Goal: Task Accomplishment & Management: Complete application form

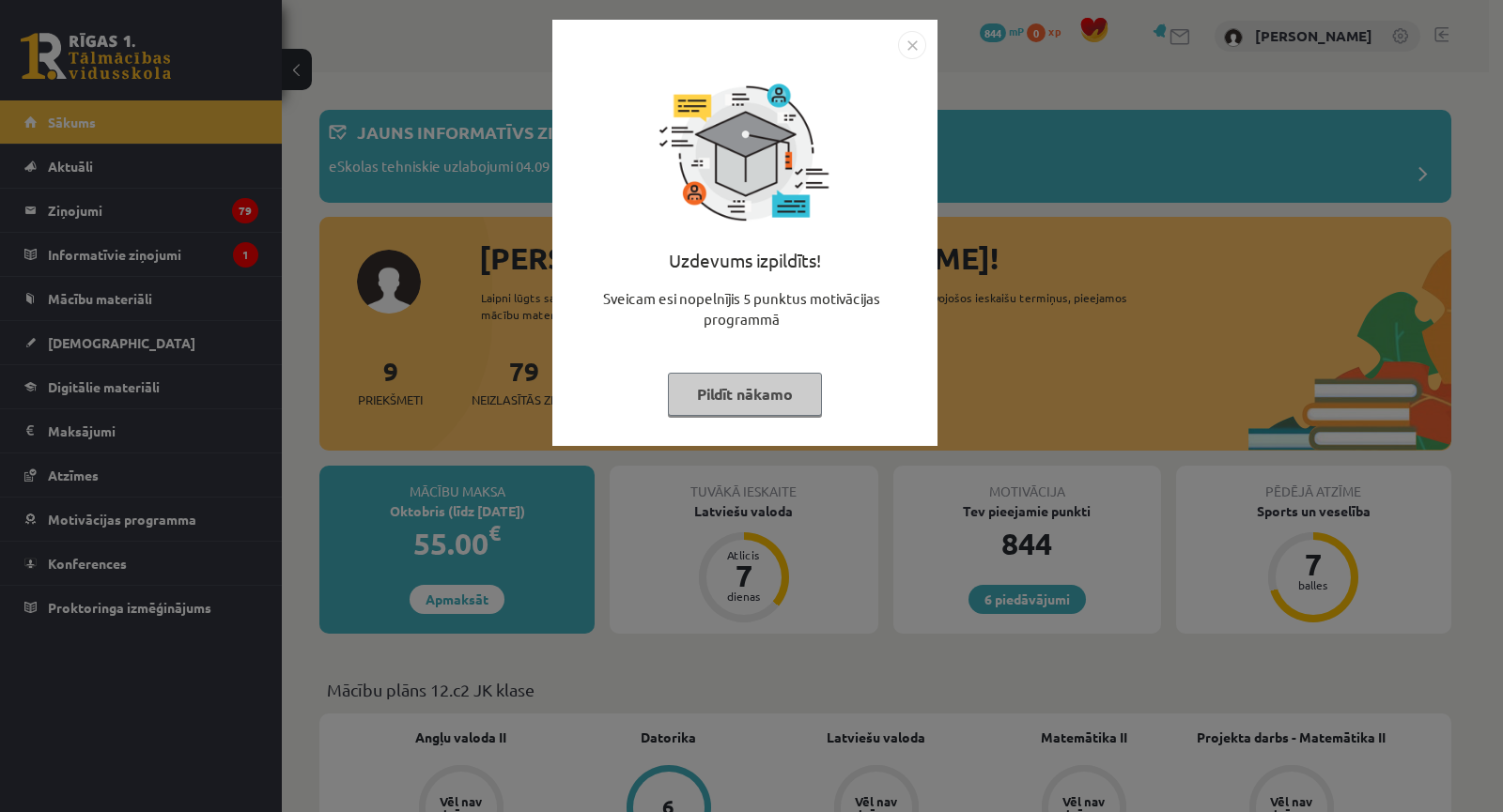
click at [788, 583] on div "Uzdevums izpildīts! Sveicam esi nopelnījis 5 punktus motivācijas programmā Pild…" at bounding box center [751, 406] width 1503 height 812
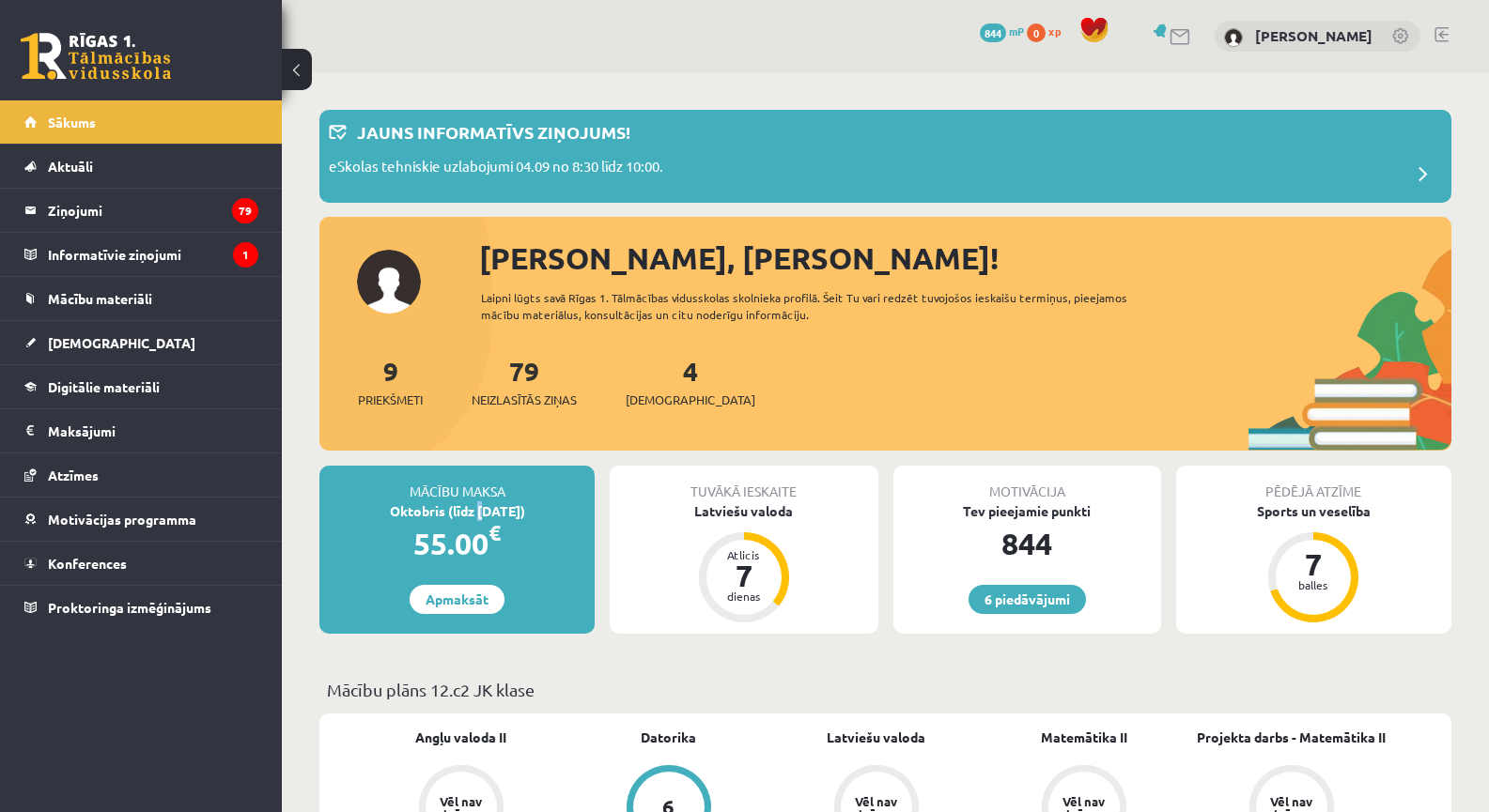
drag, startPoint x: 469, startPoint y: 515, endPoint x: 488, endPoint y: 511, distance: 19.4
click at [479, 512] on div "Oktobris (līdz 15.10.25)" at bounding box center [456, 511] width 275 height 20
click at [488, 511] on div "Oktobris (līdz 15.10.25)" at bounding box center [456, 511] width 275 height 20
click at [1415, 167] on span at bounding box center [1423, 175] width 38 height 38
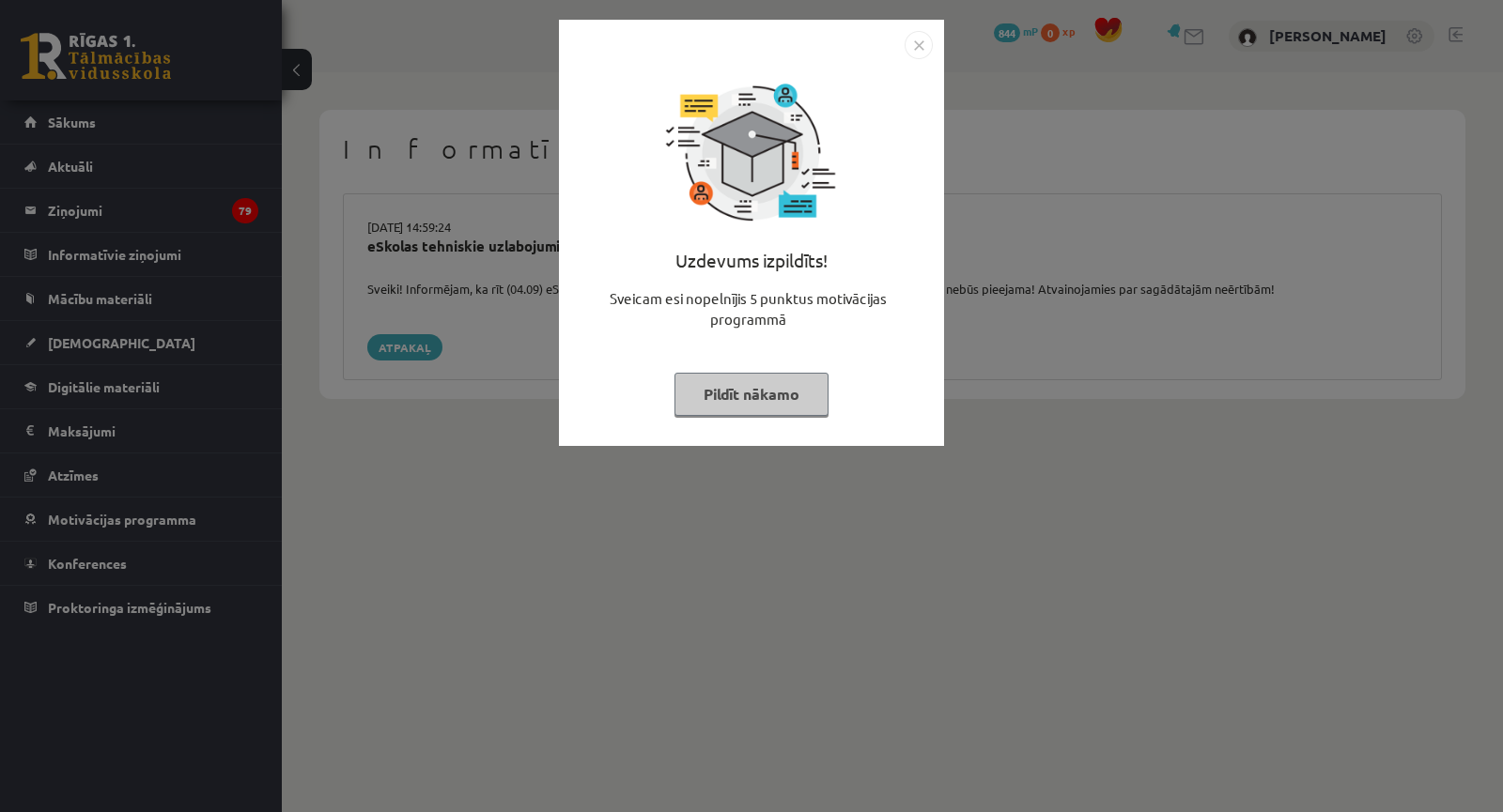
click at [1140, 196] on div "Uzdevums izpildīts! Sveicam esi nopelnījis 5 punktus motivācijas programmā Pild…" at bounding box center [751, 406] width 1503 height 812
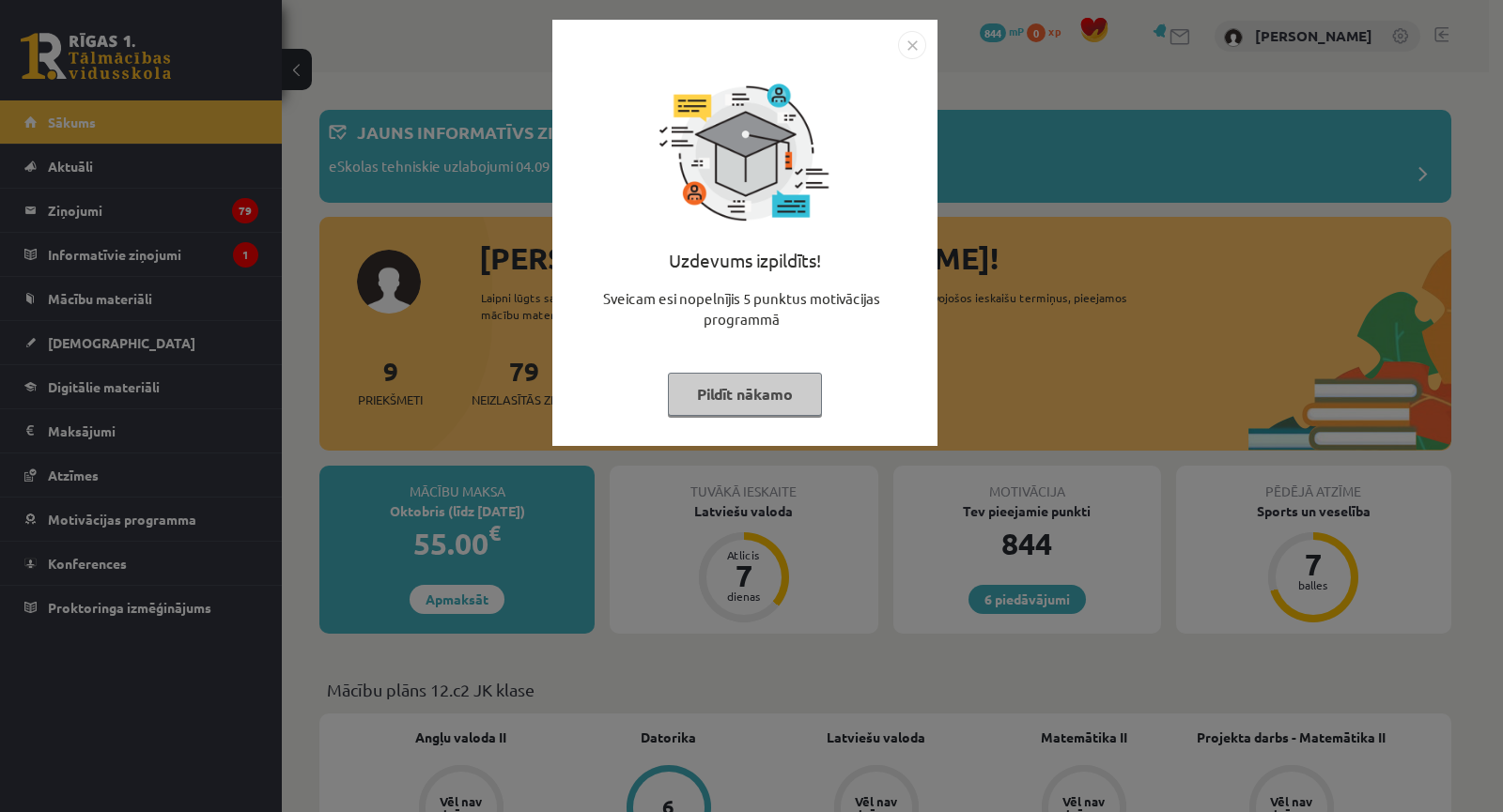
click at [1172, 333] on div "Uzdevums izpildīts! Sveicam esi nopelnījis 5 punktus motivācijas programmā Pild…" at bounding box center [751, 406] width 1503 height 812
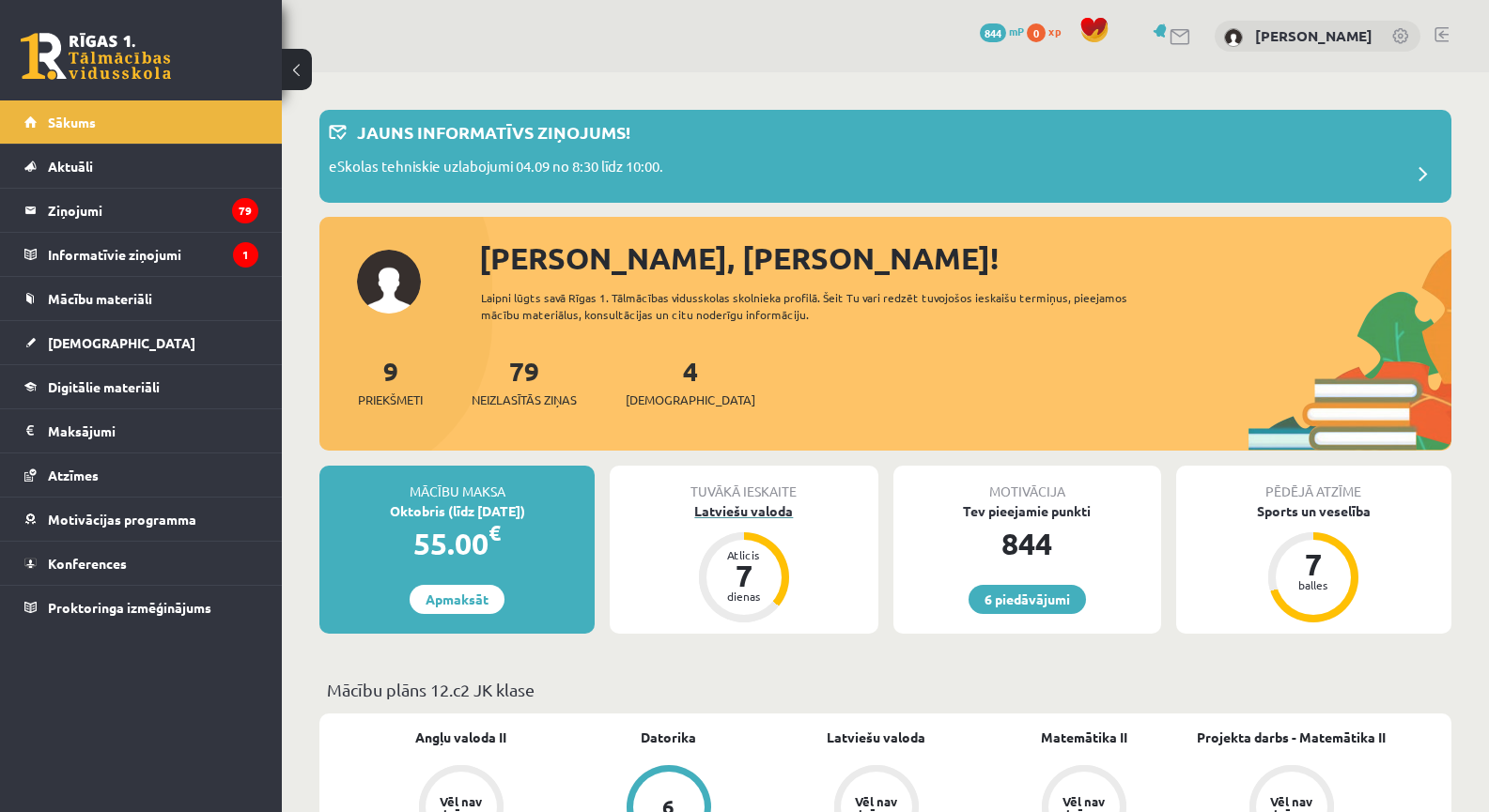
click at [774, 505] on div "Latviešu valoda" at bounding box center [744, 511] width 267 height 20
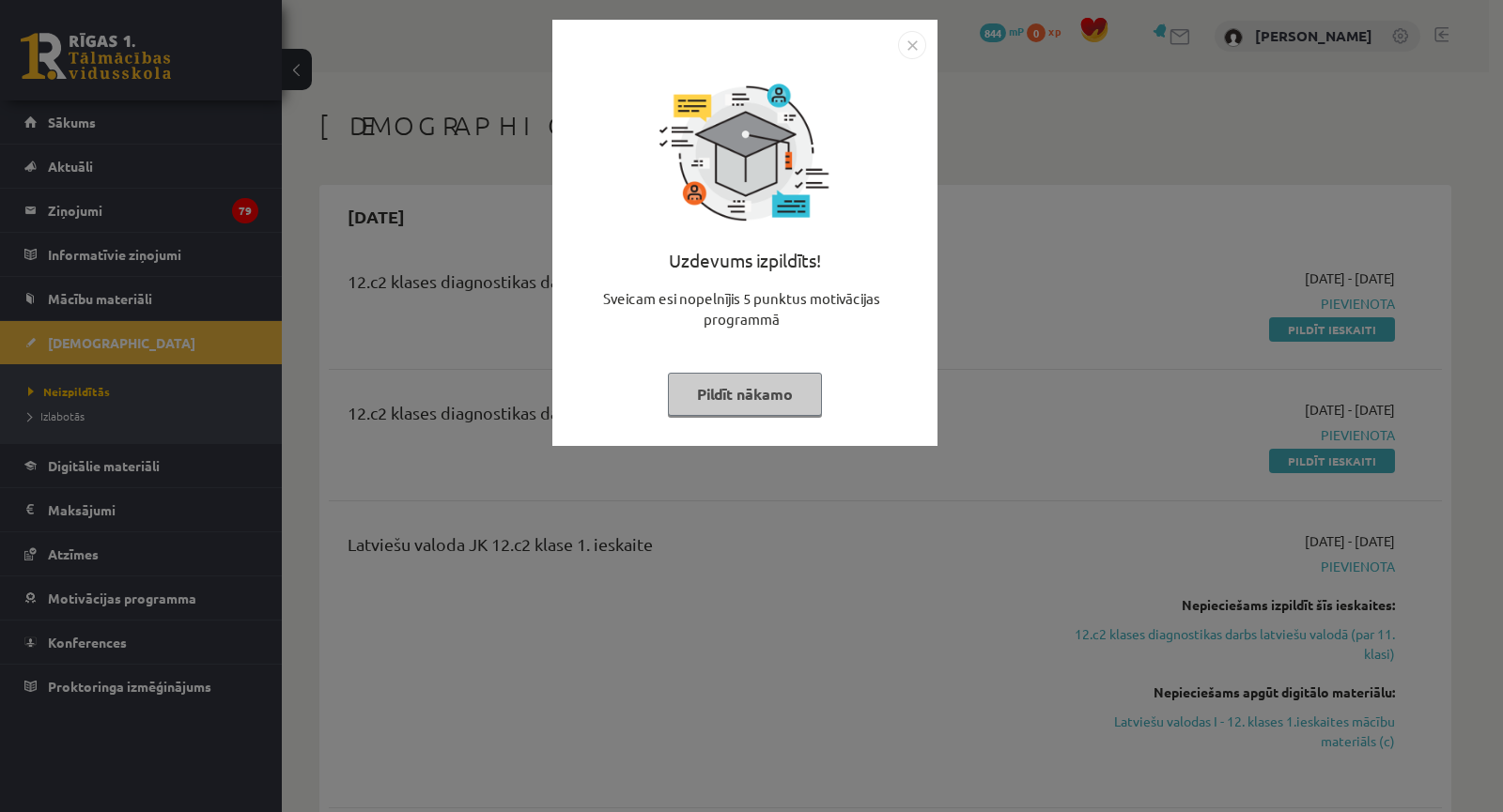
click at [1046, 468] on div "Uzdevums izpildīts! Sveicam esi nopelnījis 5 punktus motivācijas programmā Pild…" at bounding box center [751, 406] width 1503 height 812
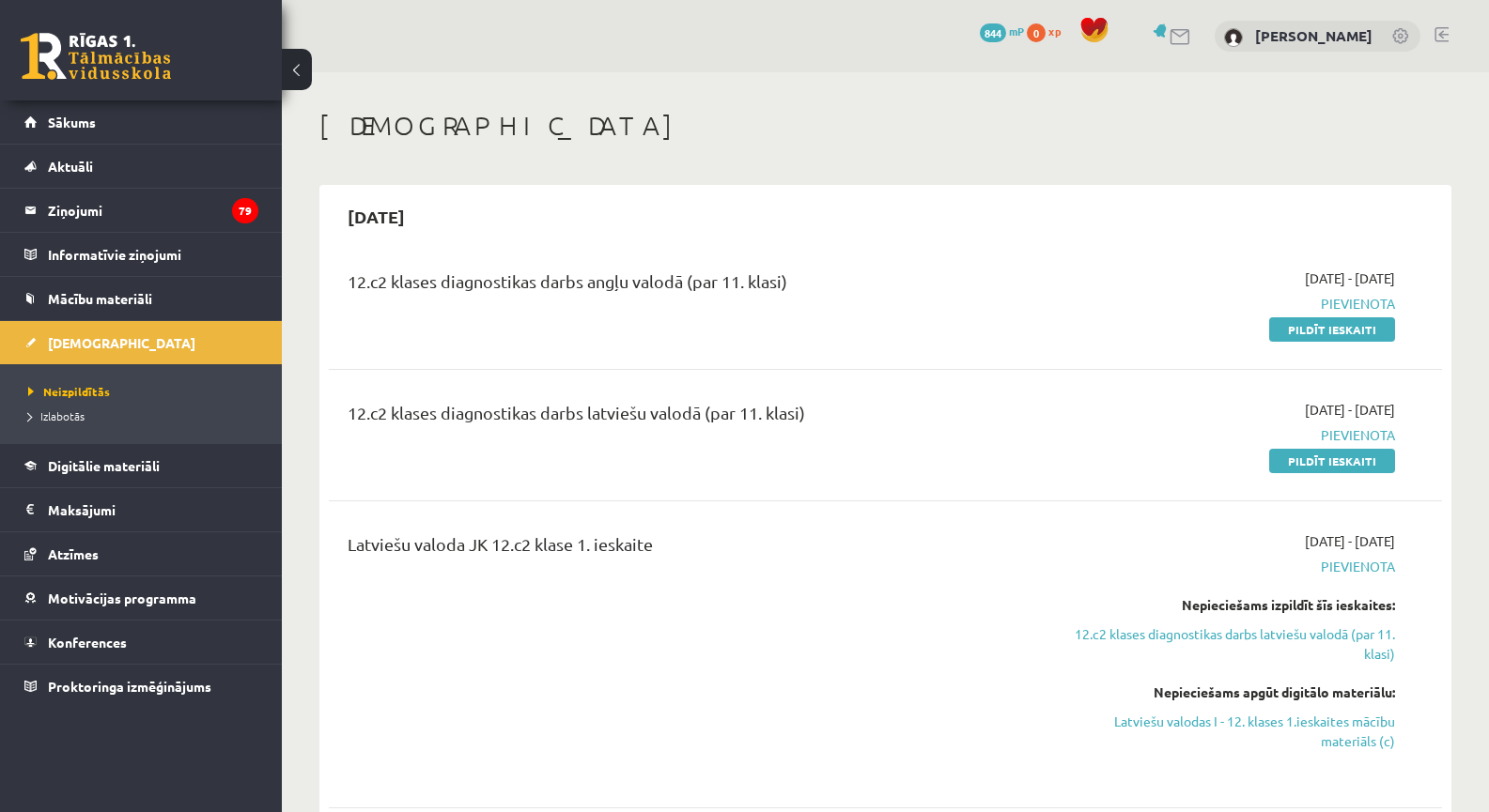
scroll to position [219, 0]
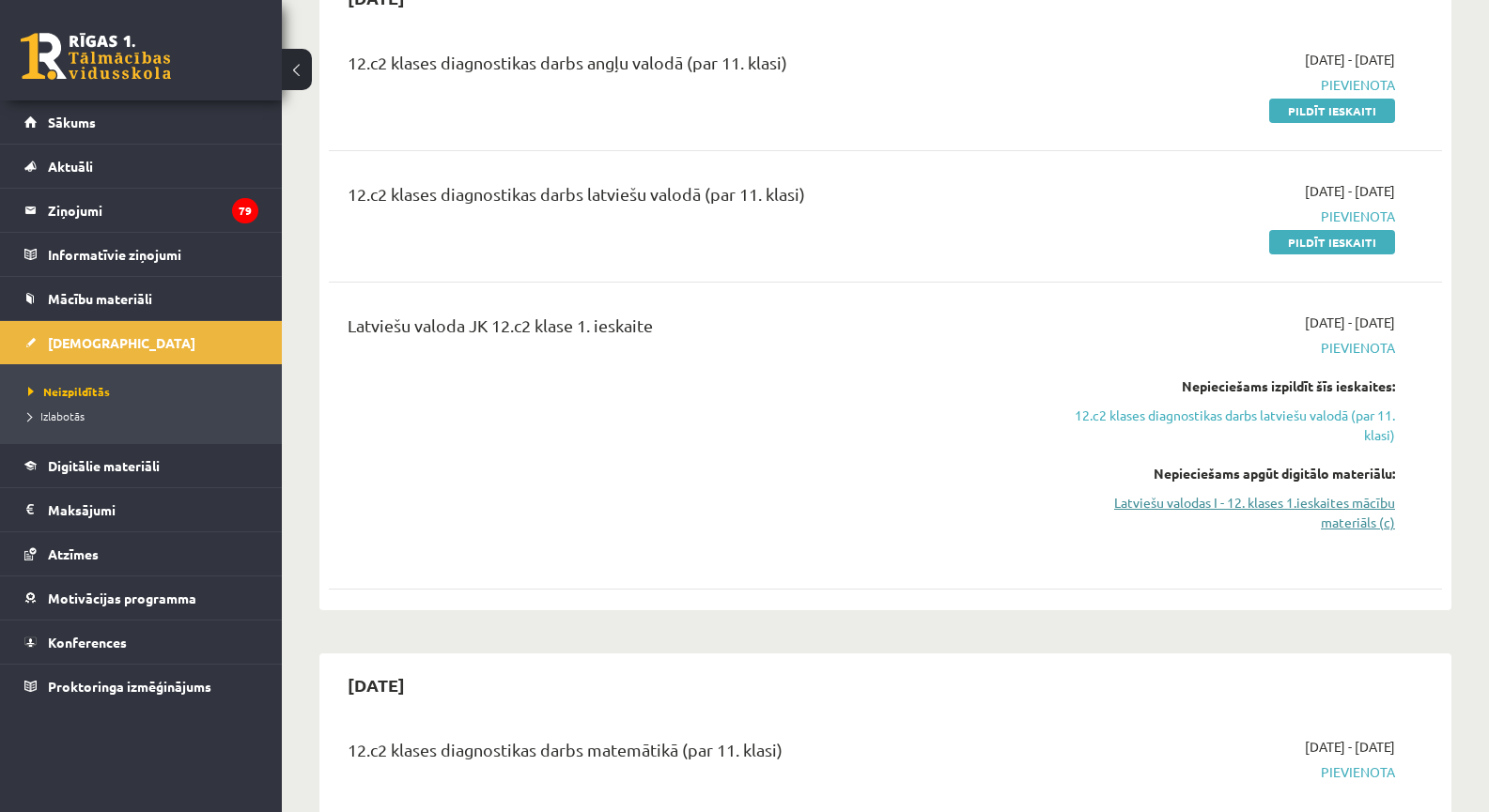
click at [1234, 508] on link "Latviešu valodas I - 12. klases 1.ieskaites mācību materiāls (c)" at bounding box center [1229, 513] width 330 height 40
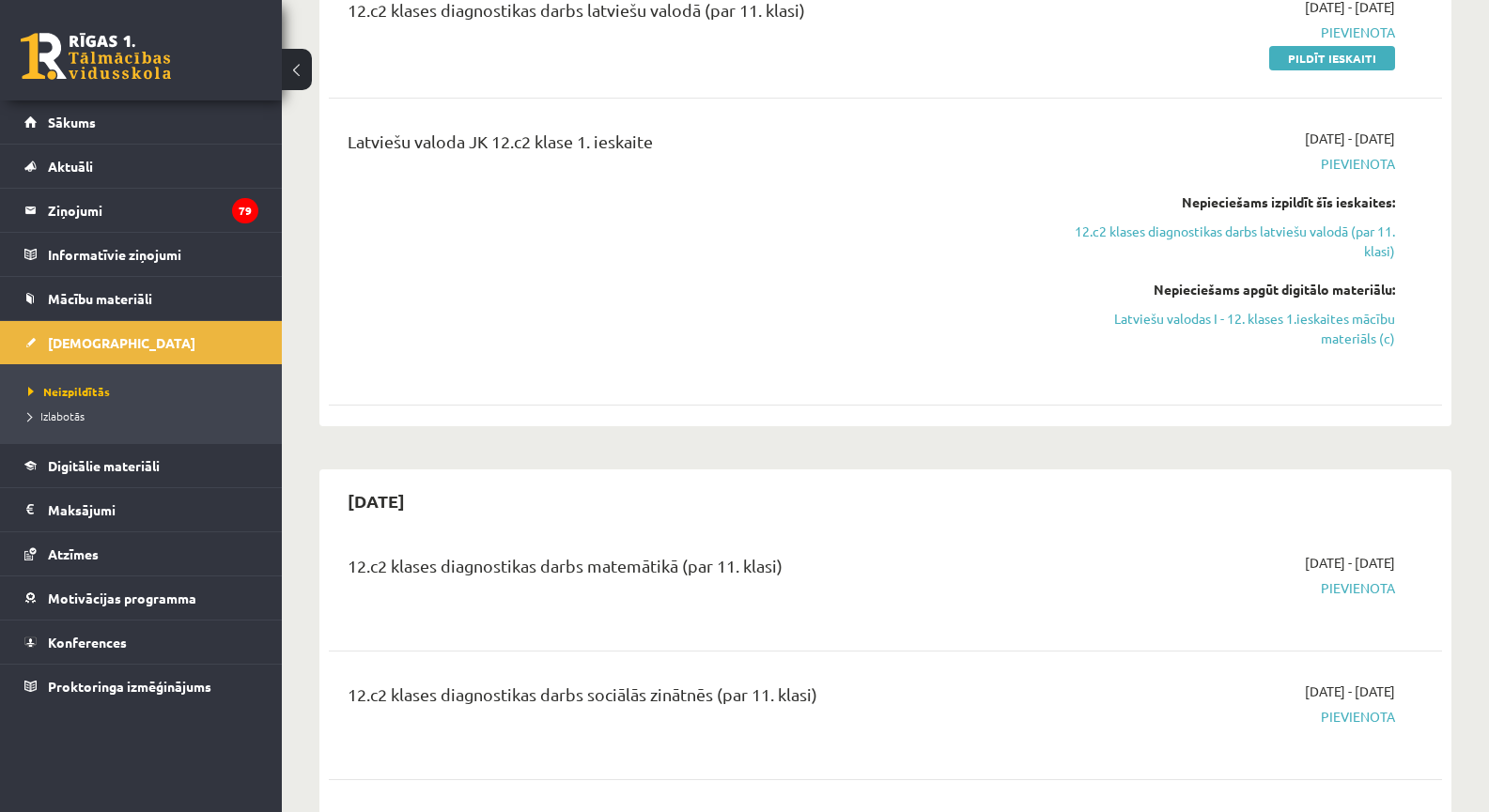
scroll to position [438, 0]
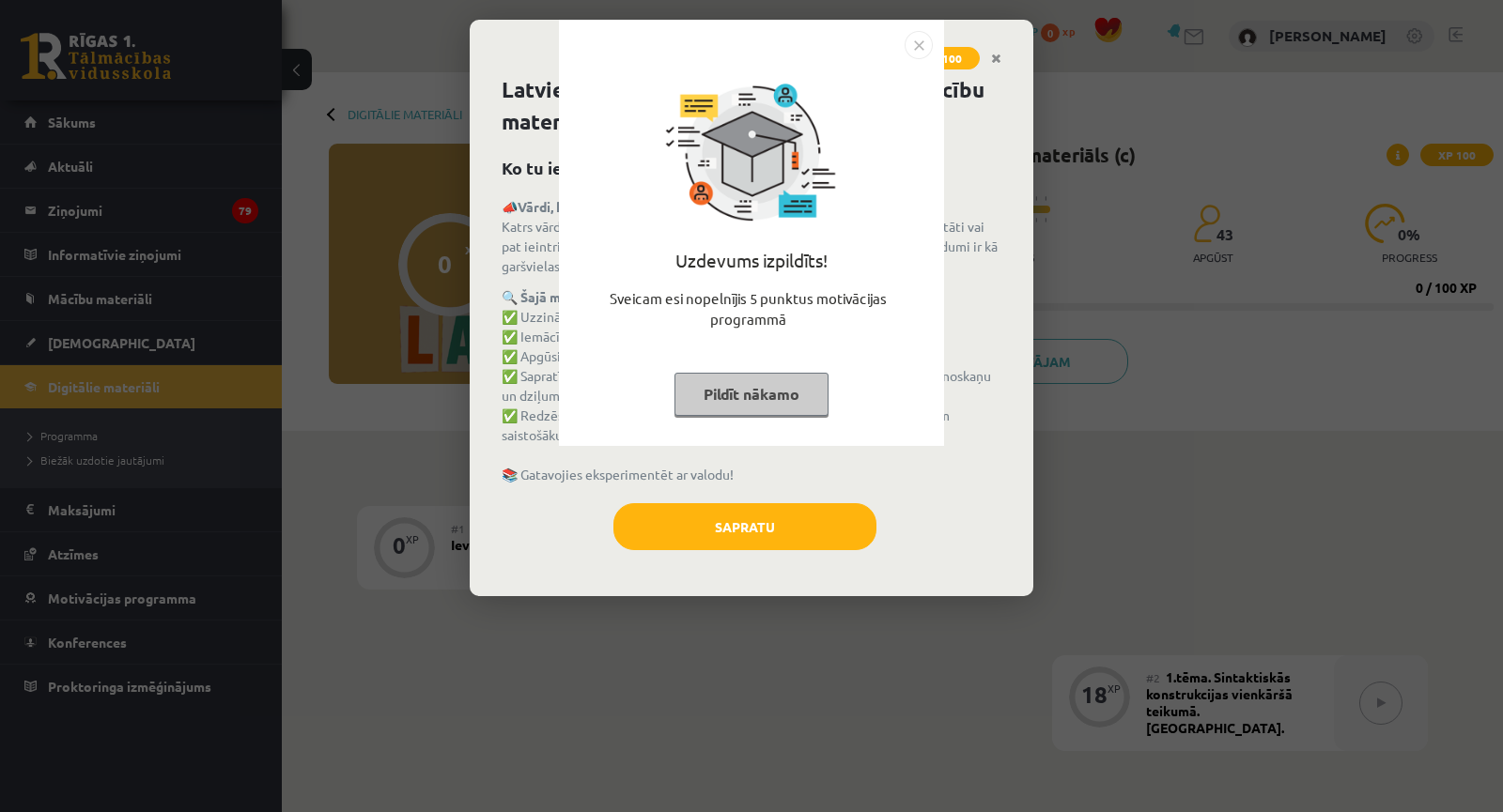
click at [796, 391] on button "Pildīt nākamo" at bounding box center [752, 394] width 154 height 43
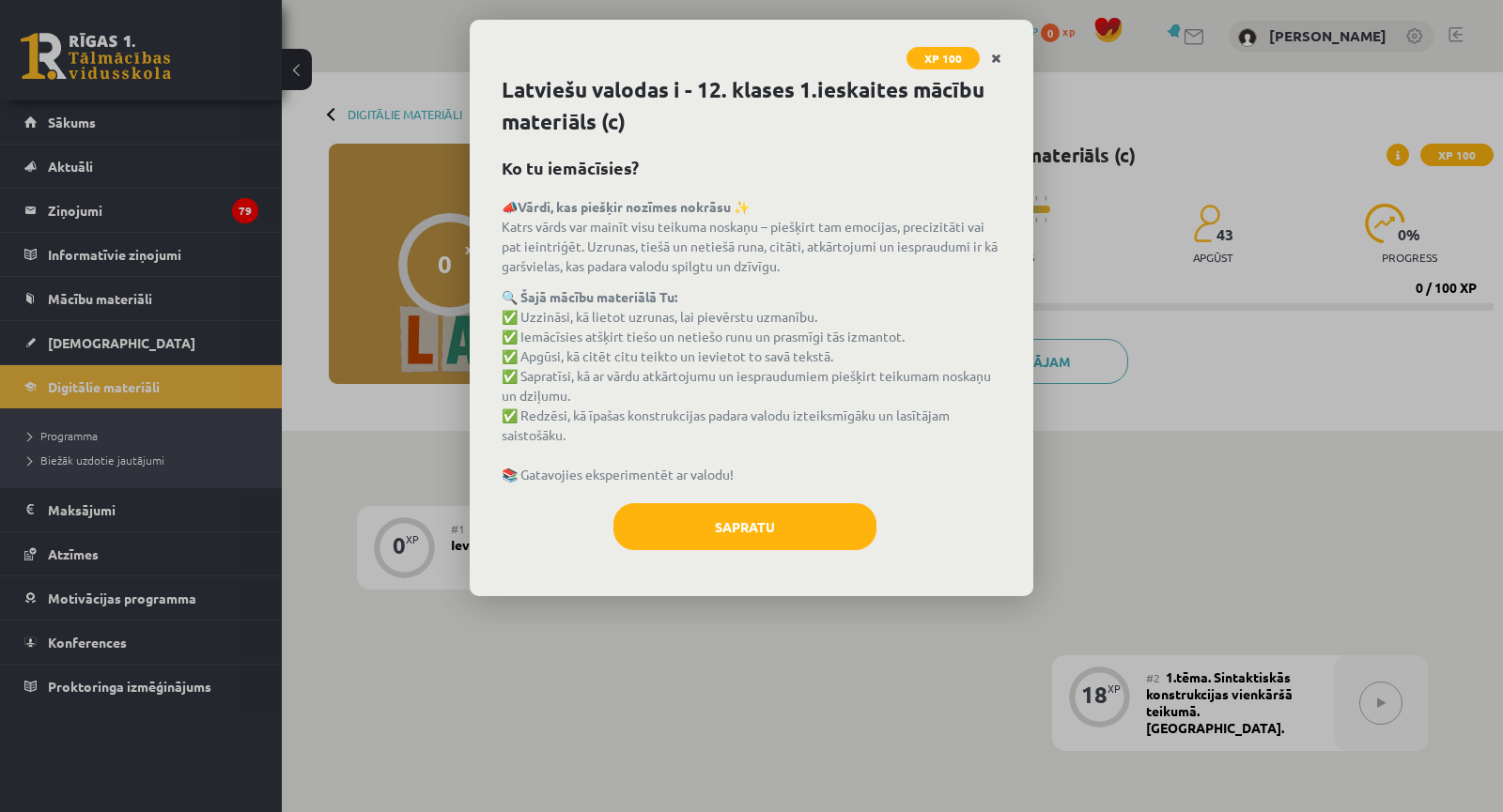
click at [995, 56] on icon "Close" at bounding box center [996, 59] width 10 height 13
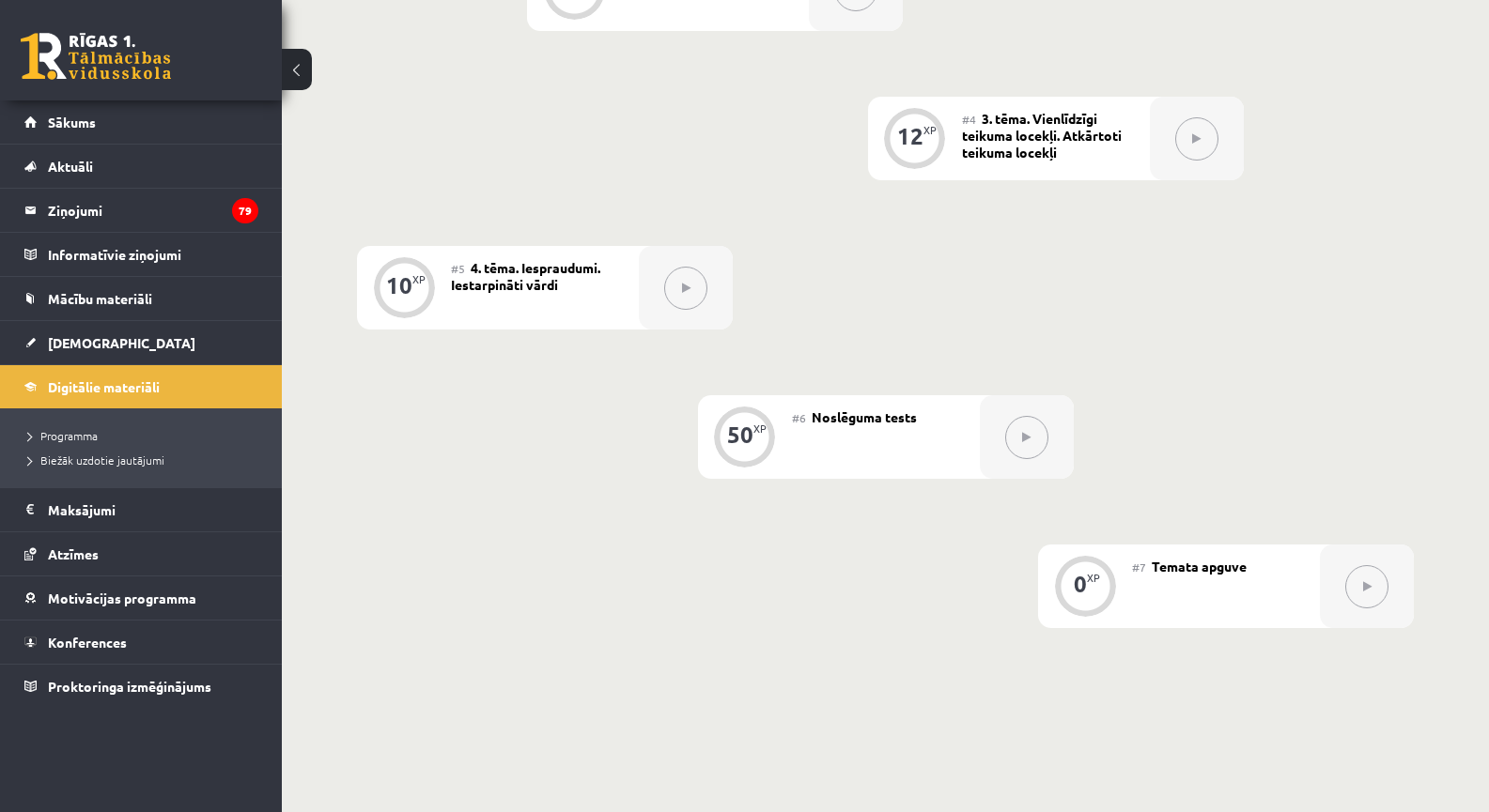
scroll to position [1002, 0]
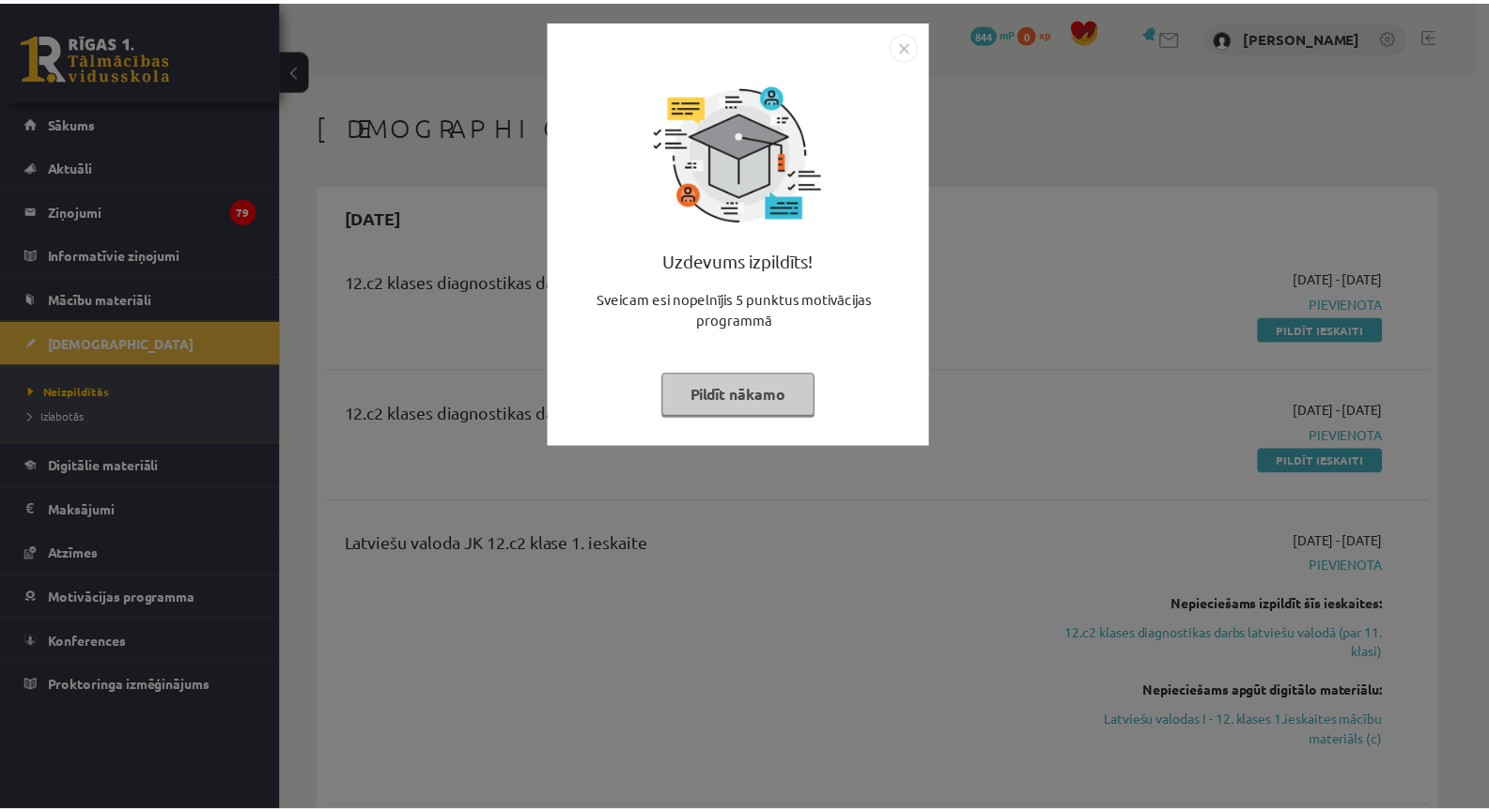
scroll to position [438, 0]
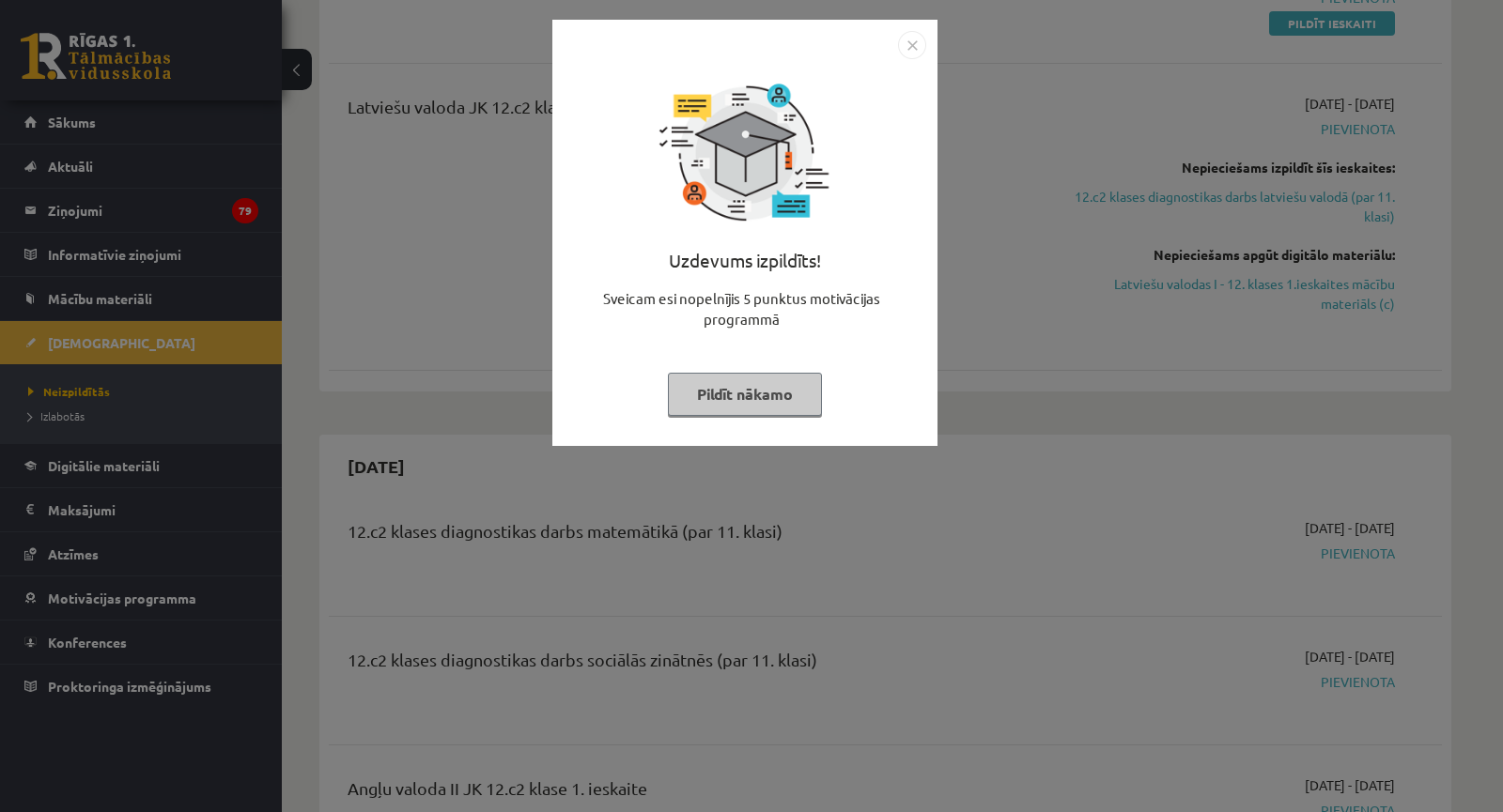
click at [1027, 464] on div "Uzdevums izpildīts! Sveicam esi nopelnījis 5 punktus motivācijas programmā Pild…" at bounding box center [751, 406] width 1503 height 812
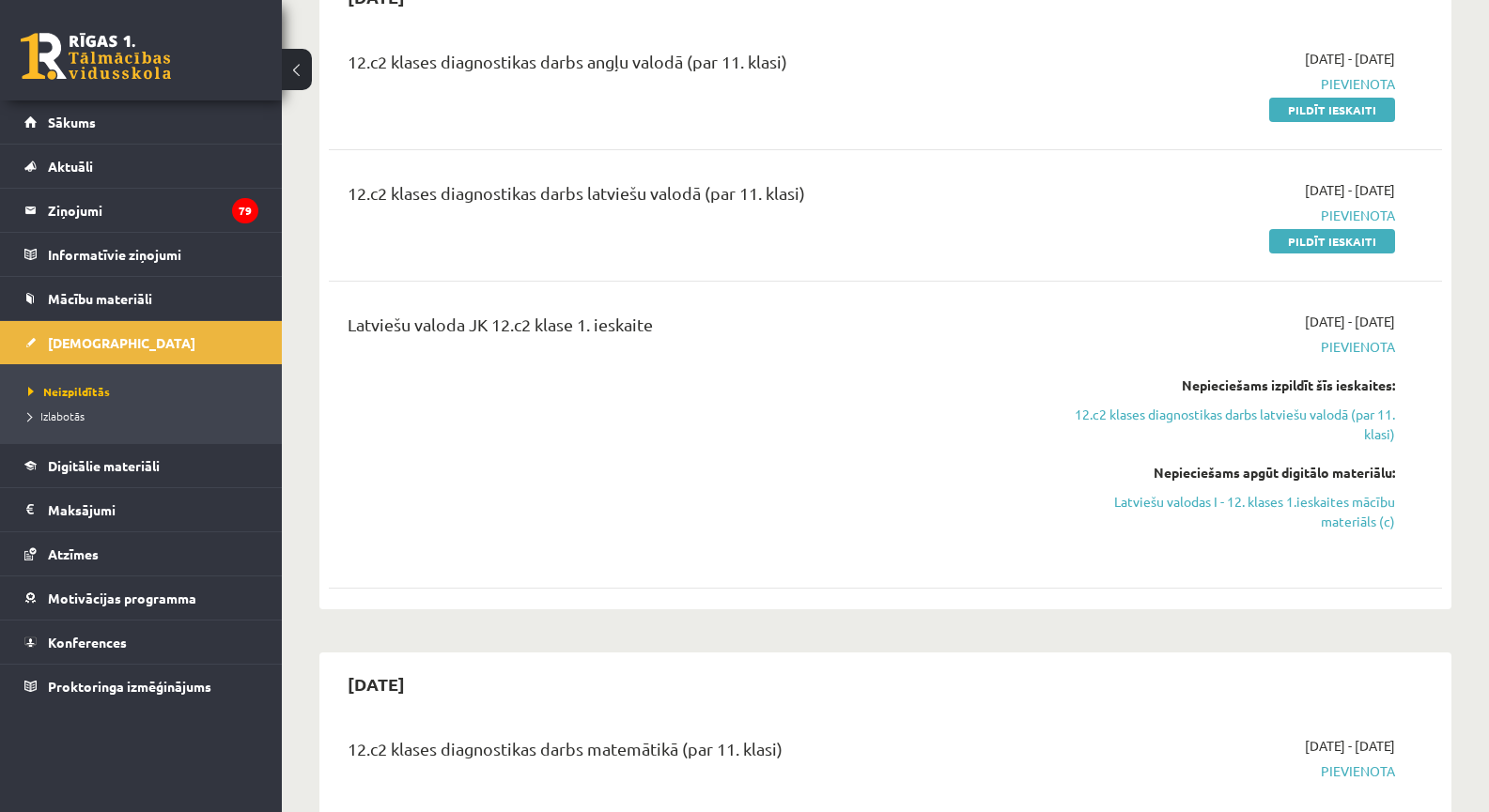
scroll to position [0, 0]
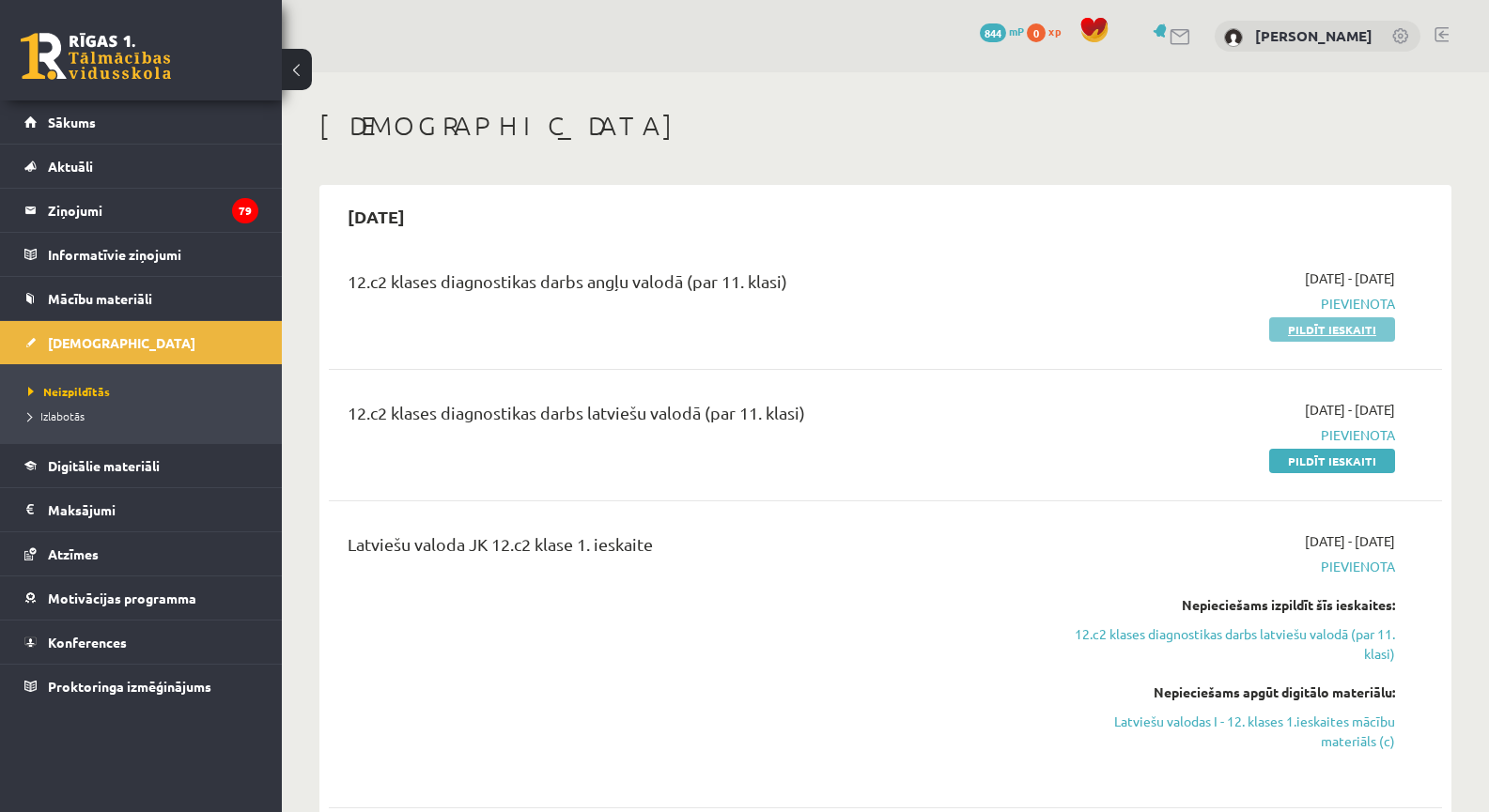
click at [1341, 334] on link "Pildīt ieskaiti" at bounding box center [1333, 329] width 126 height 24
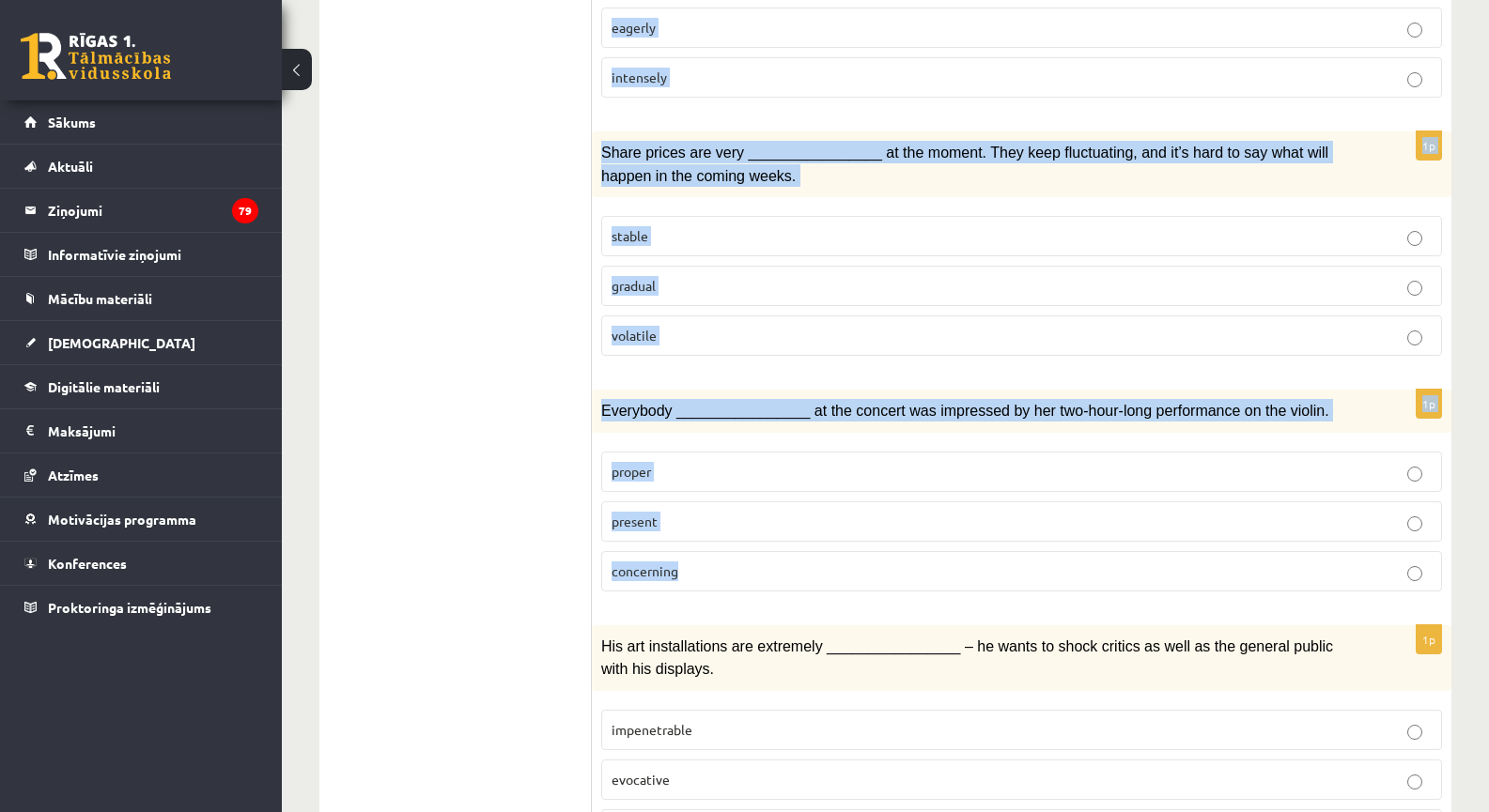
scroll to position [2684, 0]
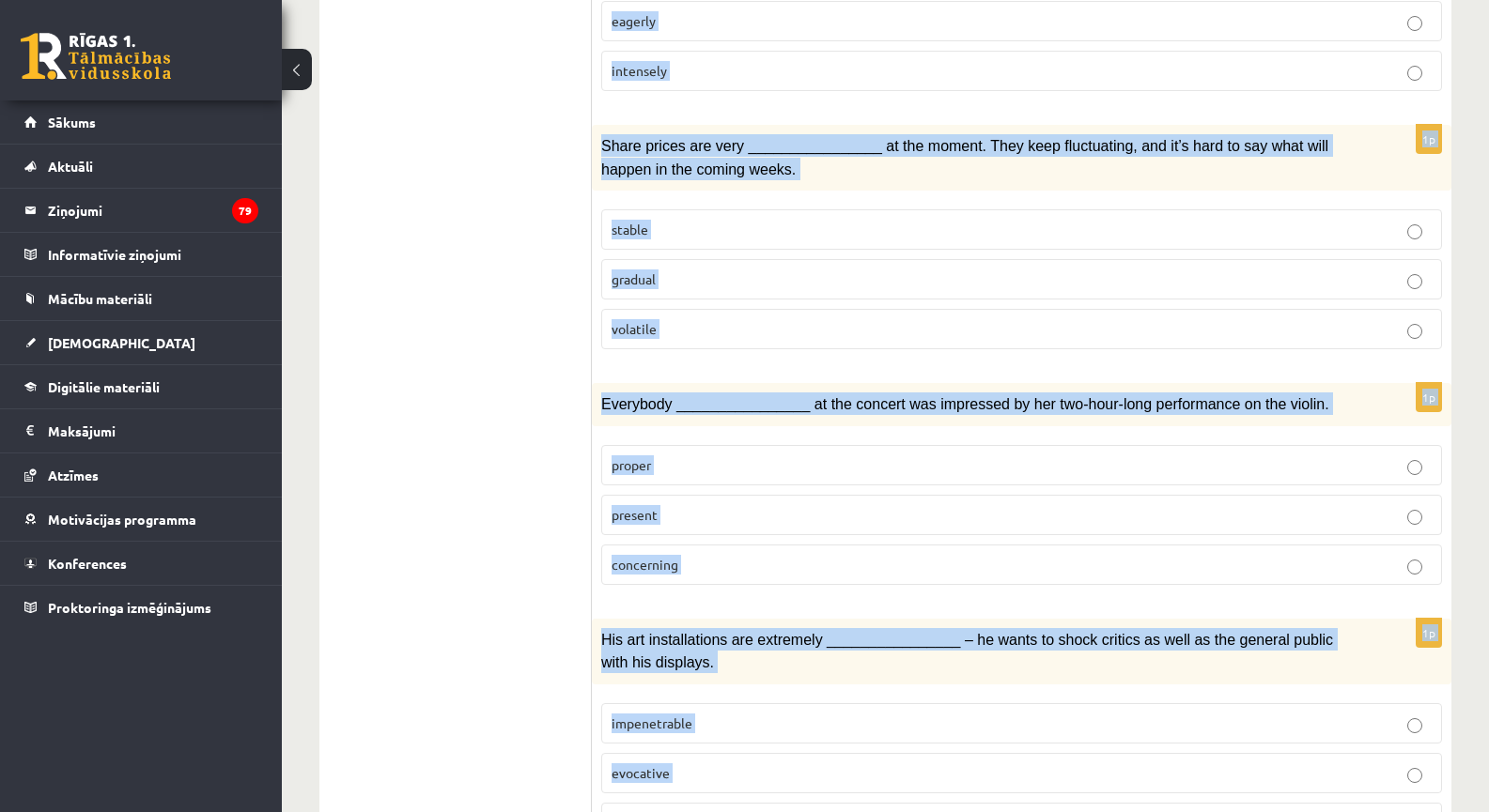
drag, startPoint x: 597, startPoint y: 195, endPoint x: 887, endPoint y: 724, distance: 603.3
copy form "The advertising campaign should help us ________________ access to this importa…"
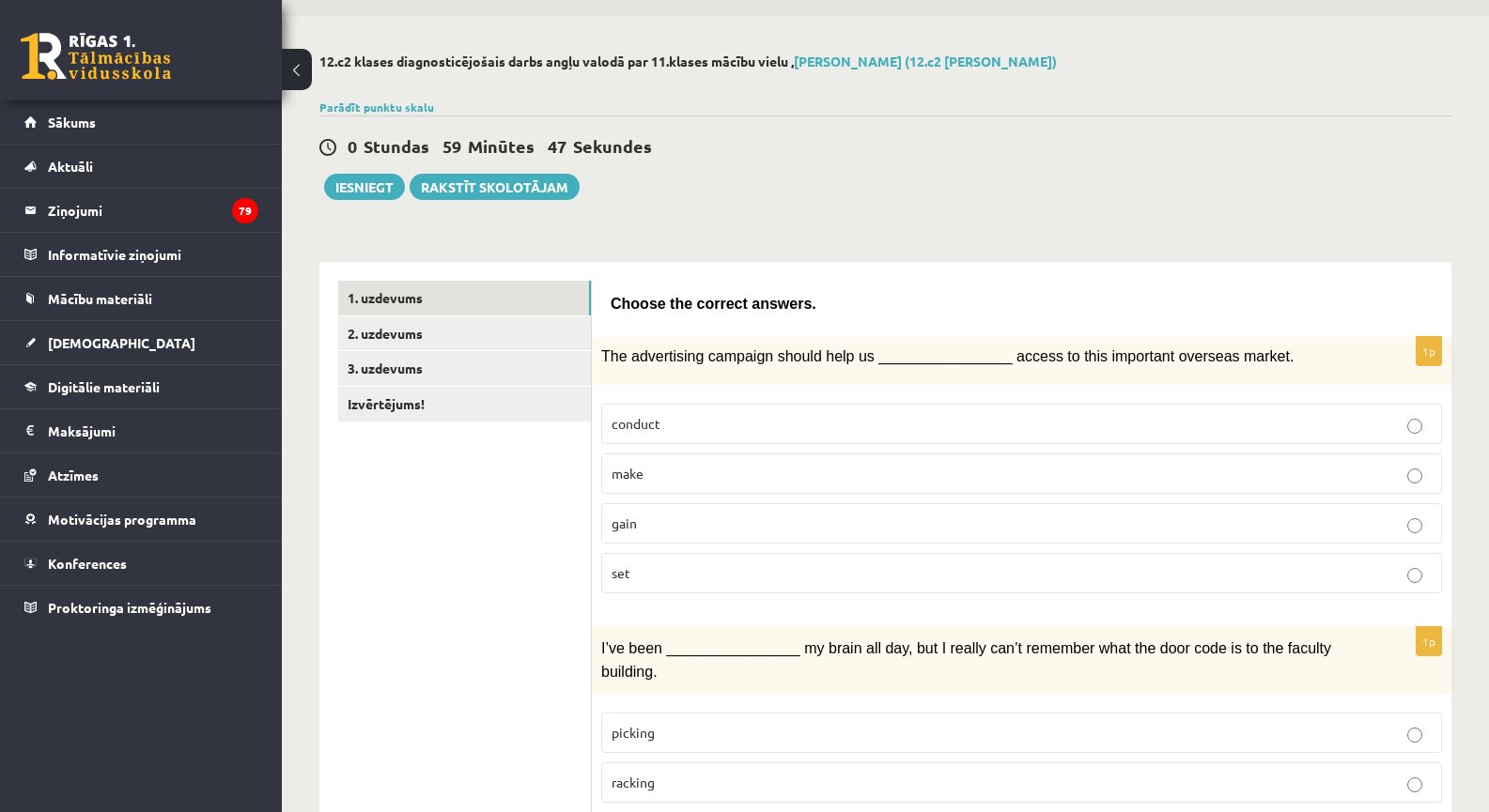
scroll to position [55, 0]
click at [661, 534] on label "gain" at bounding box center [1021, 525] width 841 height 40
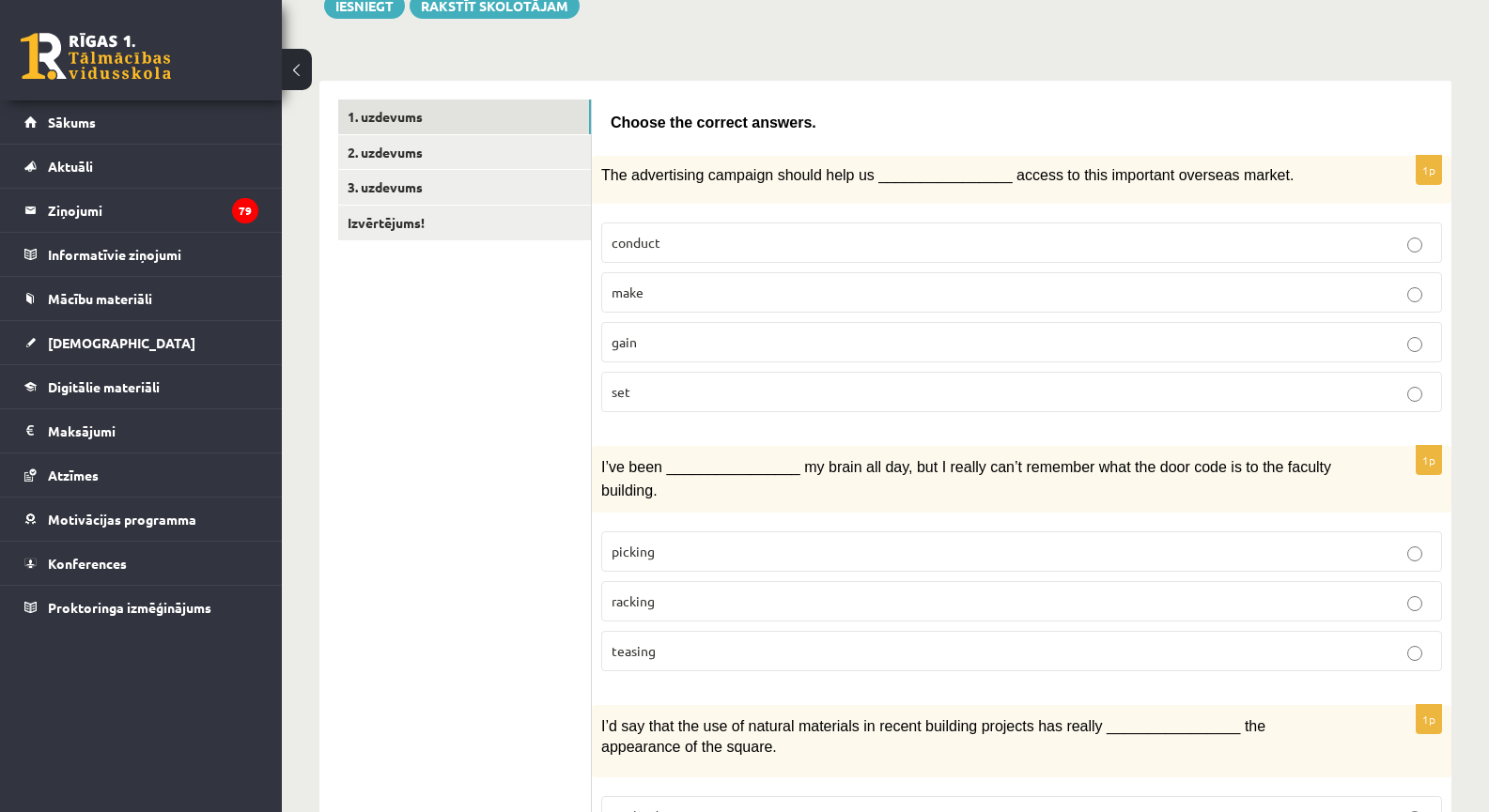
scroll to position [274, 0]
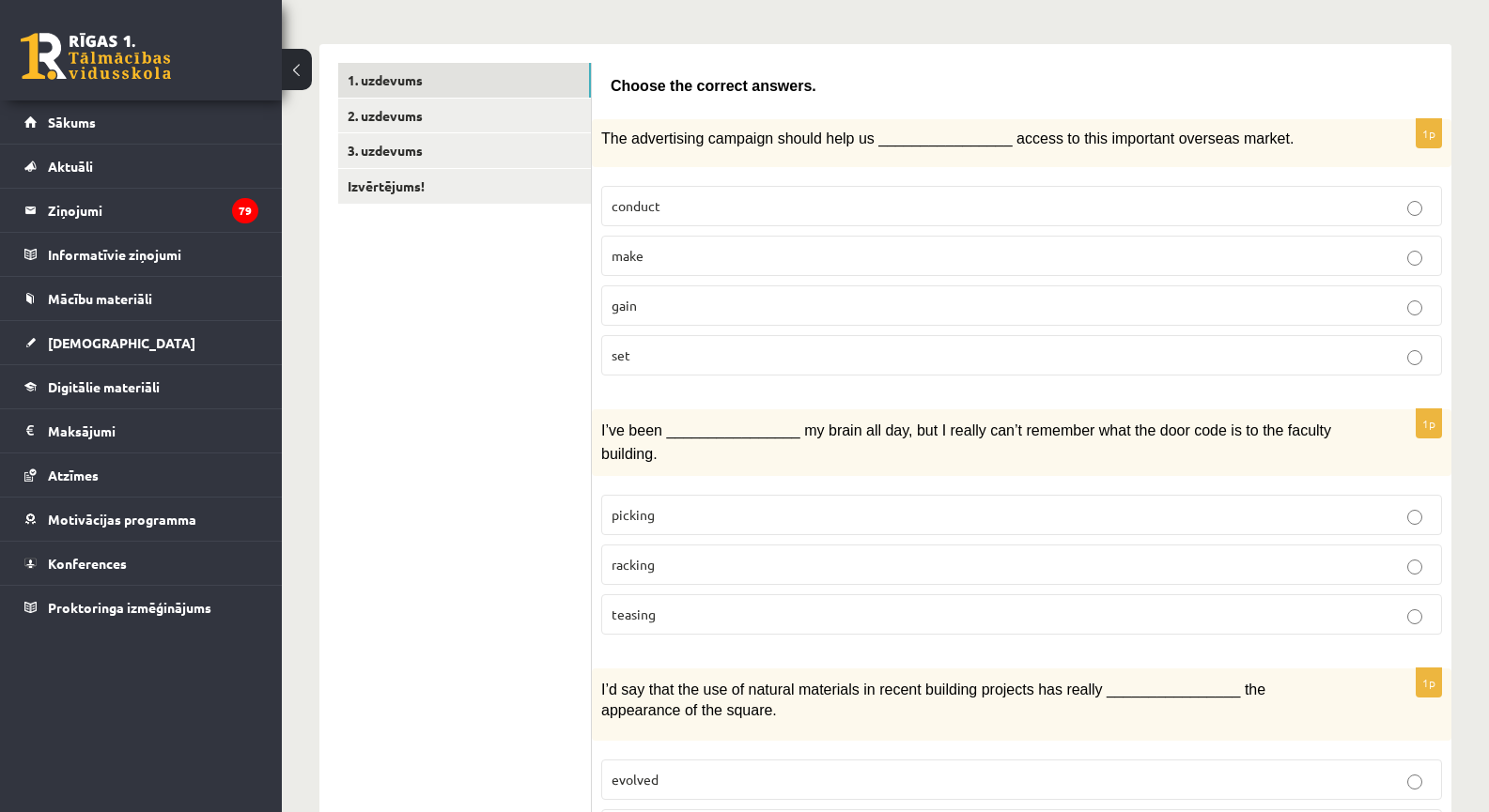
click at [668, 605] on p "teasing" at bounding box center [1021, 614] width 820 height 20
click at [663, 555] on p "racking" at bounding box center [1021, 565] width 820 height 20
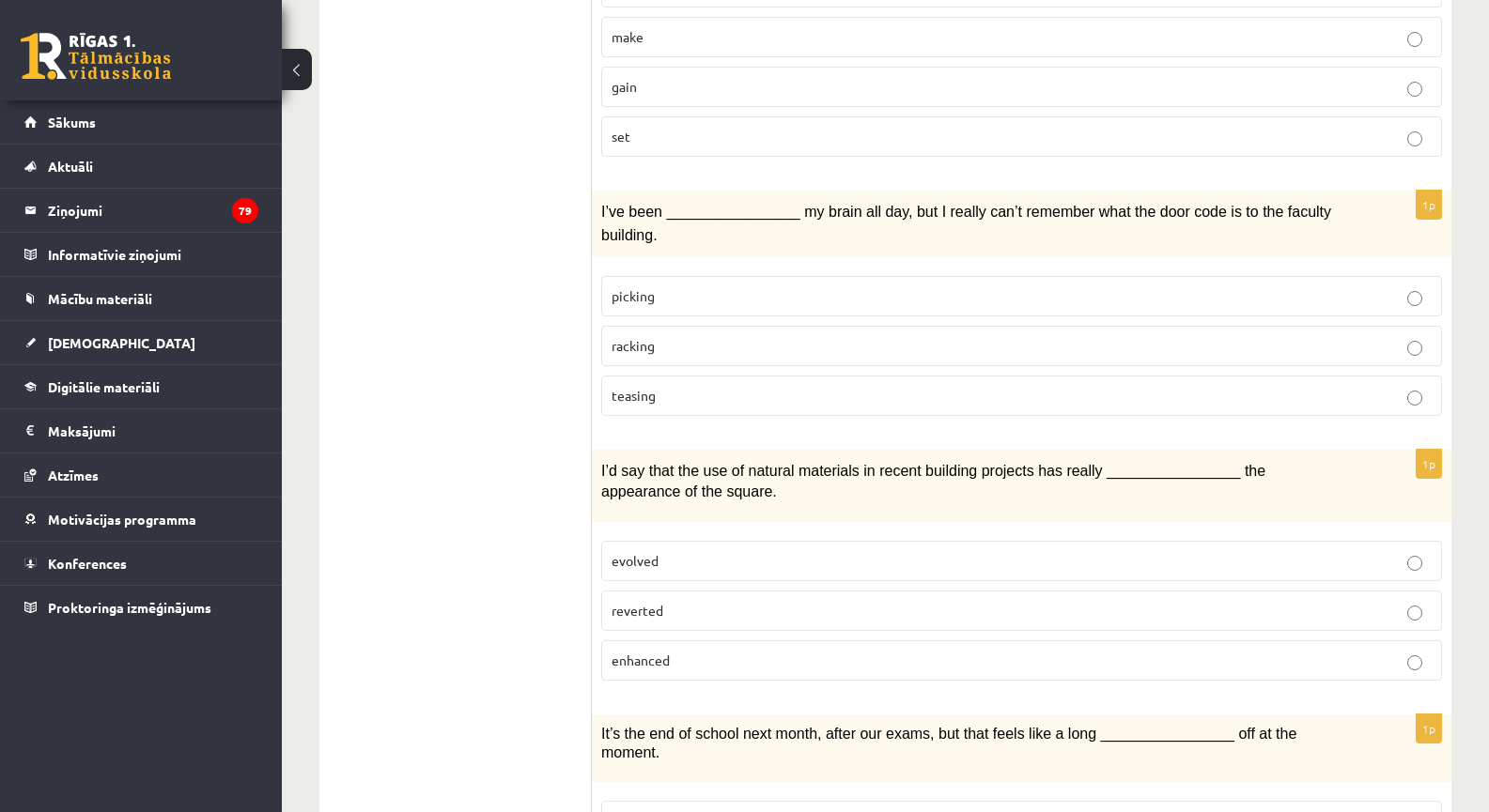
click at [658, 552] on span "evolved" at bounding box center [635, 561] width 47 height 17
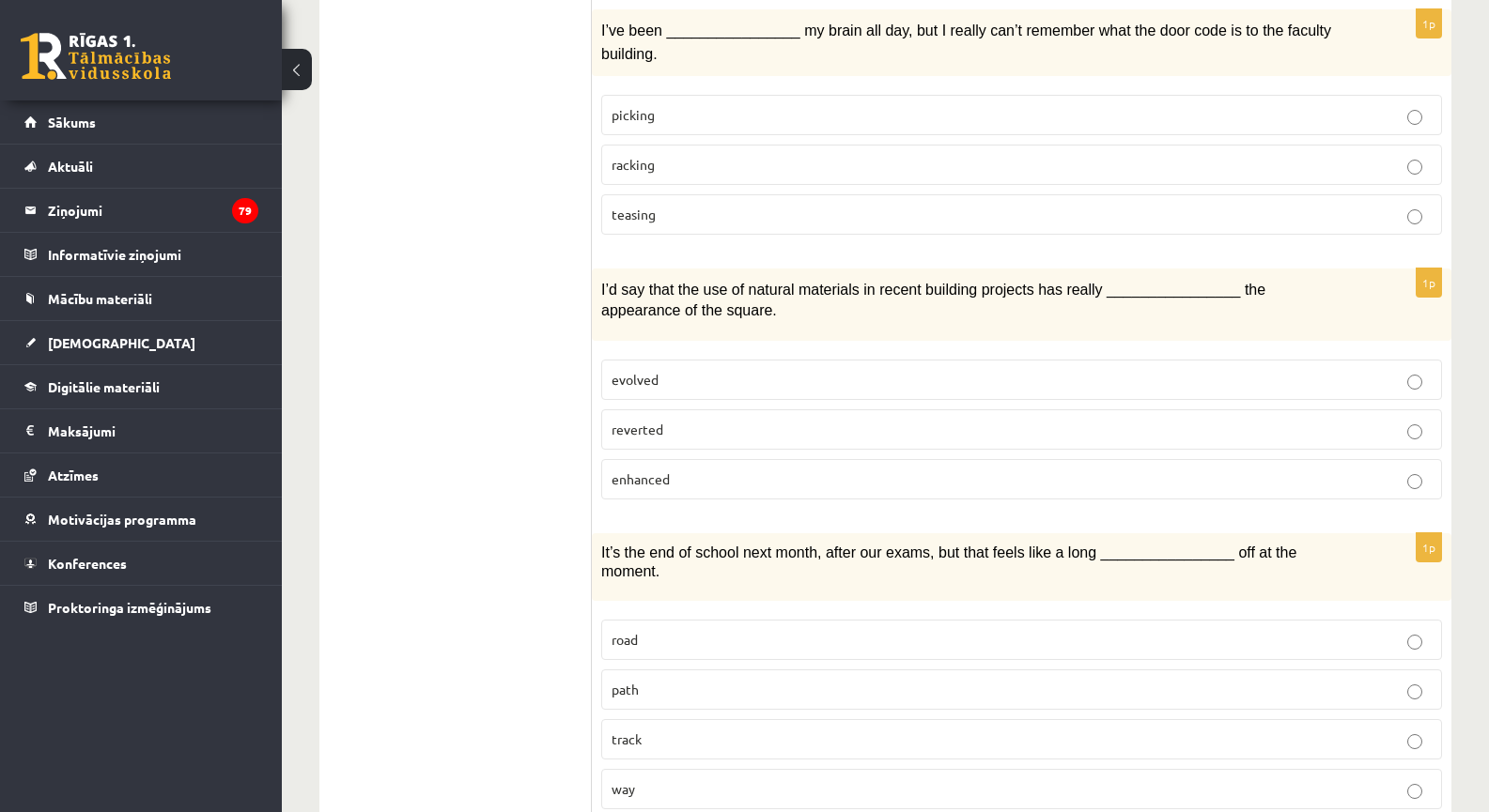
scroll to position [712, 0]
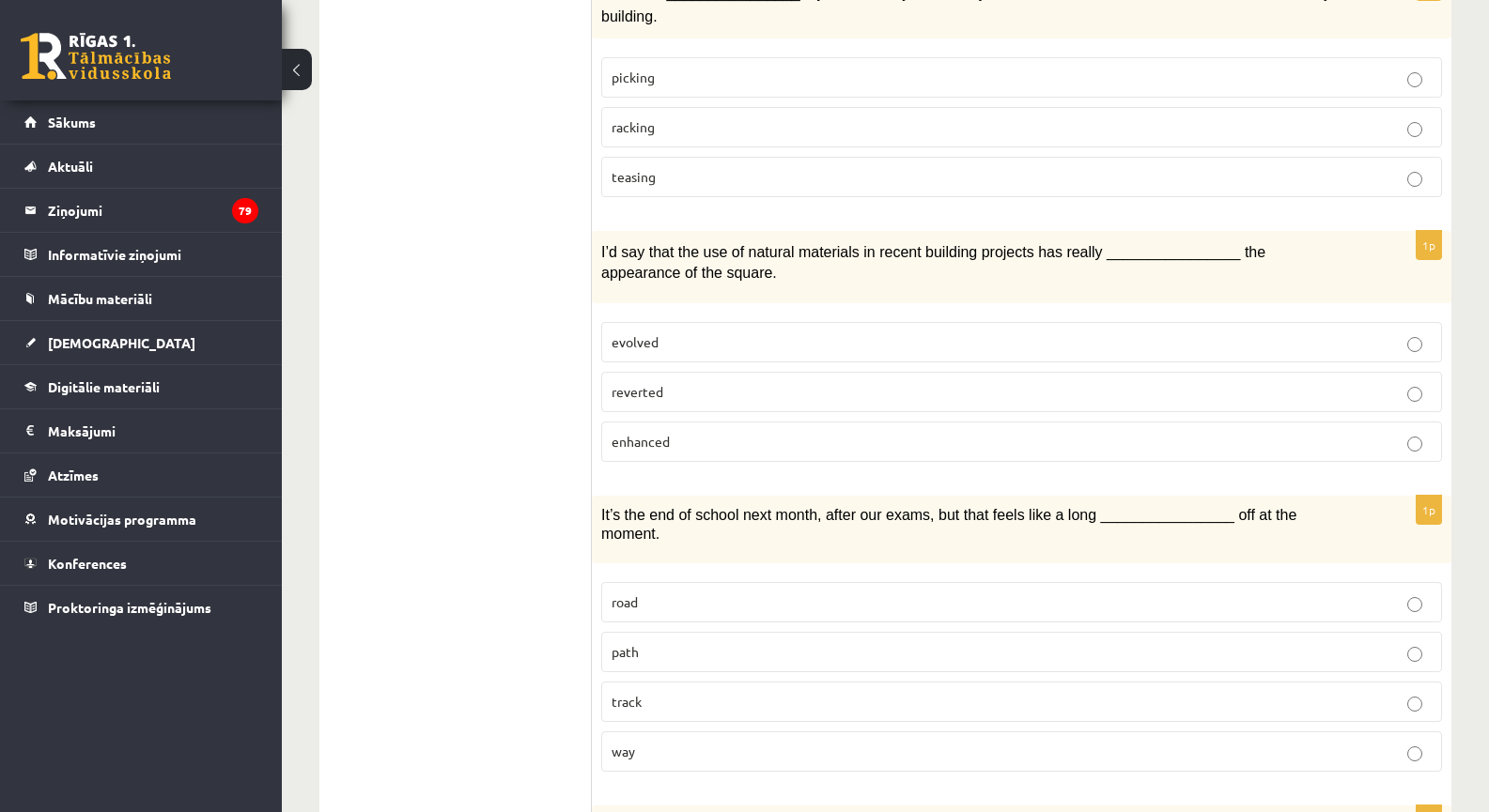
click at [647, 432] on label "enhanced" at bounding box center [1021, 441] width 841 height 40
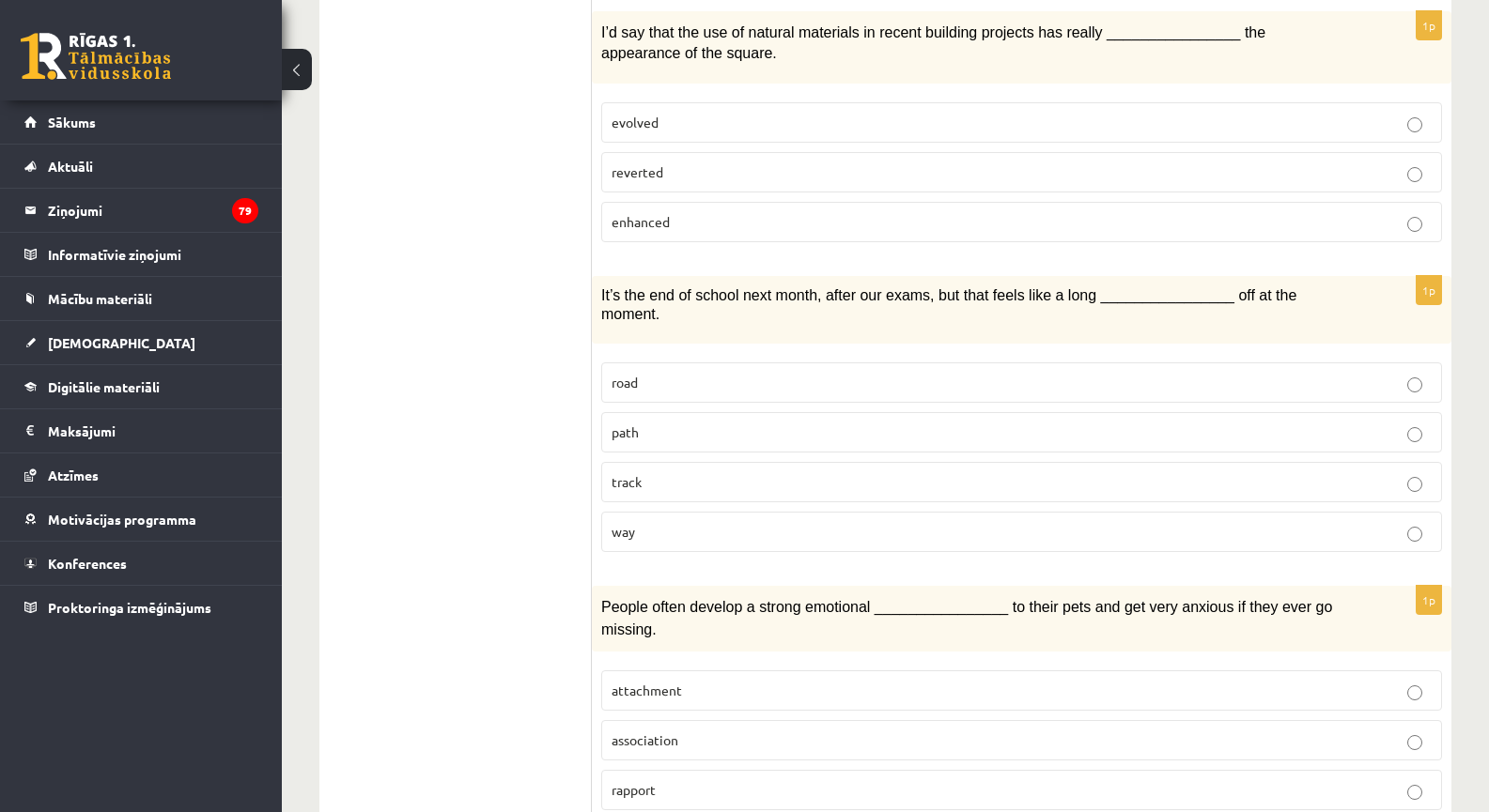
click at [679, 373] on p "road" at bounding box center [1021, 382] width 820 height 20
click at [661, 522] on p "way" at bounding box center [1021, 532] width 820 height 20
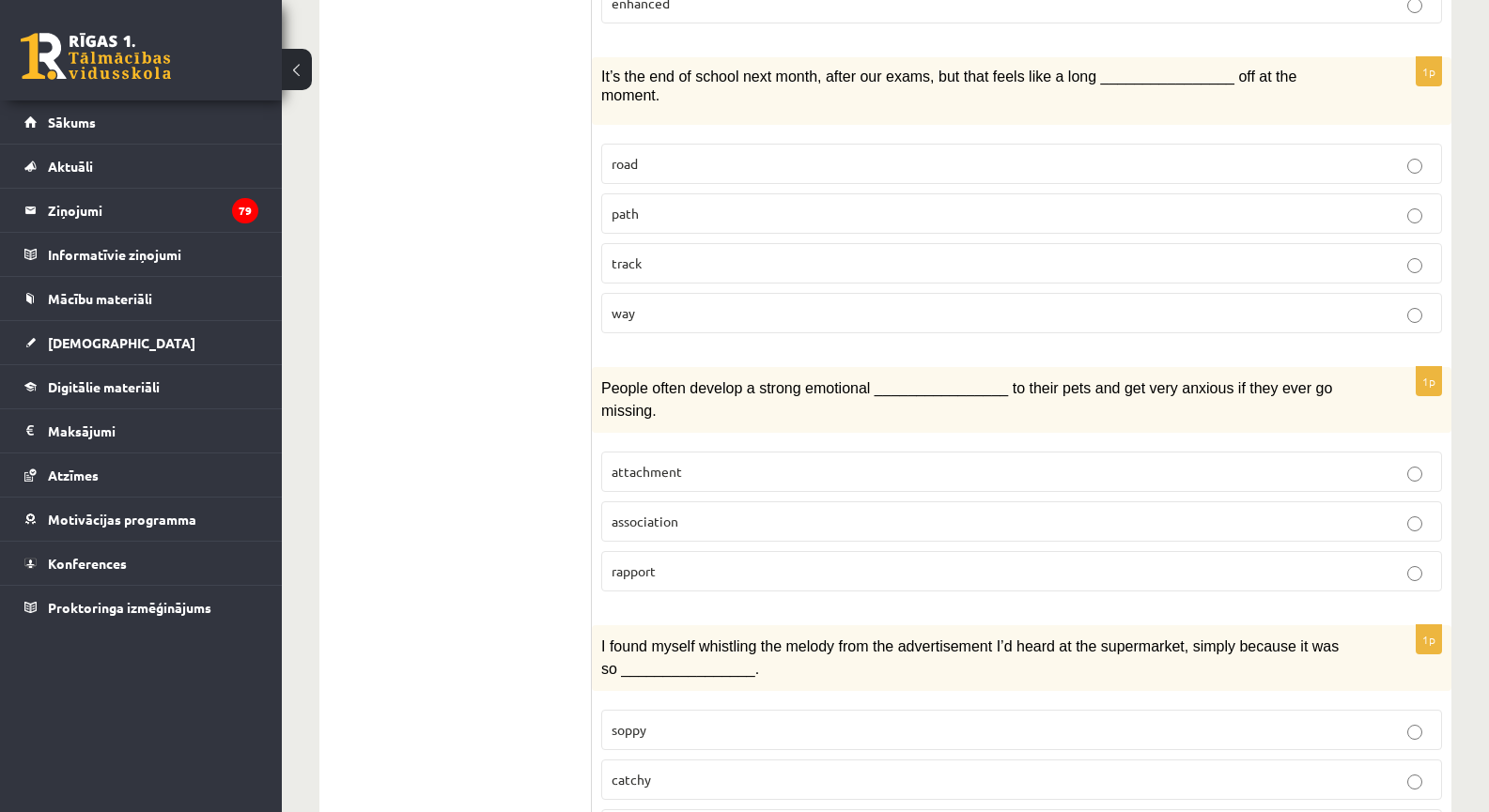
scroll to position [1369, 0]
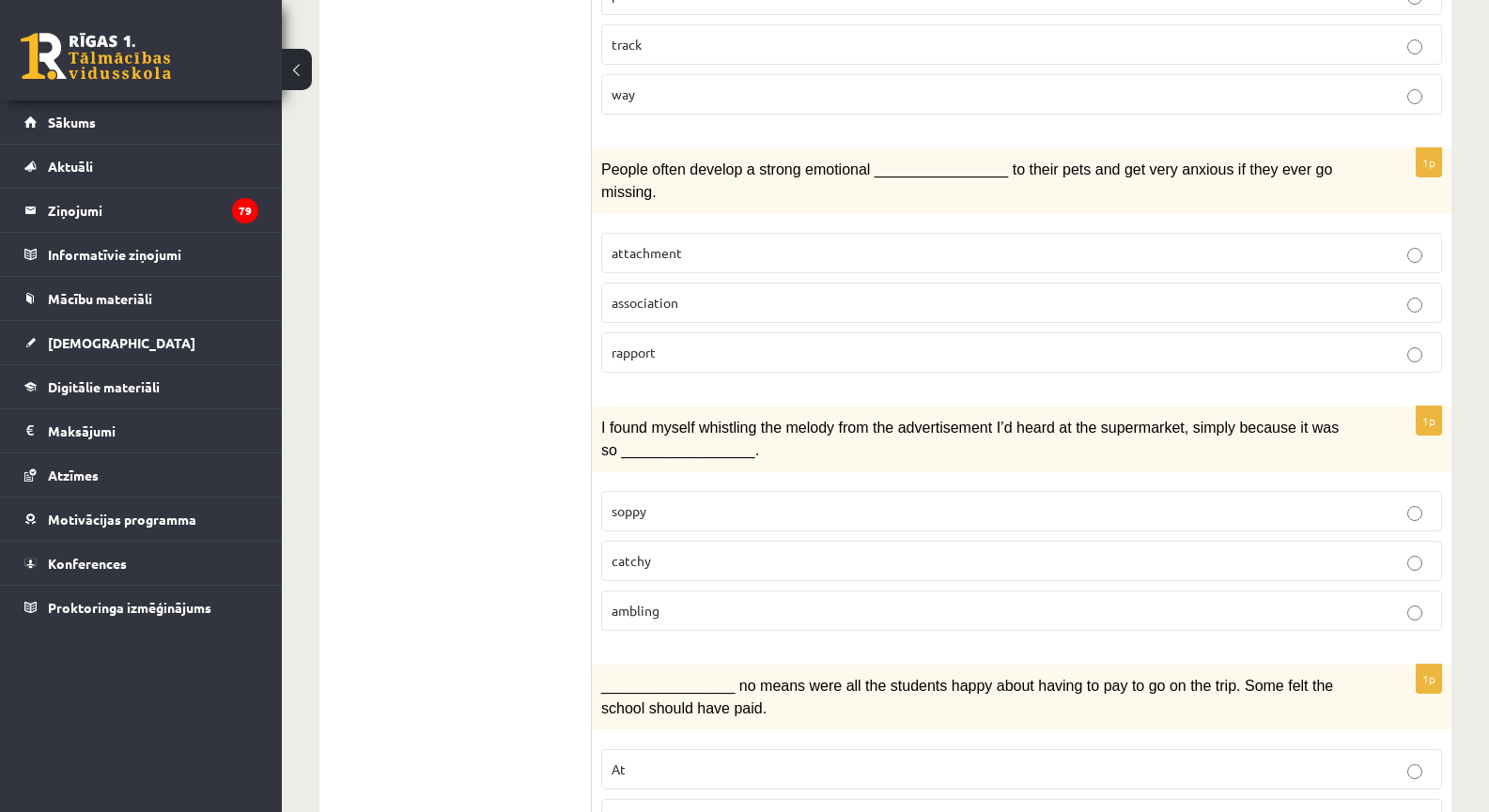
click at [706, 233] on label "attachment" at bounding box center [1021, 253] width 841 height 40
click at [636, 552] on span "catchy" at bounding box center [632, 561] width 40 height 17
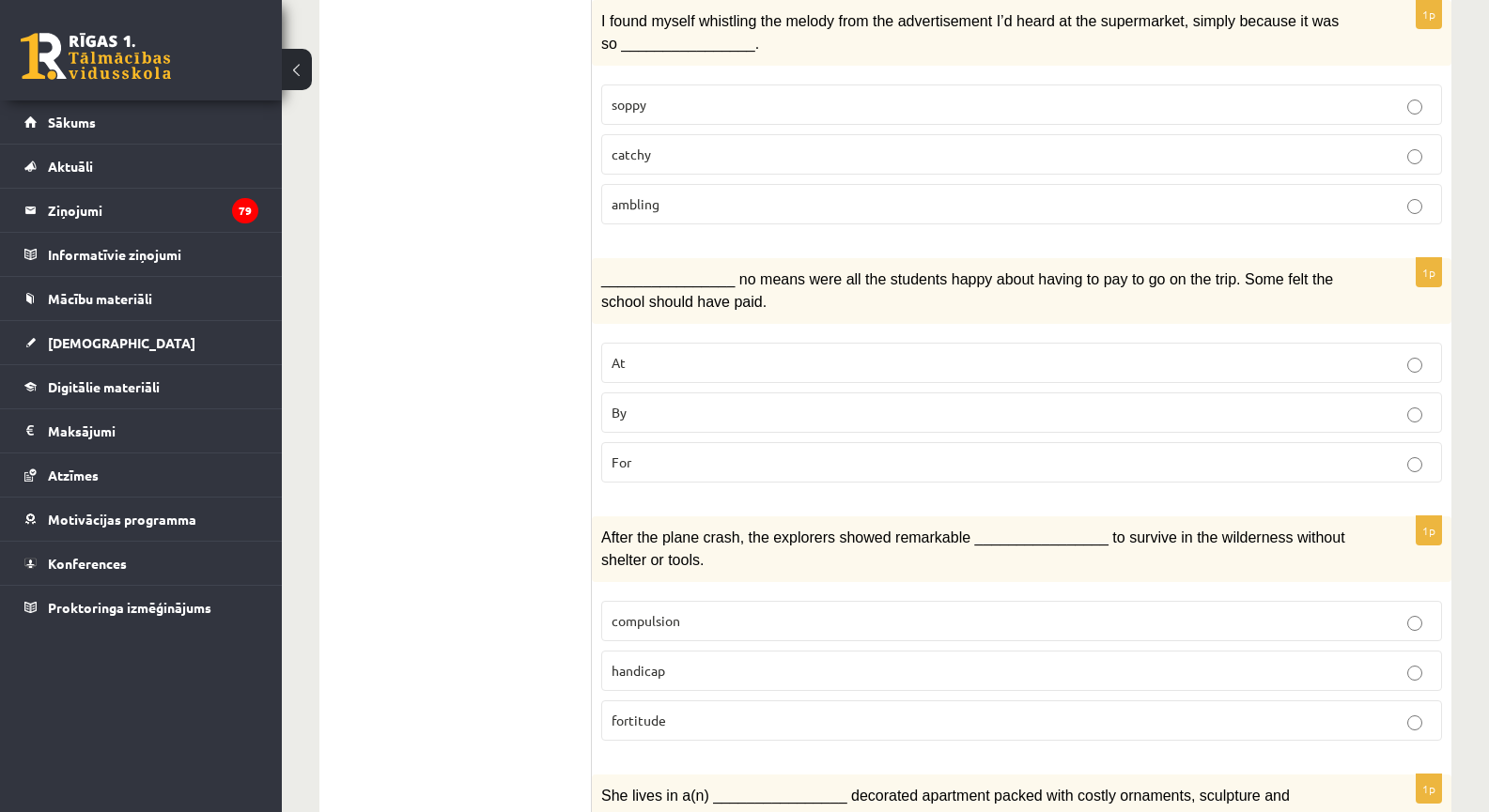
scroll to position [1808, 0]
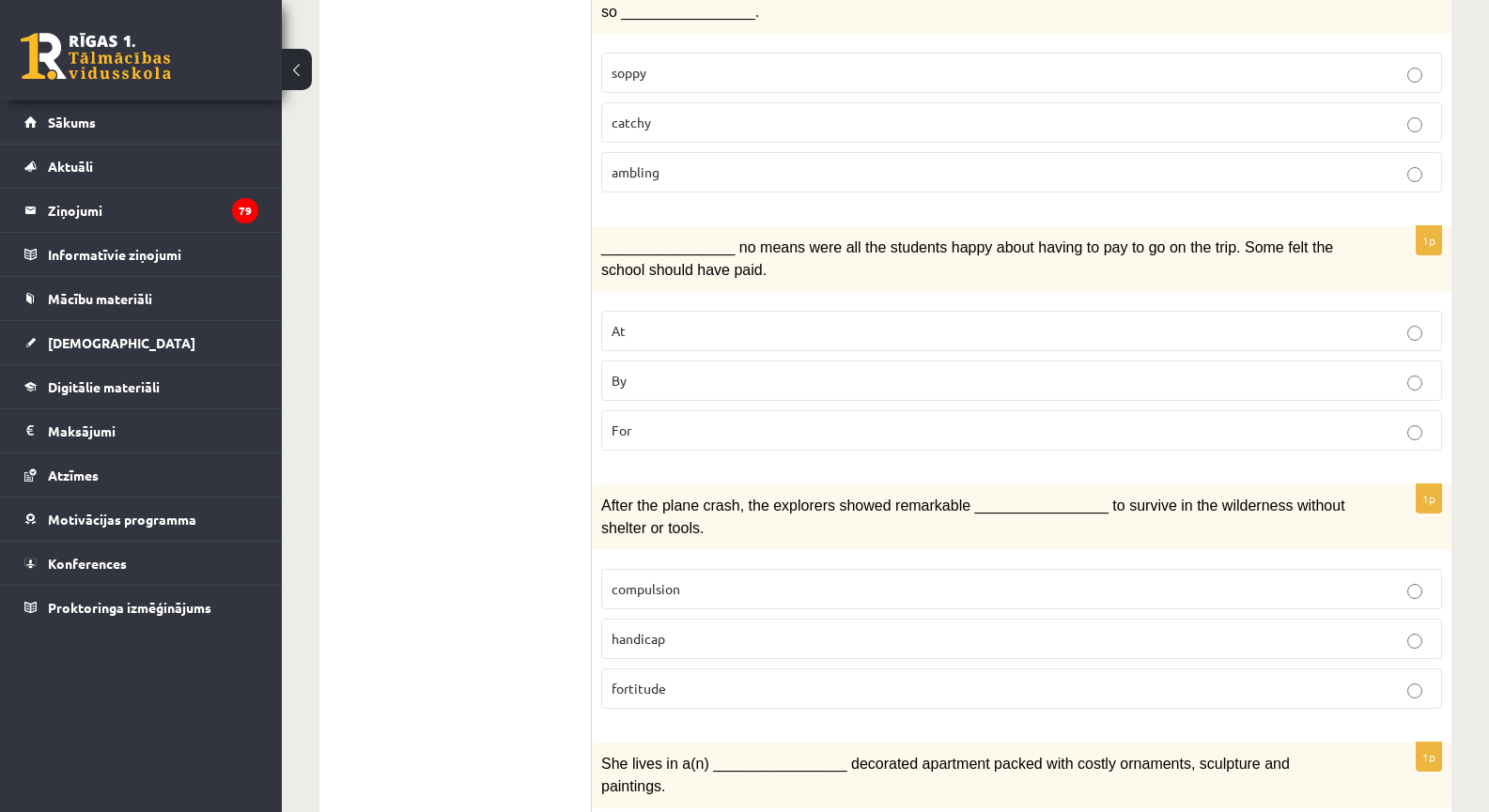
click at [674, 421] on p "For" at bounding box center [1021, 430] width 820 height 20
click at [655, 371] on p "By" at bounding box center [1021, 380] width 820 height 20
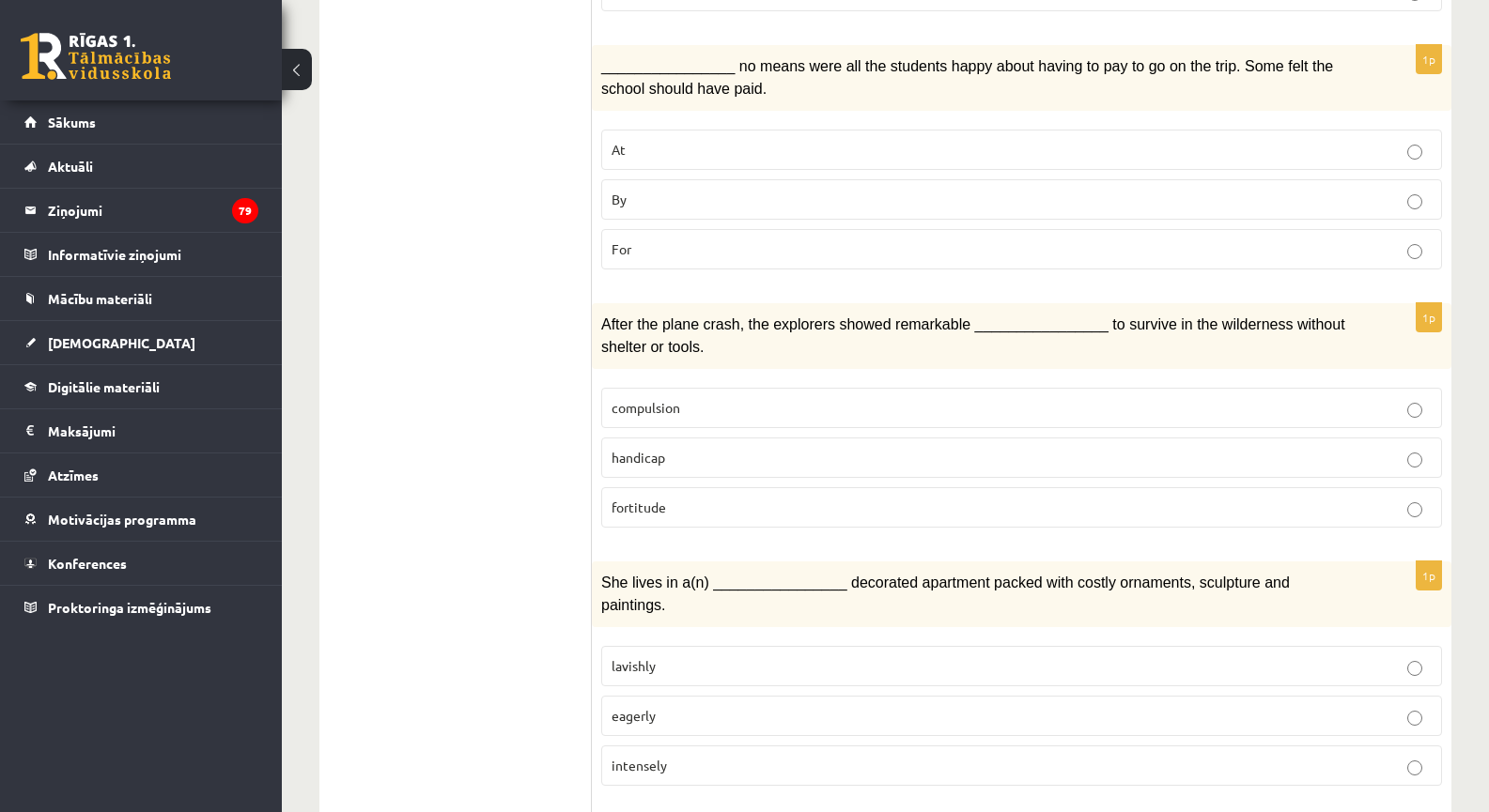
scroll to position [2027, 0]
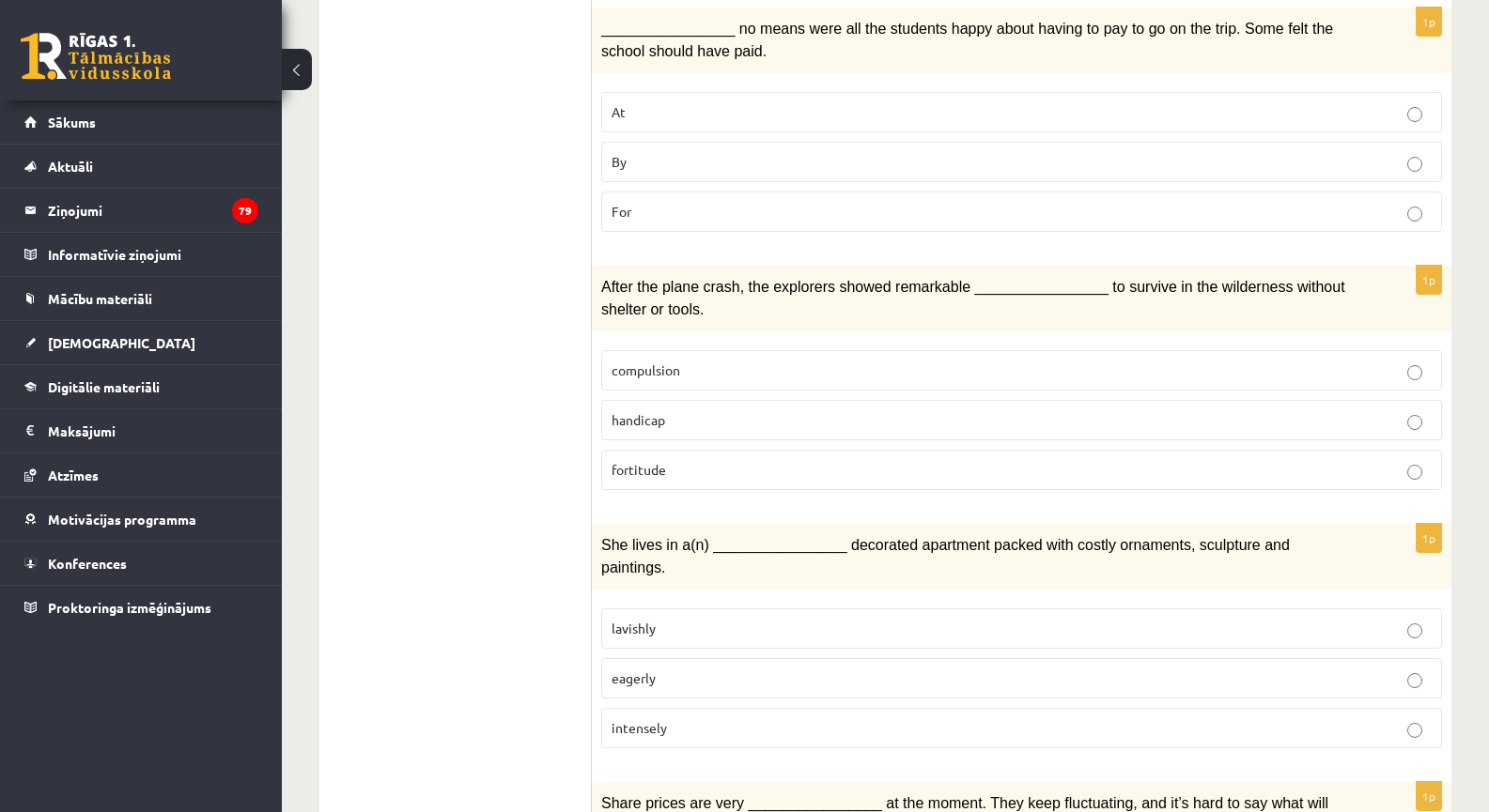
click at [756, 450] on label "fortitude" at bounding box center [1021, 470] width 841 height 40
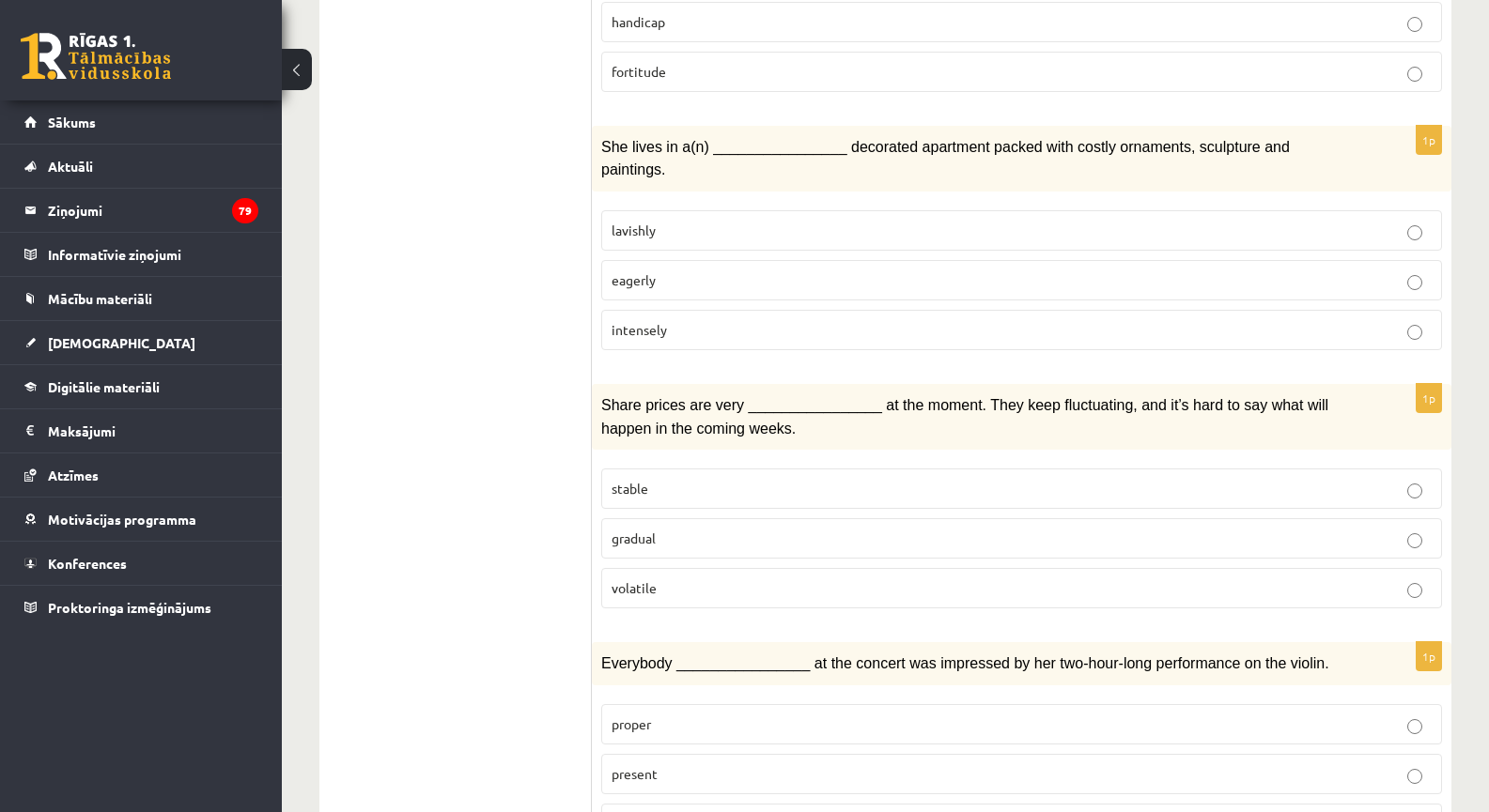
scroll to position [2465, 0]
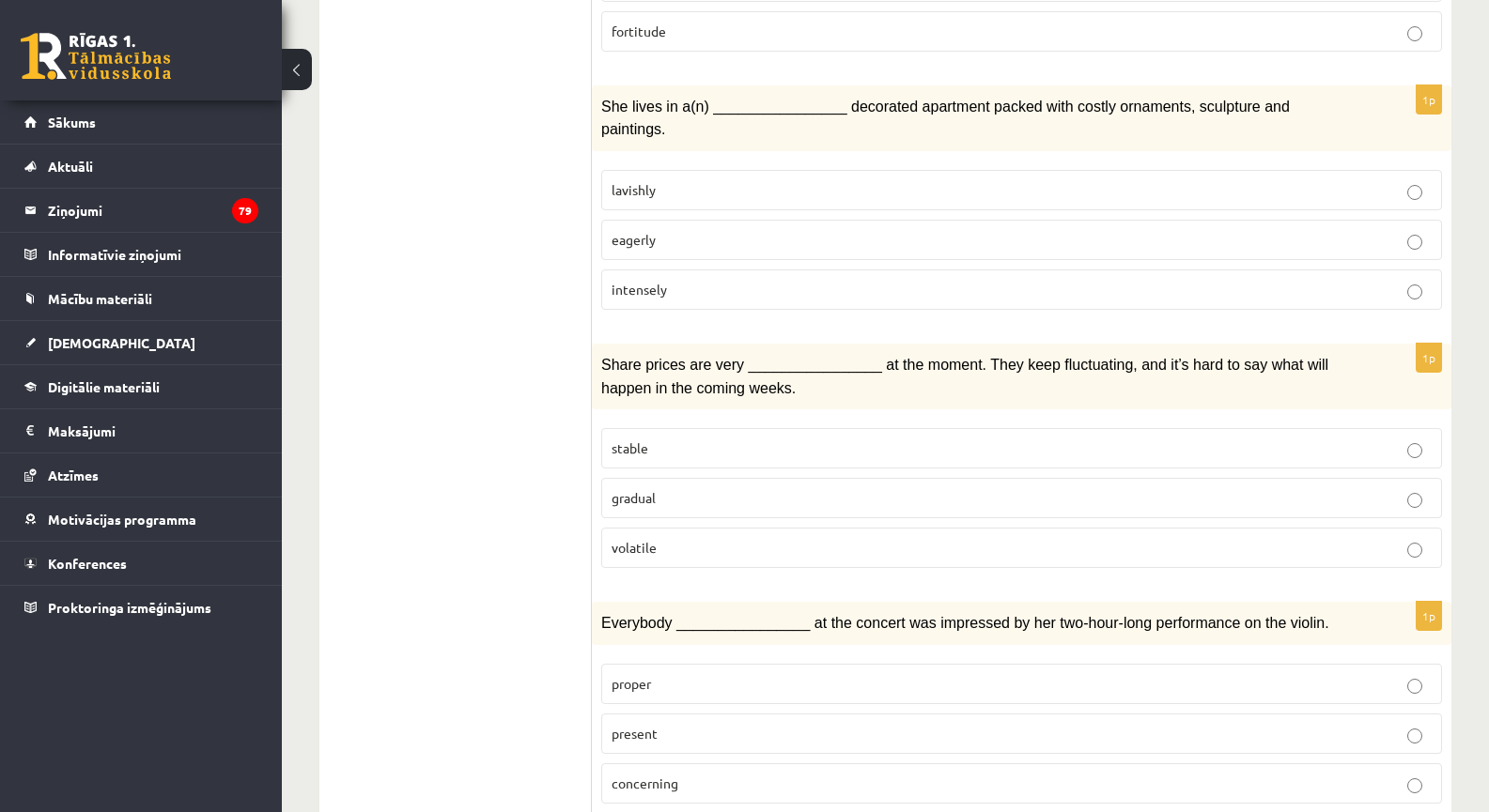
click at [664, 170] on label "lavishly" at bounding box center [1021, 190] width 841 height 40
click at [671, 538] on p "volatile" at bounding box center [1021, 548] width 820 height 20
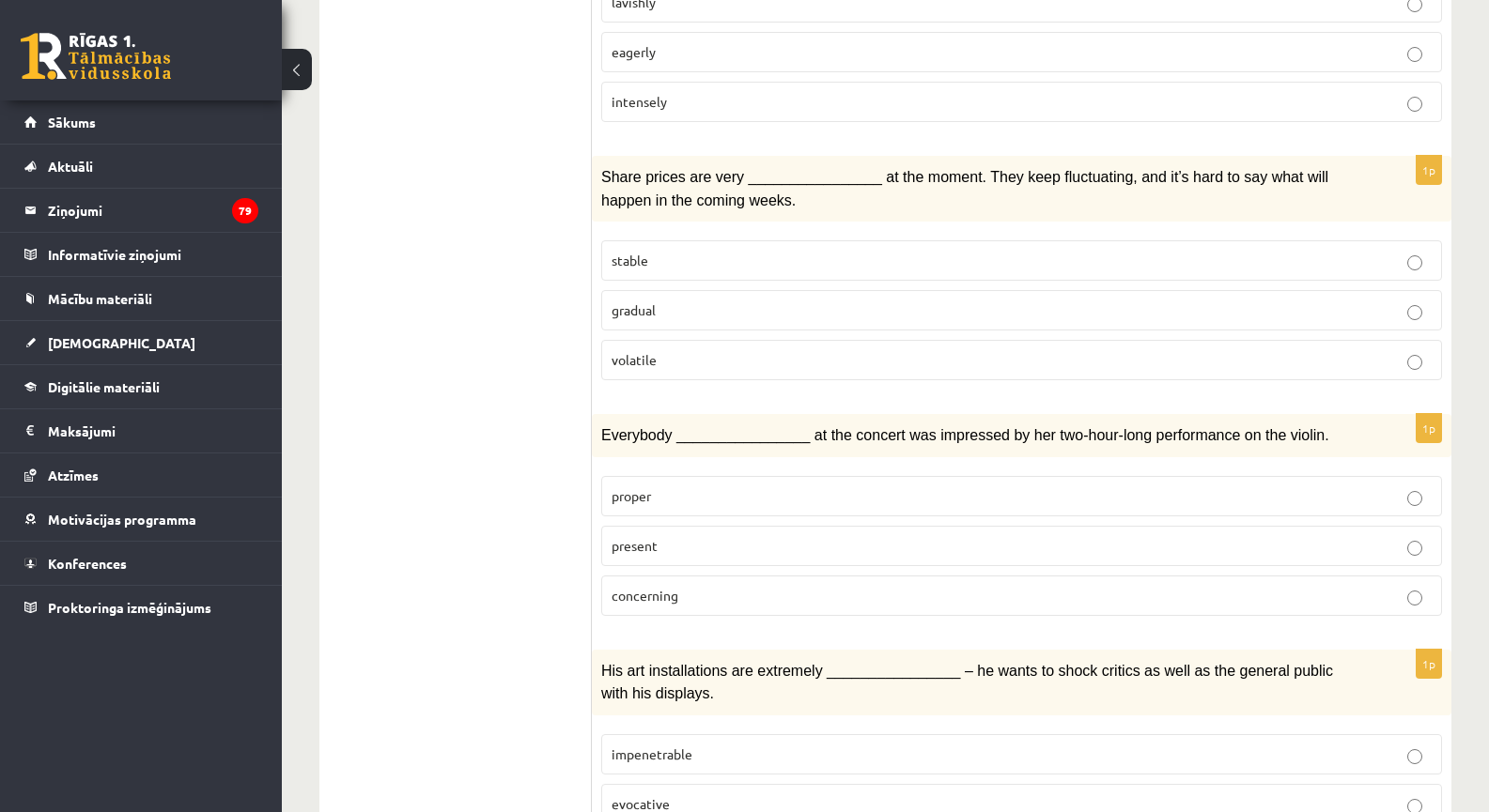
scroll to position [2684, 0]
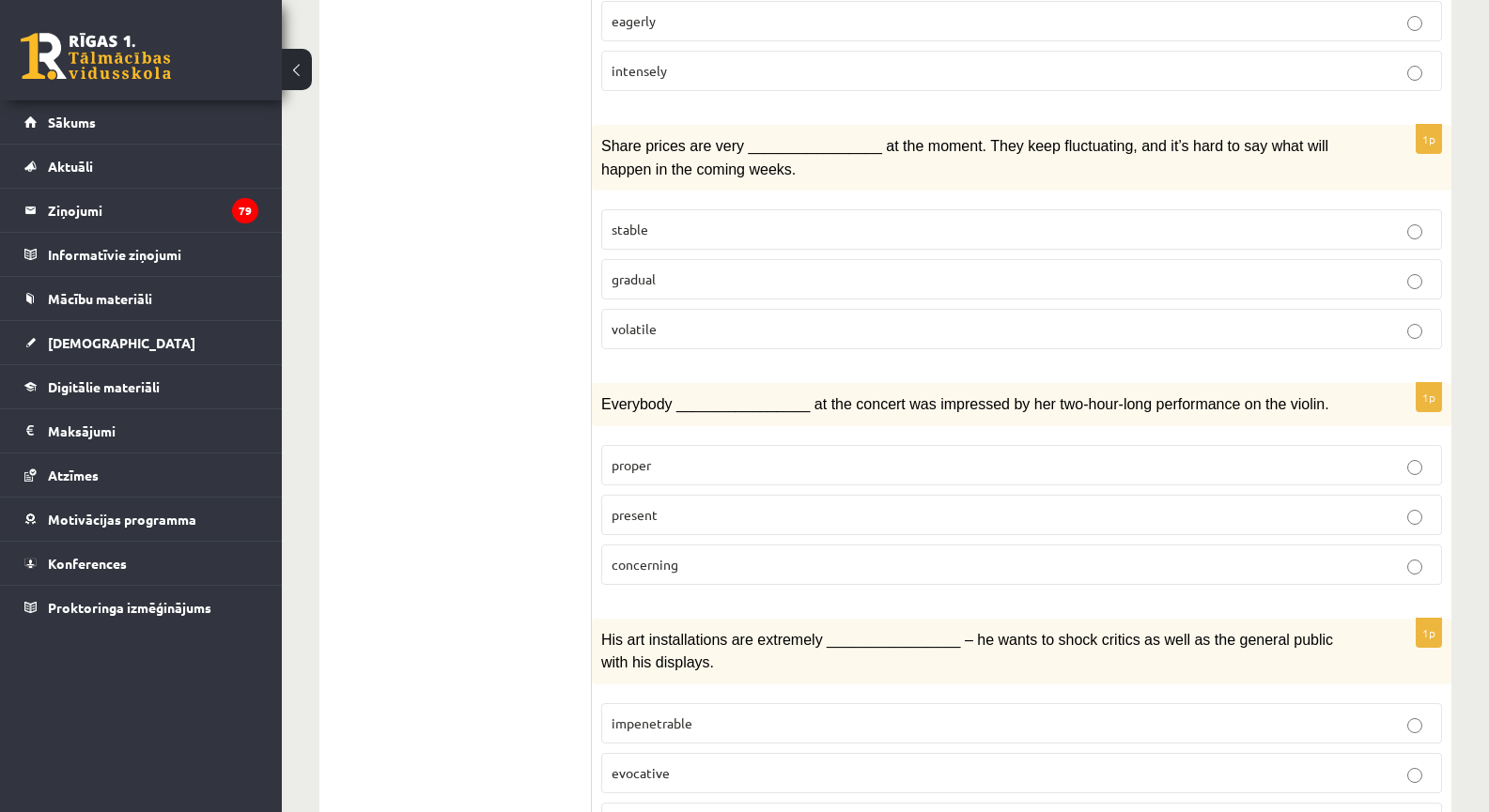
click at [691, 505] on p "present" at bounding box center [1021, 515] width 820 height 20
click at [651, 811] on span "provocative" at bounding box center [647, 822] width 71 height 17
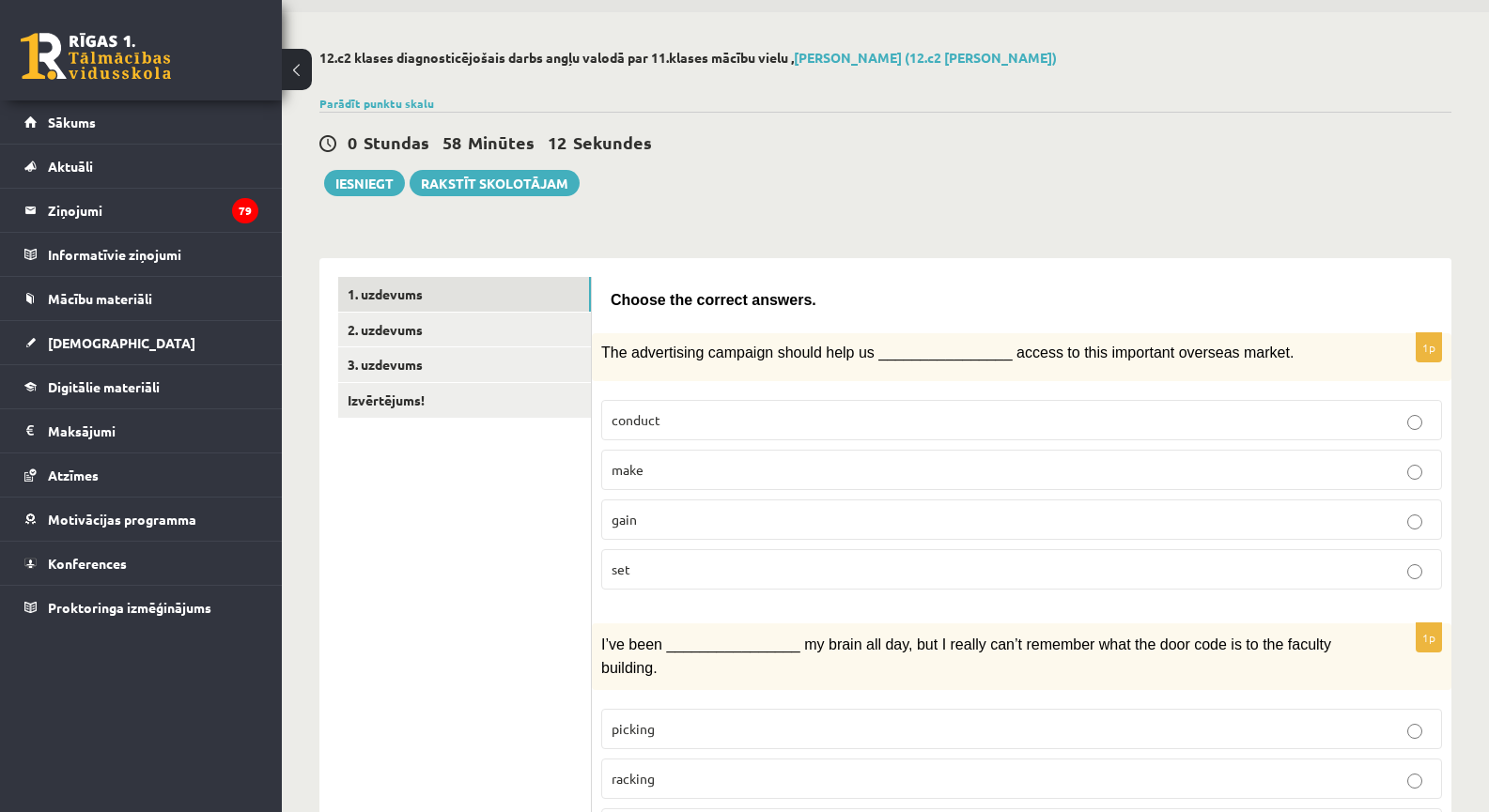
scroll to position [55, 0]
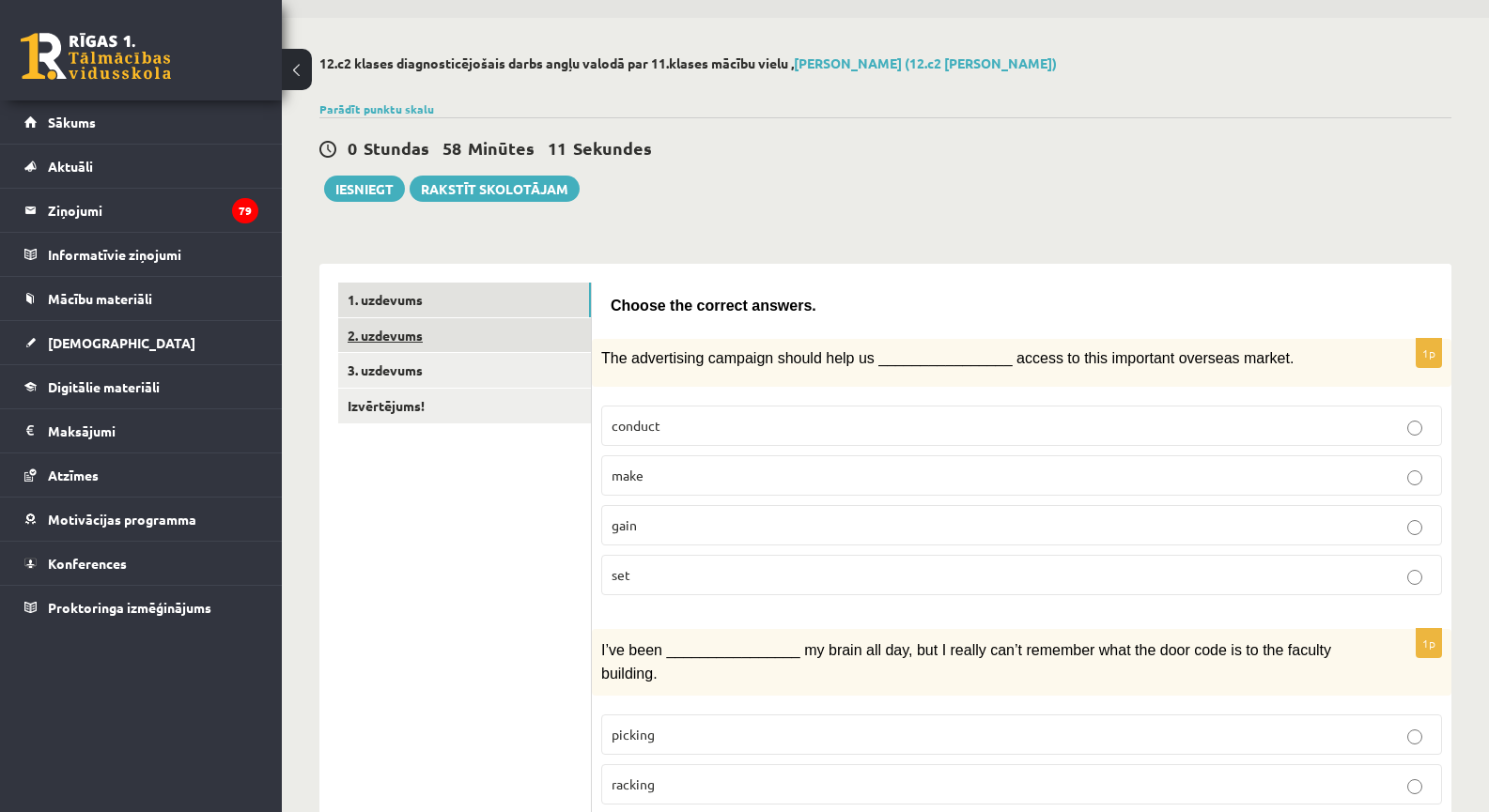
click at [419, 332] on link "2. uzdevums" at bounding box center [464, 335] width 253 height 35
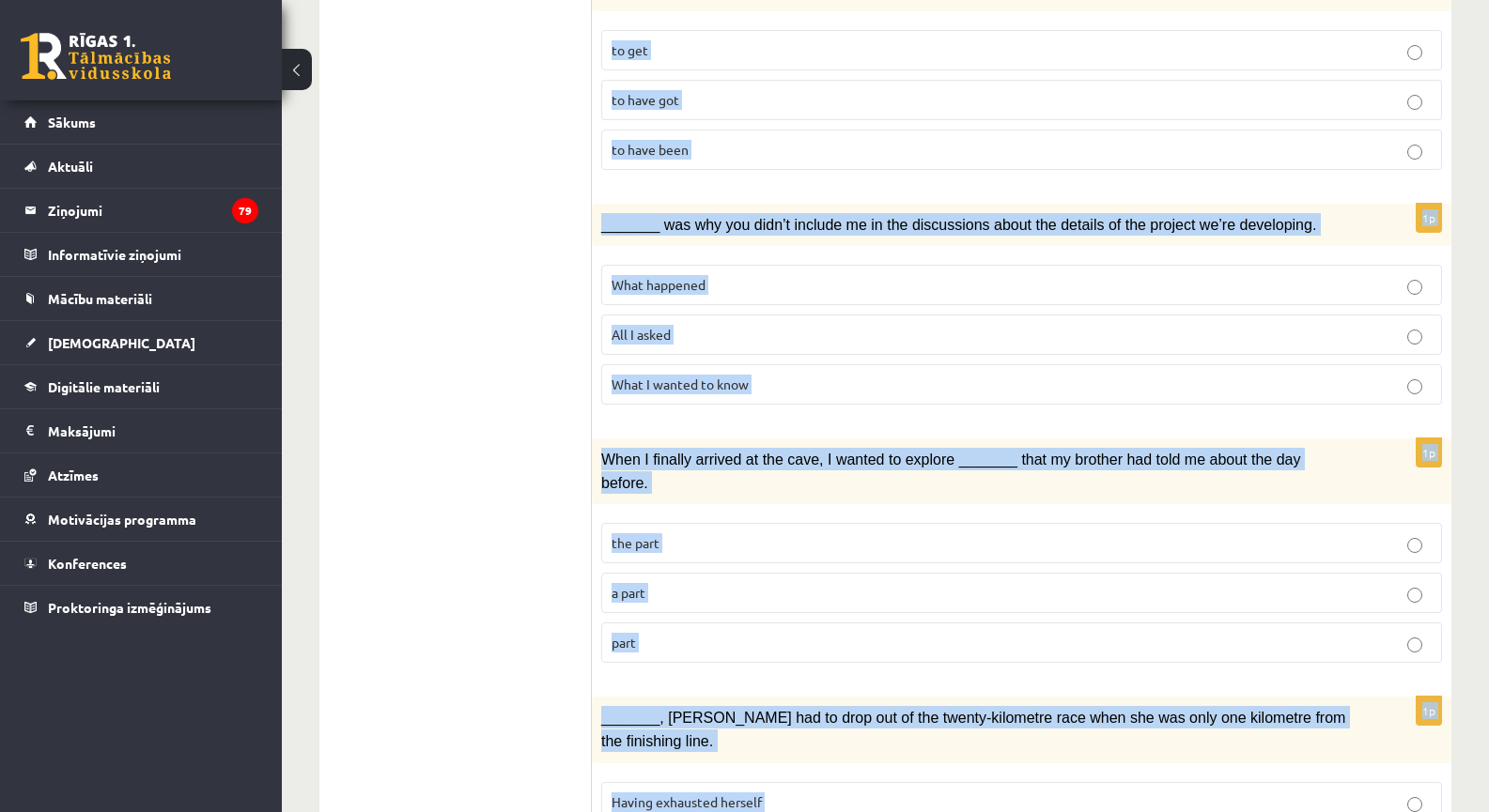
scroll to position [1985, 0]
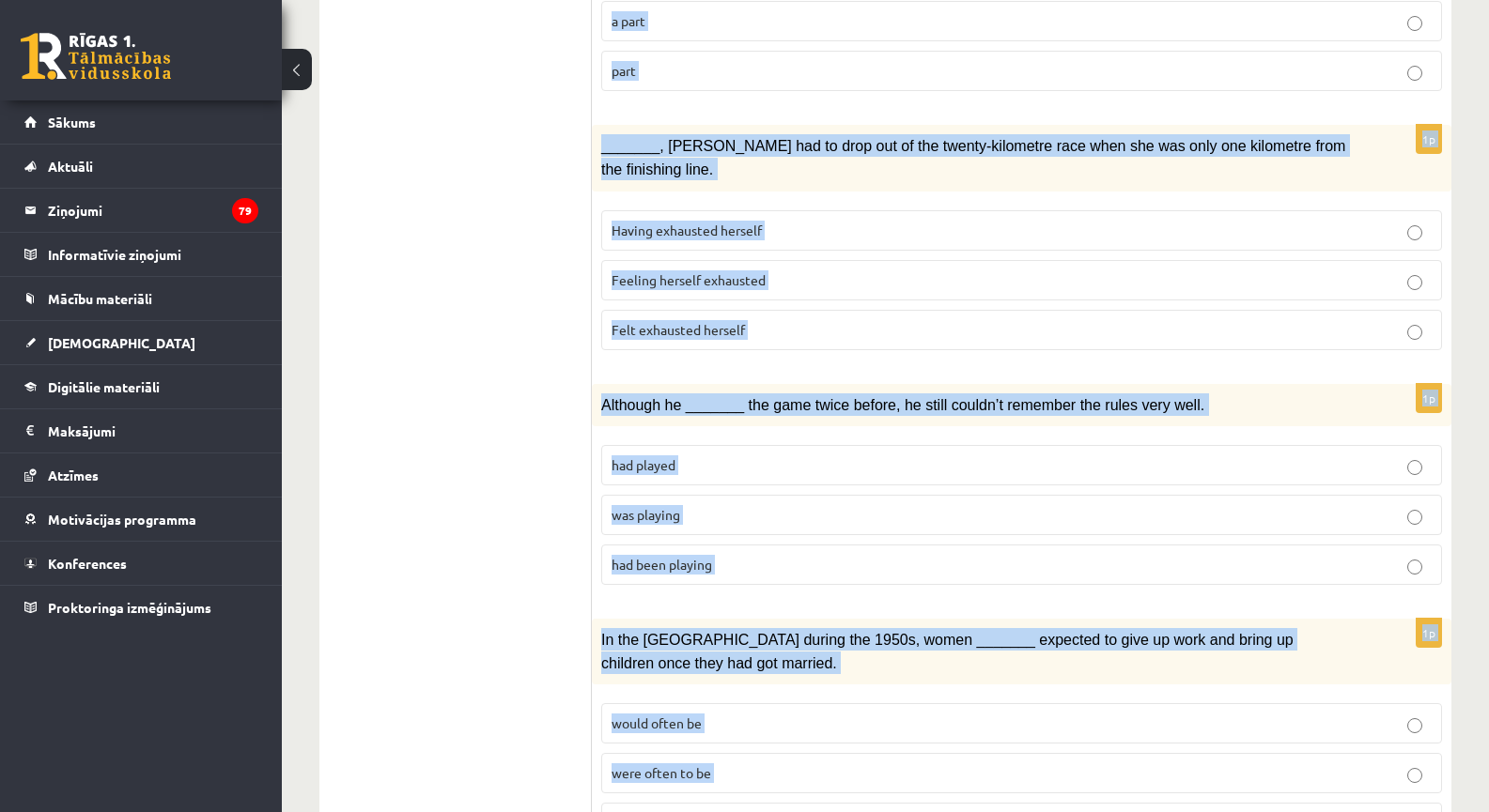
drag, startPoint x: 612, startPoint y: 304, endPoint x: 957, endPoint y: 715, distance: 536.6
copy form "Circle the form that cannot be used to complete the sentences. 1p The personnel…"
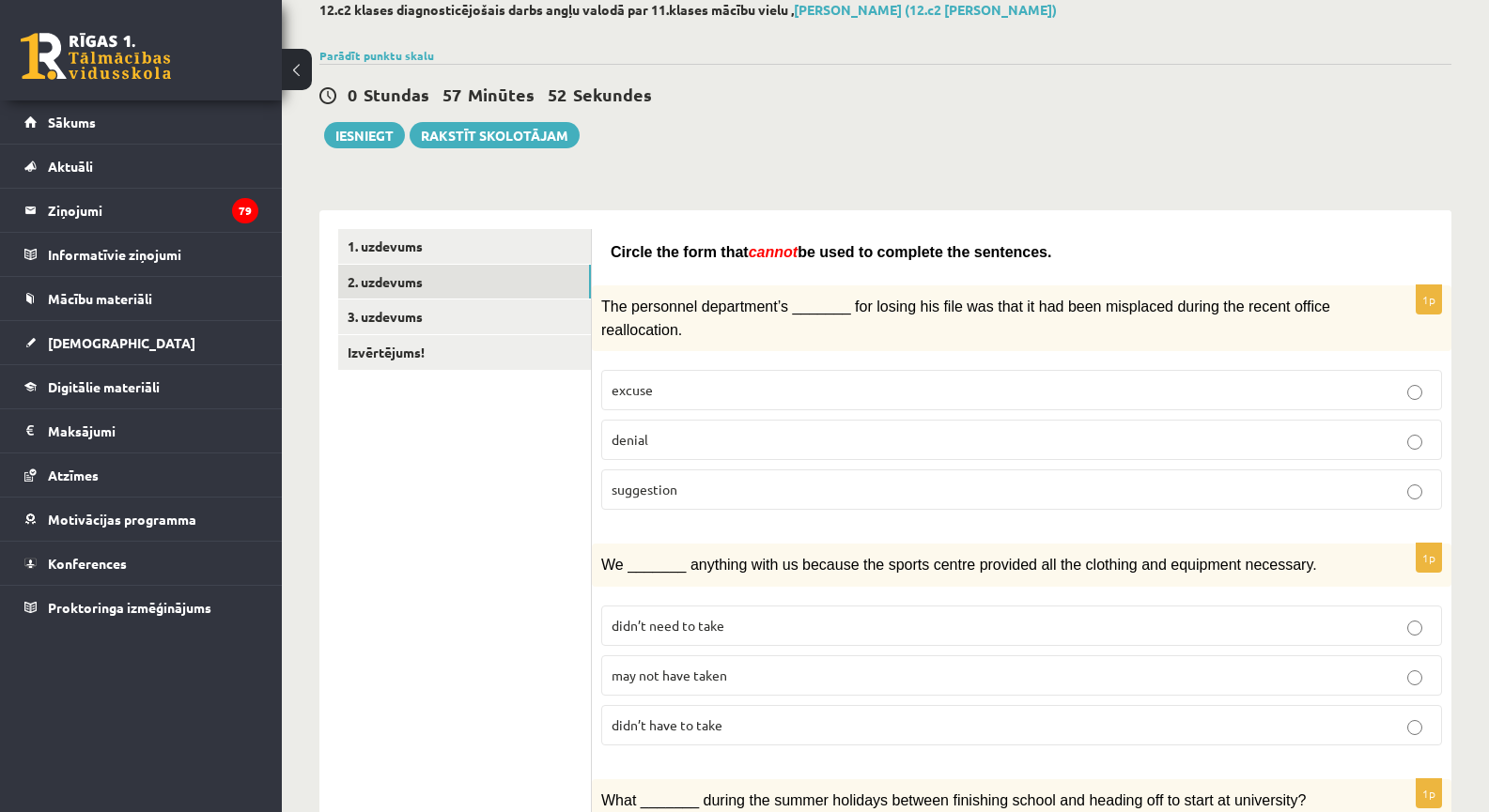
scroll to position [13, 0]
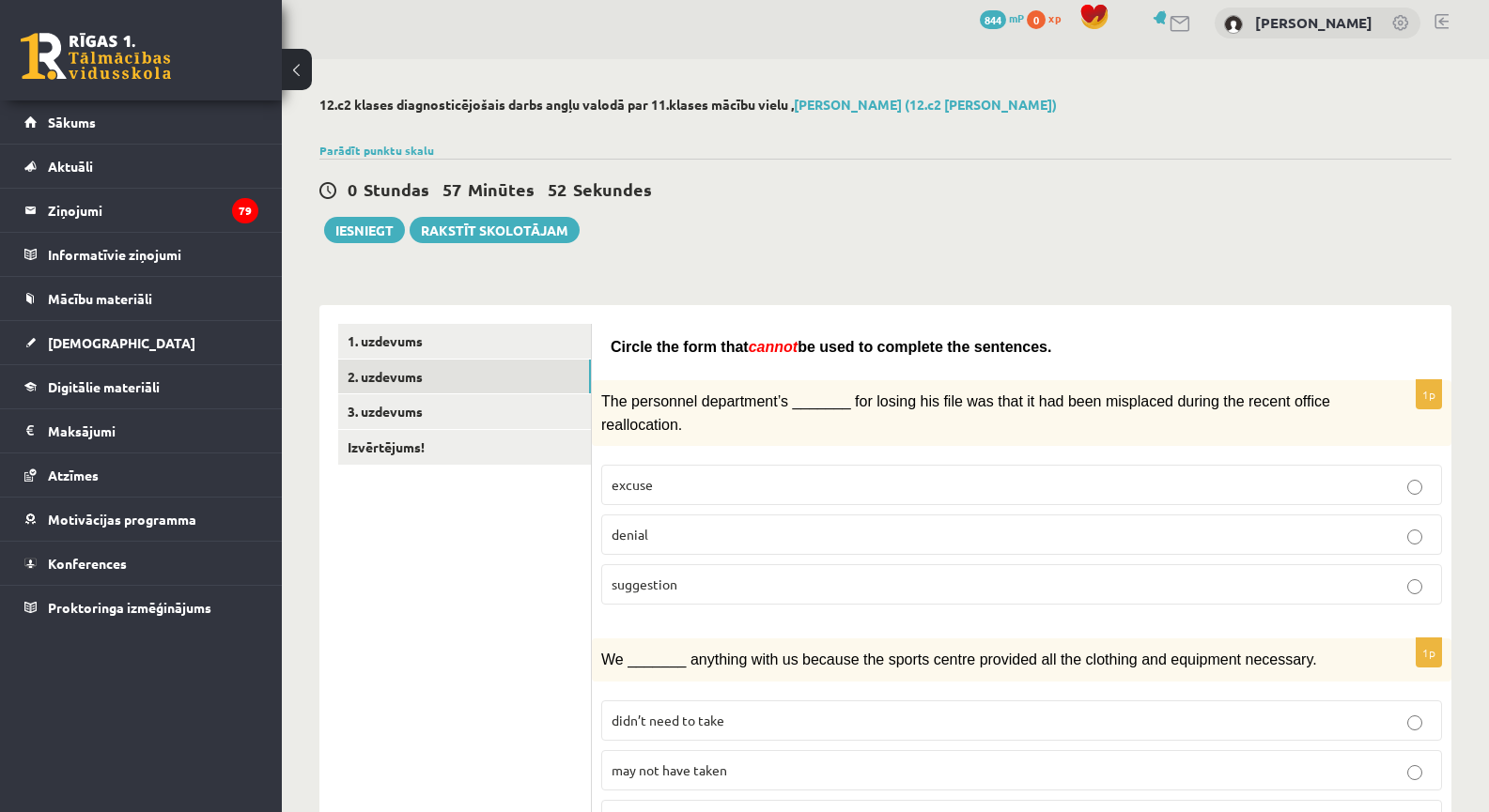
click at [674, 533] on p "denial" at bounding box center [1021, 534] width 820 height 20
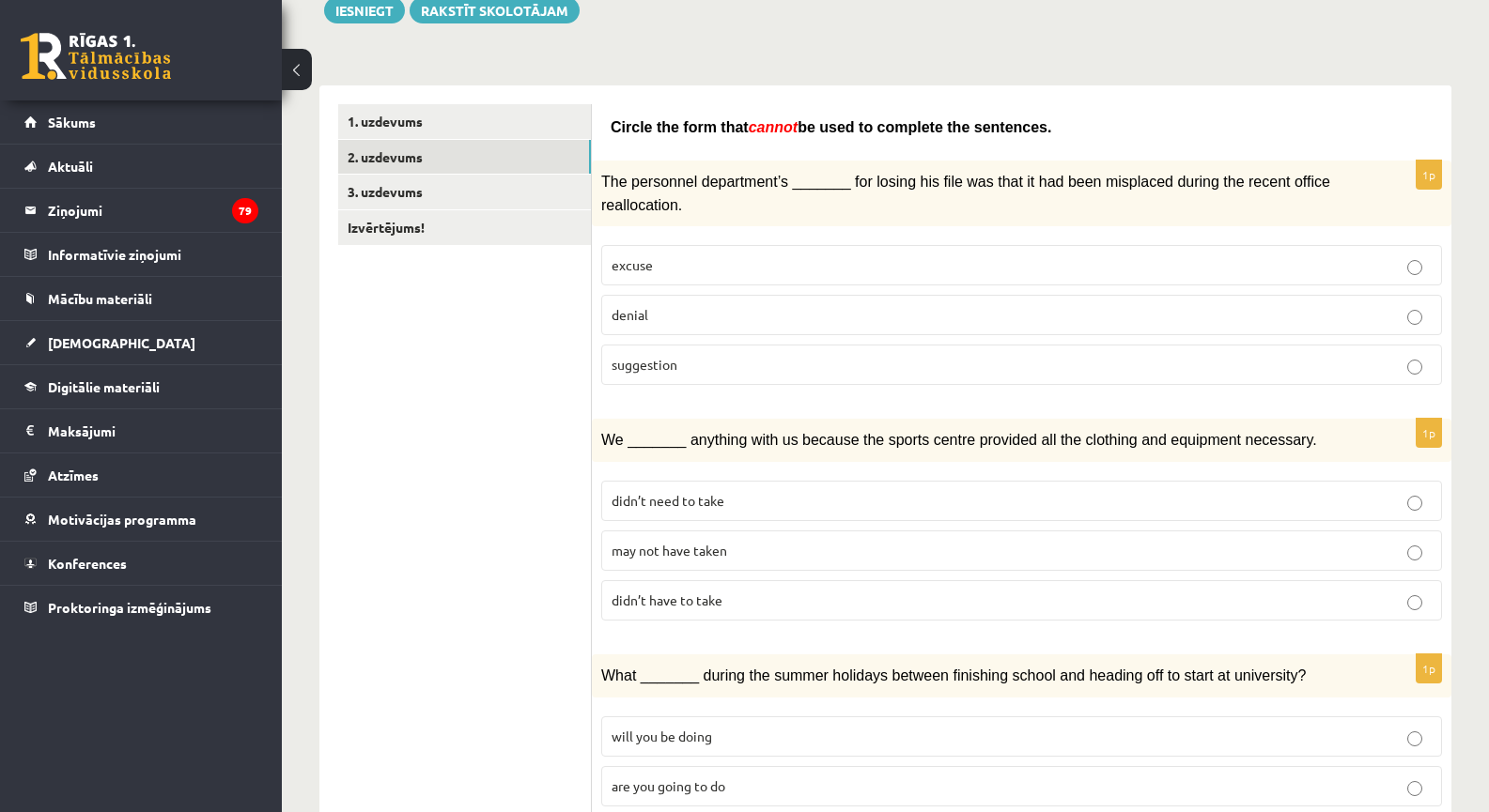
scroll to position [671, 0]
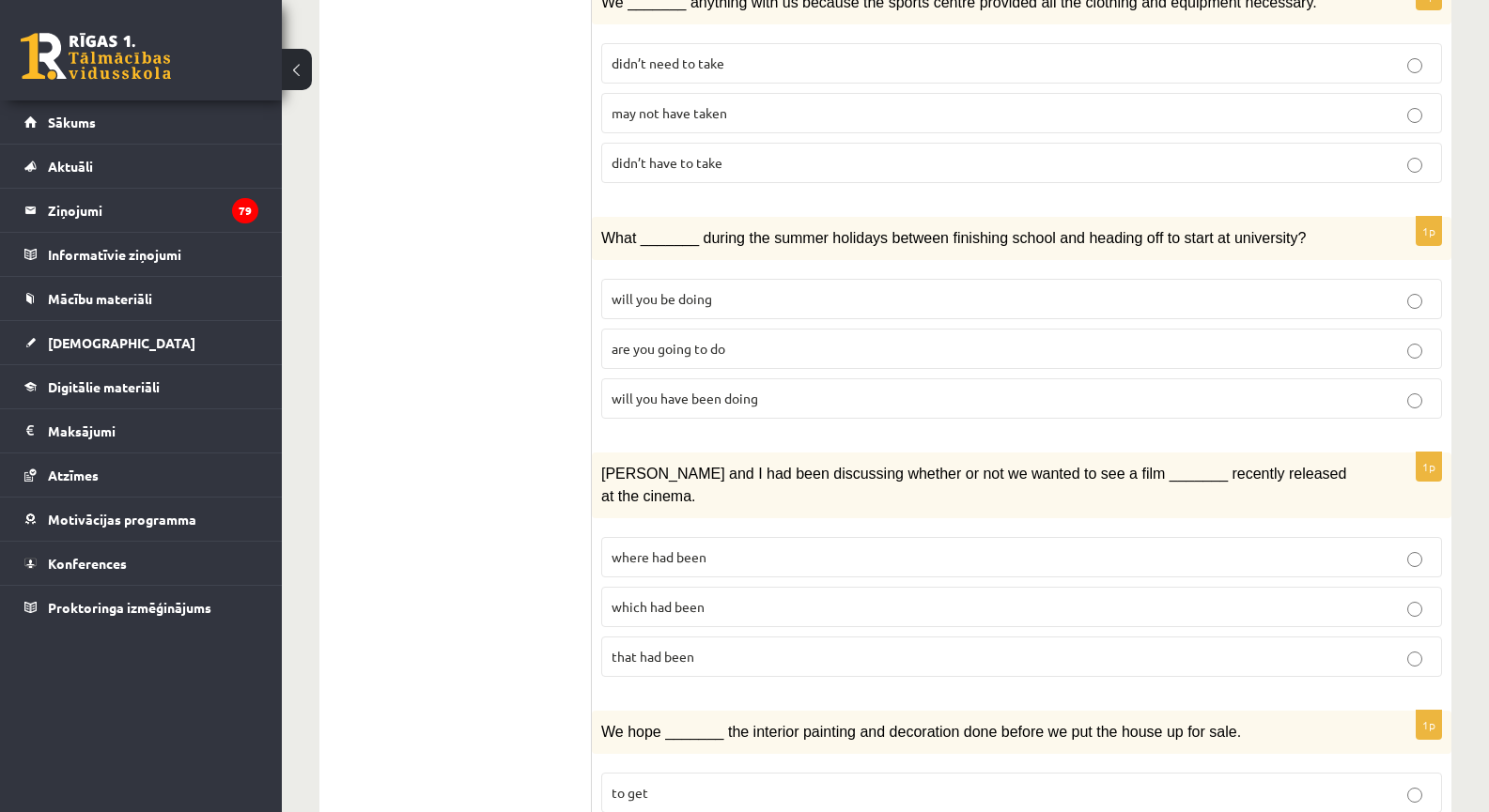
click at [711, 112] on span "may not have taken" at bounding box center [669, 113] width 116 height 17
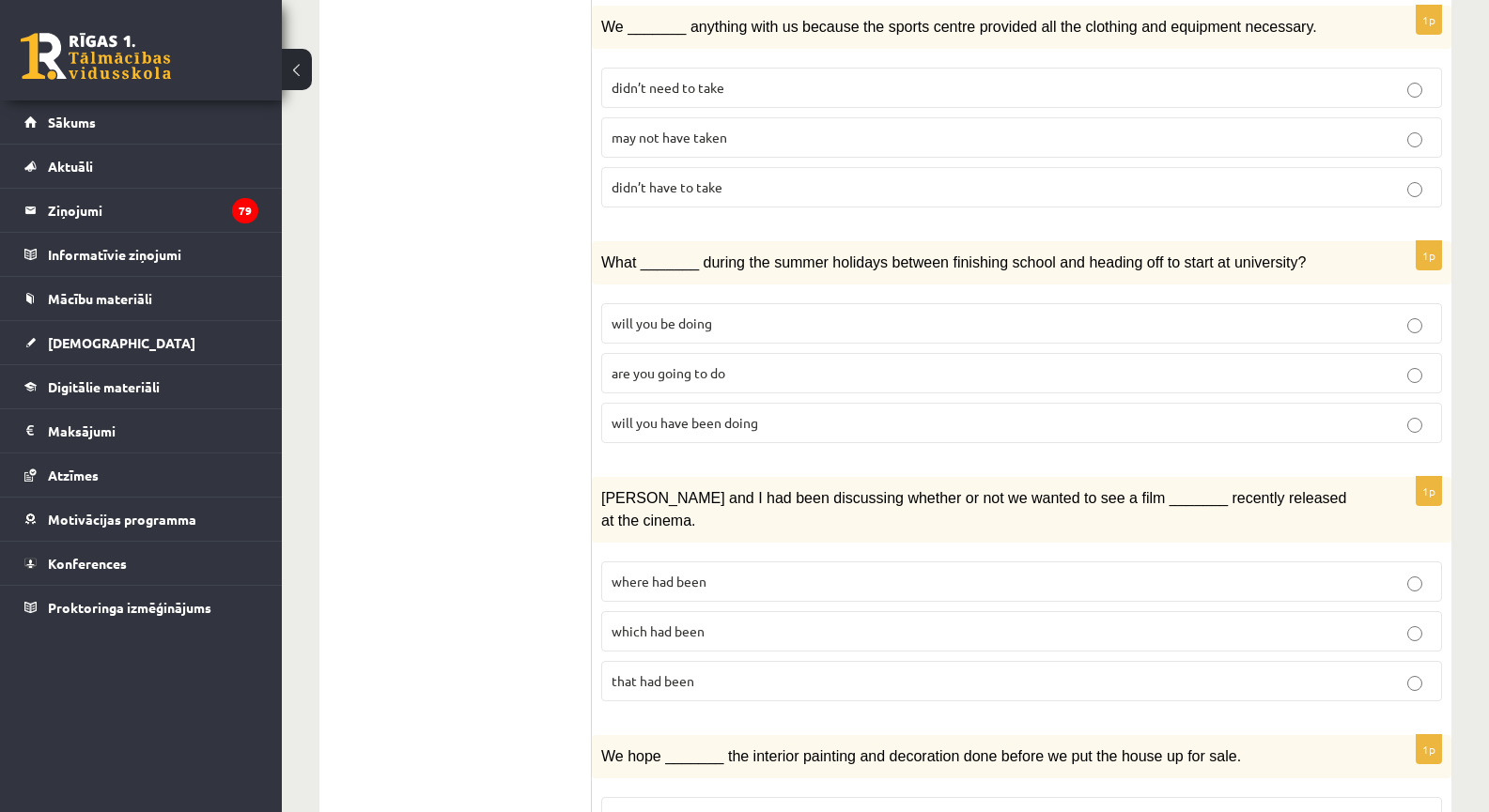
scroll to position [452, 0]
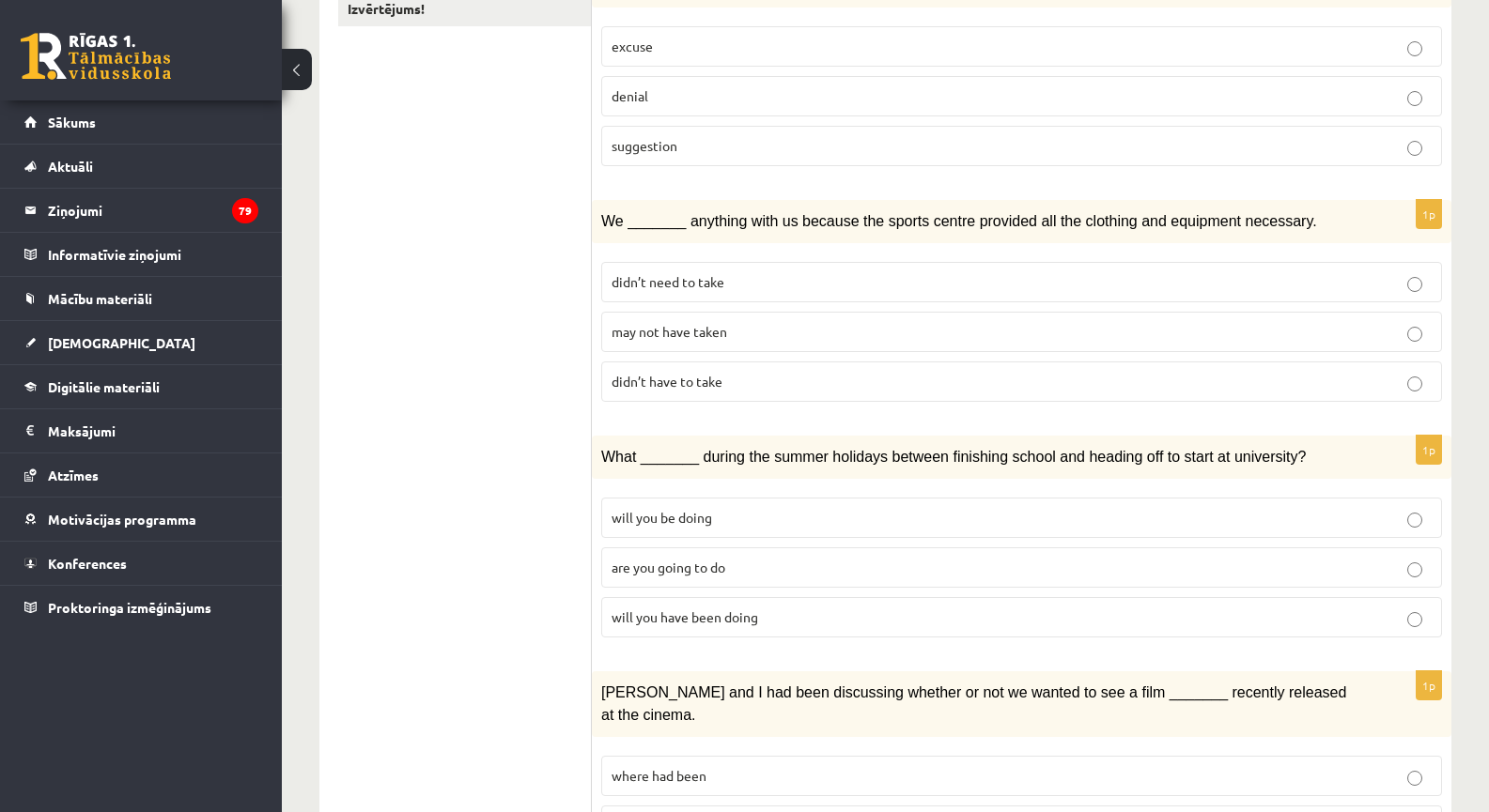
click at [696, 509] on span "will you be doing" at bounding box center [662, 517] width 101 height 17
click at [749, 610] on span "will you have been doing" at bounding box center [685, 617] width 147 height 17
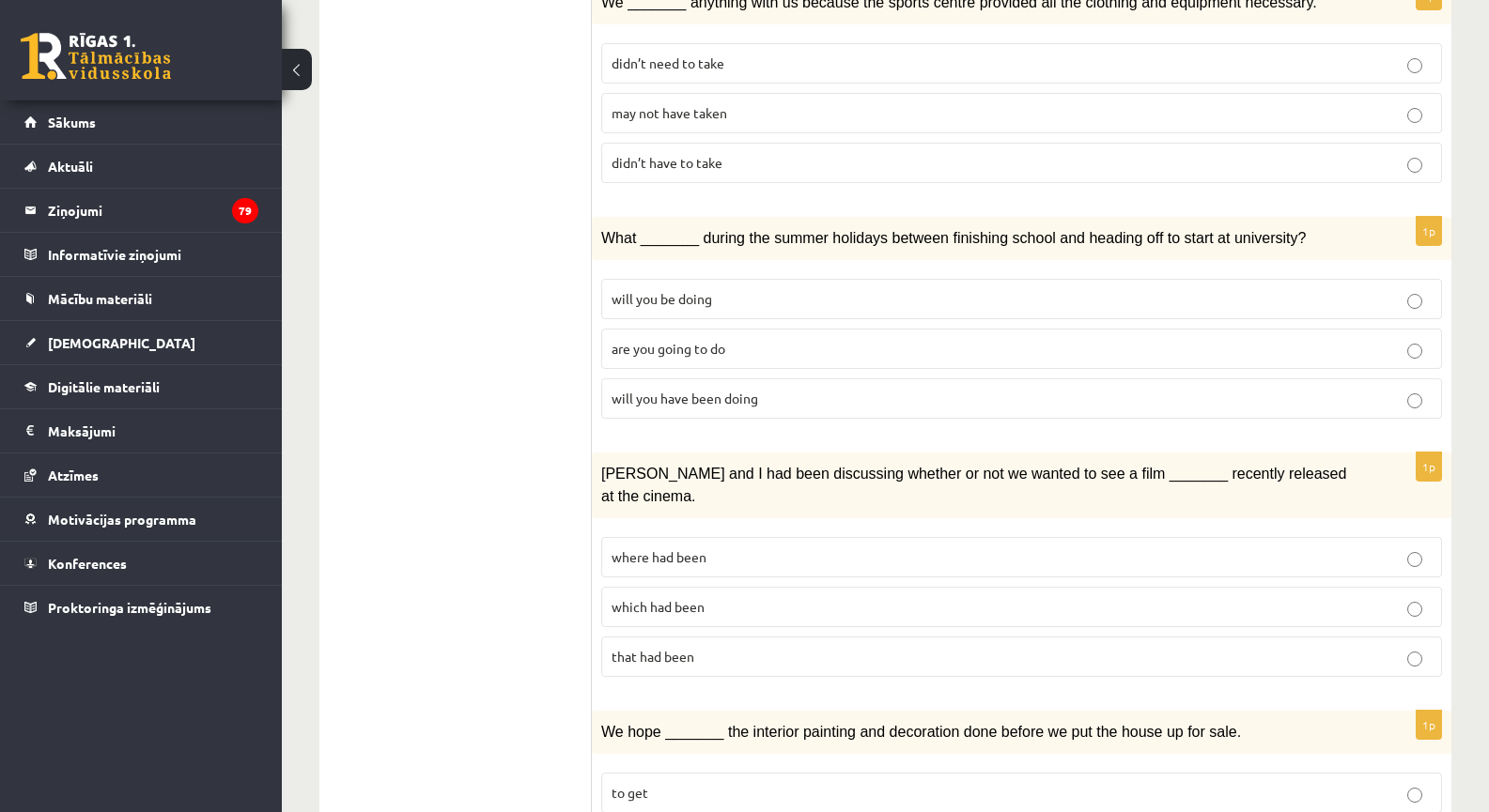
scroll to position [890, 0]
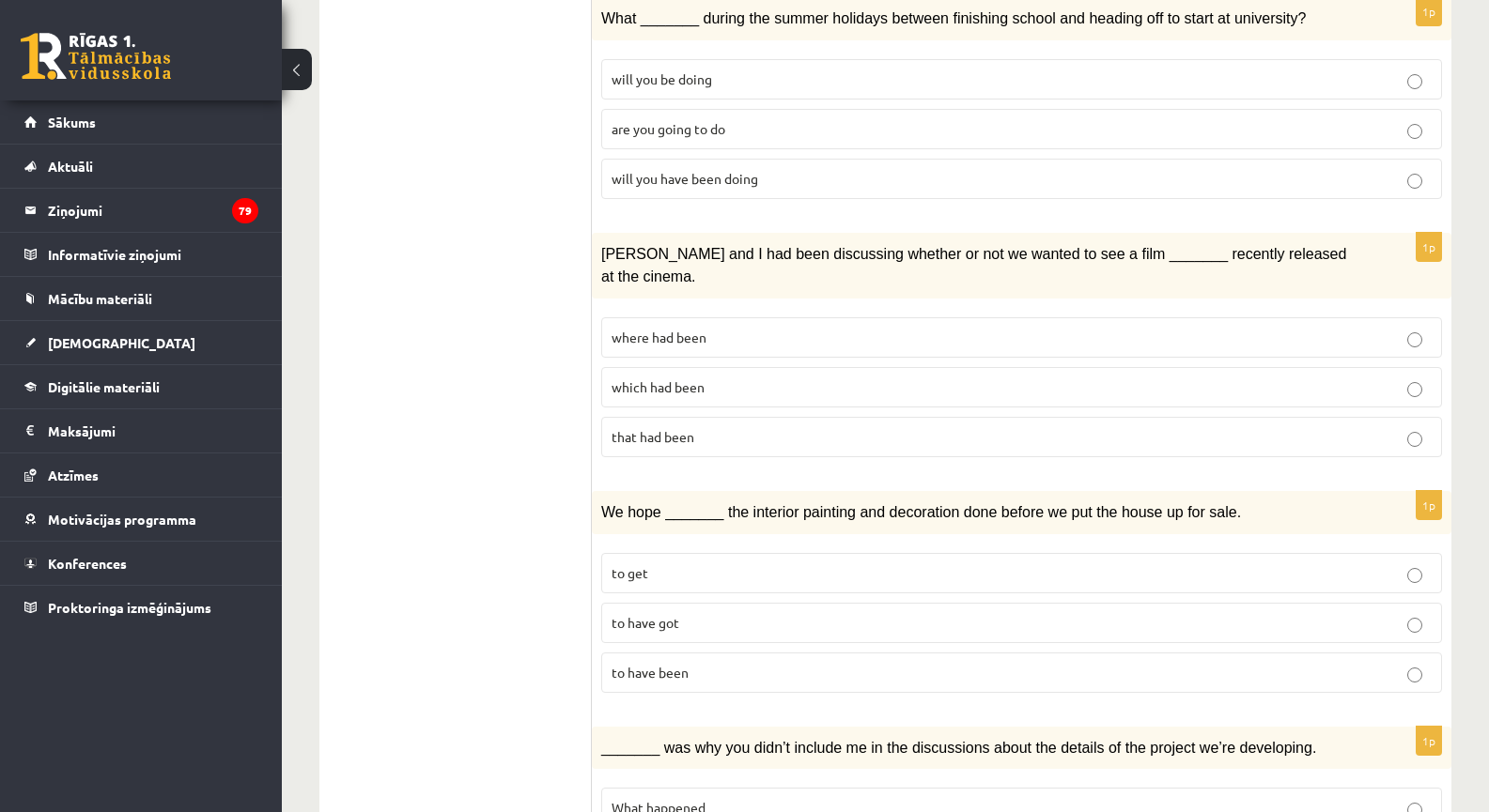
click at [689, 378] on span "which had been" at bounding box center [658, 387] width 93 height 17
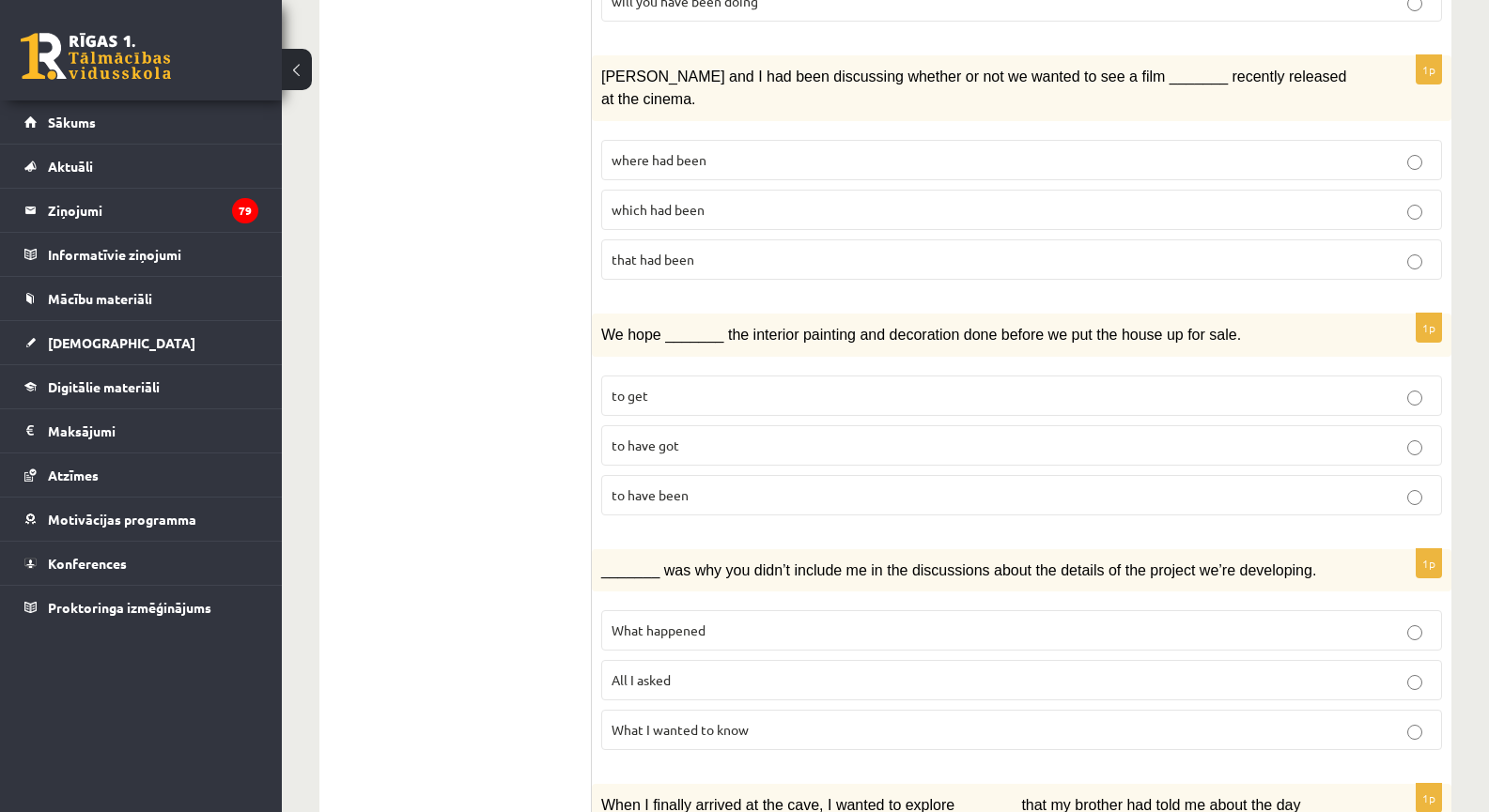
scroll to position [1109, 0]
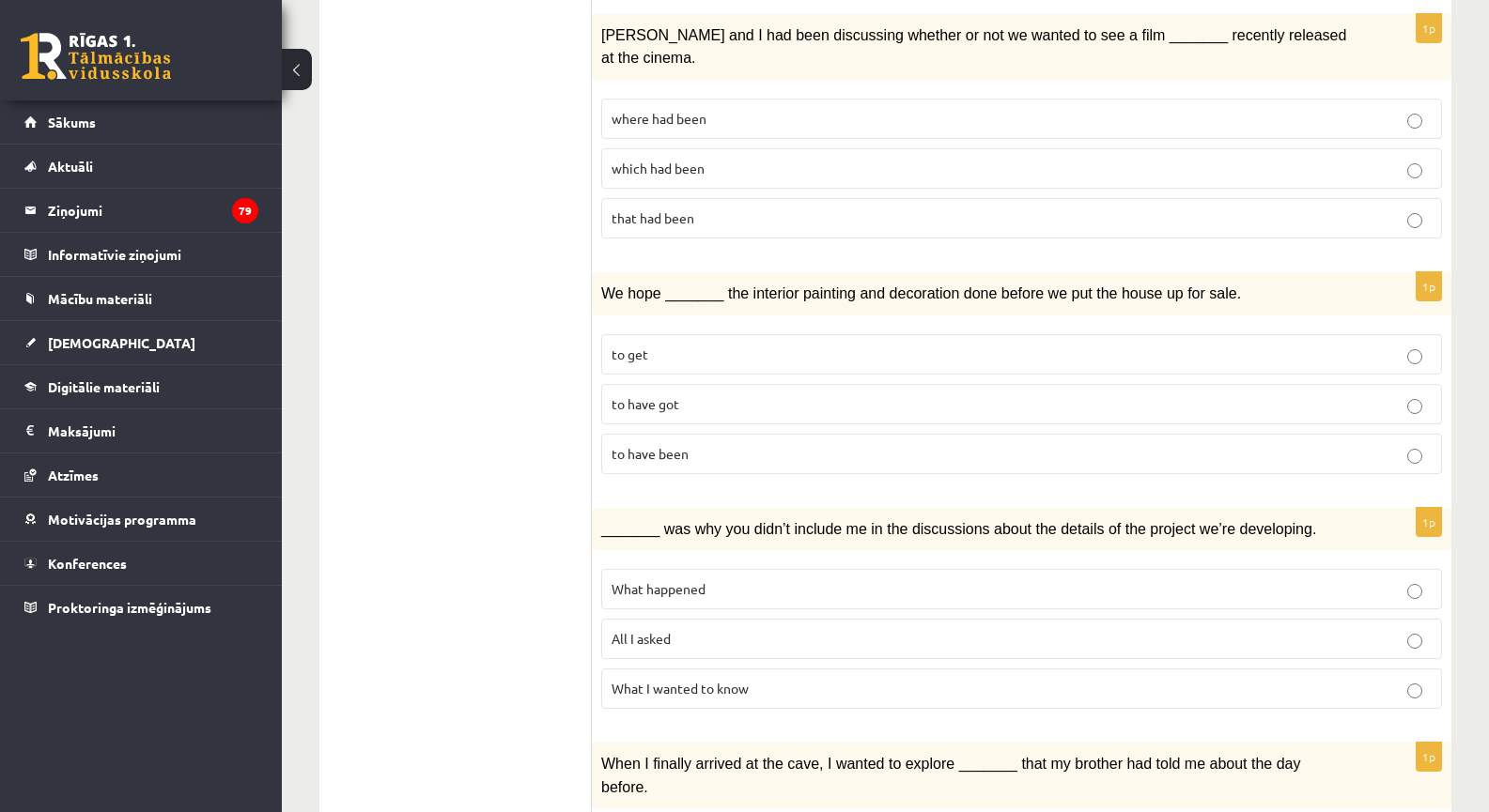
click at [664, 384] on label "to have got" at bounding box center [1021, 404] width 841 height 40
click at [668, 434] on label "to have been" at bounding box center [1021, 454] width 841 height 40
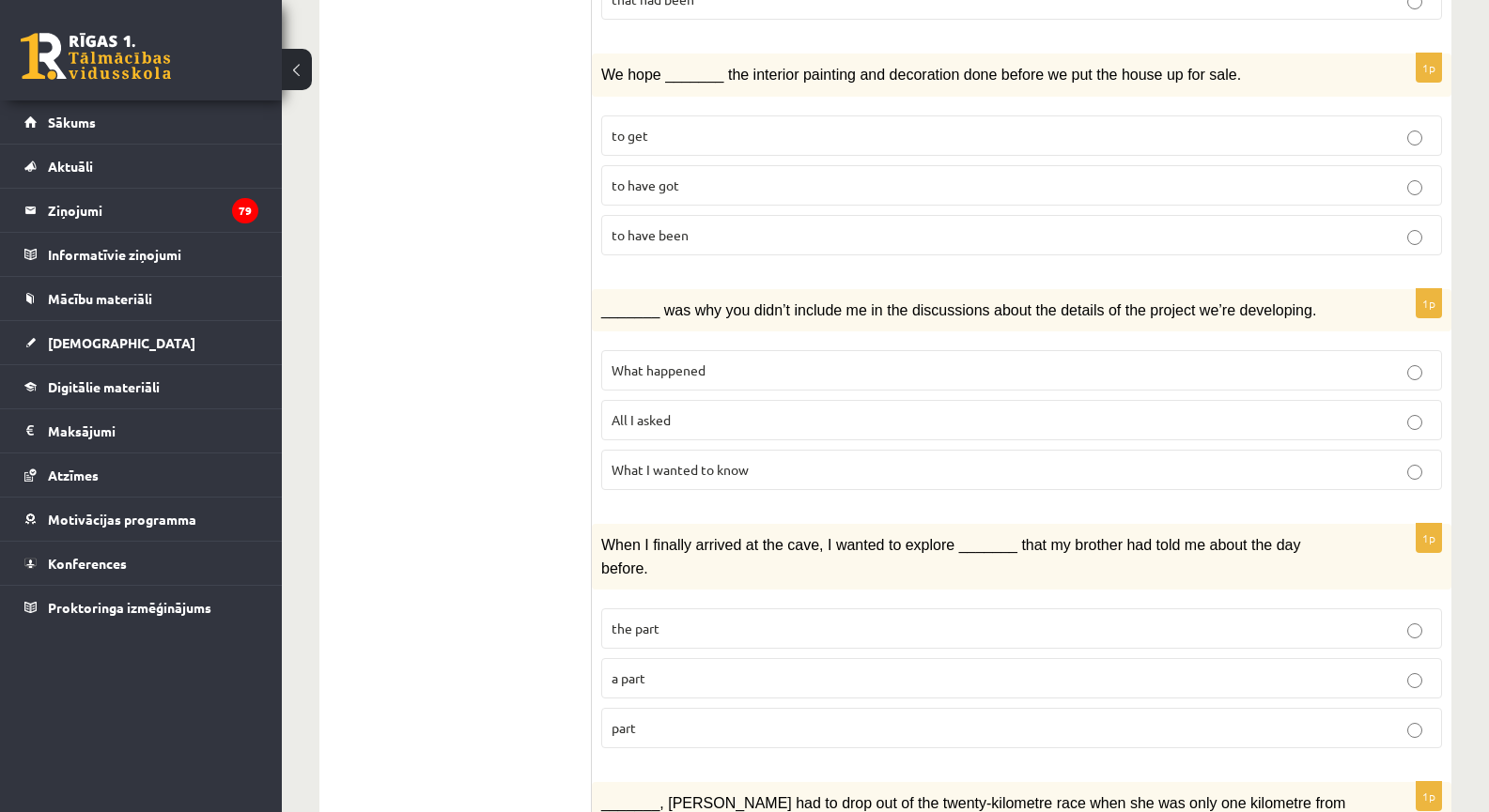
click at [692, 410] on p "All I asked" at bounding box center [1021, 420] width 820 height 20
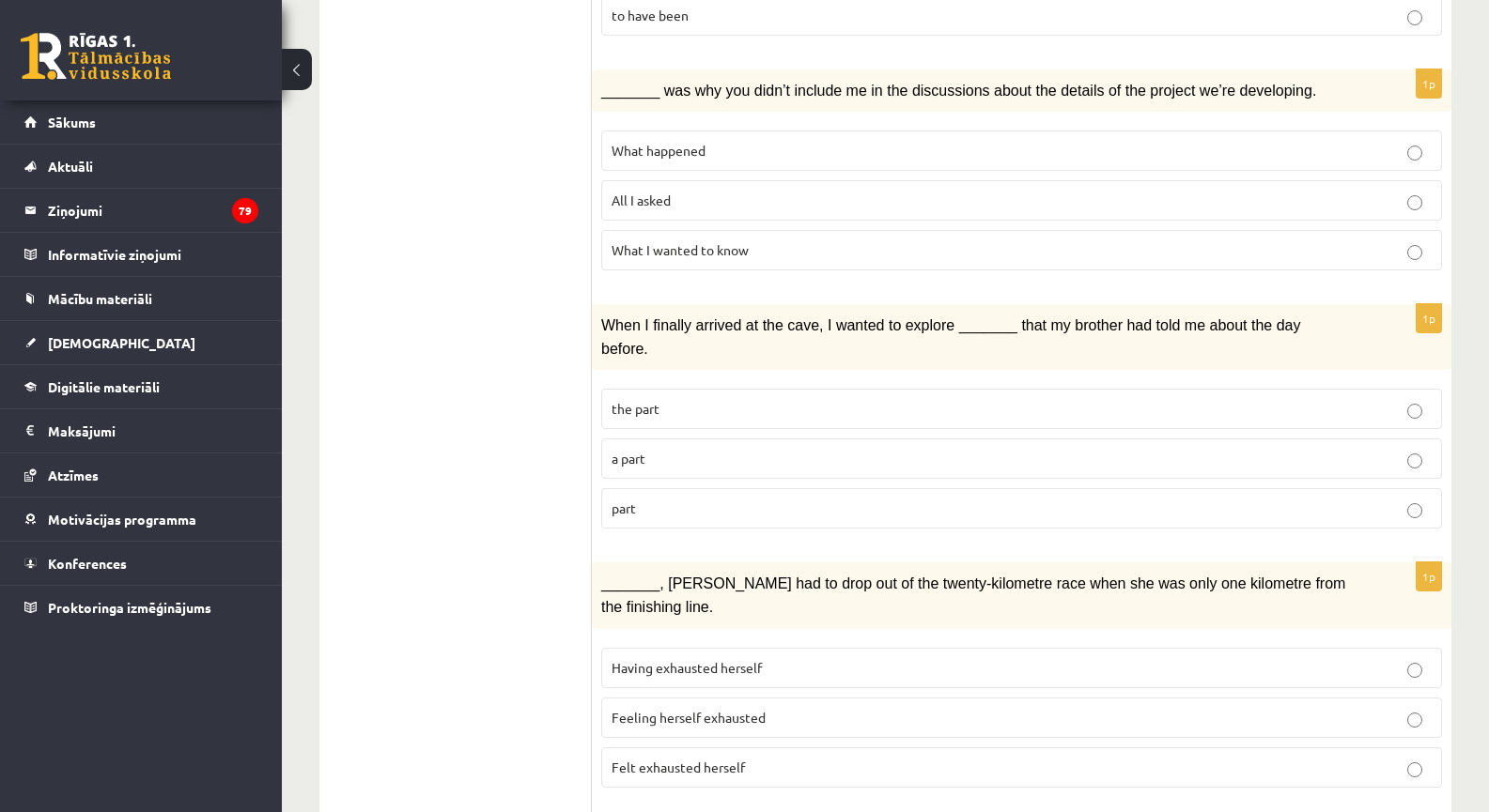
scroll to position [1767, 0]
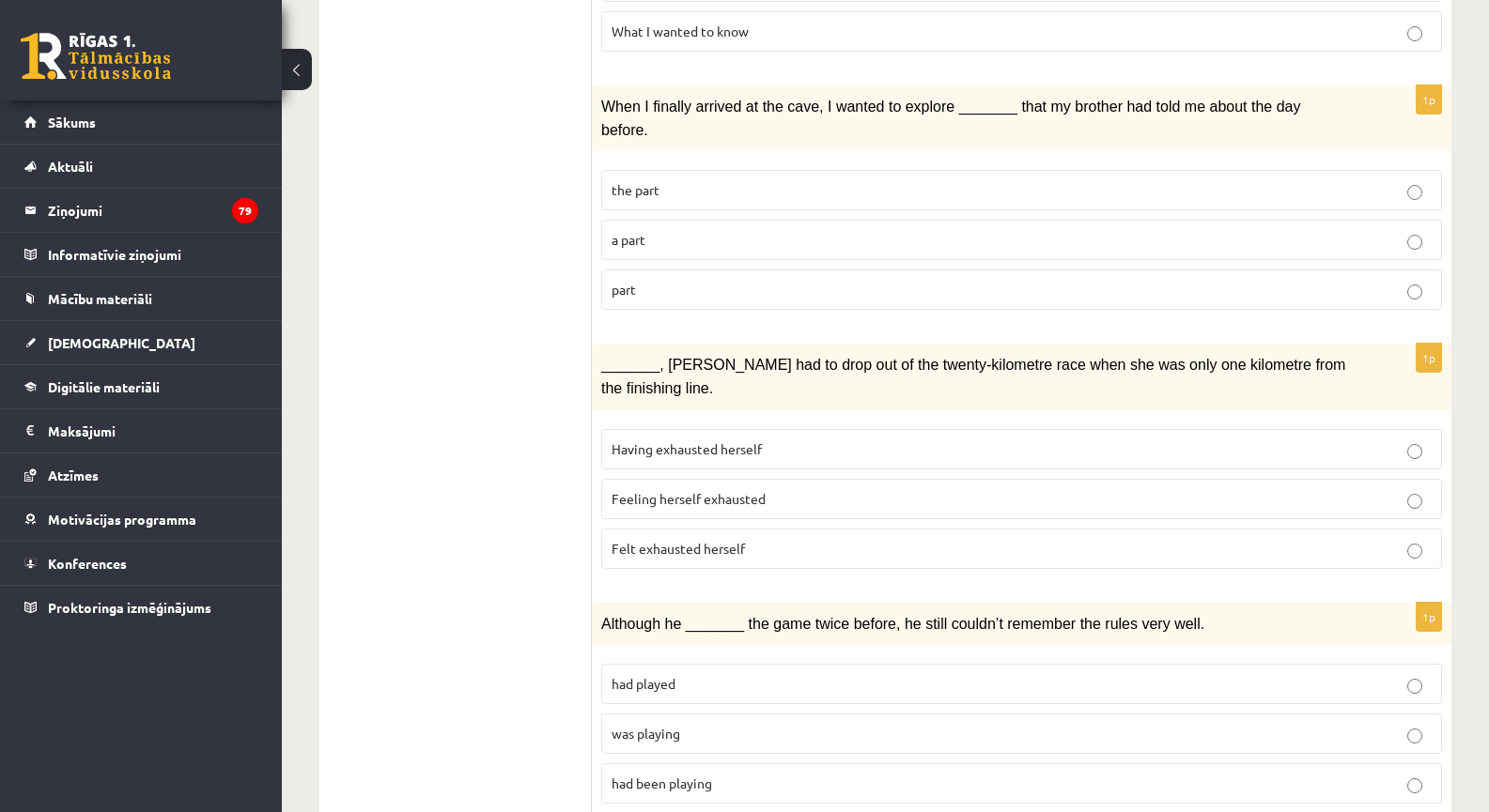
click at [636, 279] on p "part" at bounding box center [1021, 289] width 820 height 20
click at [674, 540] on span "Felt exhausted herself" at bounding box center [679, 549] width 134 height 17
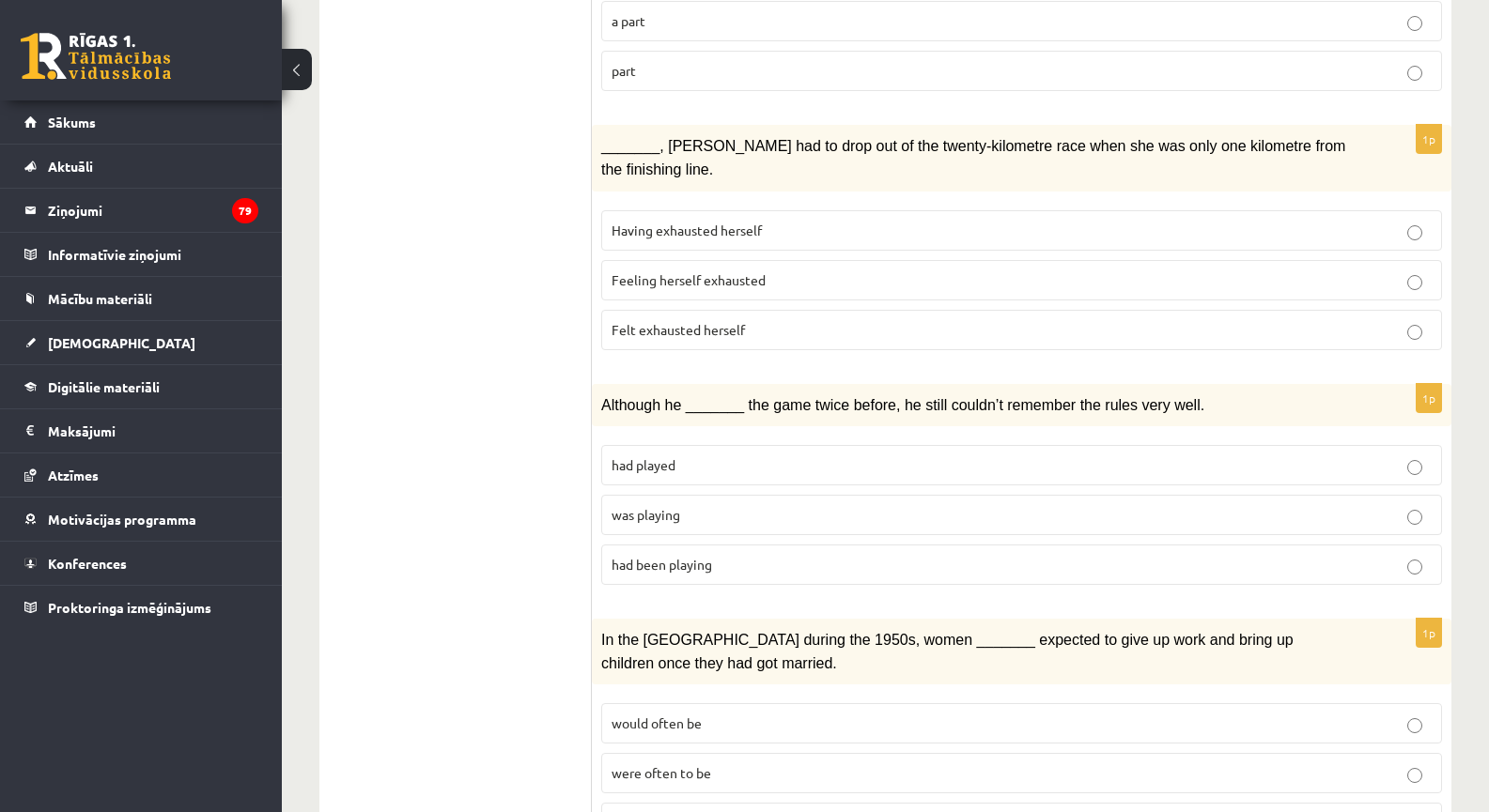
click at [659, 506] on span "was playing" at bounding box center [646, 515] width 69 height 17
click at [697, 803] on label "would often have been" at bounding box center [1021, 822] width 841 height 40
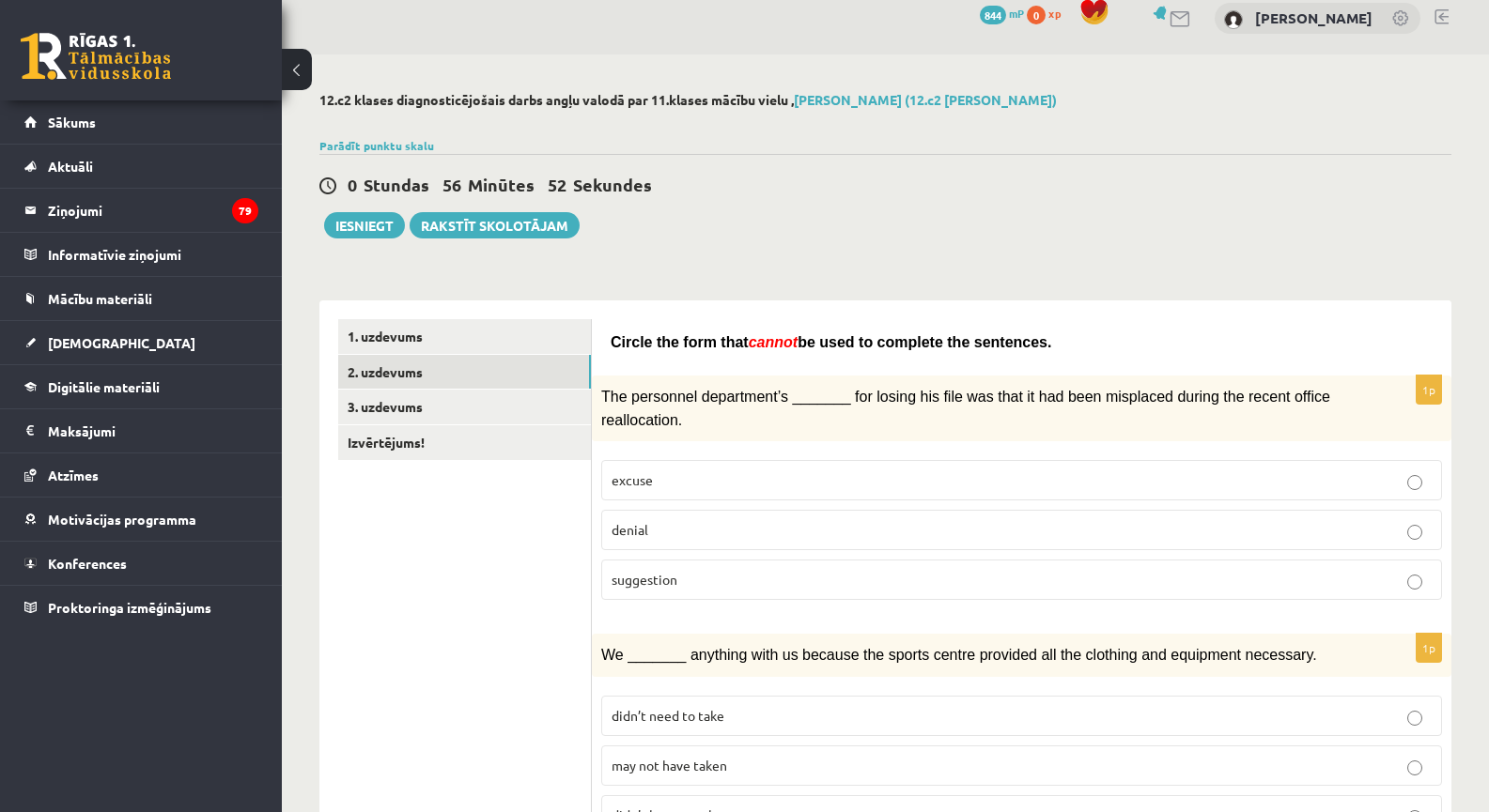
scroll to position [13, 0]
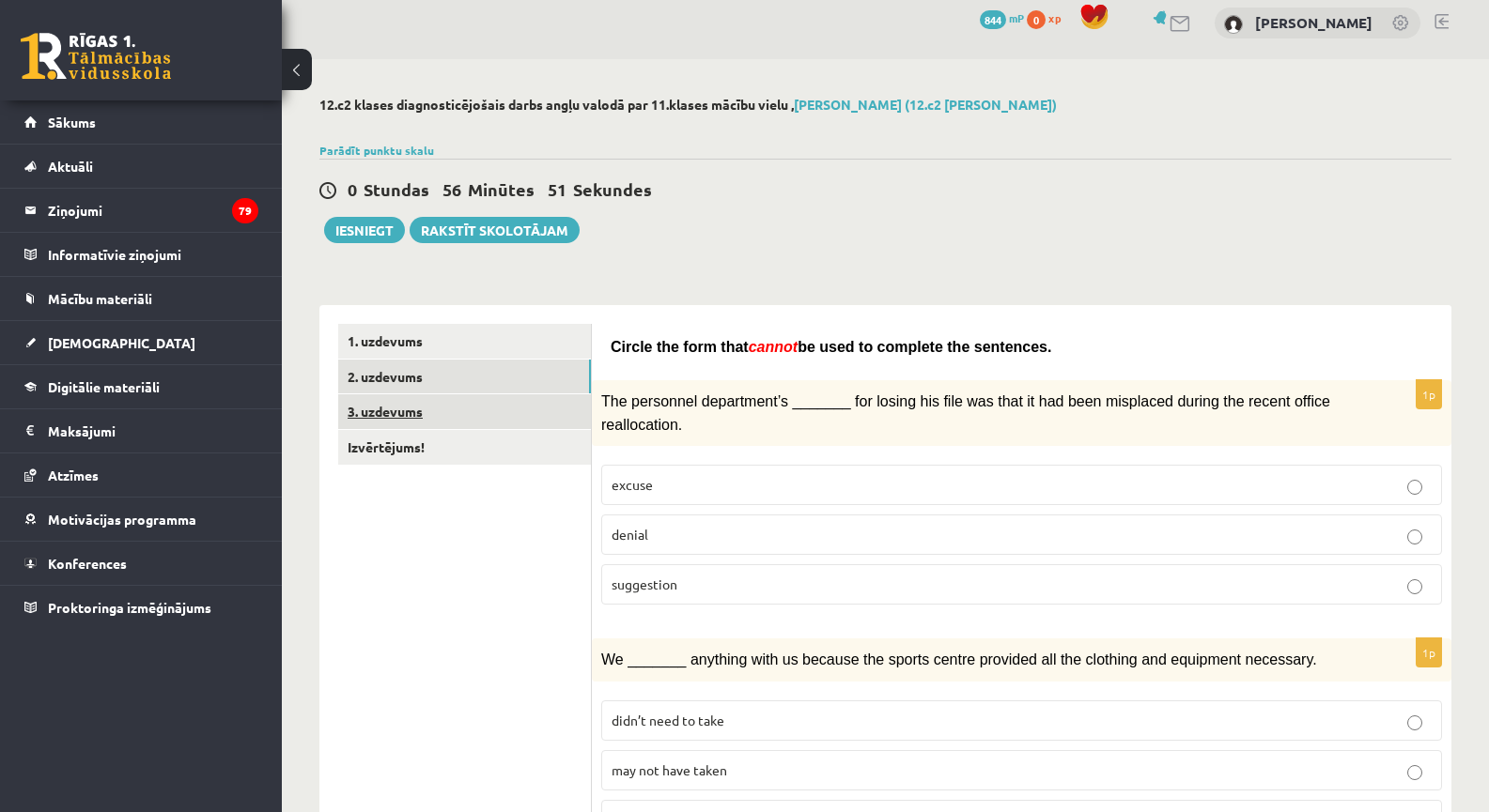
click at [488, 412] on link "3. uzdevums" at bounding box center [464, 411] width 253 height 35
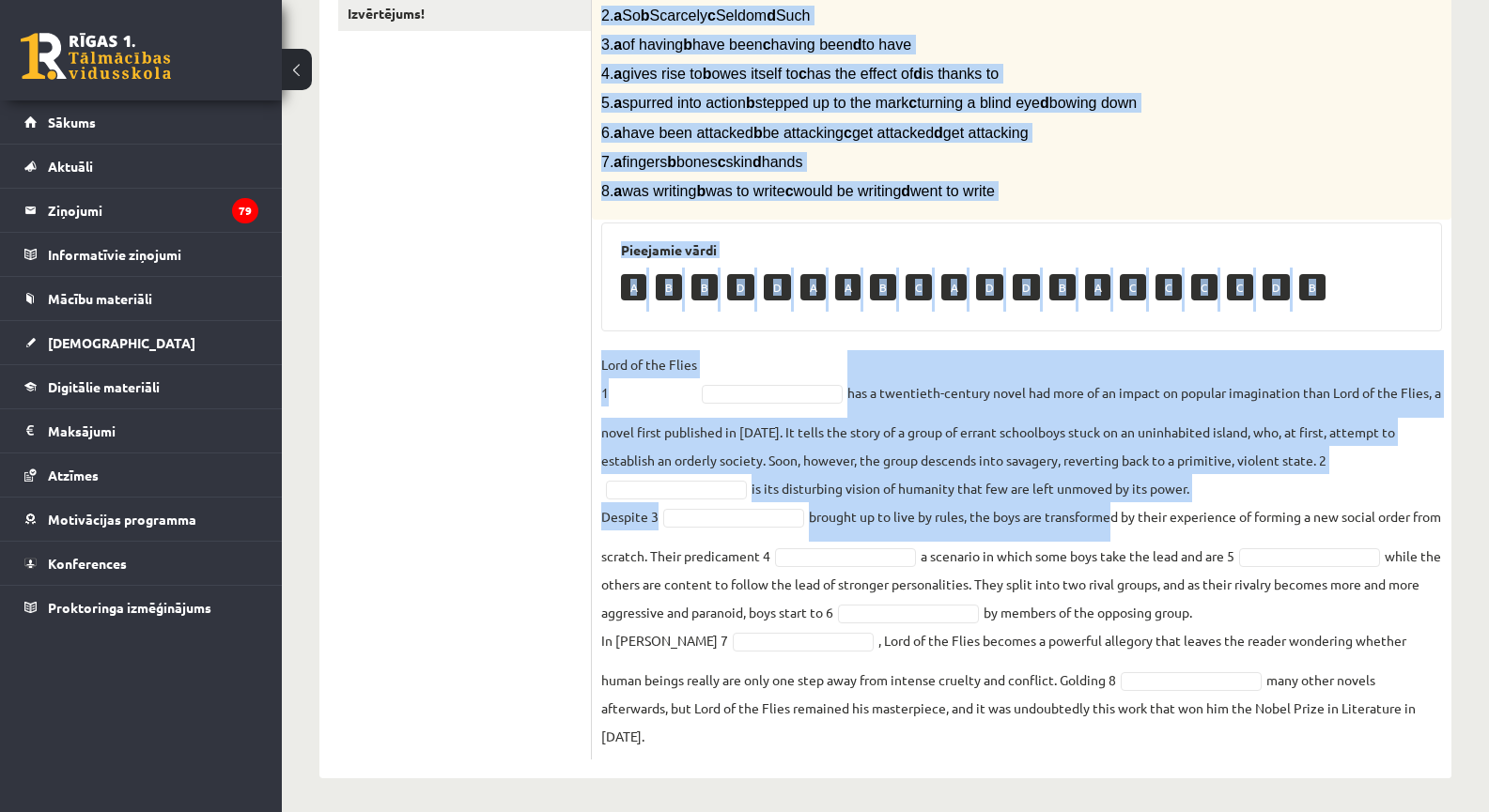
scroll to position [451, 0]
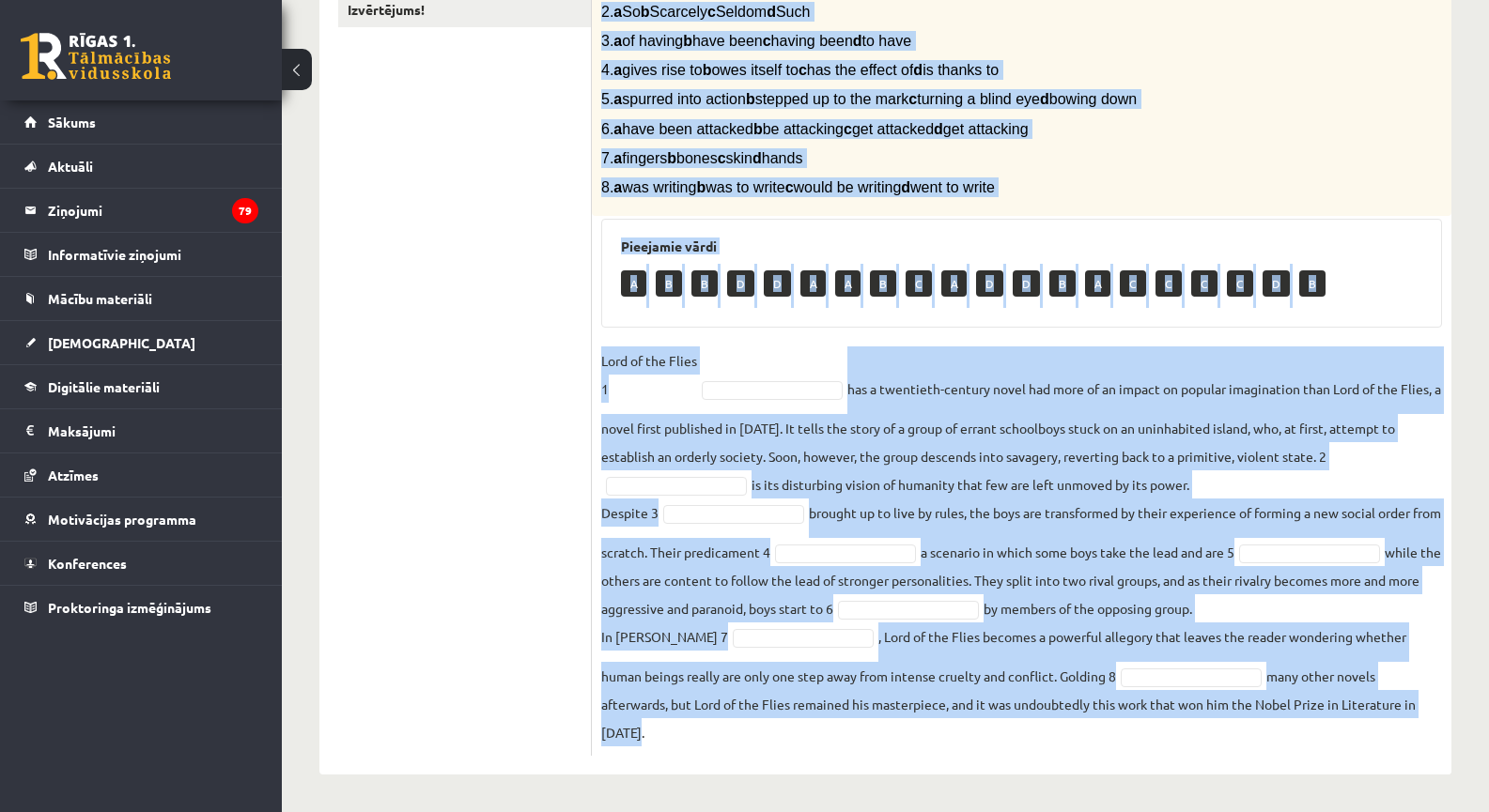
drag, startPoint x: 617, startPoint y: 160, endPoint x: 1187, endPoint y: 733, distance: 808.2
click at [1187, 733] on div "8p Complete the text with the correct words (a–d). 1. a No sooner b Rarely c On…" at bounding box center [1021, 330] width 859 height 851
copy div "Complete the text with the correct words (a–d). 1. a No sooner b Rarely c Only …"
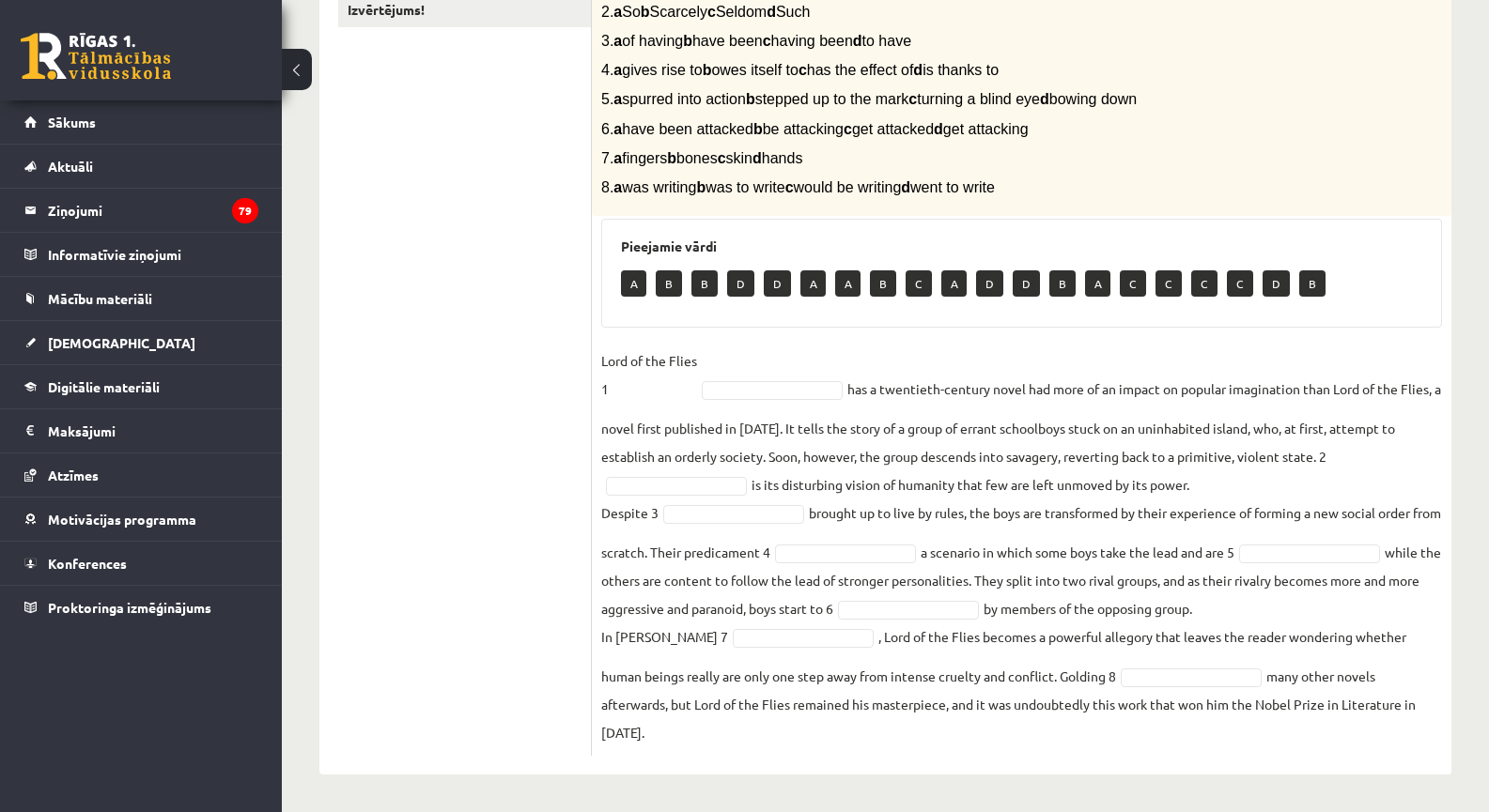
click at [505, 505] on ul "1. uzdevums 2. uzdevums 3. uzdevums Izvērtējums!" at bounding box center [465, 321] width 254 height 869
drag, startPoint x: 822, startPoint y: 484, endPoint x: 1097, endPoint y: 483, distance: 275.0
click at [1088, 486] on fieldset "Lord of the Flies 1 B * has a twentieth-century novel had more of an impact on …" at bounding box center [1021, 546] width 841 height 400
click at [1103, 480] on fieldset "Lord of the Flies 1 B * has a twentieth-century novel had more of an impact on …" at bounding box center [1021, 546] width 841 height 400
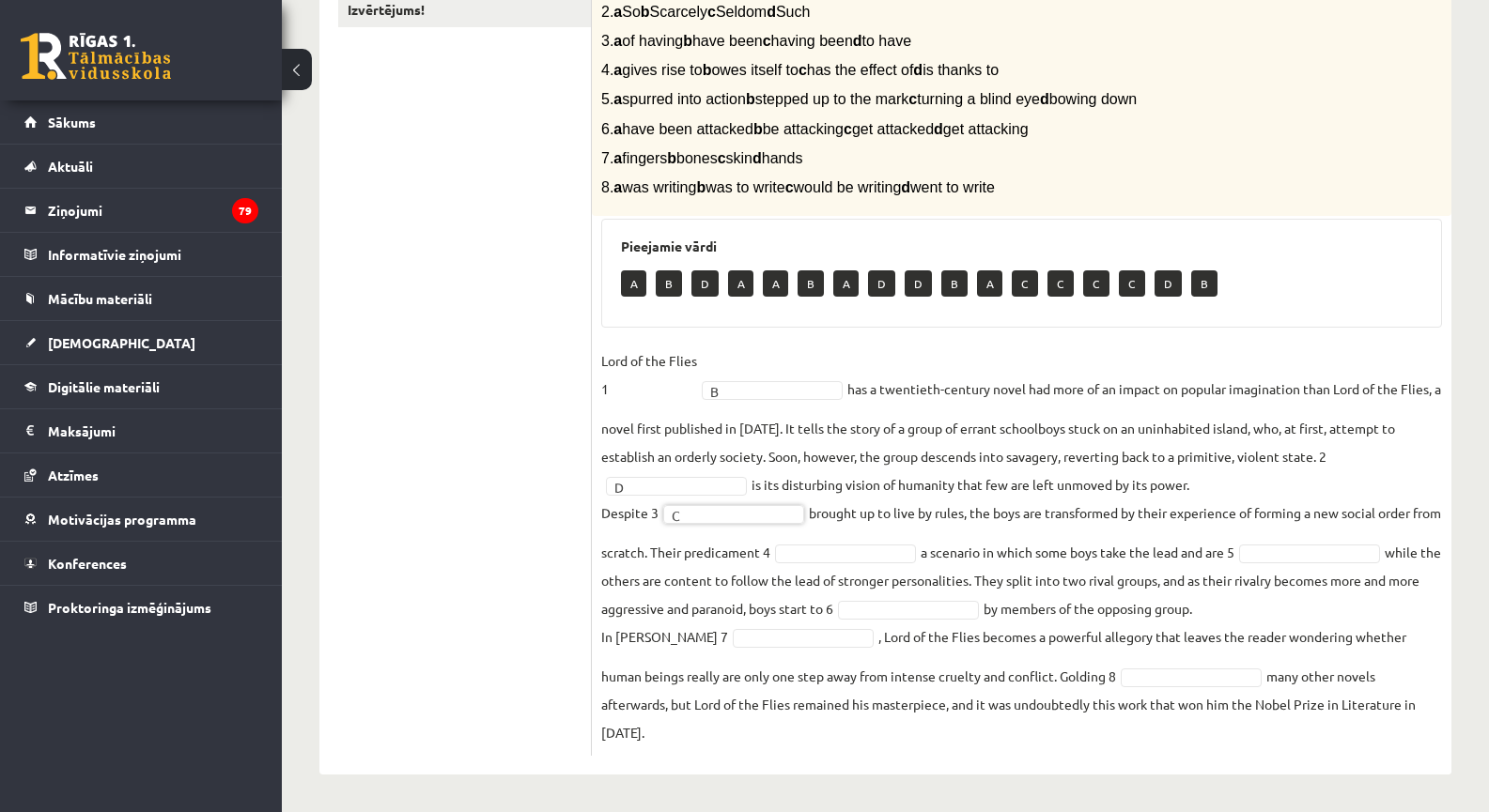
click at [892, 469] on fieldset "Lord of the Flies 1 B * has a twentieth-century novel had more of an impact on …" at bounding box center [1021, 546] width 841 height 400
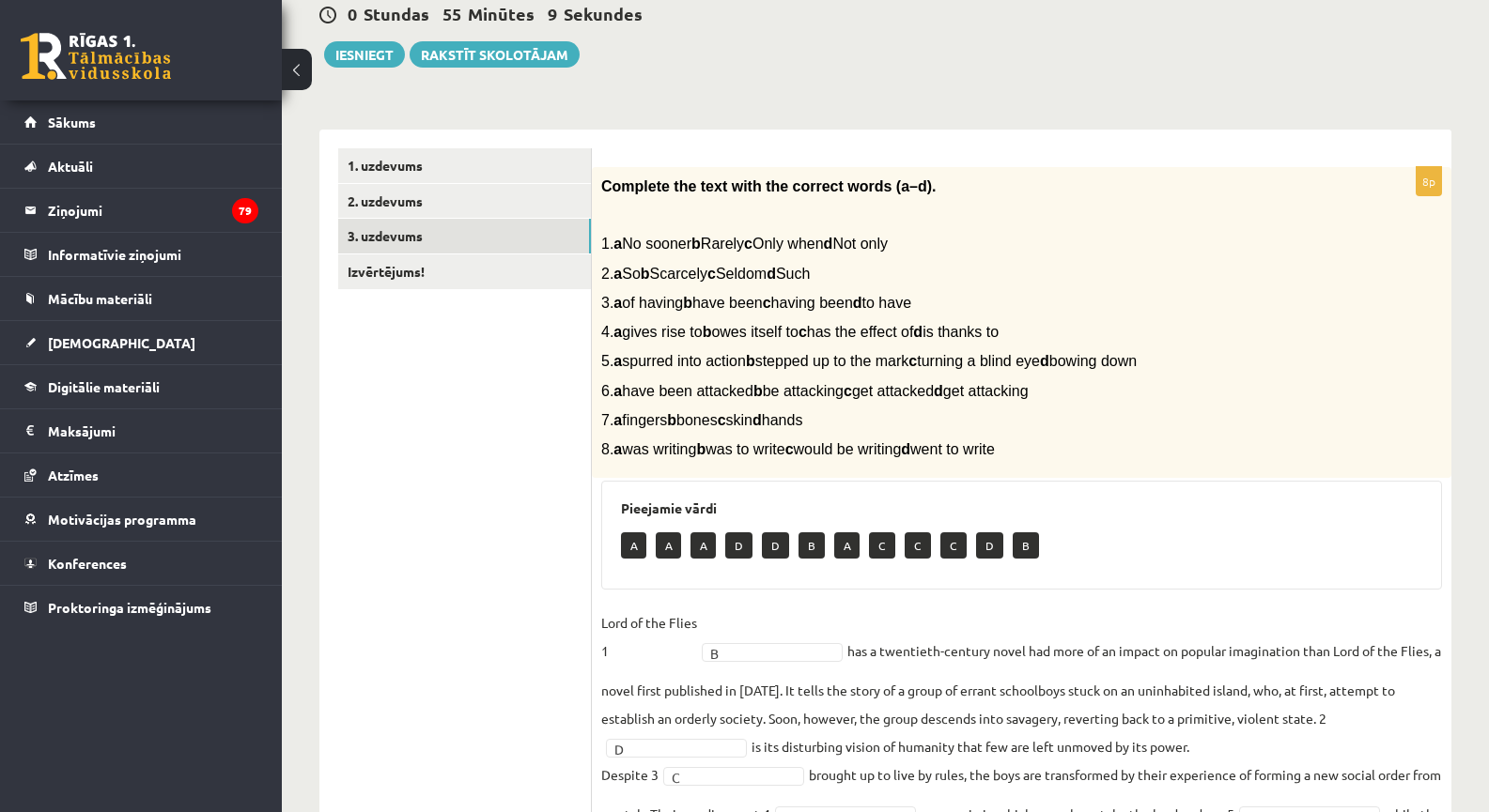
scroll to position [0, 0]
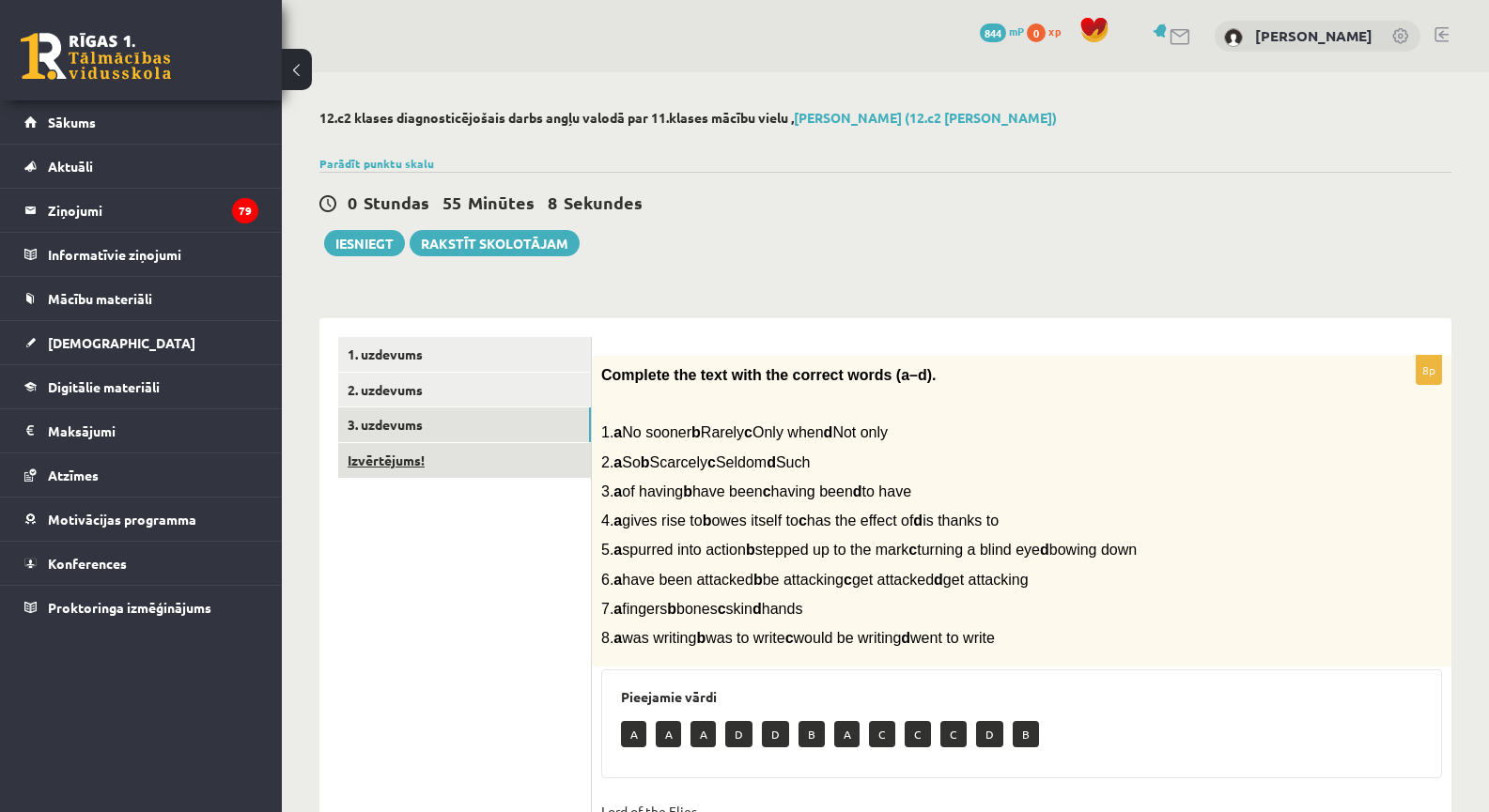
click at [460, 454] on link "Izvērtējums!" at bounding box center [464, 460] width 253 height 35
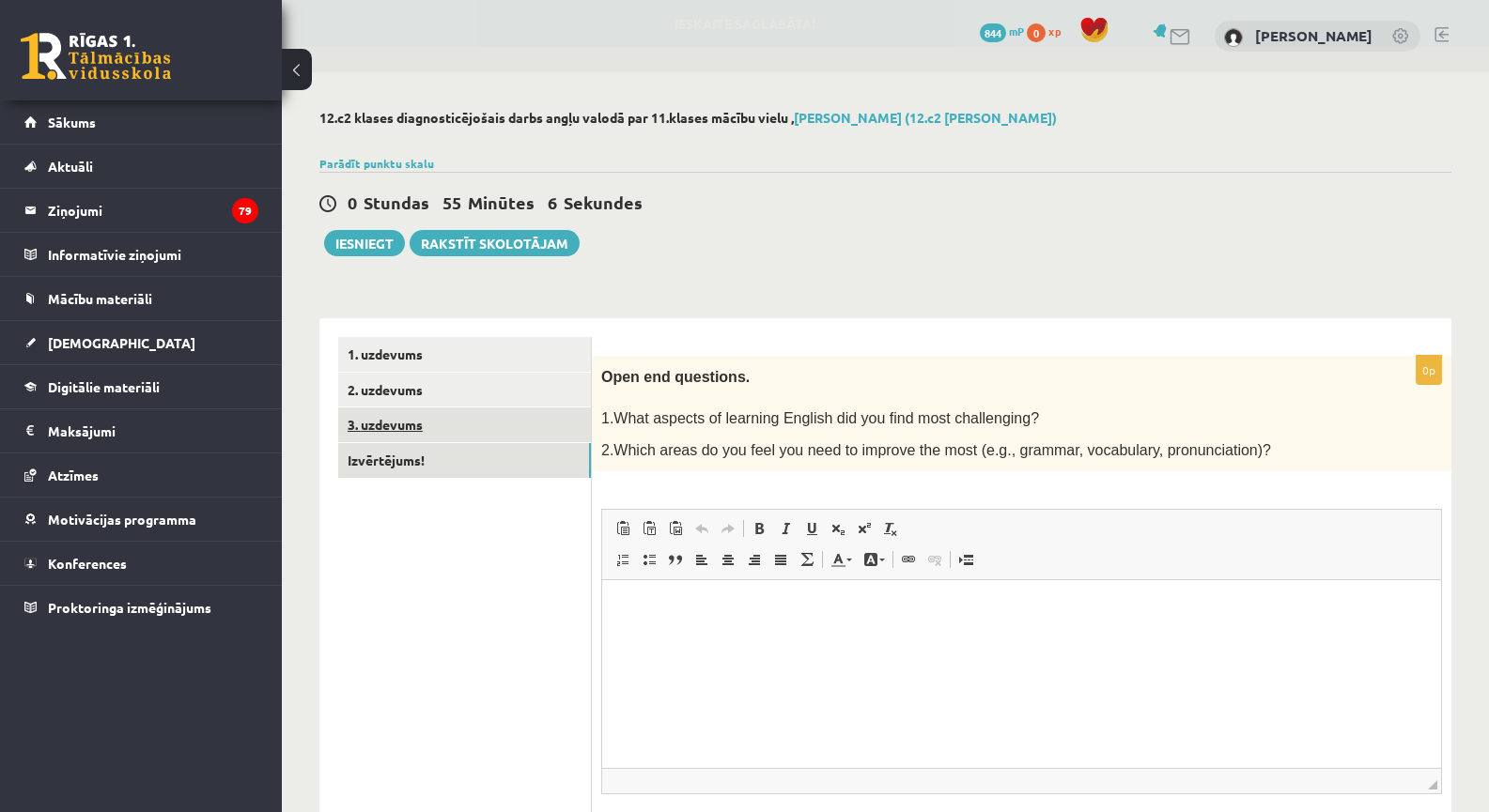
click at [457, 434] on link "3. uzdevums" at bounding box center [464, 424] width 253 height 35
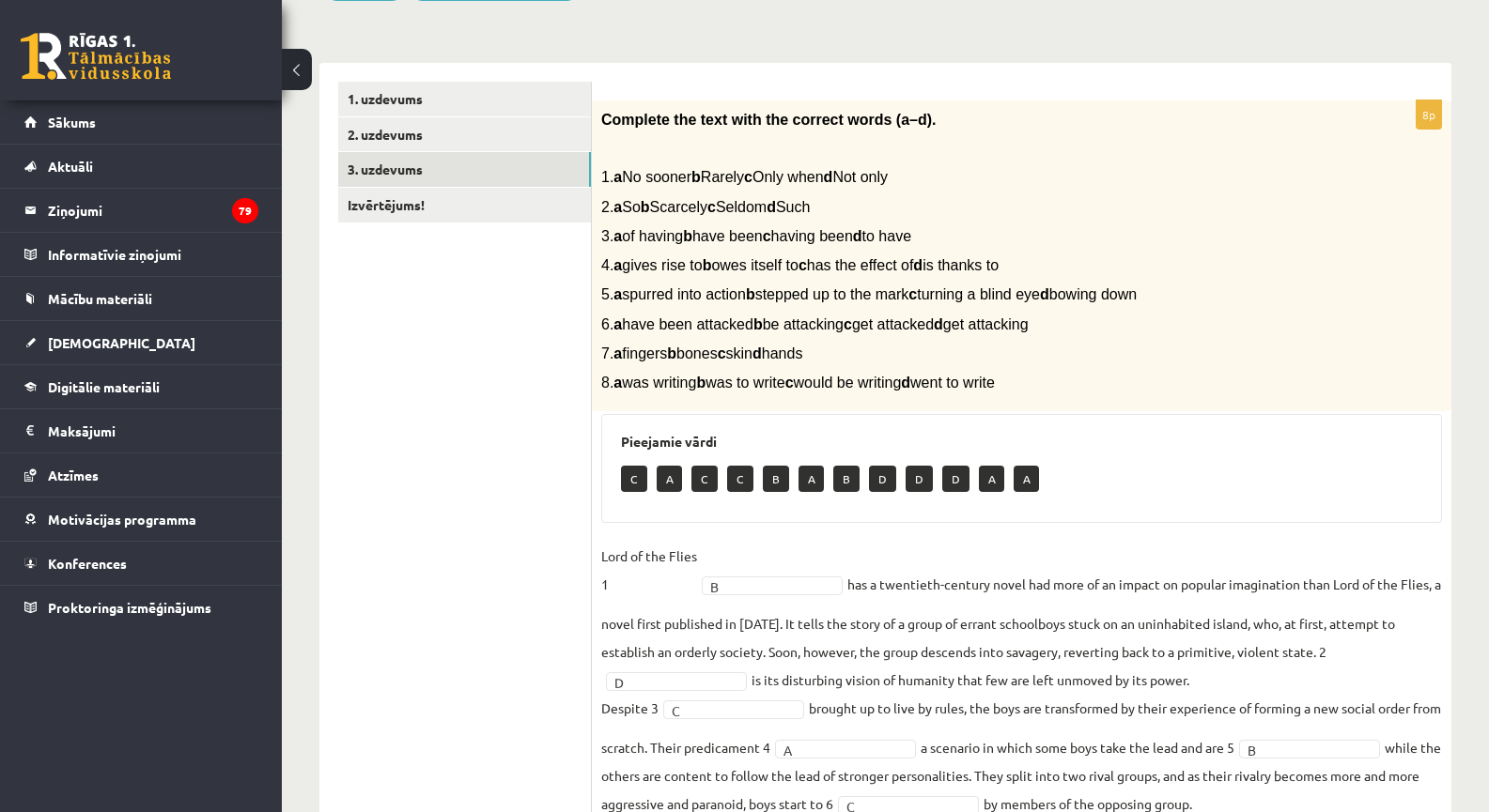
scroll to position [13, 0]
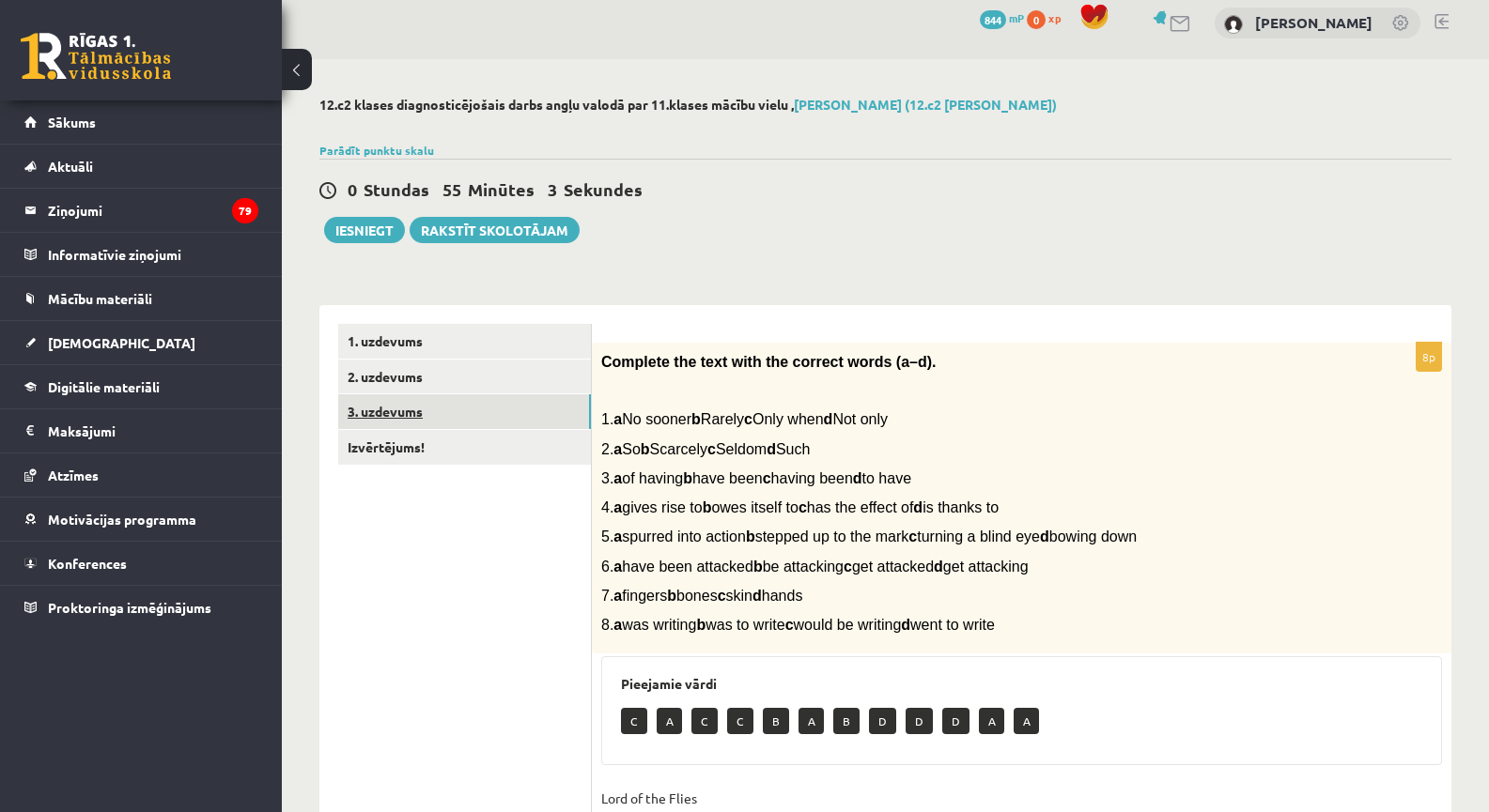
click at [411, 404] on link "3. uzdevums" at bounding box center [464, 411] width 253 height 35
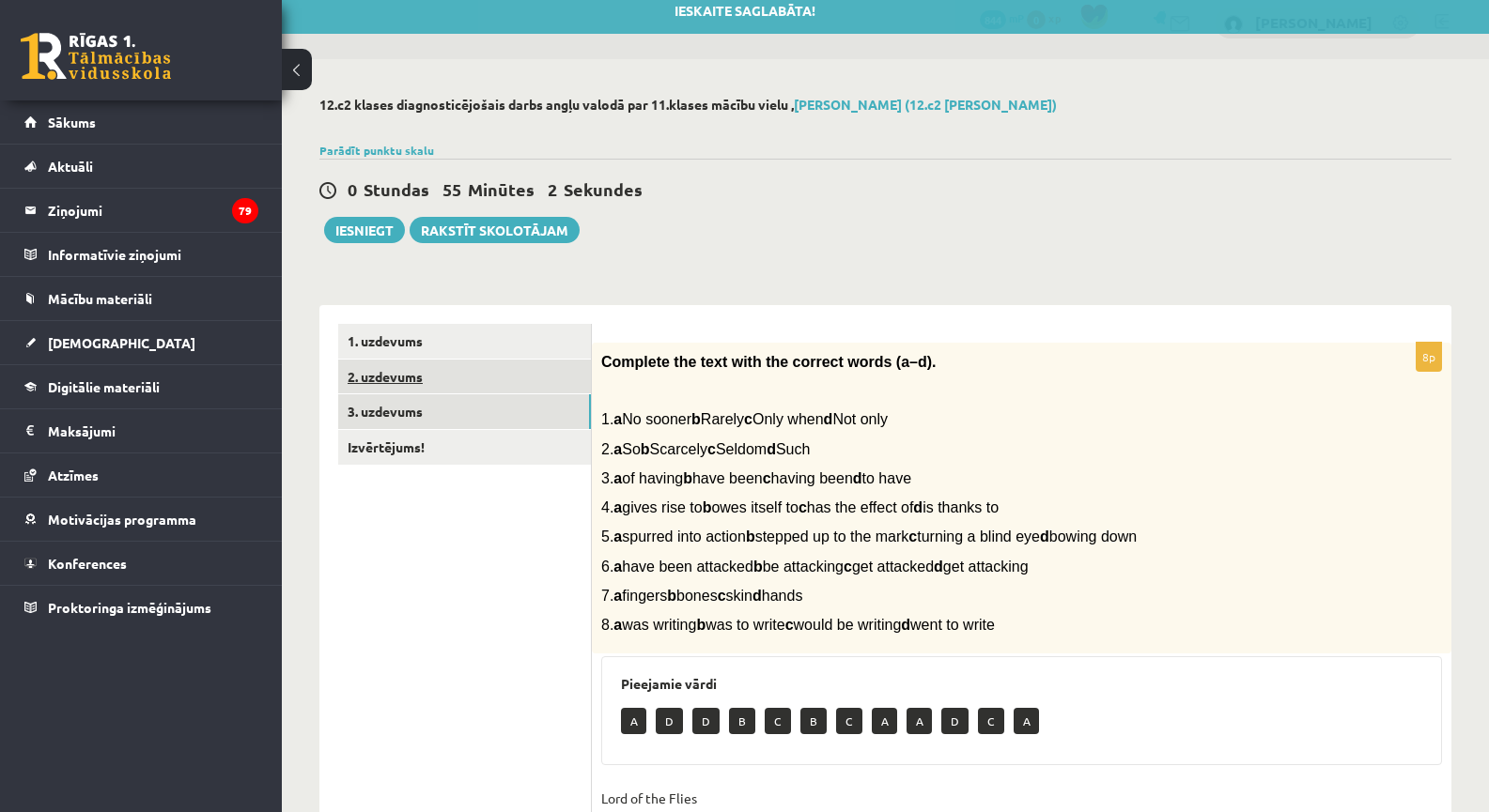
click at [422, 376] on link "2. uzdevums" at bounding box center [464, 376] width 253 height 35
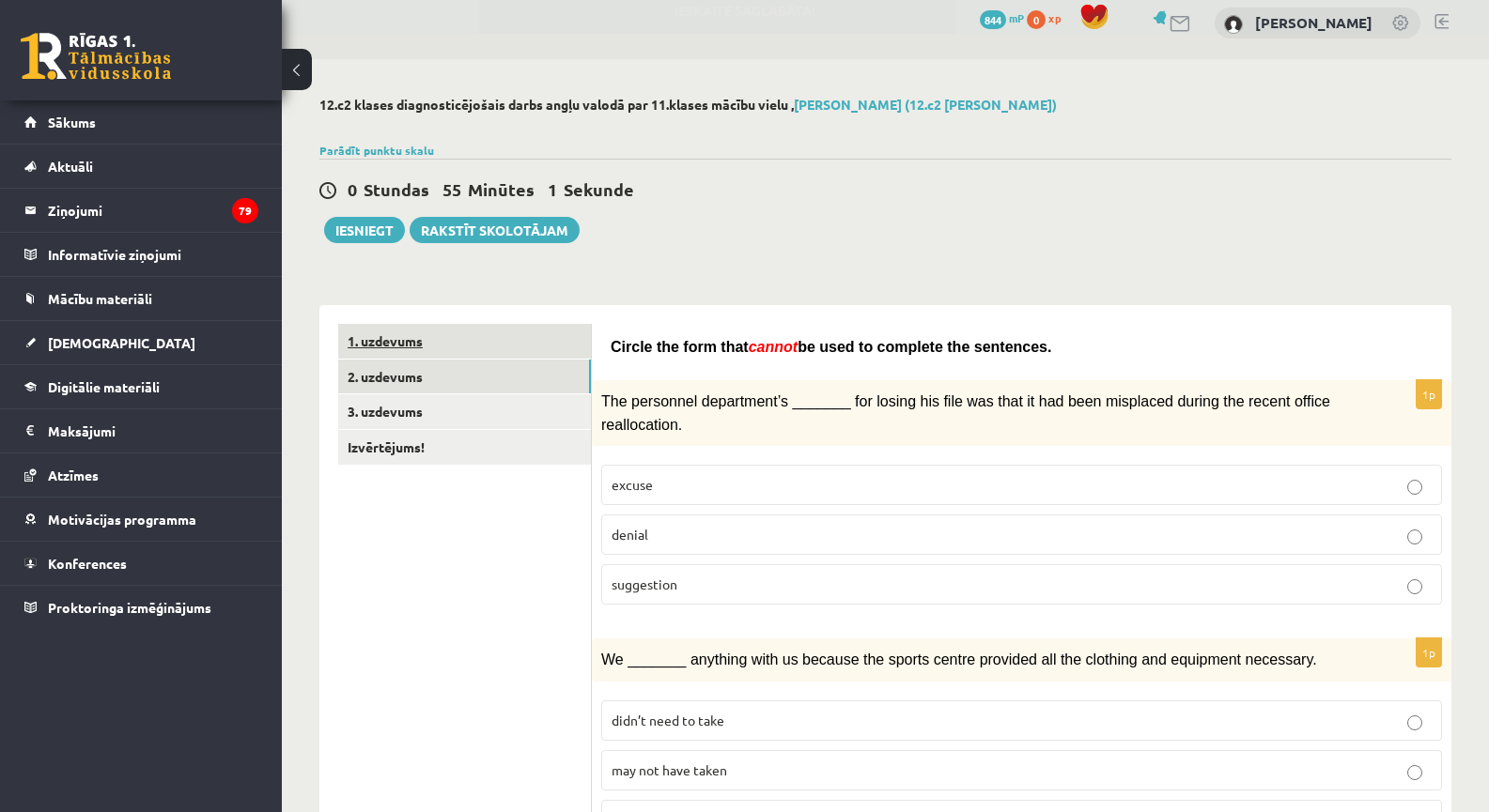
click at [478, 338] on link "1. uzdevums" at bounding box center [464, 341] width 253 height 35
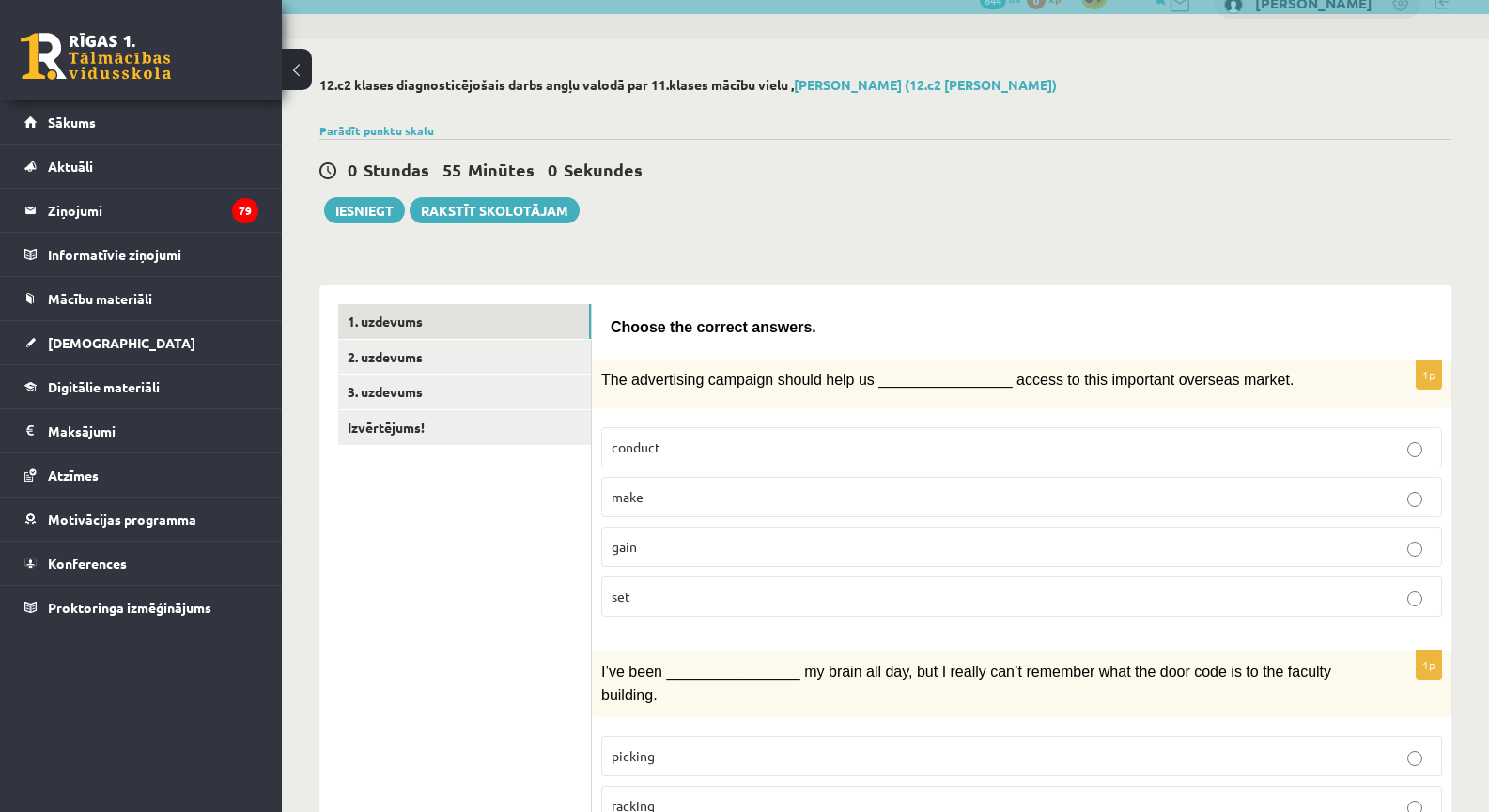
scroll to position [0, 0]
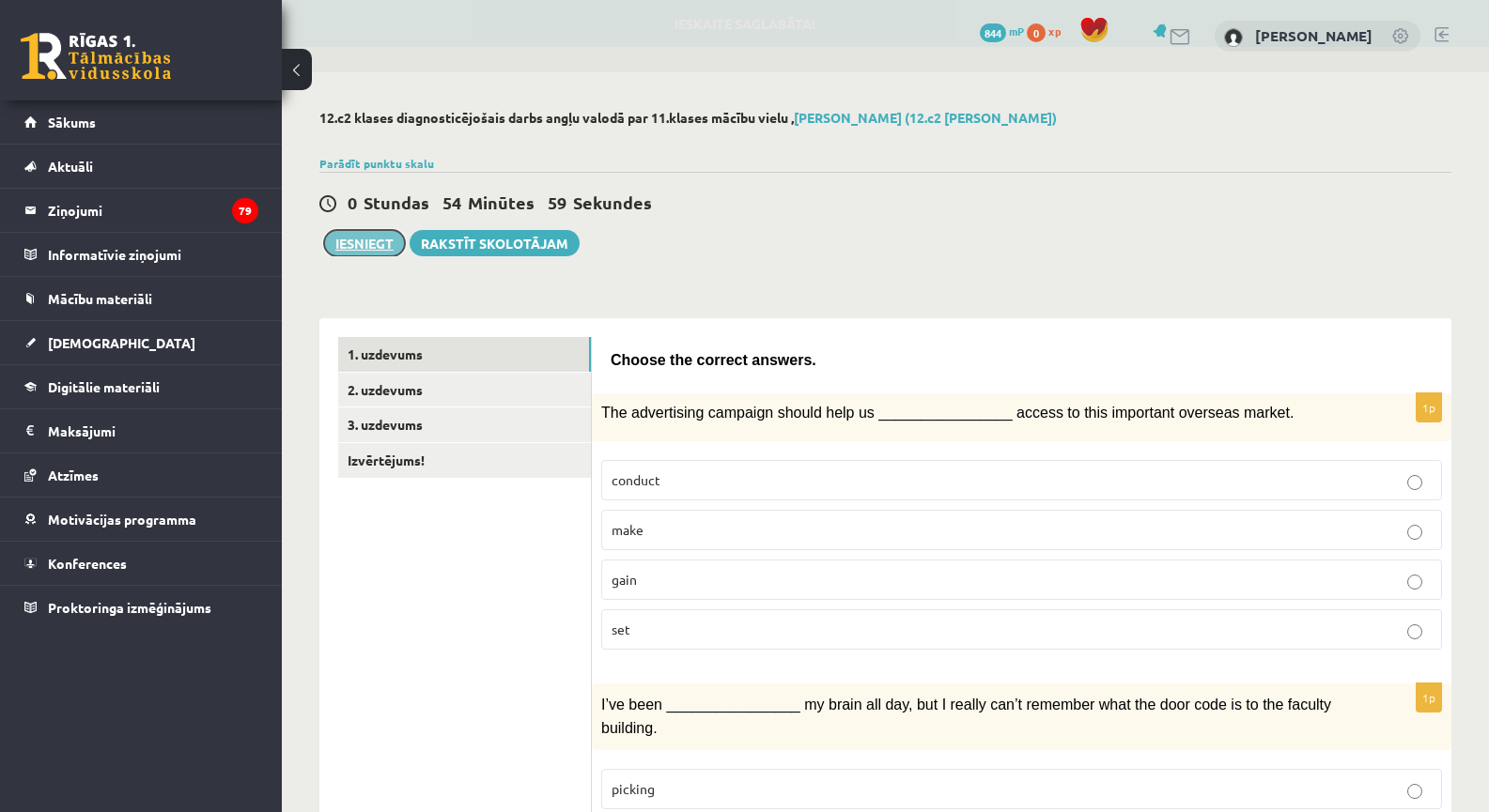
click at [382, 251] on button "Iesniegt" at bounding box center [364, 244] width 81 height 26
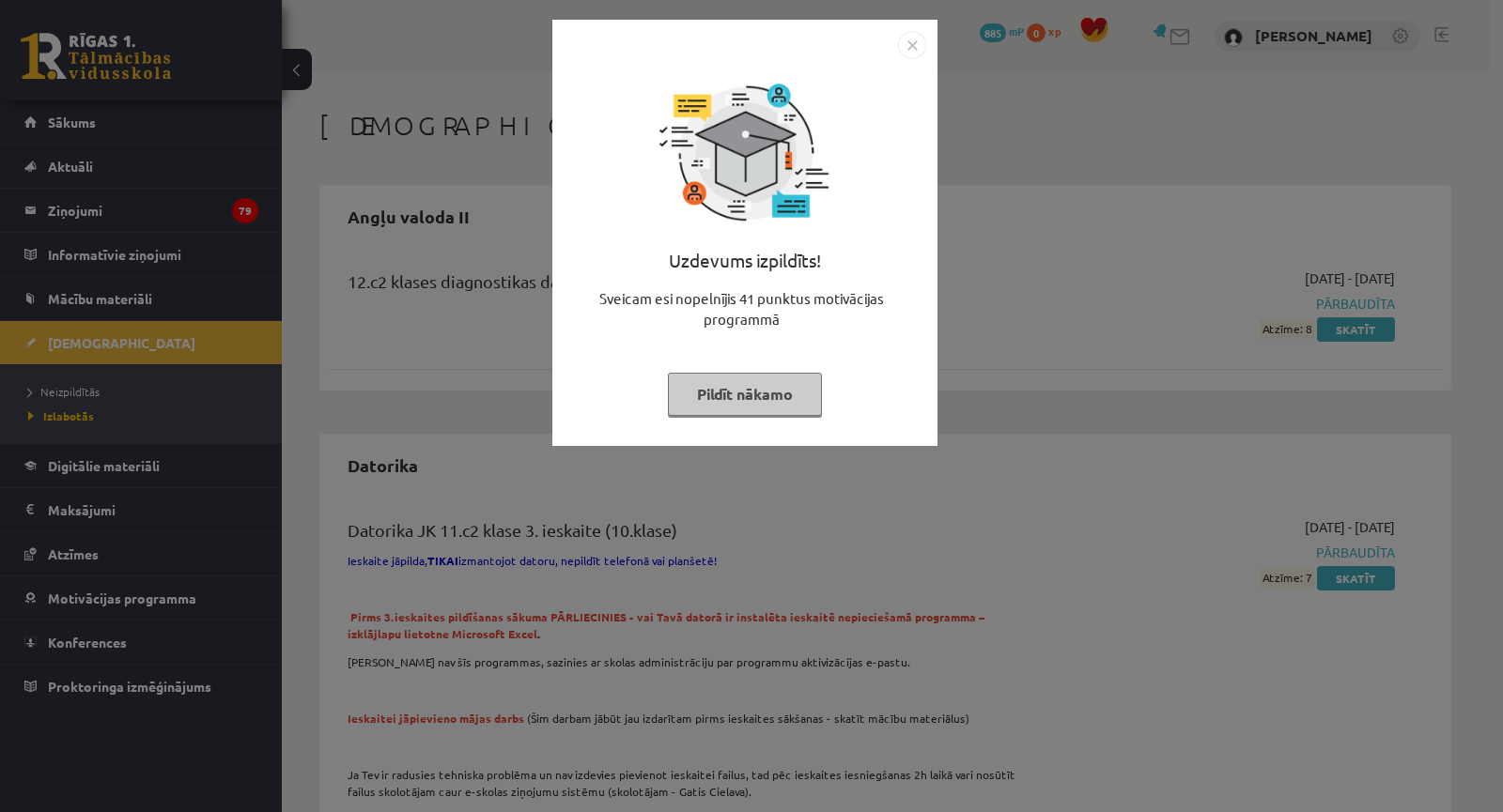
click at [1021, 357] on div "Uzdevums izpildīts! Sveicam esi nopelnījis 41 punktus motivācijas programmā Pil…" at bounding box center [751, 406] width 1503 height 812
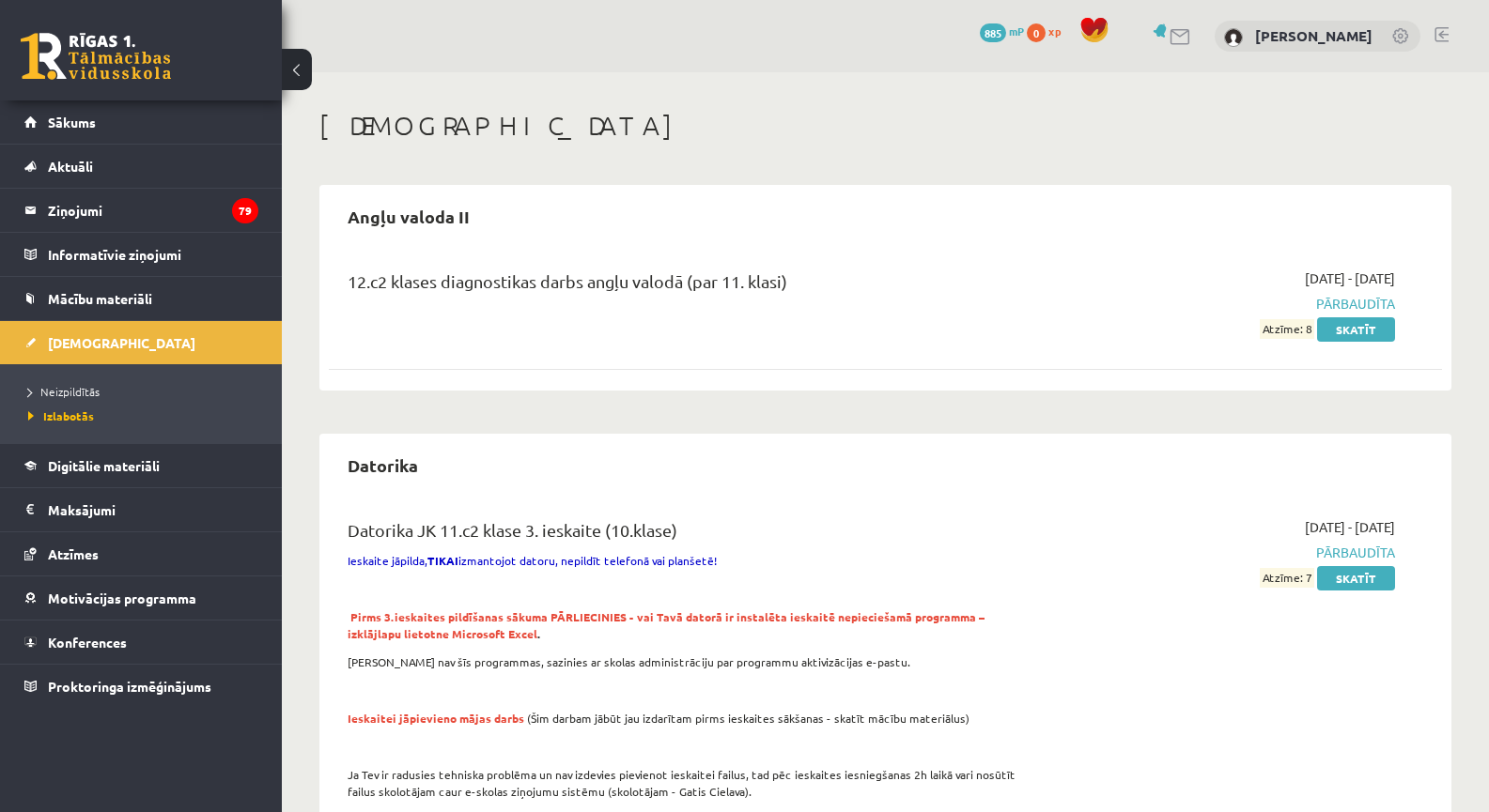
drag, startPoint x: 1251, startPoint y: 280, endPoint x: 1400, endPoint y: 279, distance: 149.0
click at [1400, 279] on div "[DATE] - [DATE] Pārbaudīta Atzīme: 8 Skatīt" at bounding box center [1229, 303] width 359 height 71
click at [1355, 329] on link "Skatīt" at bounding box center [1355, 329] width 78 height 24
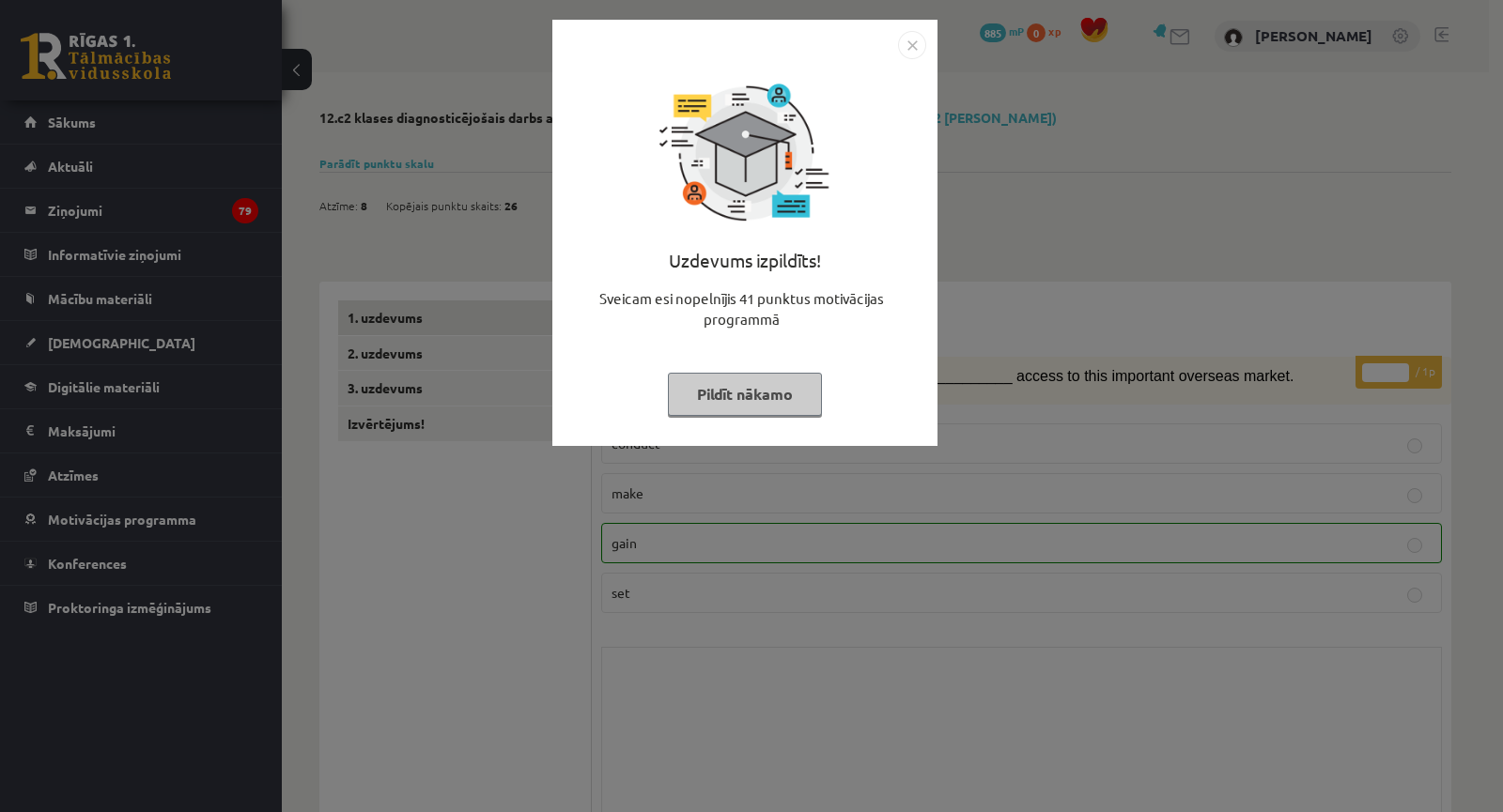
click at [1095, 383] on div "Uzdevums izpildīts! Sveicam esi nopelnījis 41 punktus motivācijas programmā Pil…" at bounding box center [751, 406] width 1503 height 812
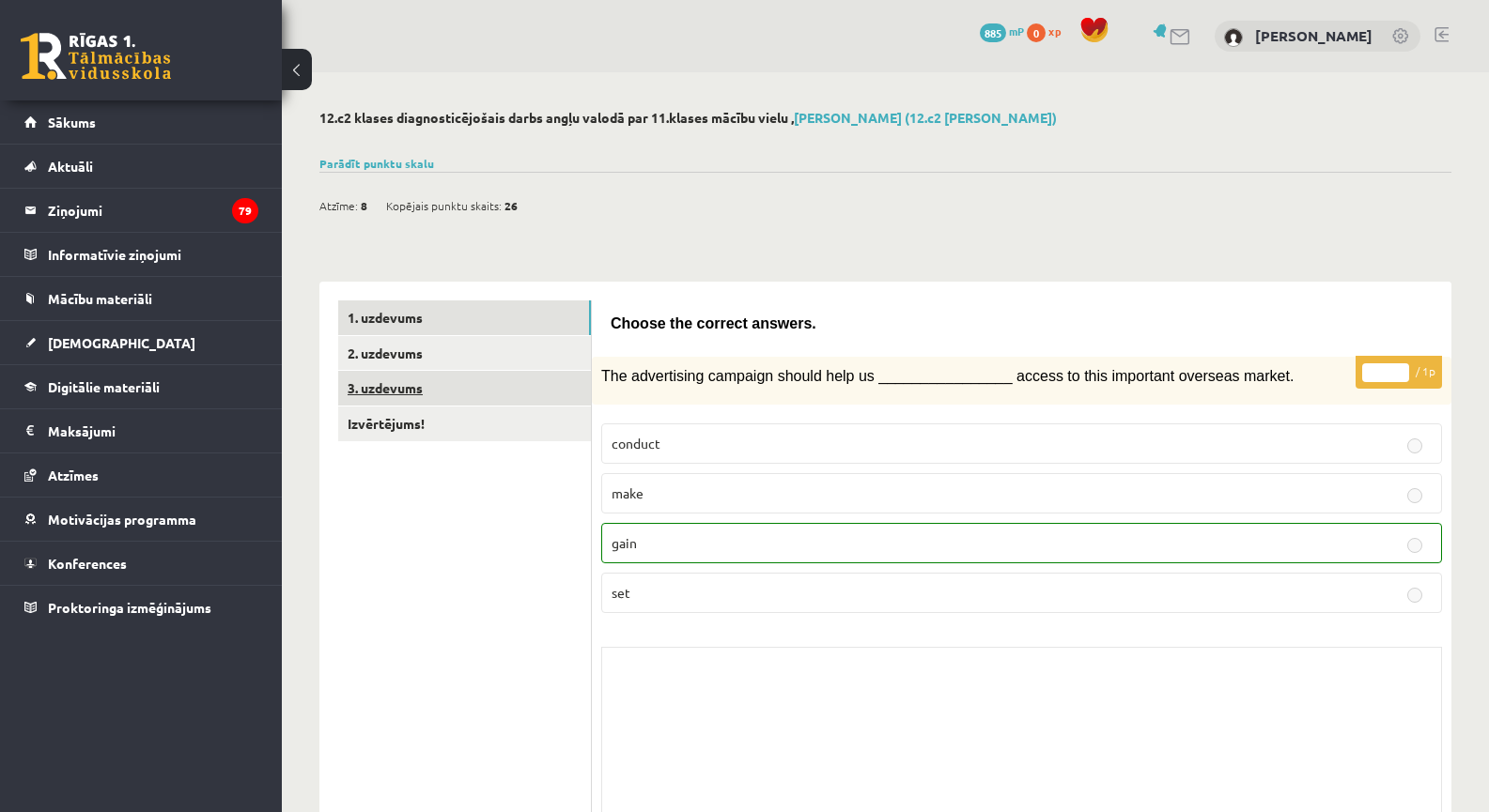
click at [468, 395] on link "3. uzdevums" at bounding box center [464, 388] width 253 height 35
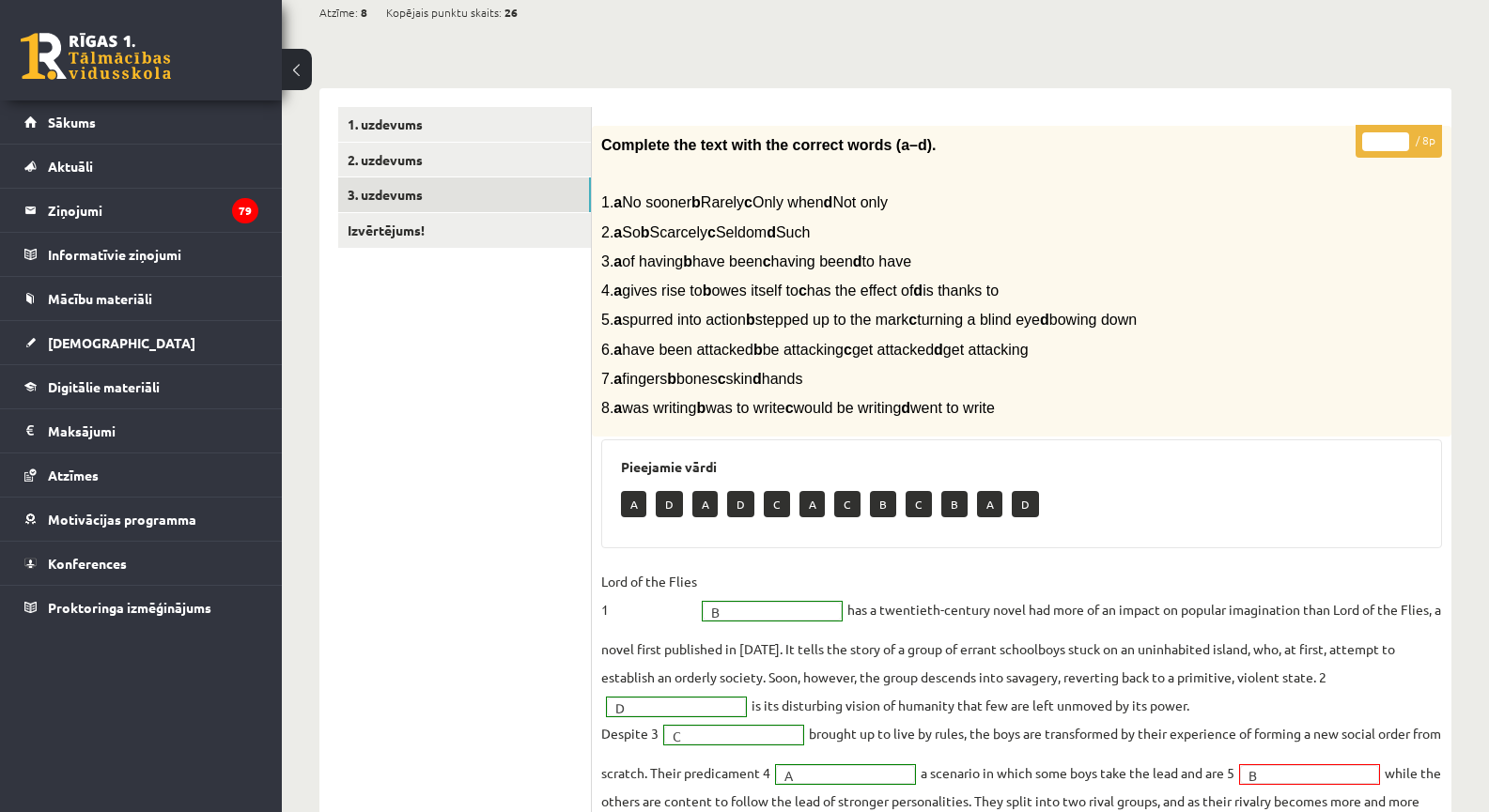
scroll to position [192, 0]
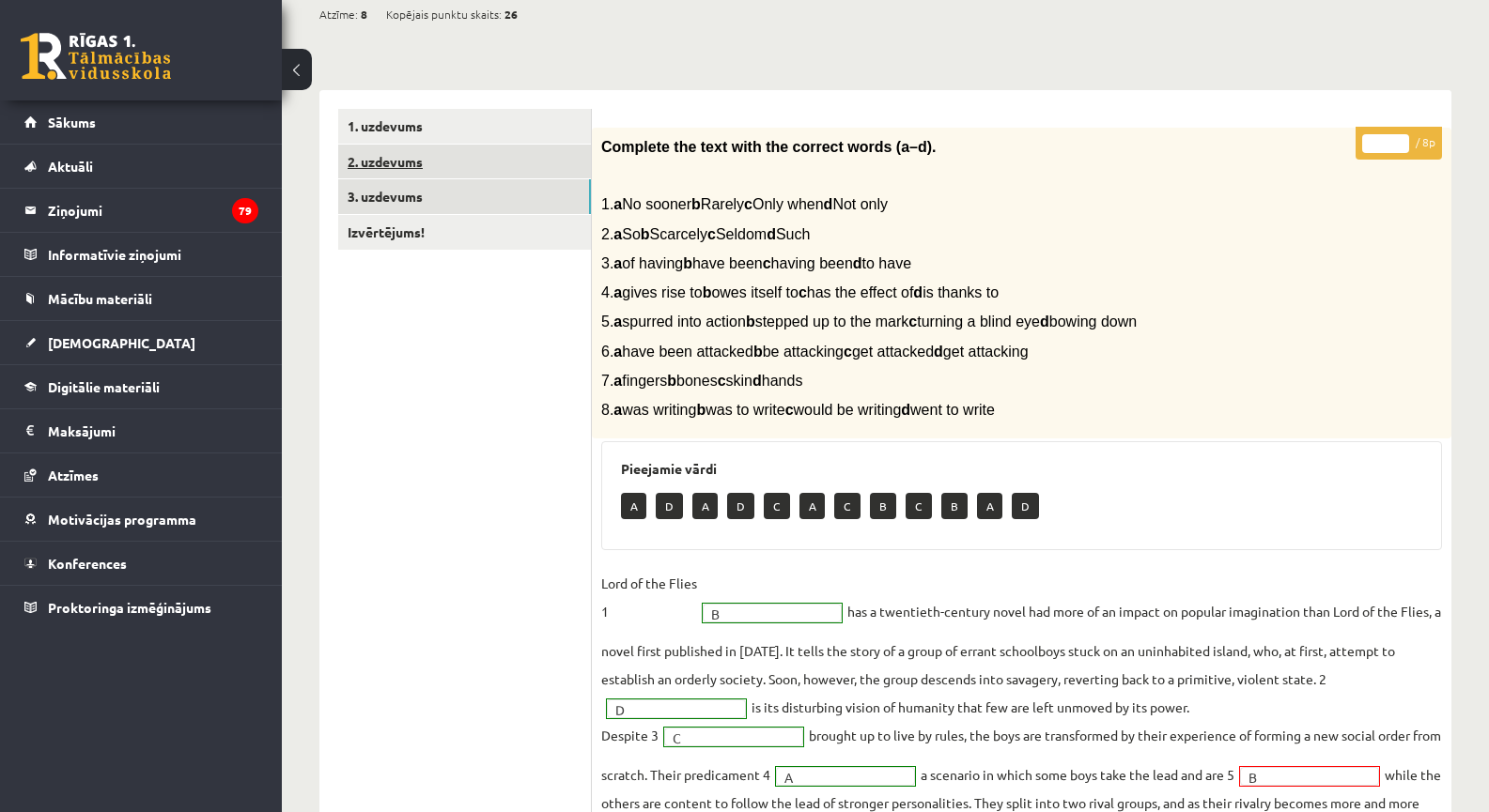
click at [429, 161] on link "2. uzdevums" at bounding box center [464, 162] width 253 height 35
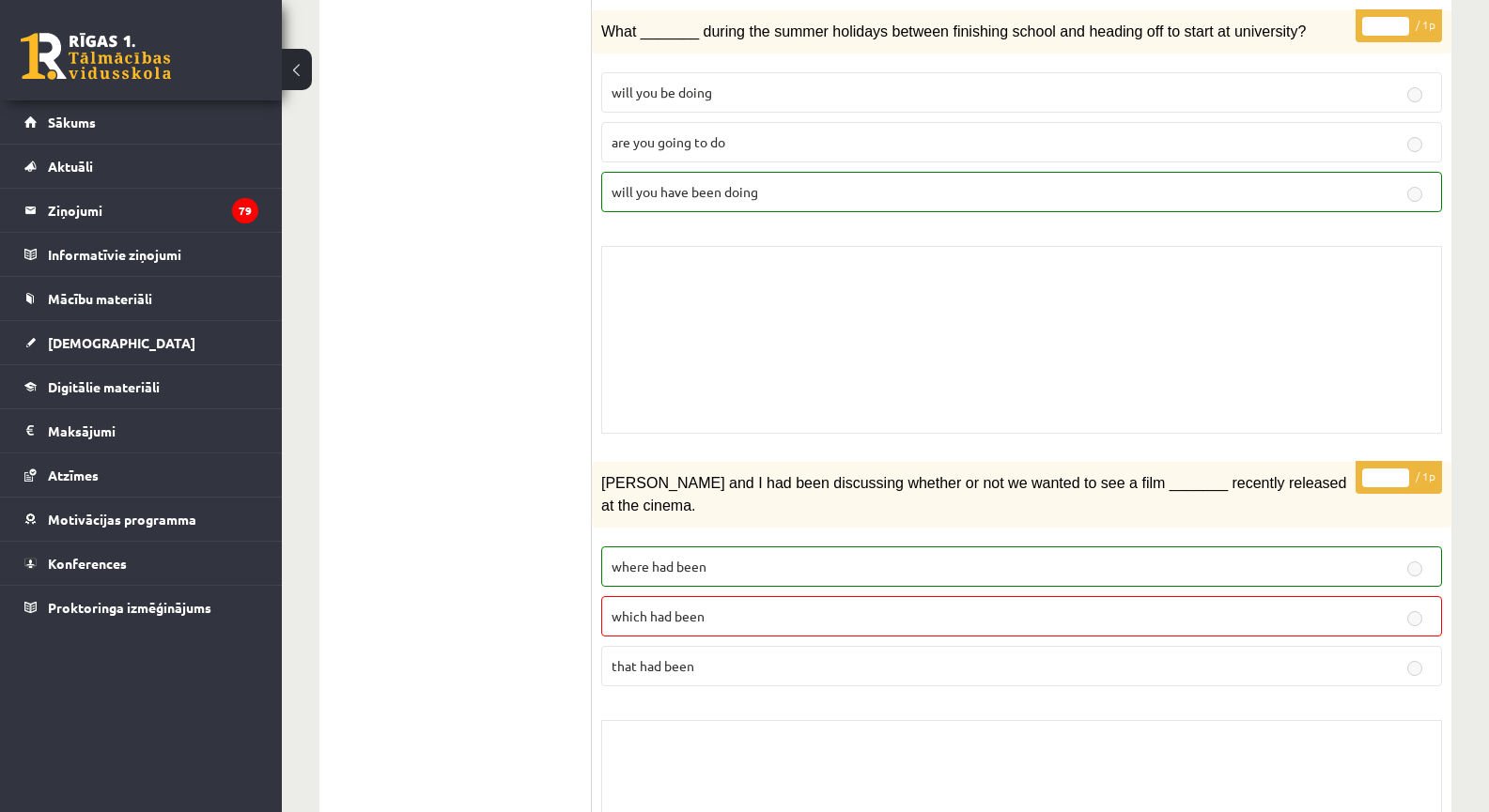
scroll to position [0, 0]
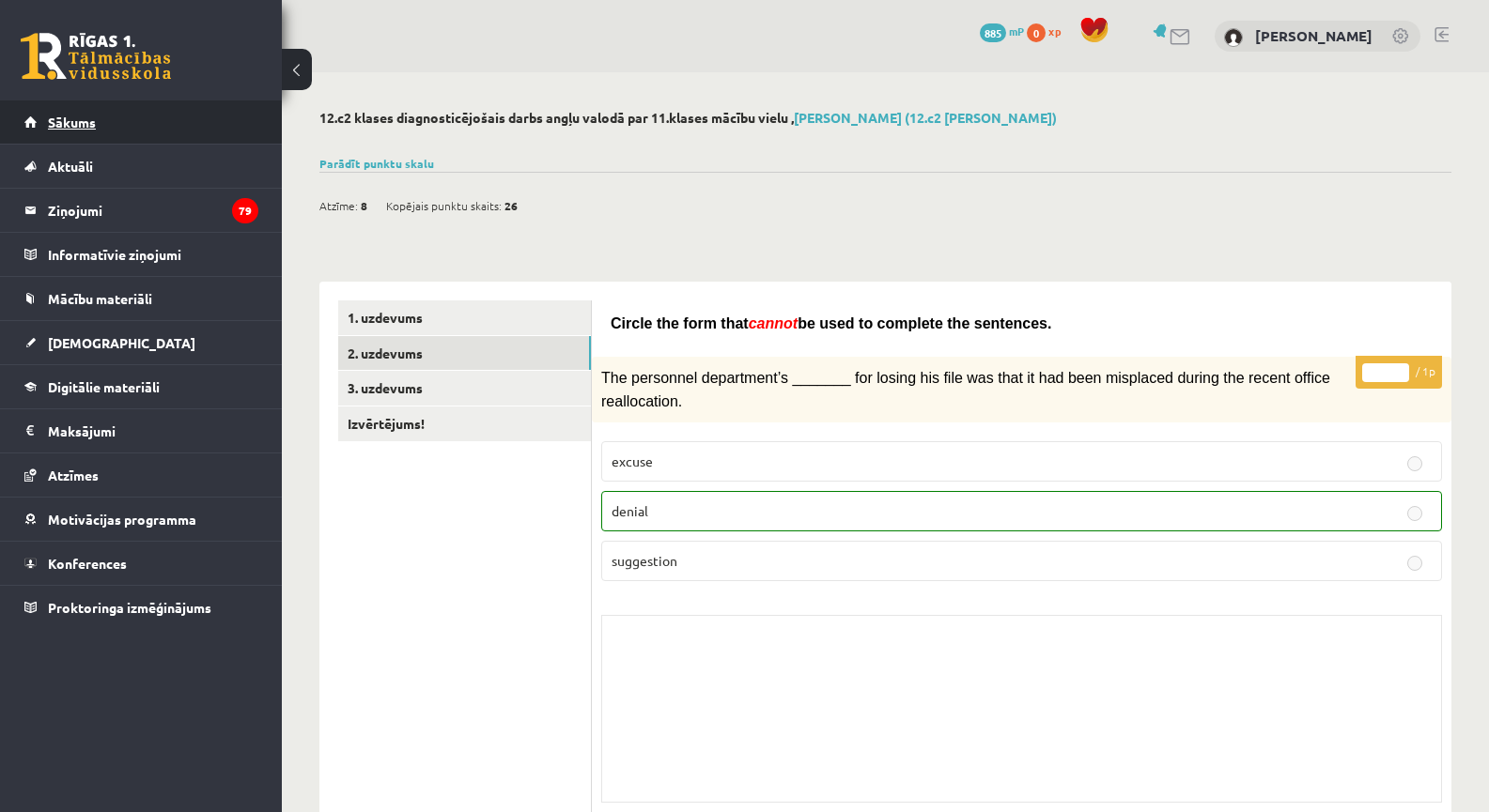
click at [88, 122] on span "Sākums" at bounding box center [72, 122] width 48 height 17
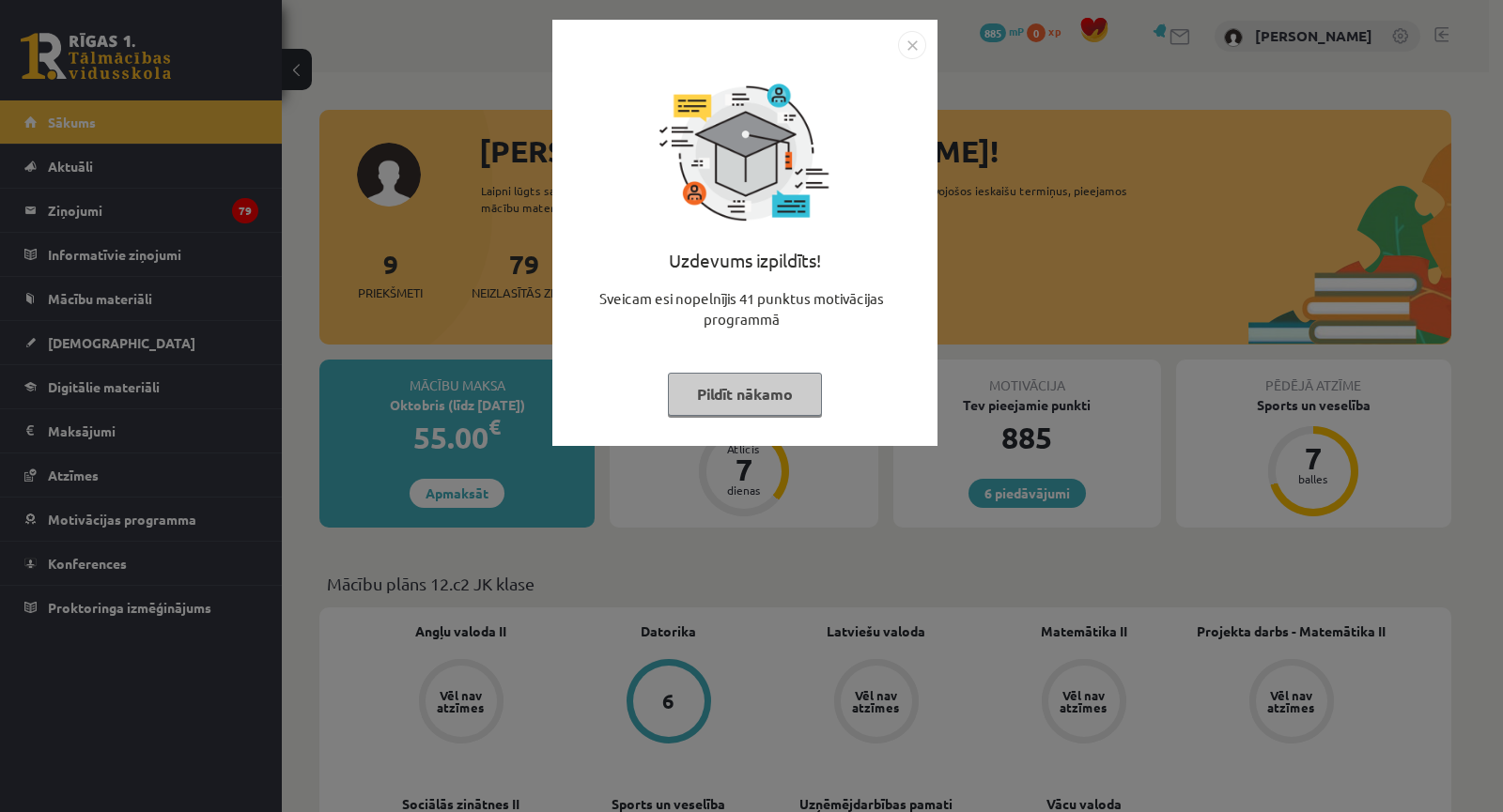
click at [517, 351] on div "Uzdevums izpildīts! Sveicam esi nopelnījis 41 punktus motivācijas programmā Pil…" at bounding box center [751, 406] width 1503 height 812
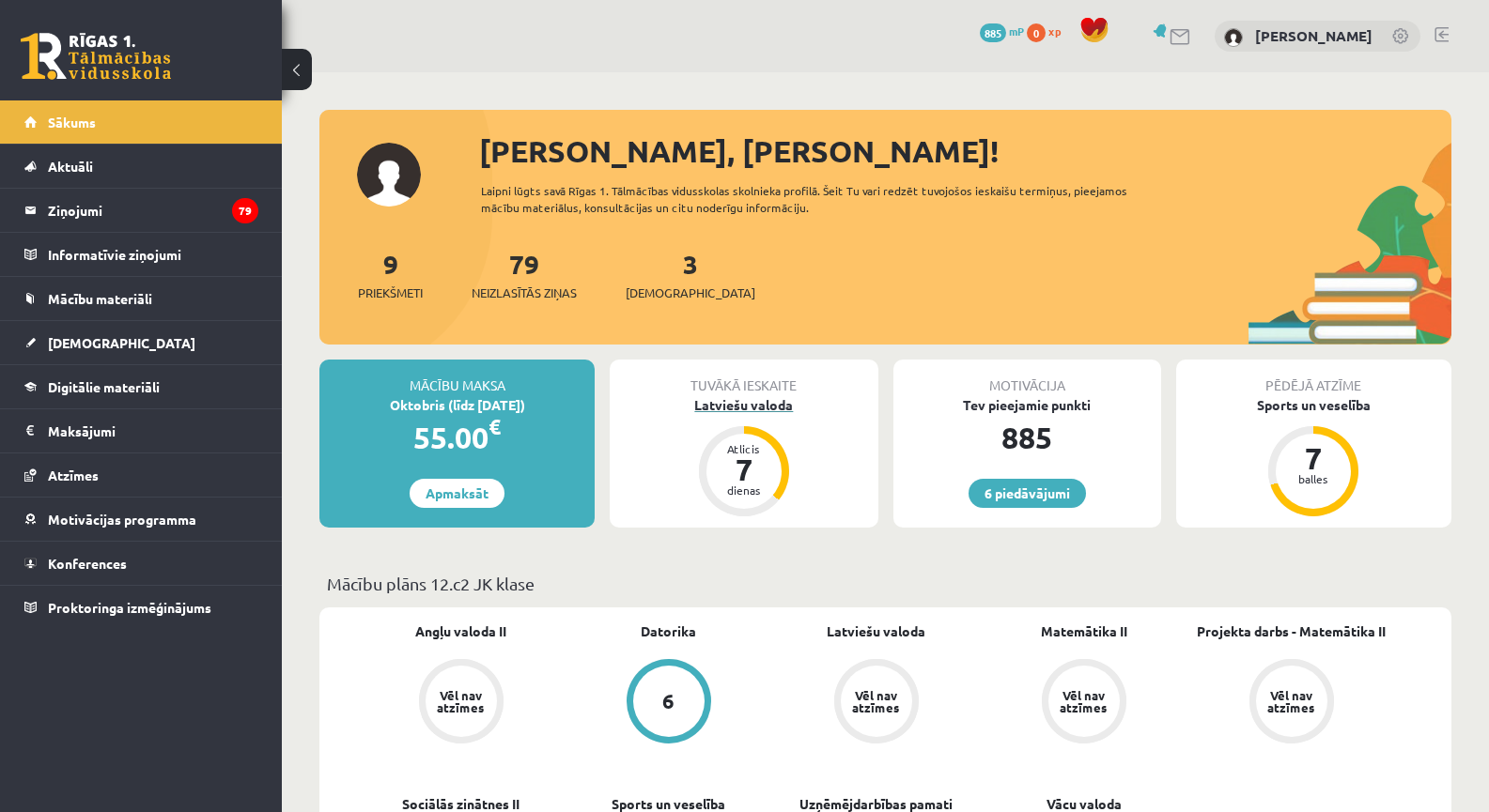
click at [795, 407] on div "Latviešu valoda" at bounding box center [744, 405] width 267 height 20
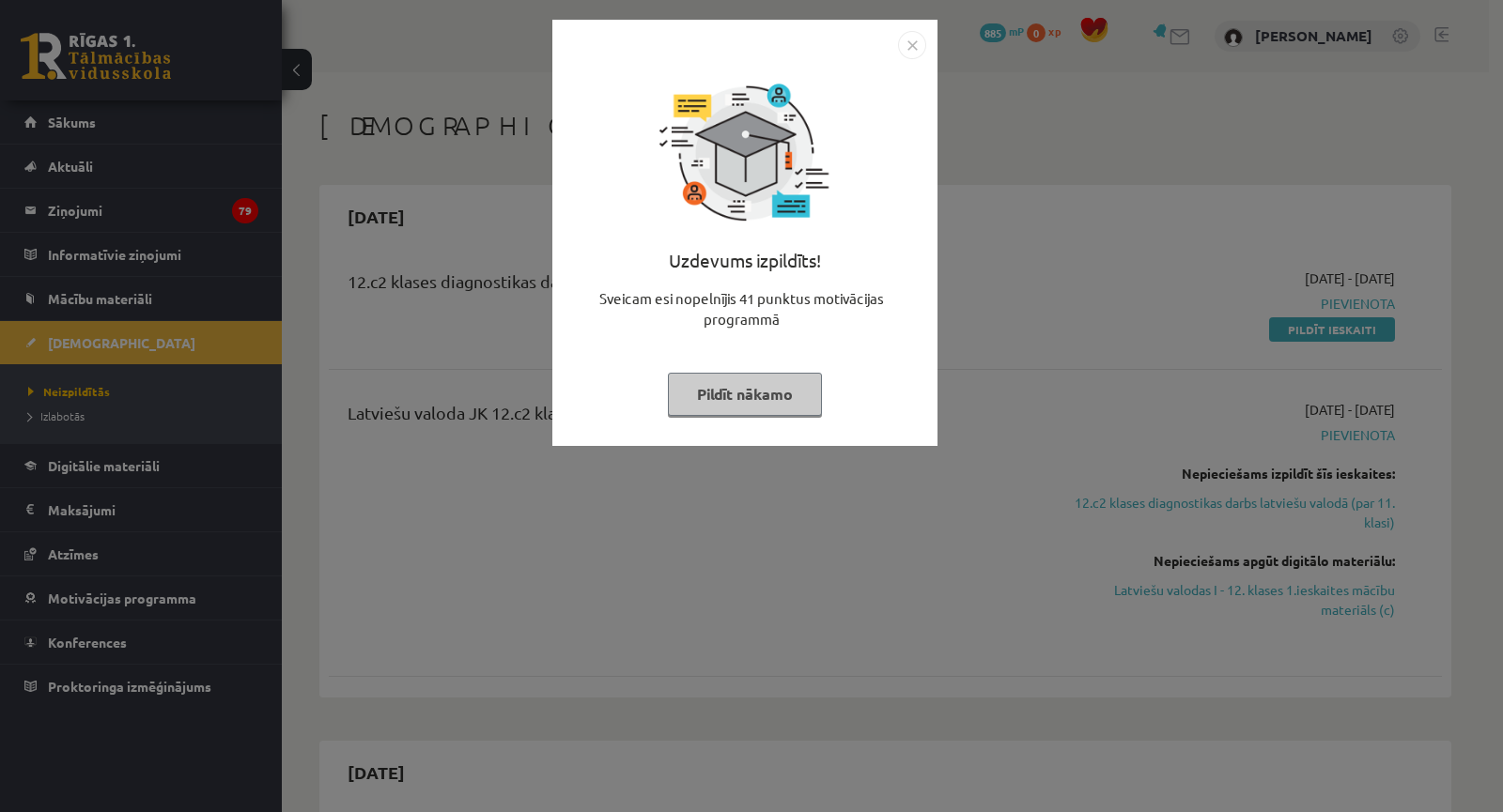
click at [1031, 438] on div "Uzdevums izpildīts! Sveicam esi nopelnījis 41 punktus motivācijas programmā Pil…" at bounding box center [751, 406] width 1503 height 812
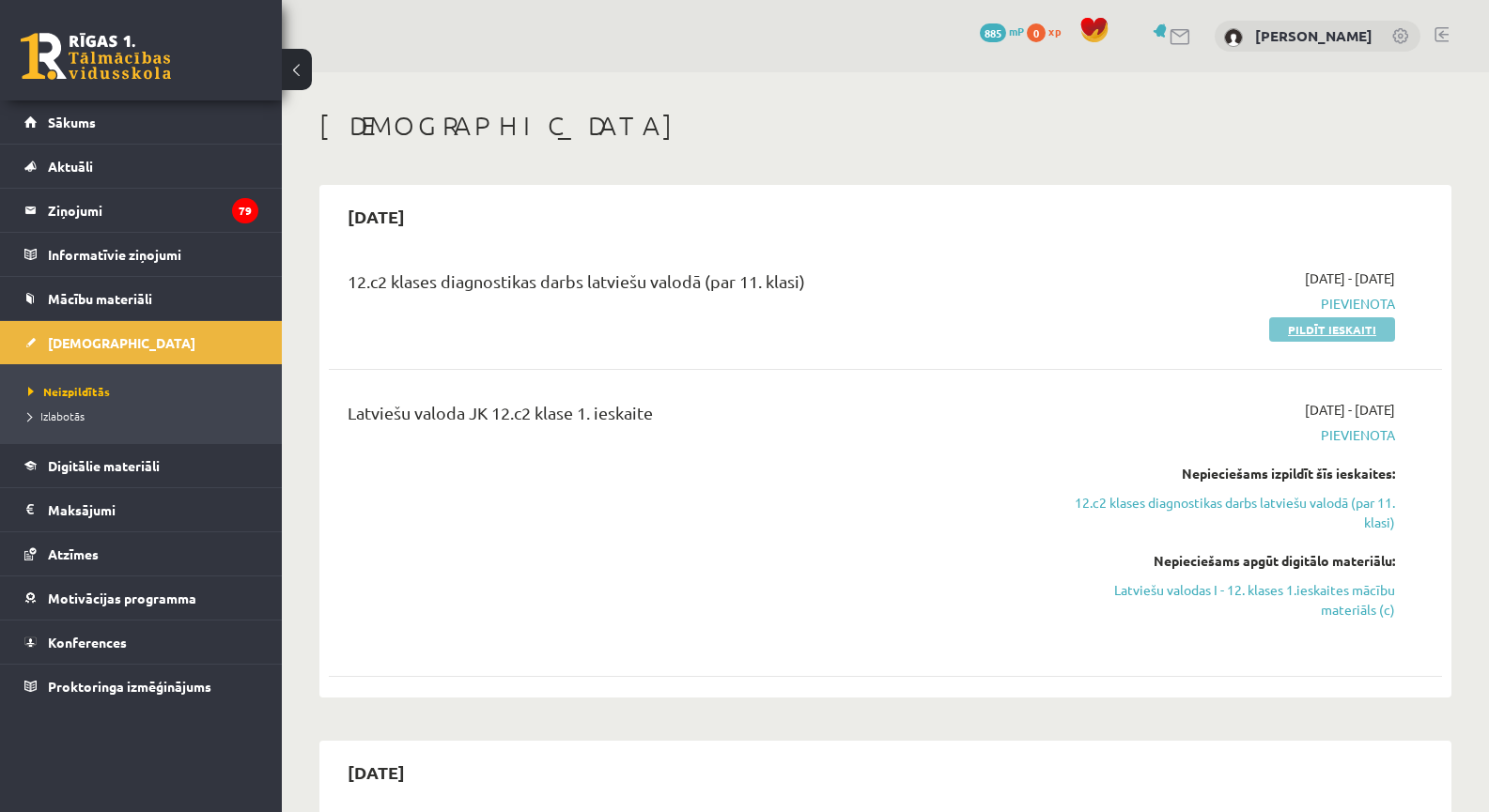
click at [1335, 329] on link "Pildīt ieskaiti" at bounding box center [1333, 329] width 126 height 24
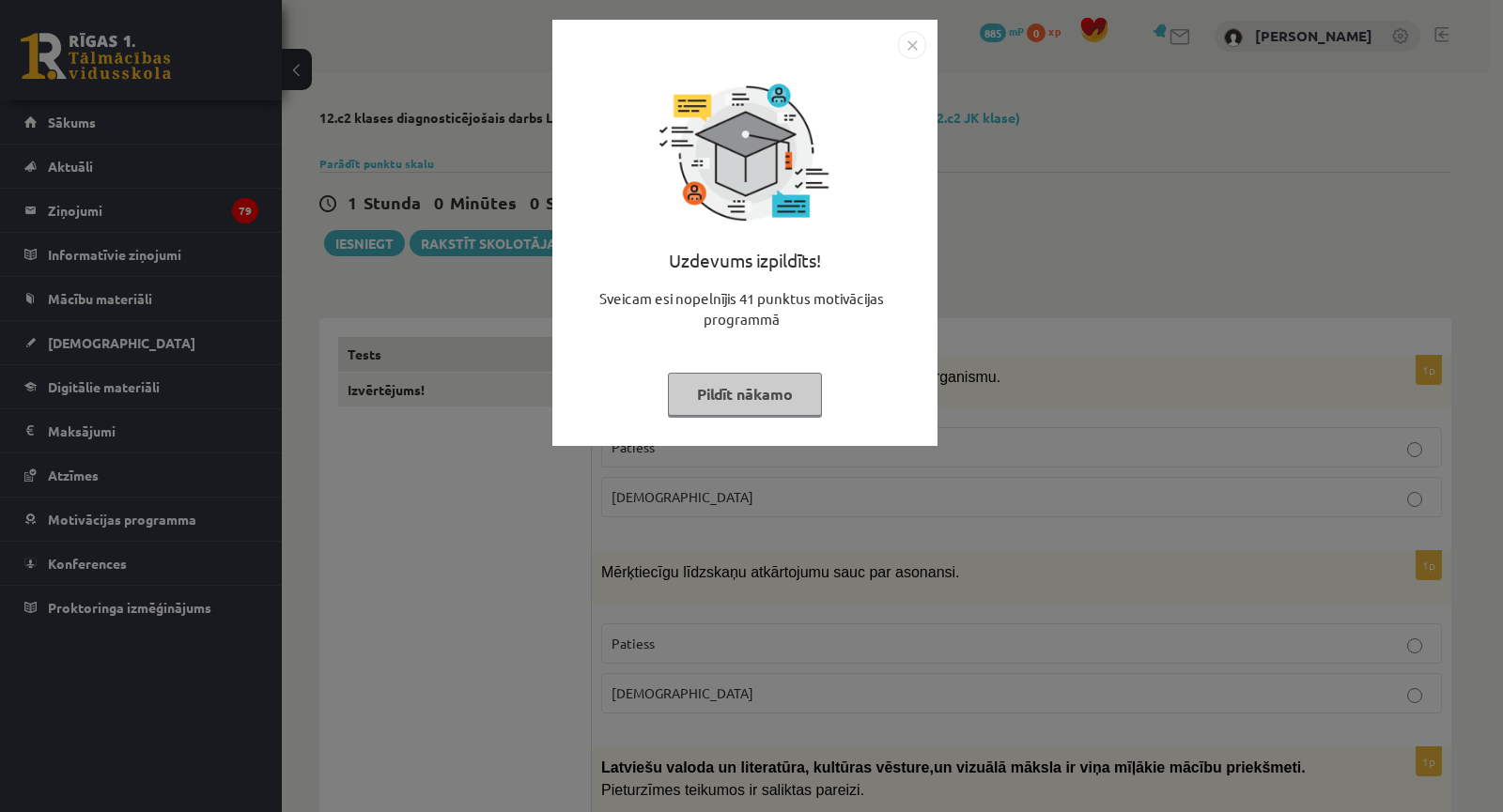
click at [1050, 352] on div "Uzdevums izpildīts! Sveicam esi nopelnījis 41 punktus motivācijas programmā Pil…" at bounding box center [751, 406] width 1503 height 812
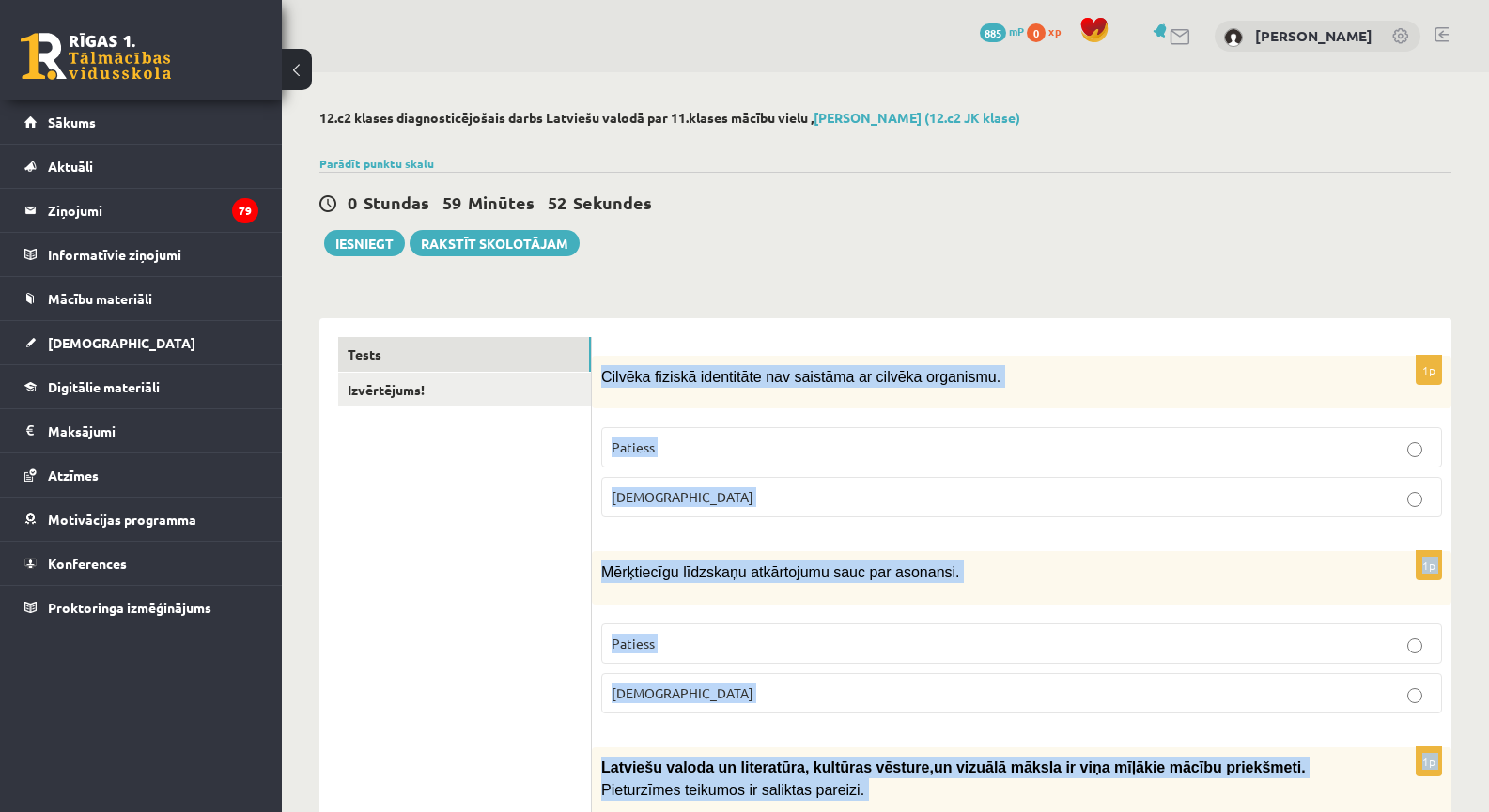
drag, startPoint x: 631, startPoint y: 645, endPoint x: 603, endPoint y: 371, distance: 275.4
drag, startPoint x: 616, startPoint y: 378, endPoint x: 662, endPoint y: 389, distance: 47.3
click at [662, 389] on div "Cilvēka fiziskā identitāte nav saistāma ar cilvēka organismu." at bounding box center [1021, 382] width 859 height 53
copy form "Cilvēka fiziskā identitāte nav saistāma ar cilvēka organismu. Patiess Aplams 1p…"
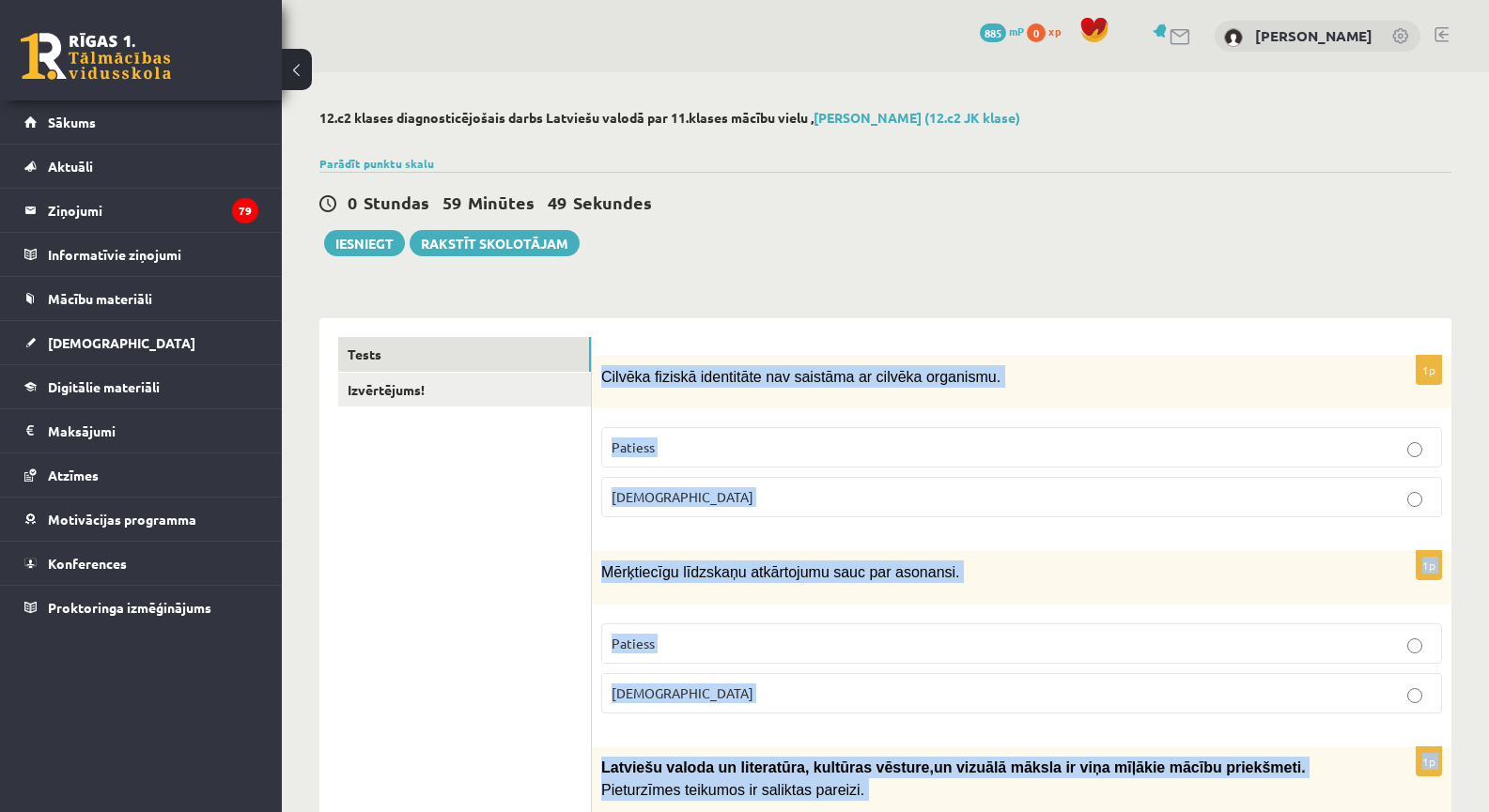
click at [710, 378] on span "Cilvēka fiziskā identitāte nav saistāma ar cilvēka organismu." at bounding box center [801, 376] width 399 height 16
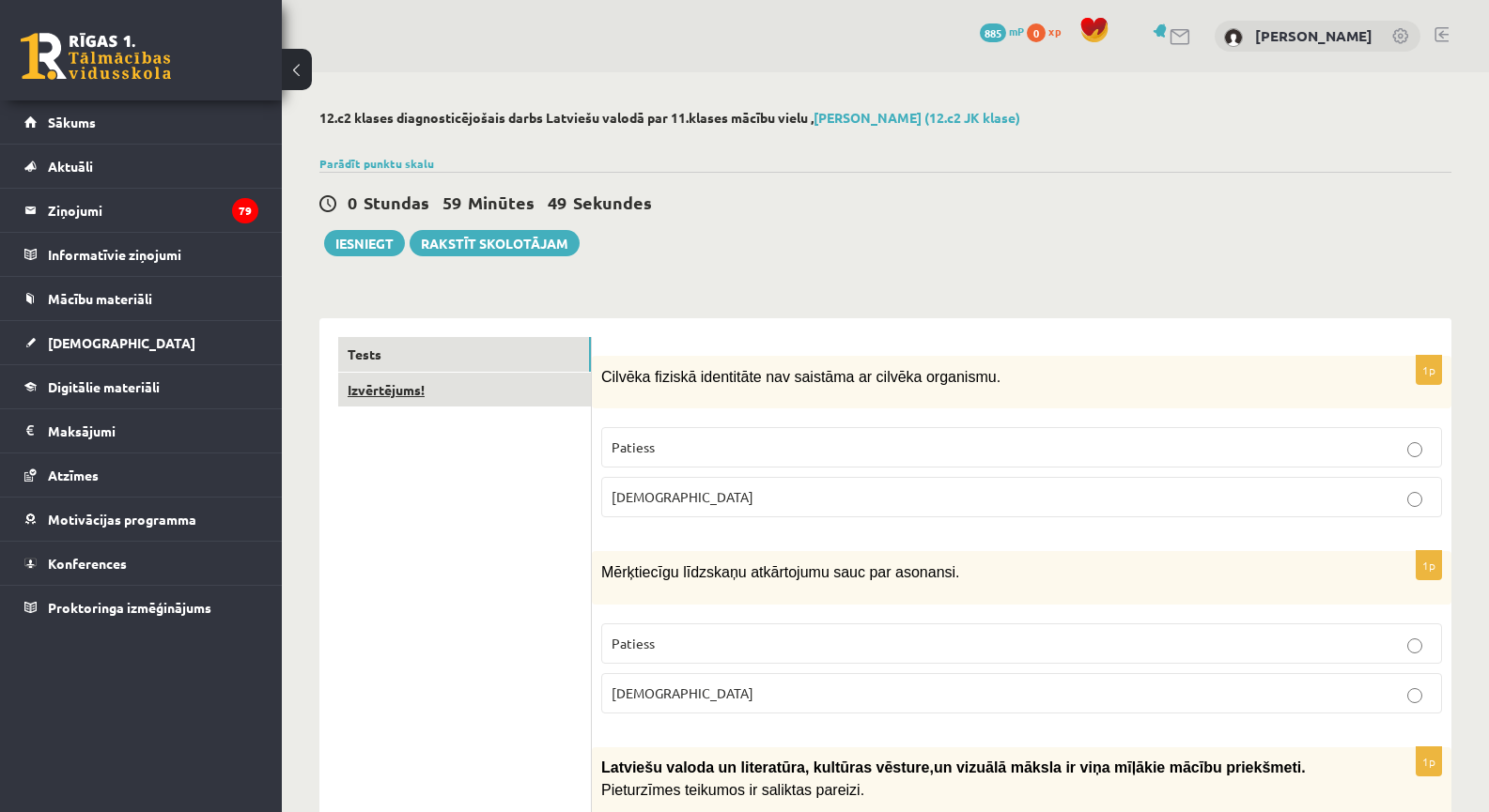
click at [526, 384] on link "Izvērtējums!" at bounding box center [464, 390] width 253 height 35
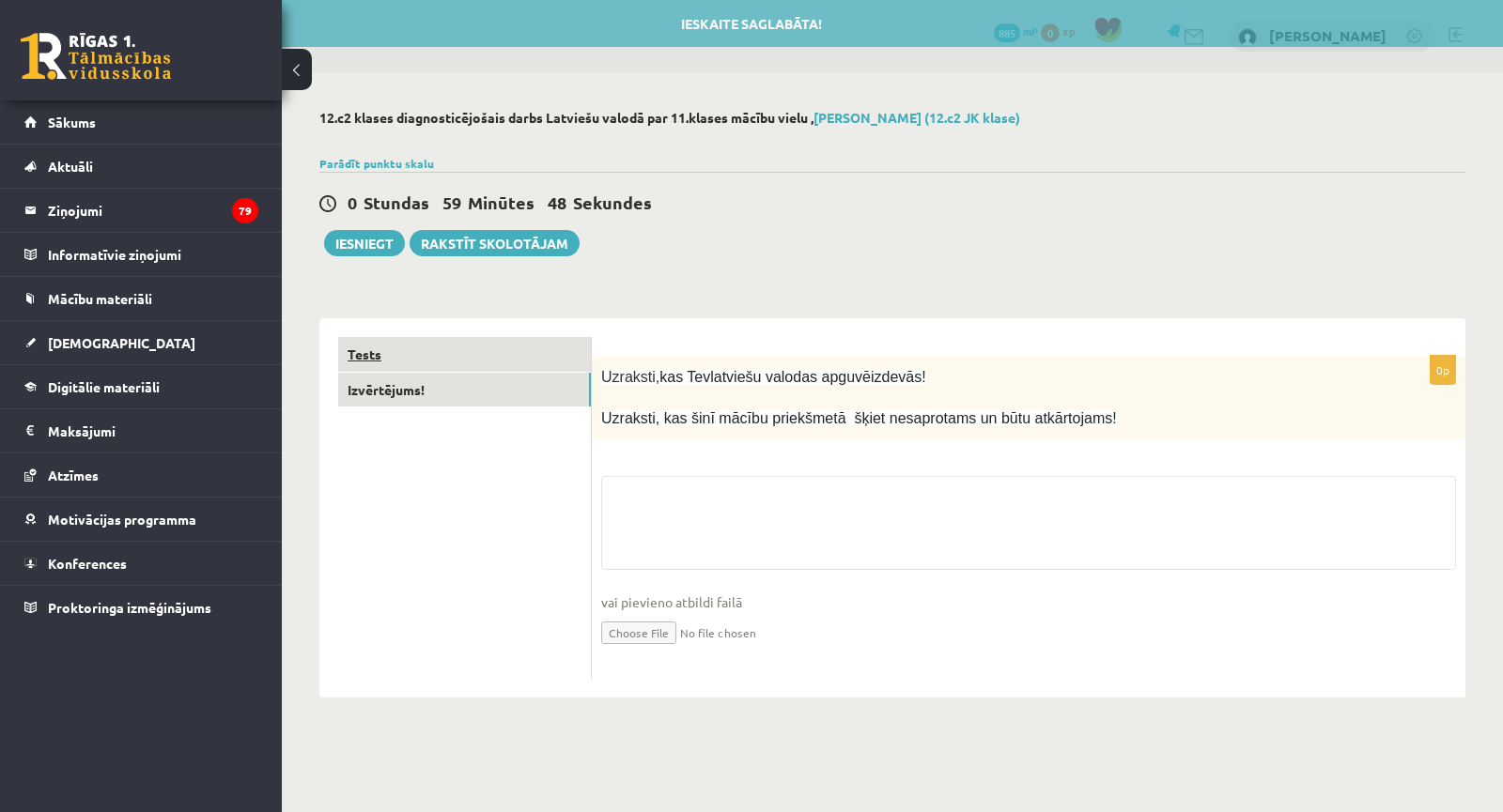
click at [528, 358] on link "Tests" at bounding box center [464, 354] width 253 height 35
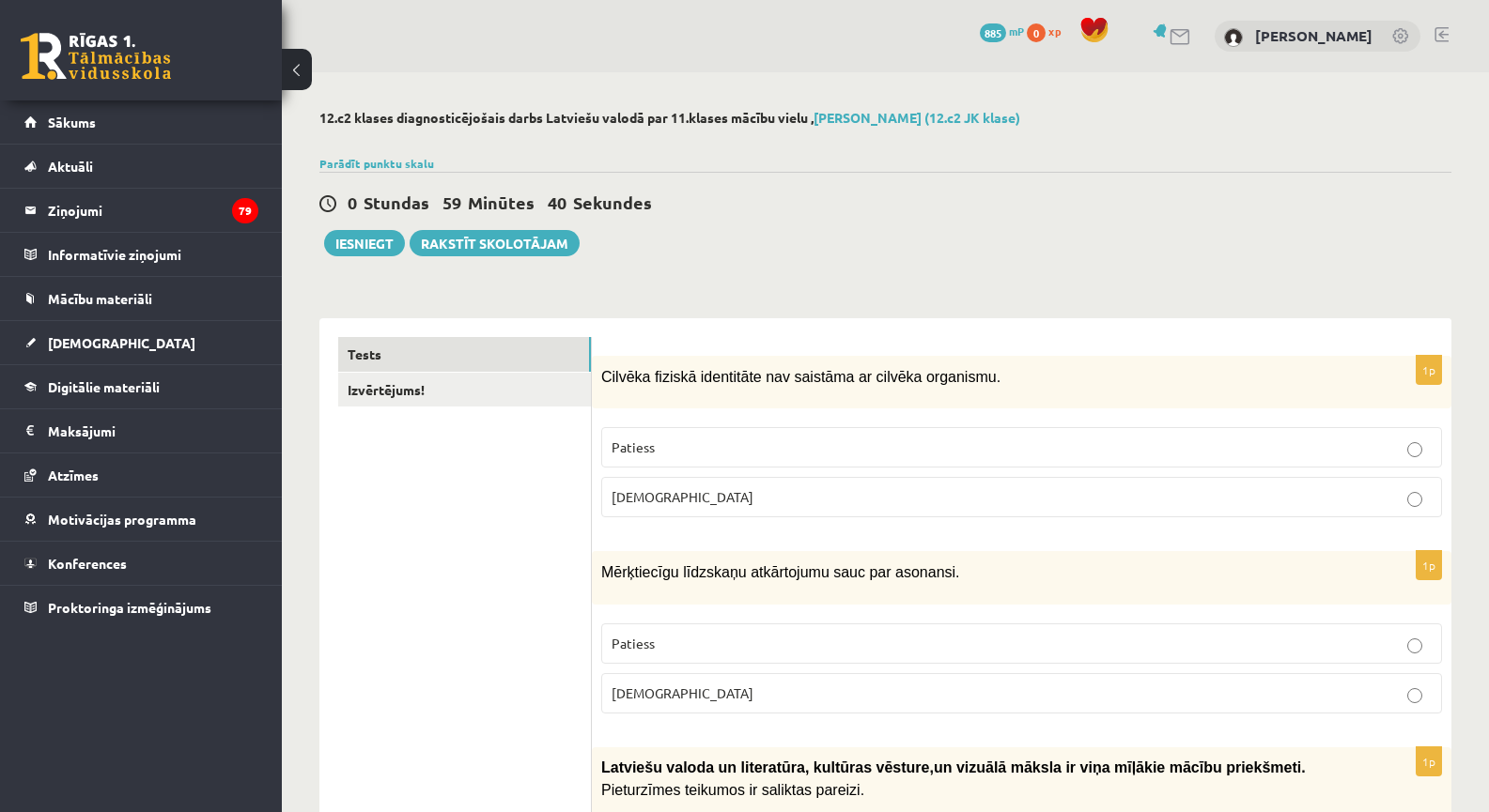
click at [640, 503] on span "Aplams" at bounding box center [682, 497] width 142 height 17
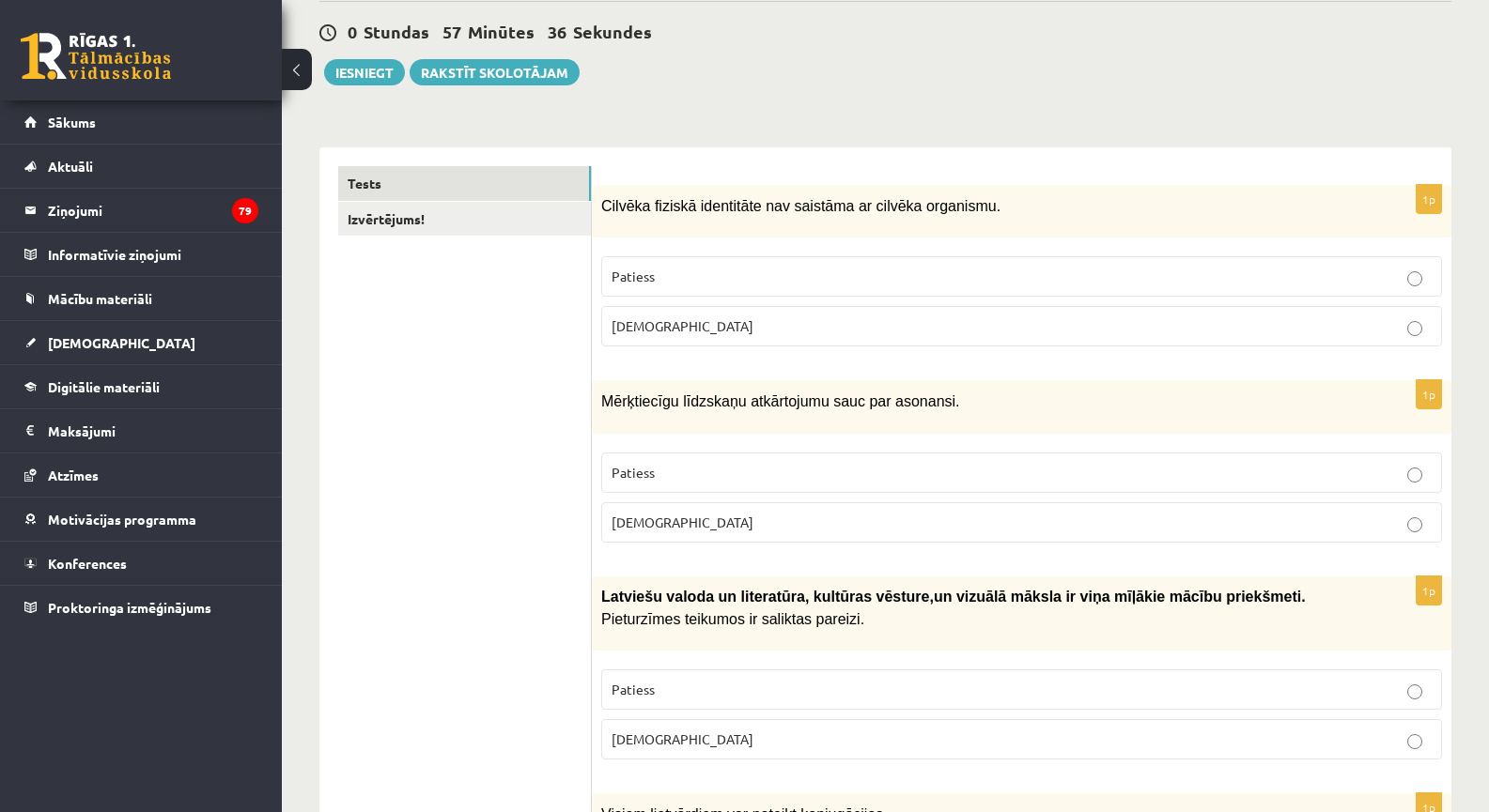
scroll to position [219, 0]
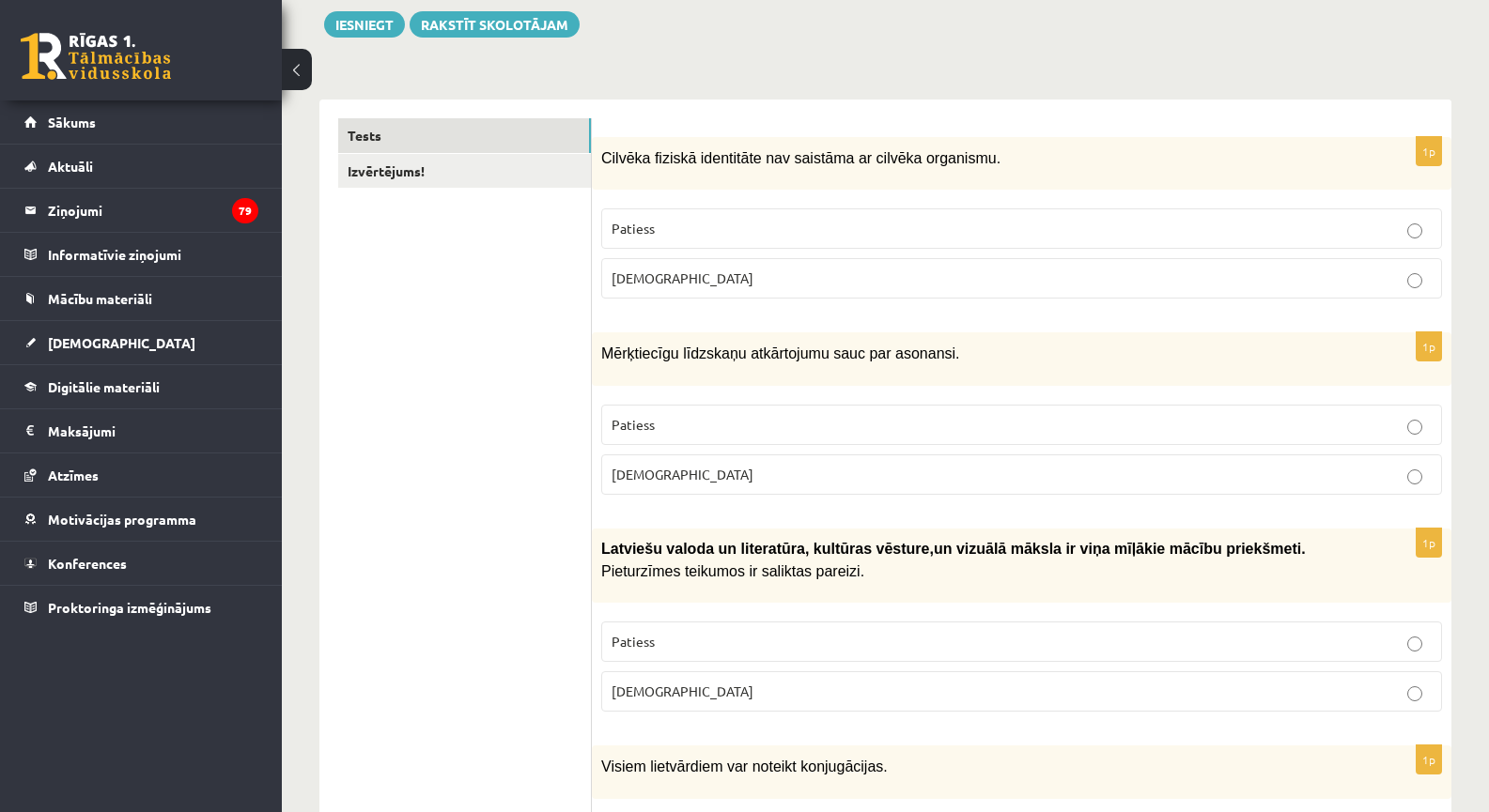
click at [669, 470] on p "Aplams" at bounding box center [1021, 474] width 820 height 20
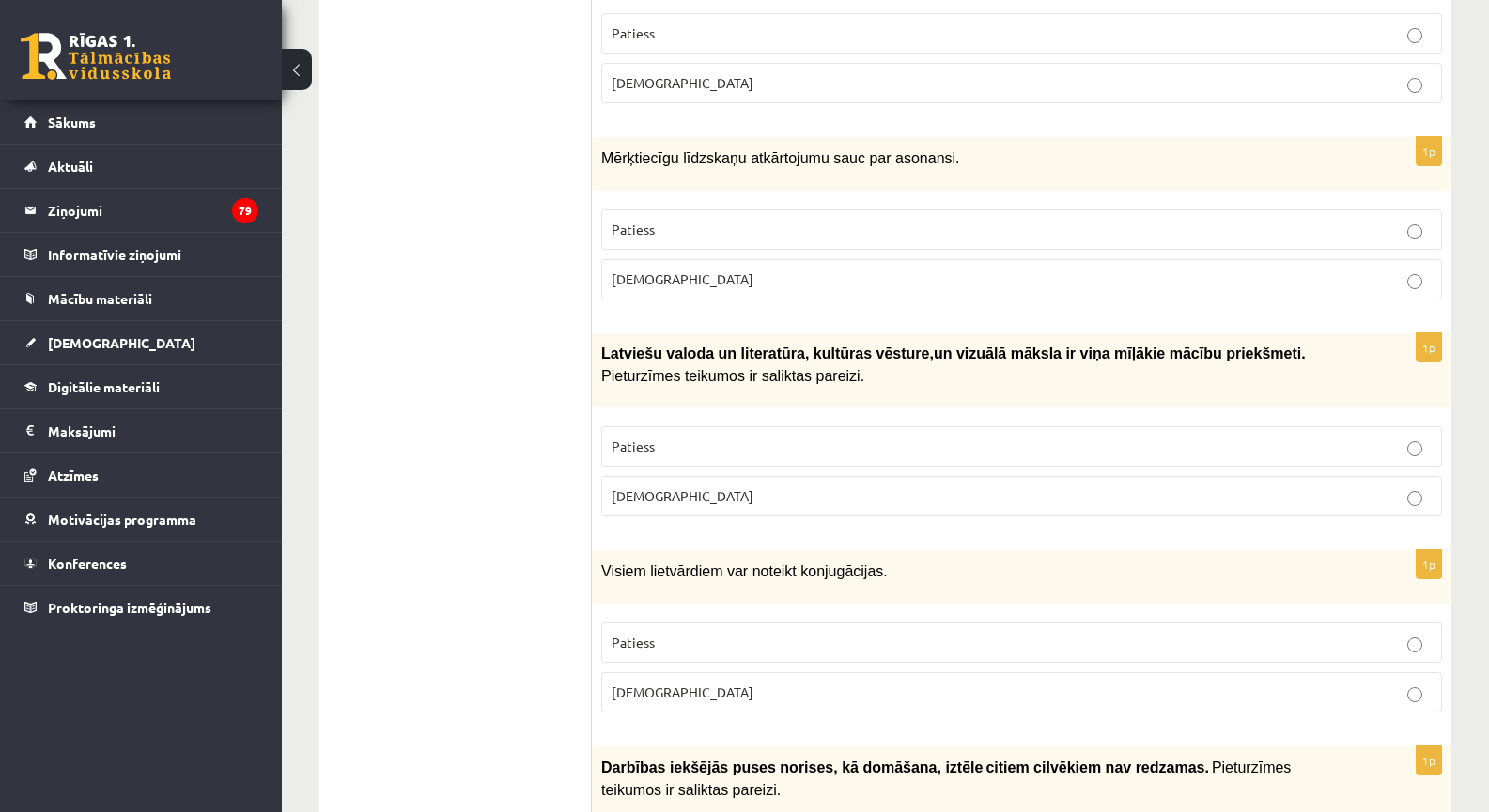
scroll to position [438, 0]
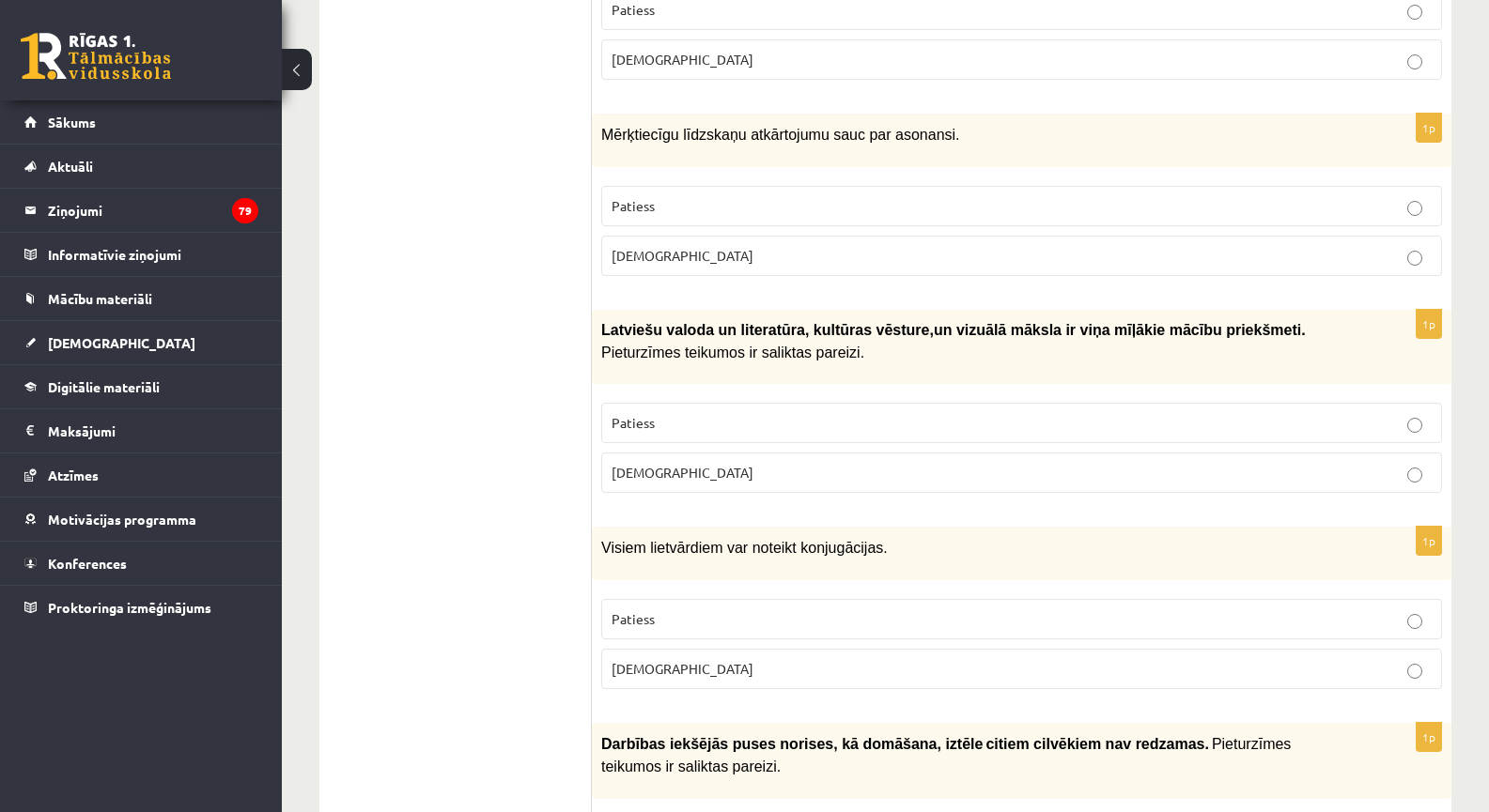
click at [664, 468] on p "Aplams" at bounding box center [1021, 472] width 820 height 20
click at [664, 660] on p "Aplams" at bounding box center [1021, 669] width 820 height 20
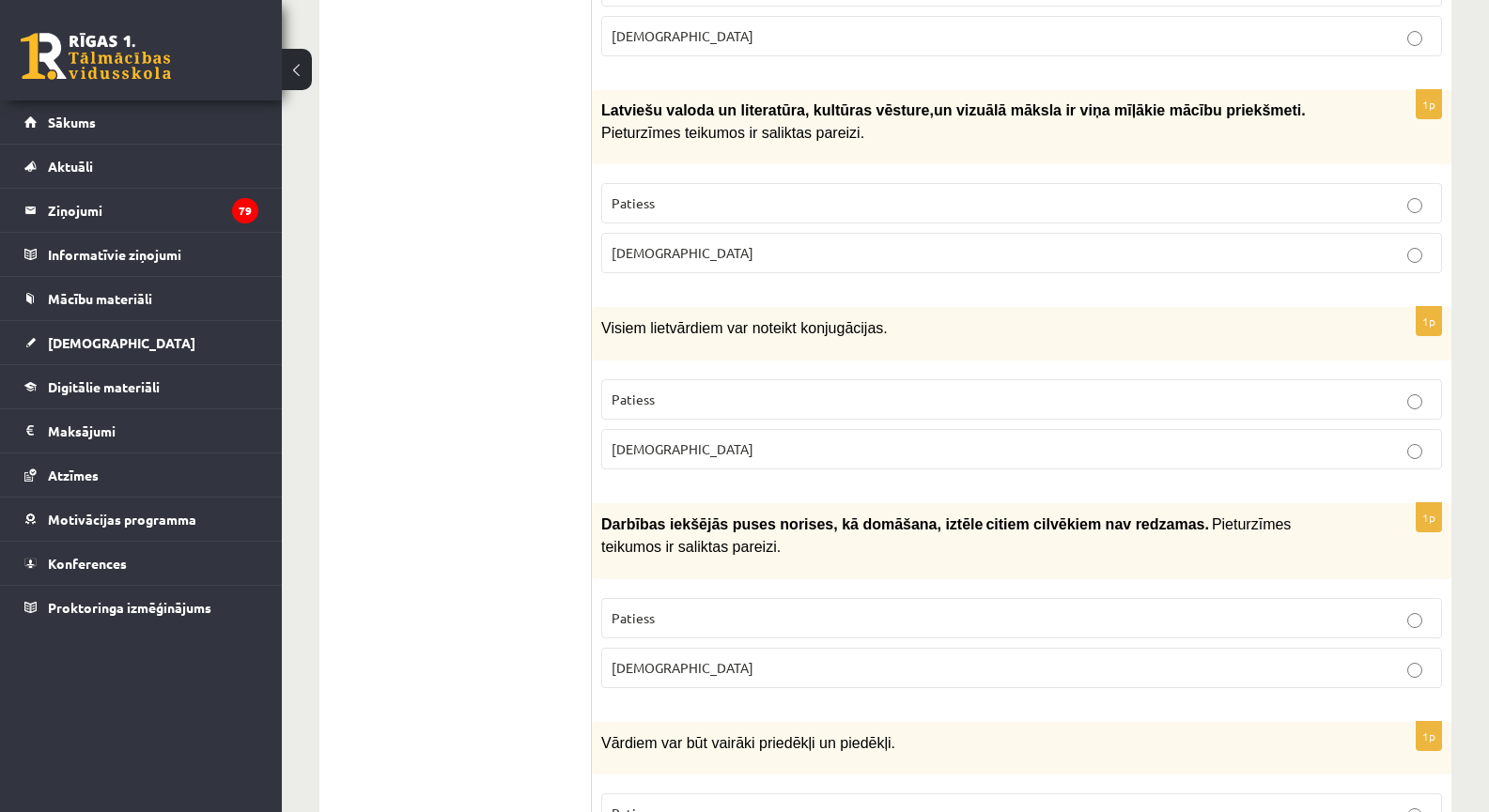
click at [627, 610] on span "Patiess" at bounding box center [633, 618] width 43 height 17
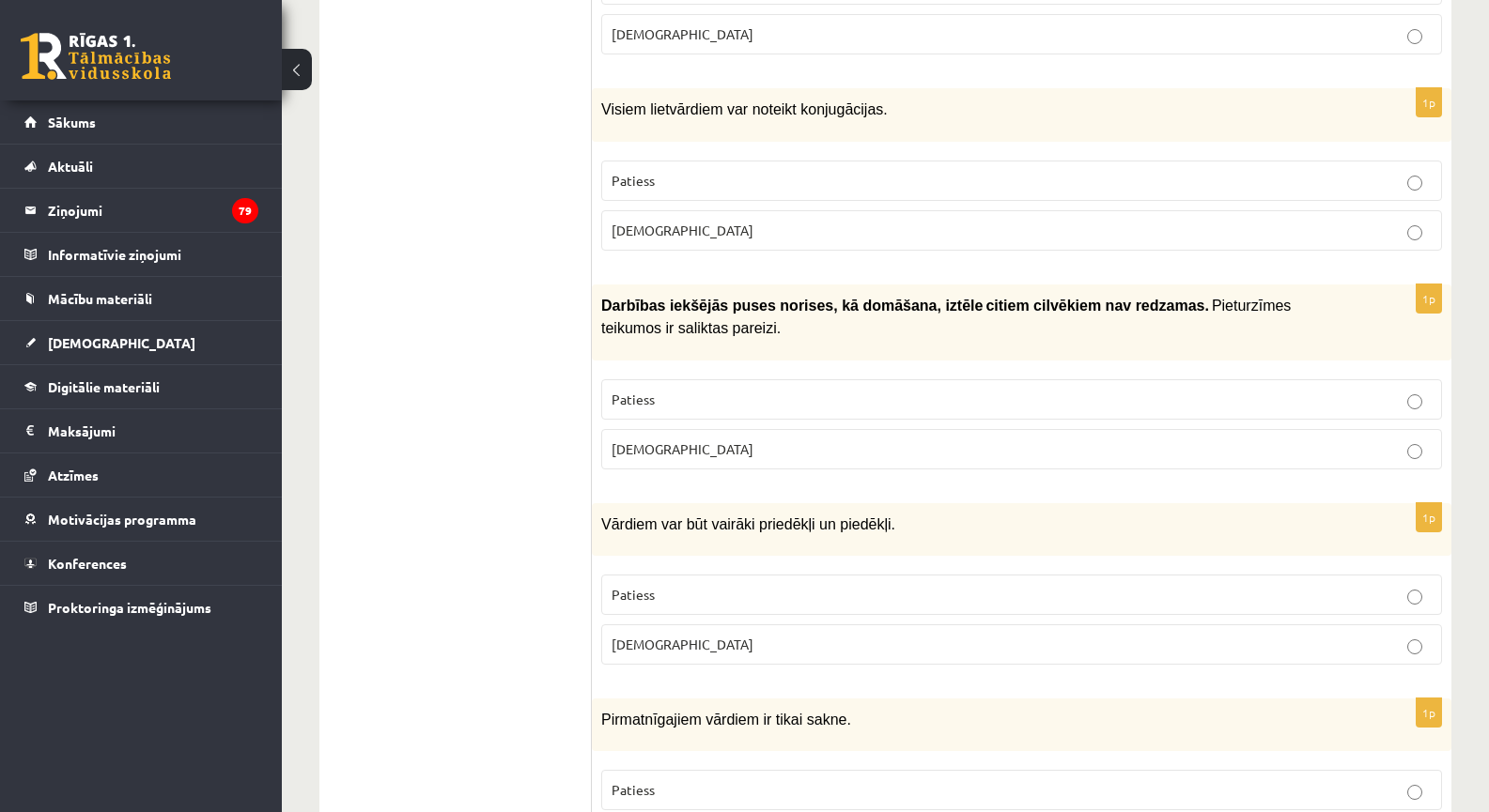
click at [638, 591] on span "Patiess" at bounding box center [633, 595] width 43 height 17
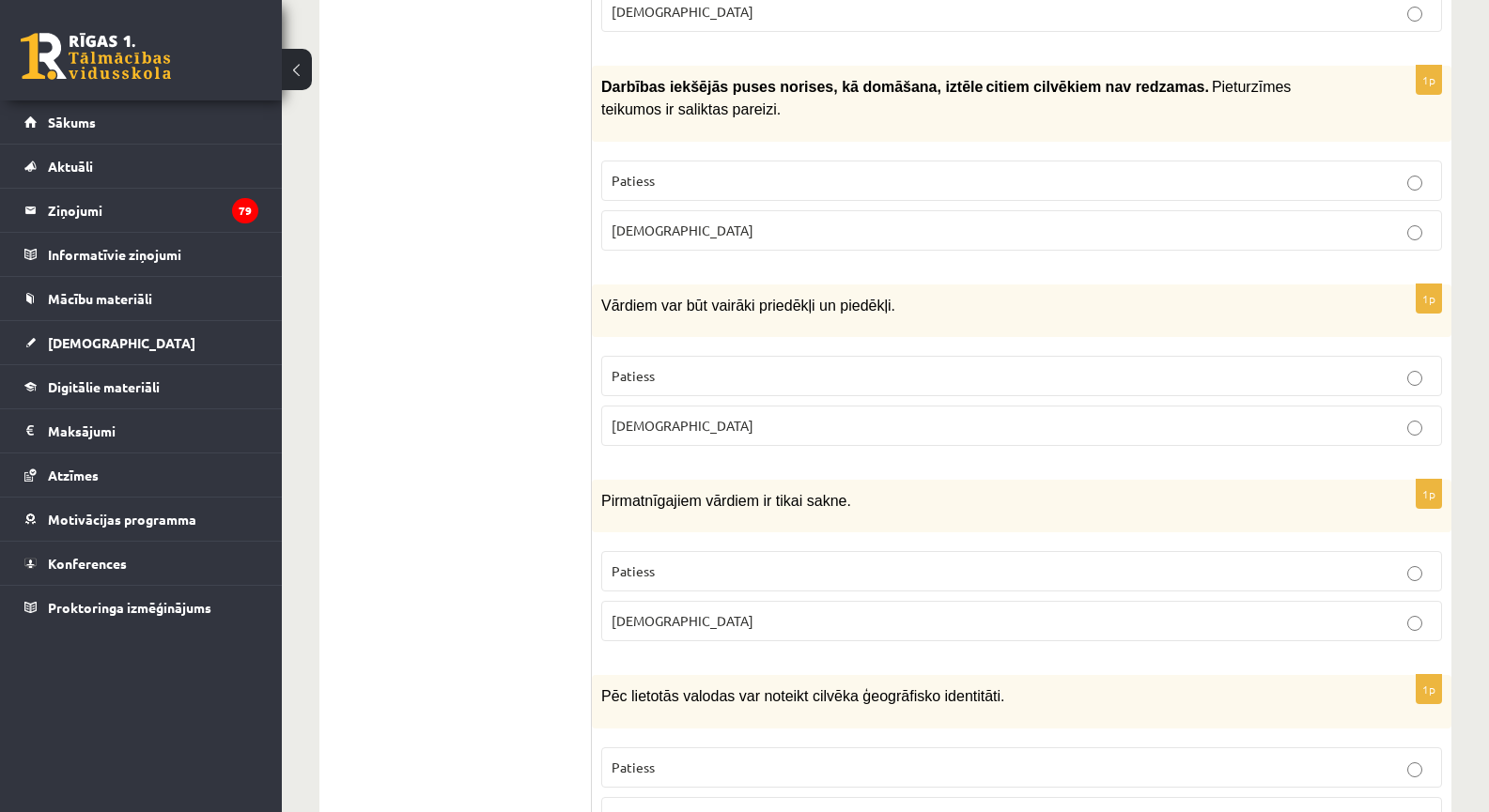
click at [728, 577] on label "Patiess" at bounding box center [1021, 571] width 841 height 40
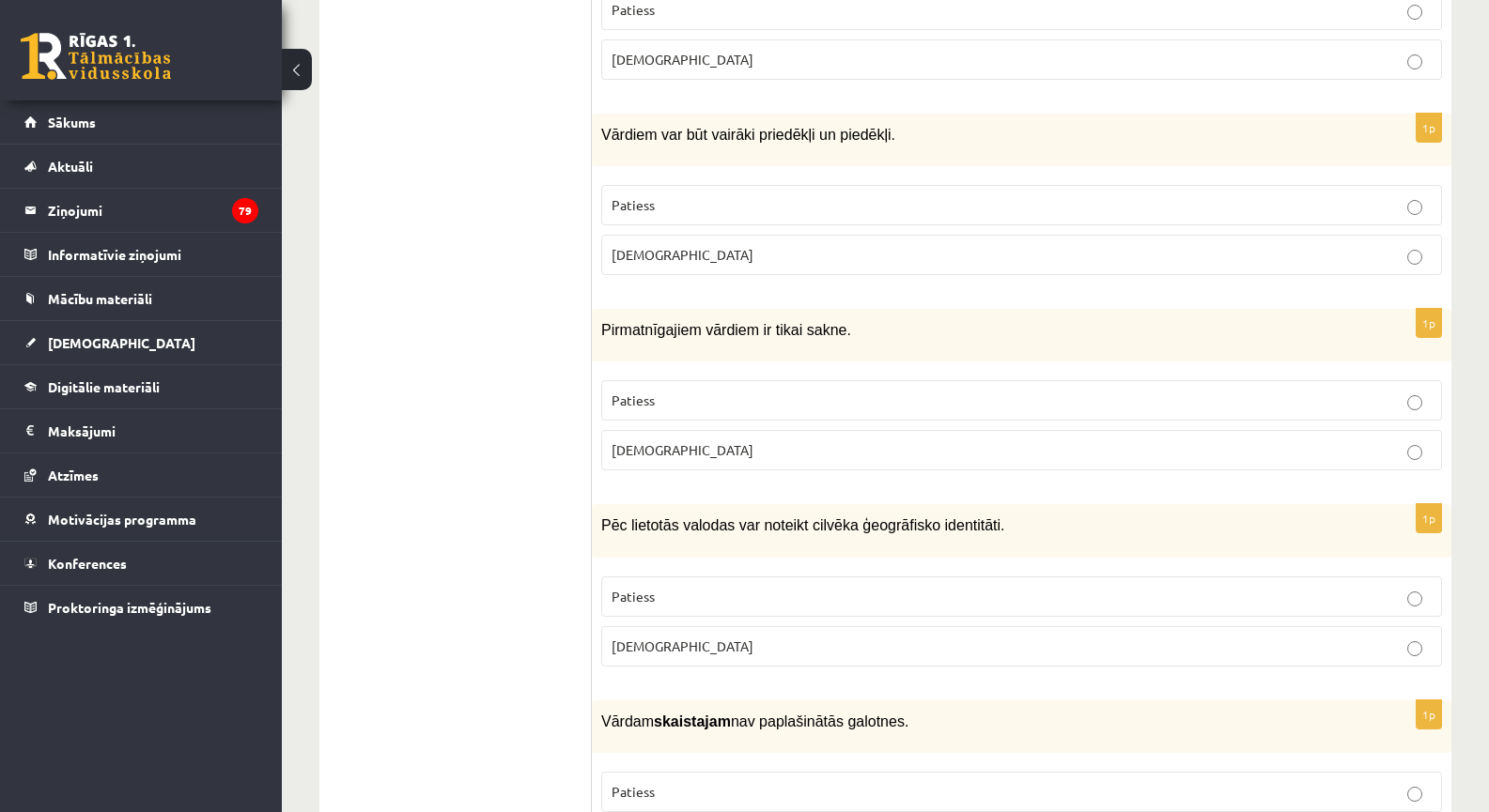
scroll to position [1315, 0]
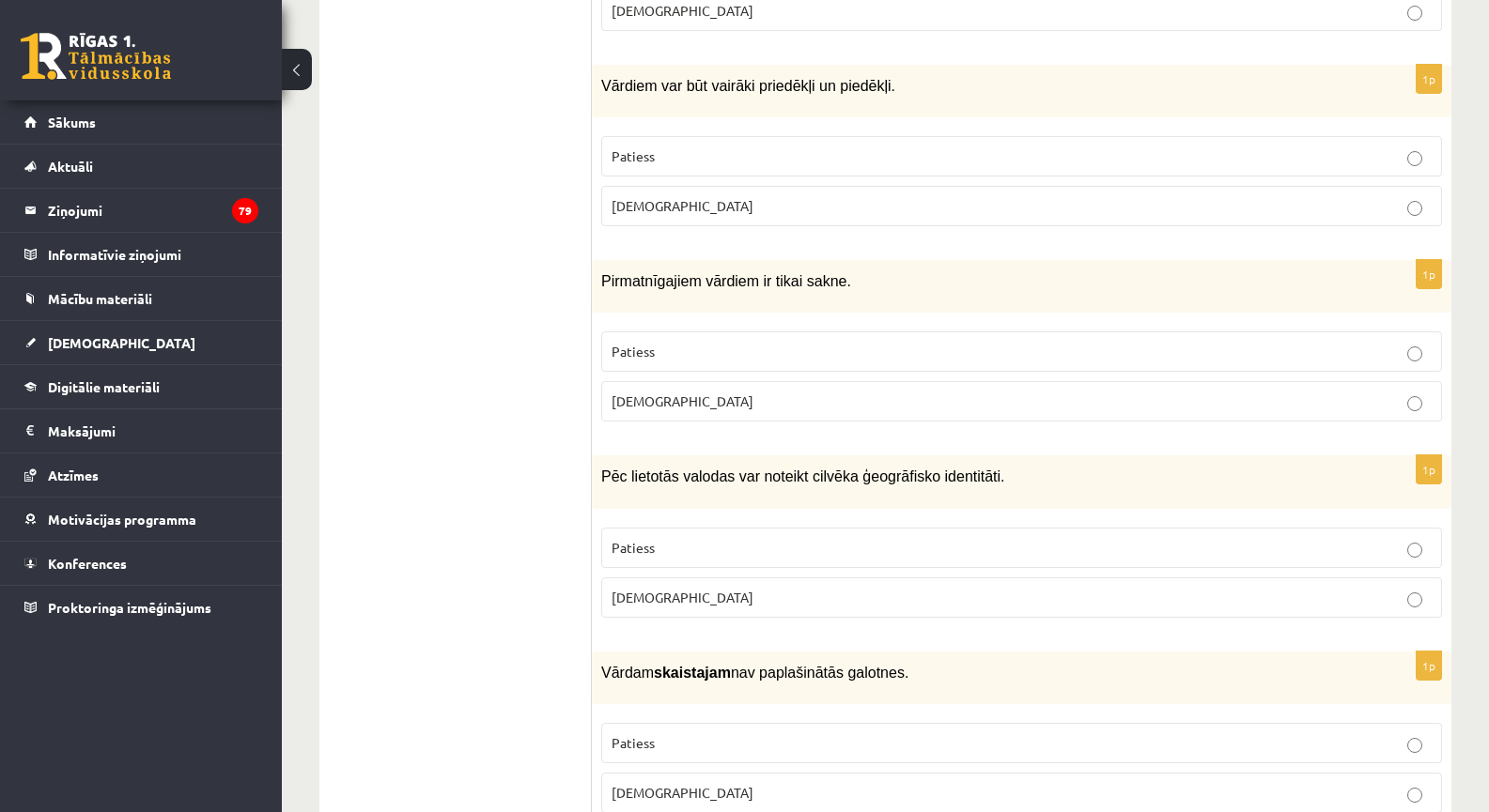
click at [679, 542] on p "Patiess" at bounding box center [1021, 548] width 820 height 20
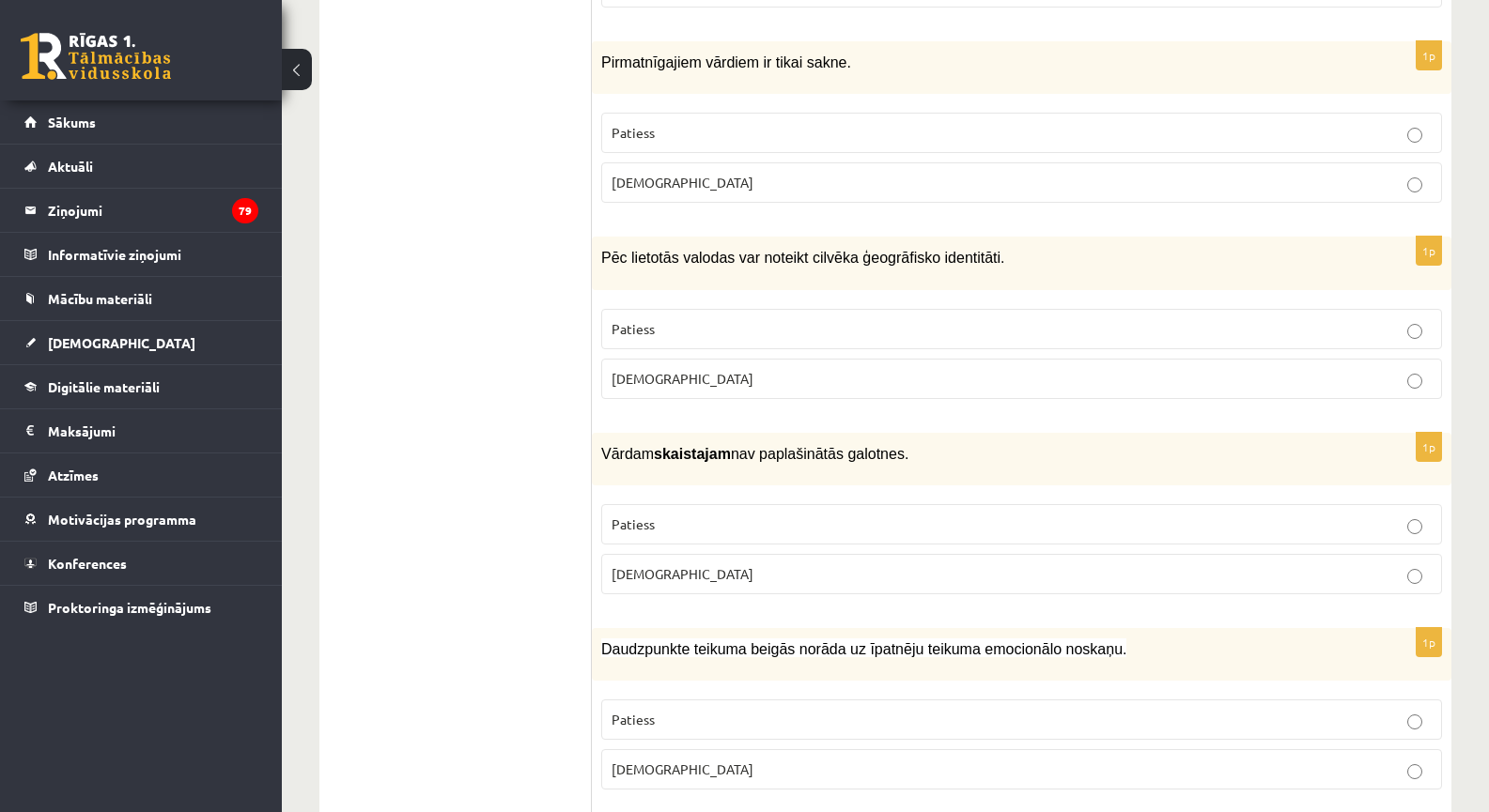
click at [663, 565] on p "Aplams" at bounding box center [1021, 574] width 820 height 20
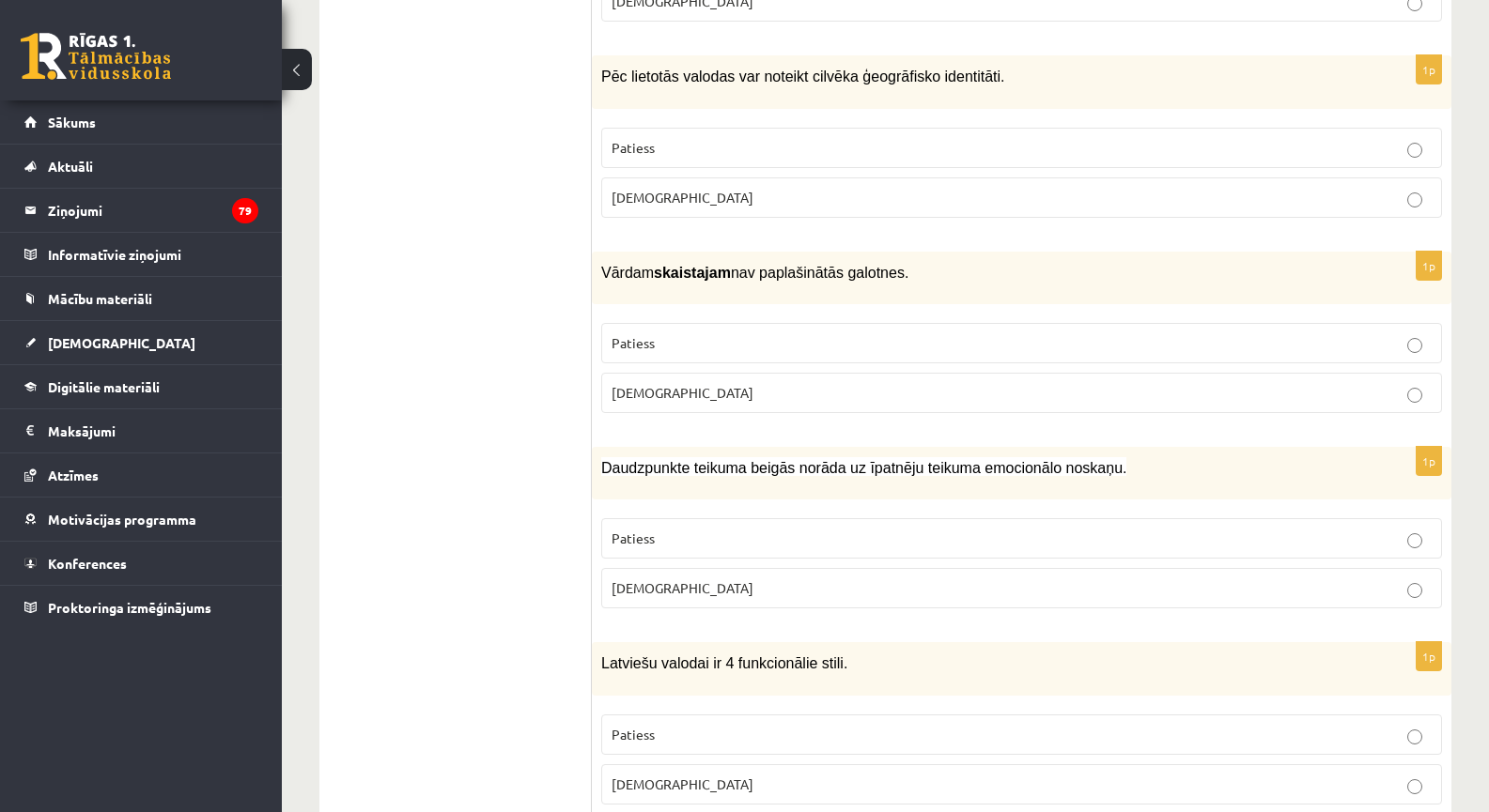
scroll to position [1753, 0]
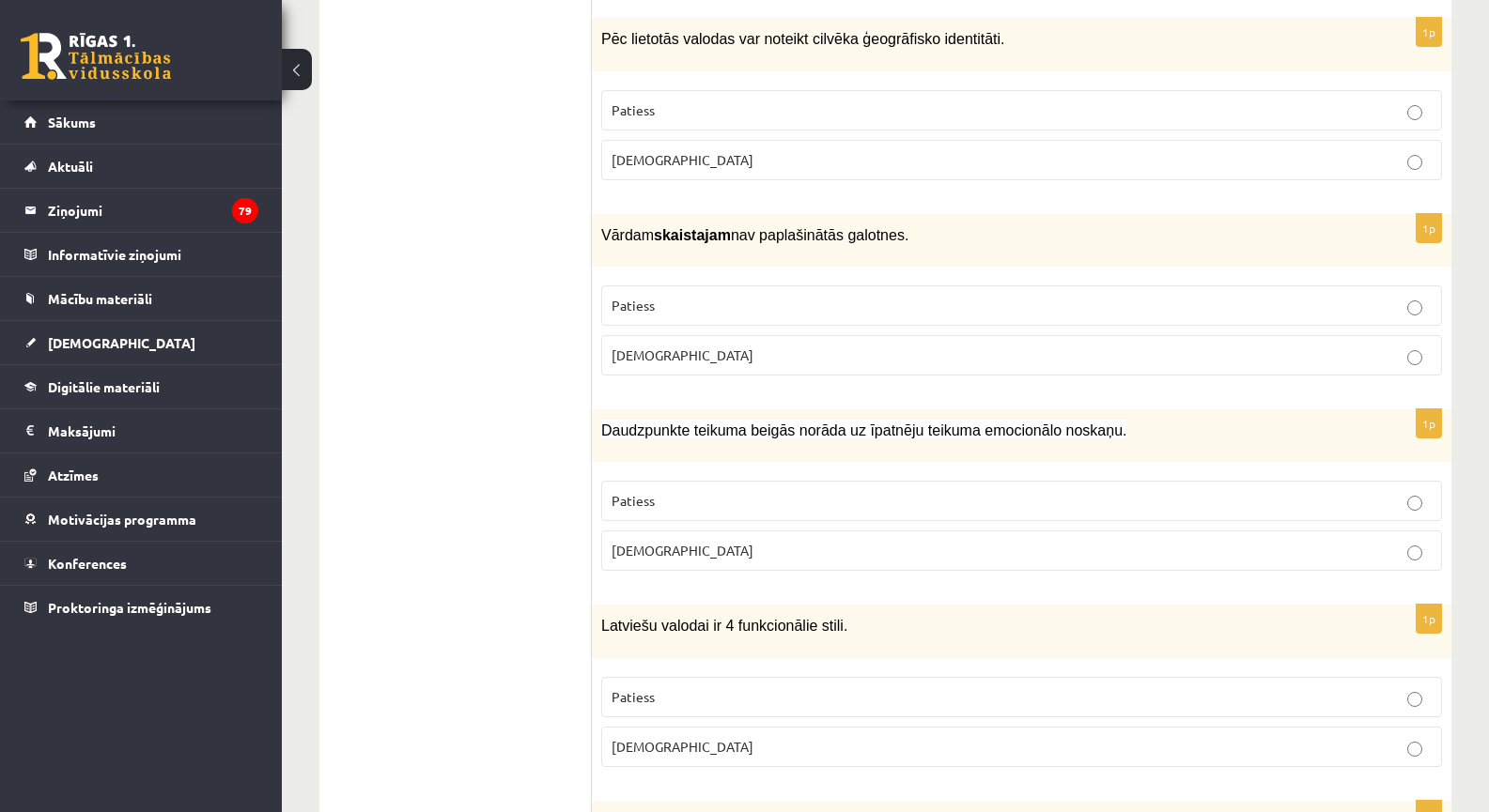
click at [638, 492] on span "Patiess" at bounding box center [633, 501] width 43 height 17
click at [630, 739] on span "Aplams" at bounding box center [682, 747] width 142 height 17
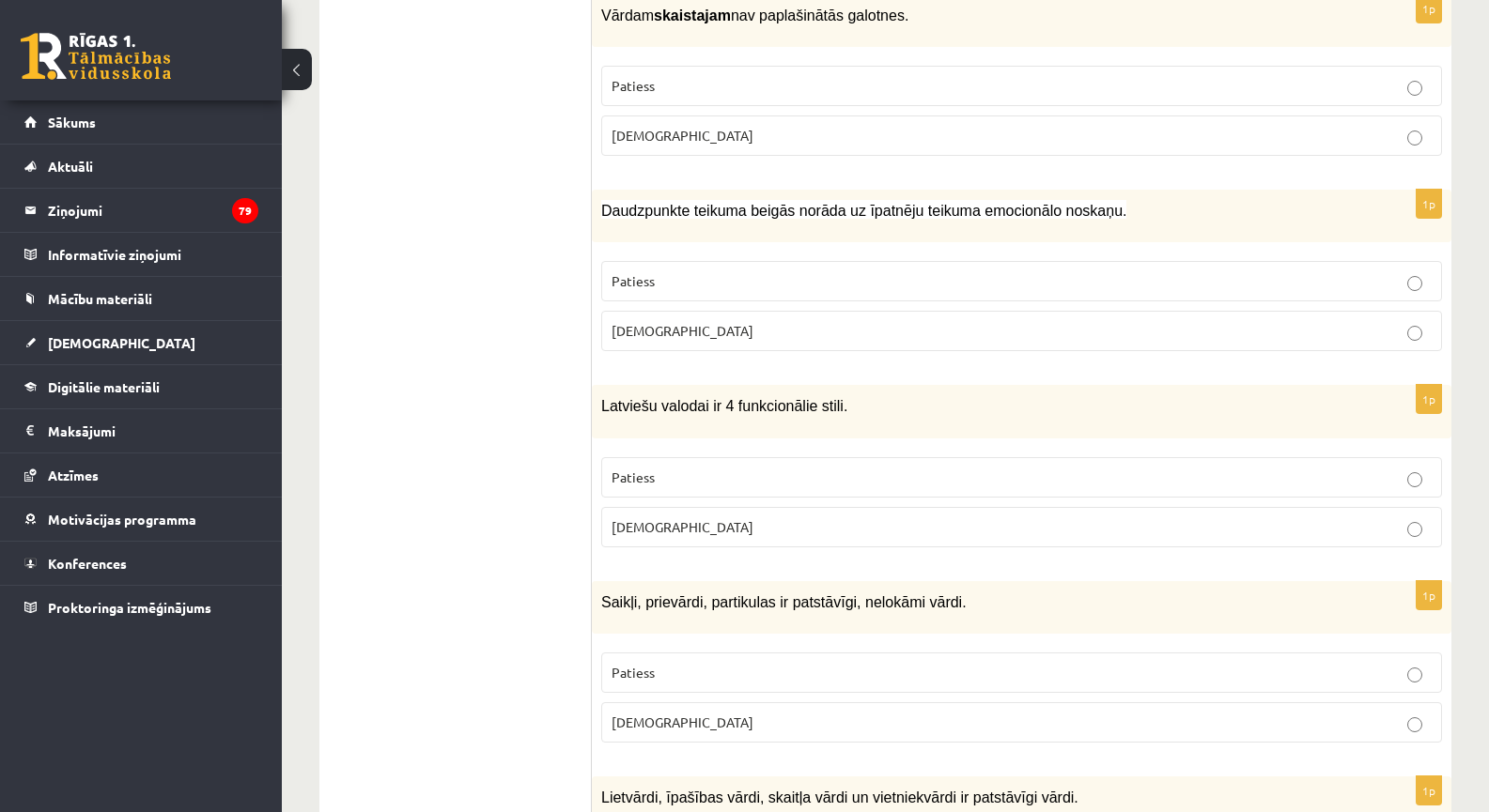
scroll to position [2191, 0]
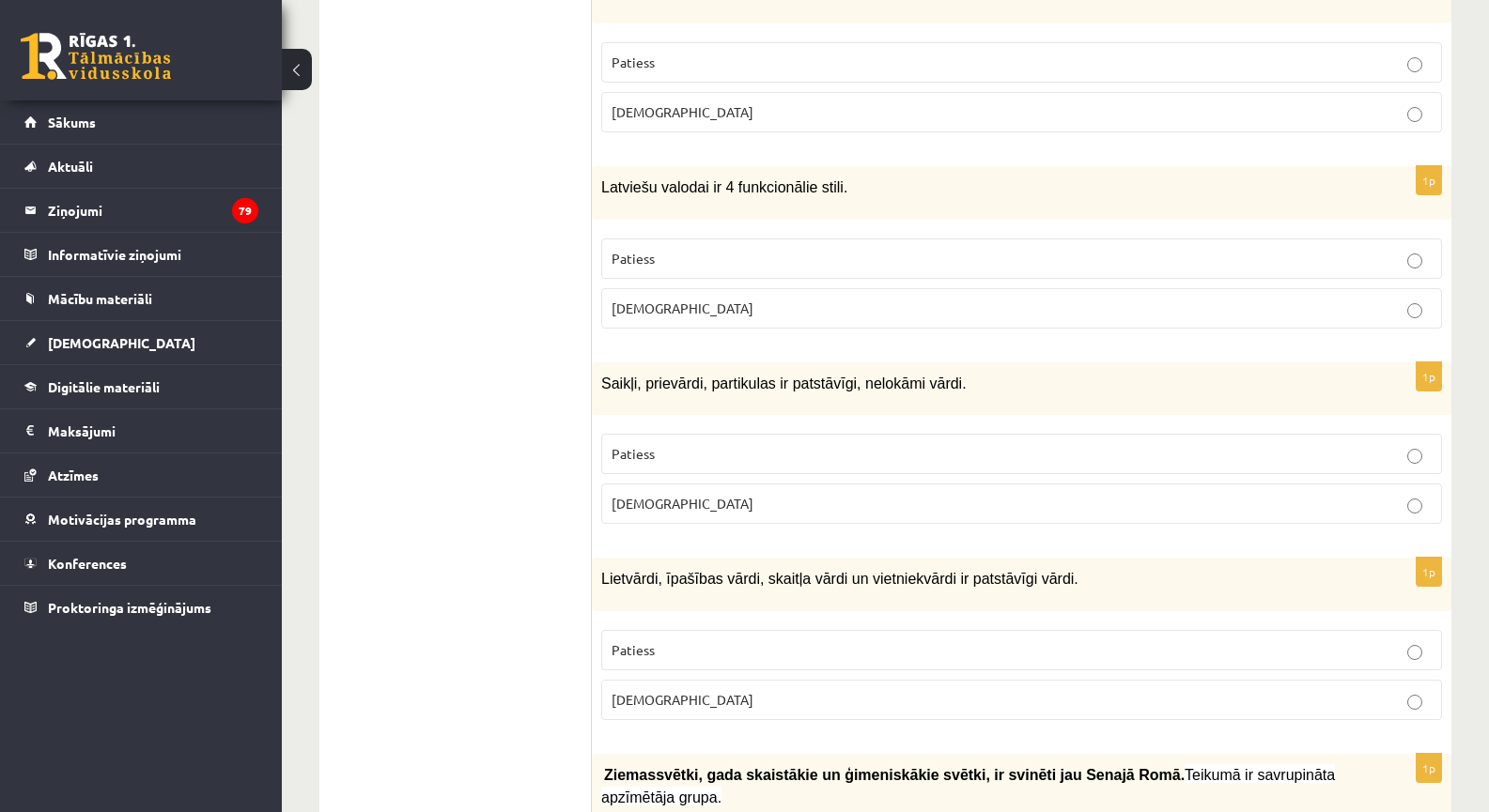
click at [665, 494] on p "Aplams" at bounding box center [1021, 503] width 820 height 20
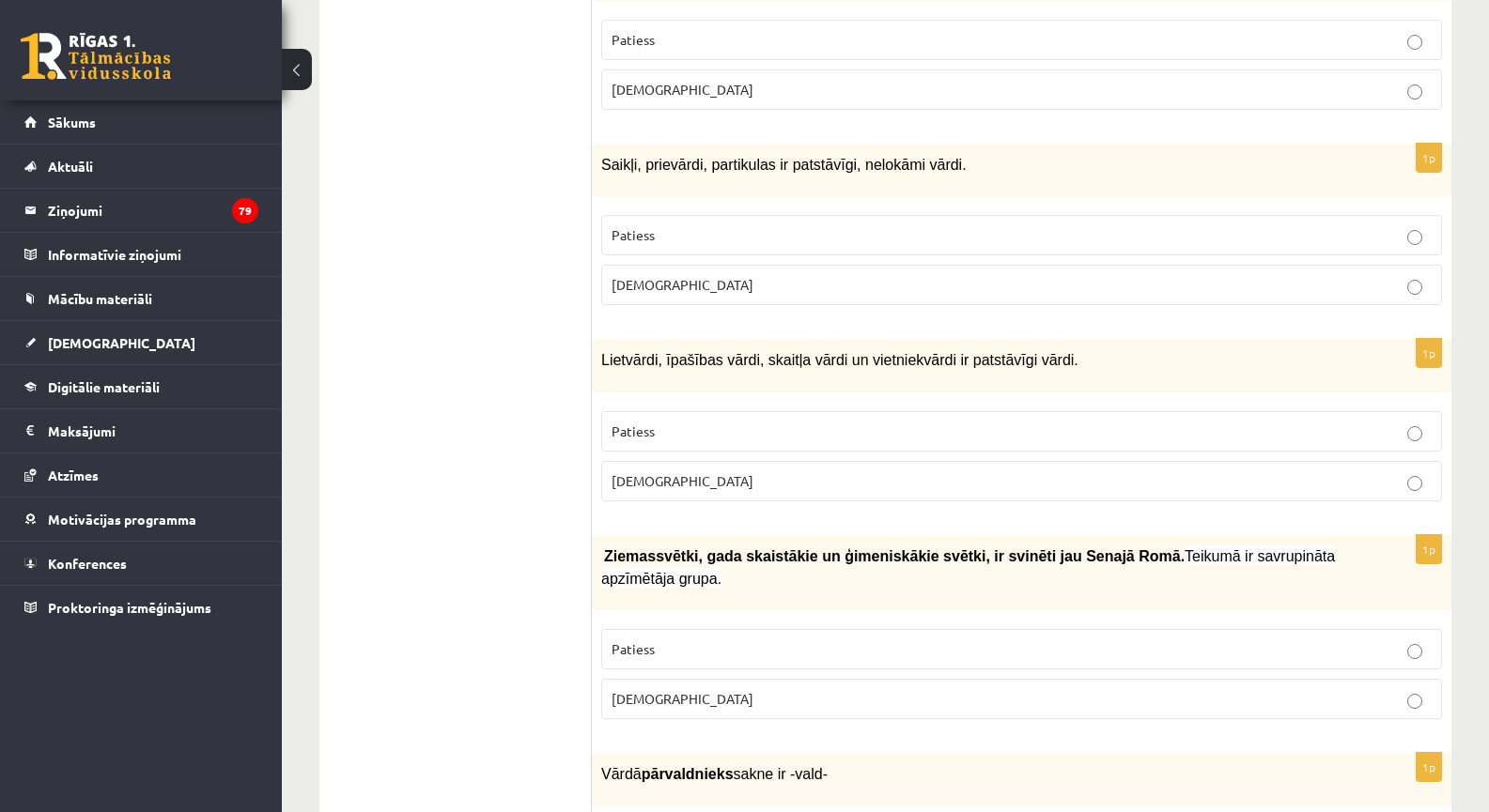
click at [656, 434] on label "Patiess" at bounding box center [1021, 431] width 841 height 40
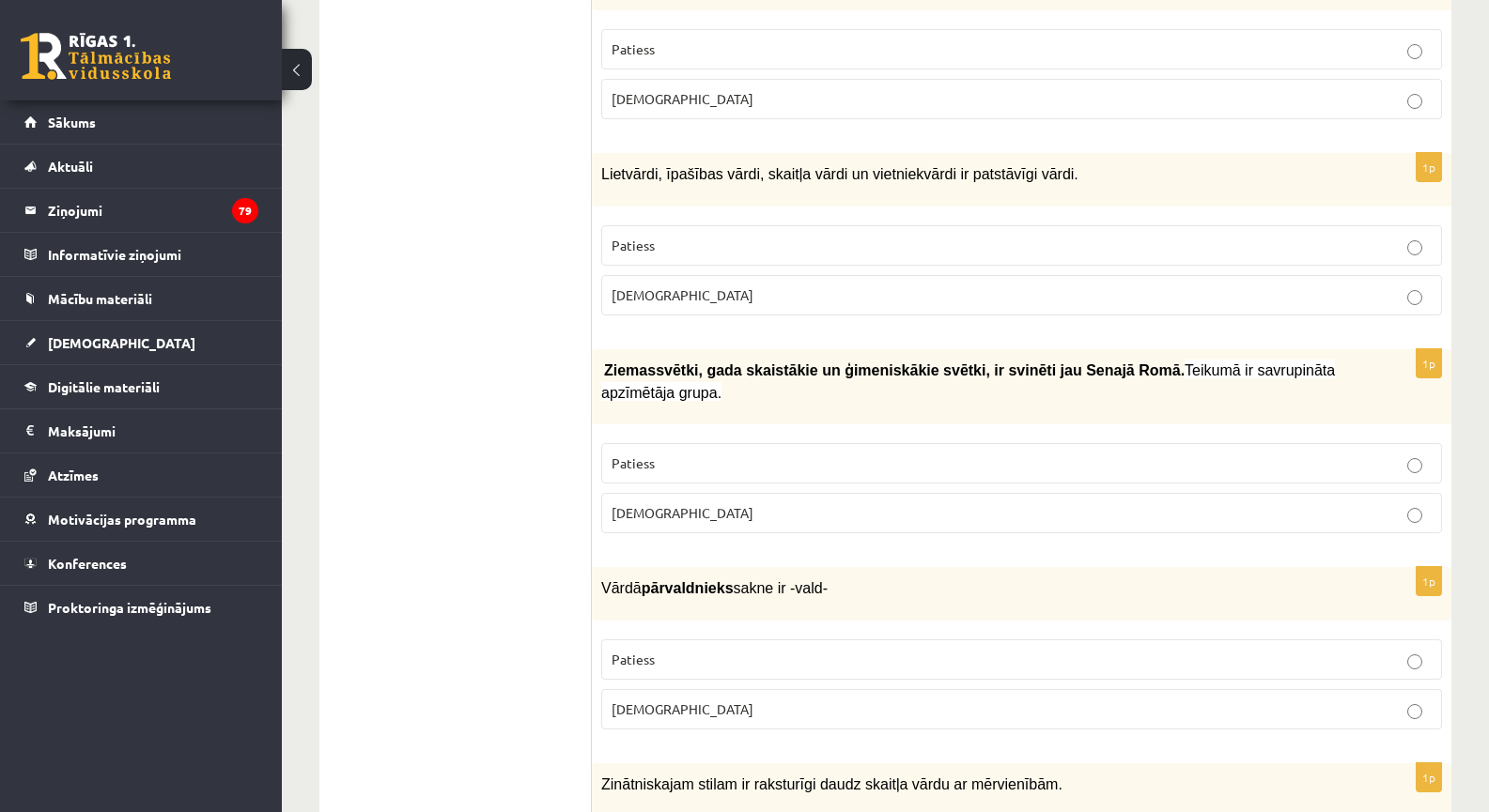
scroll to position [2630, 0]
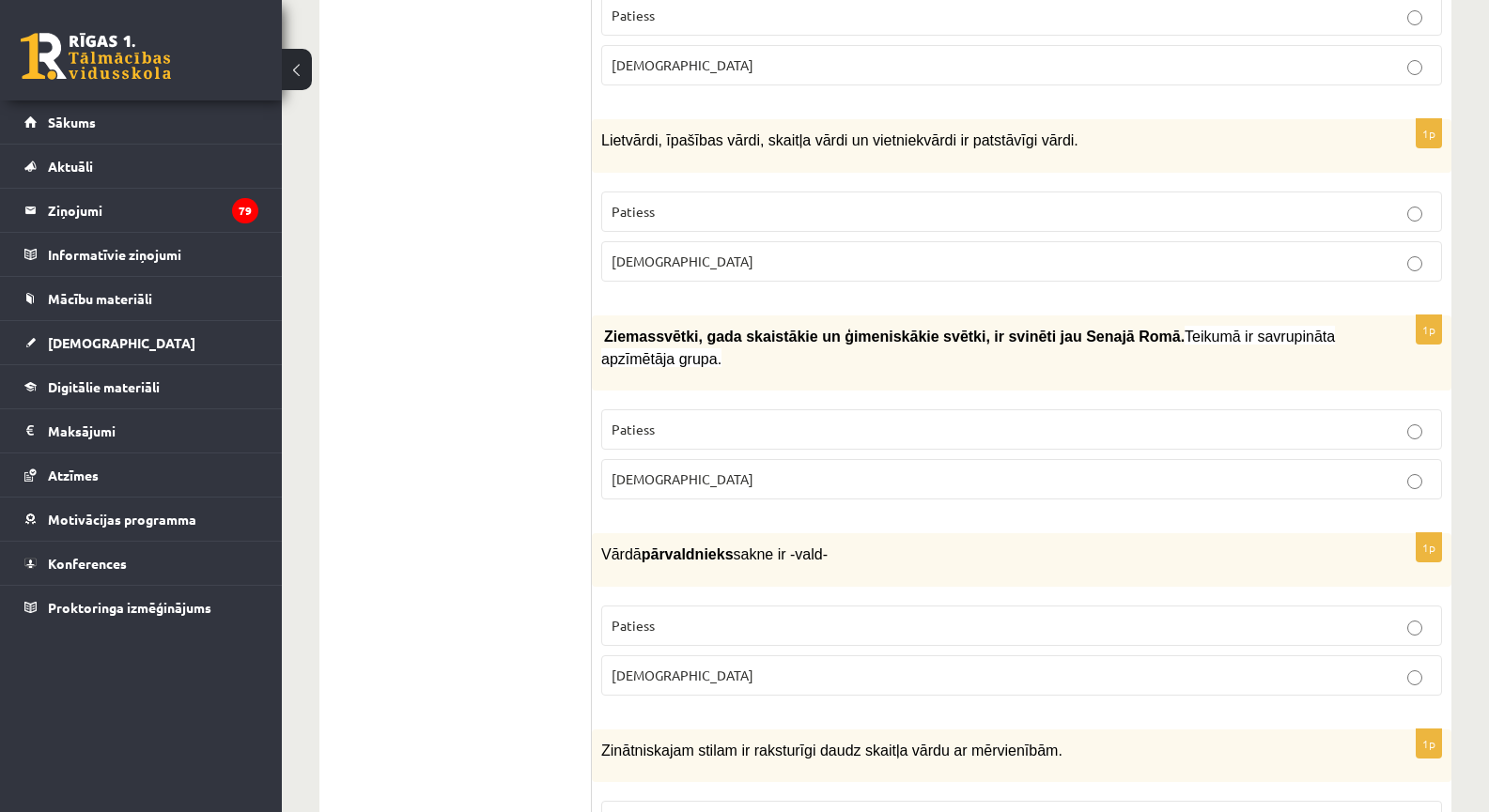
click at [658, 420] on p "Patiess" at bounding box center [1021, 429] width 820 height 20
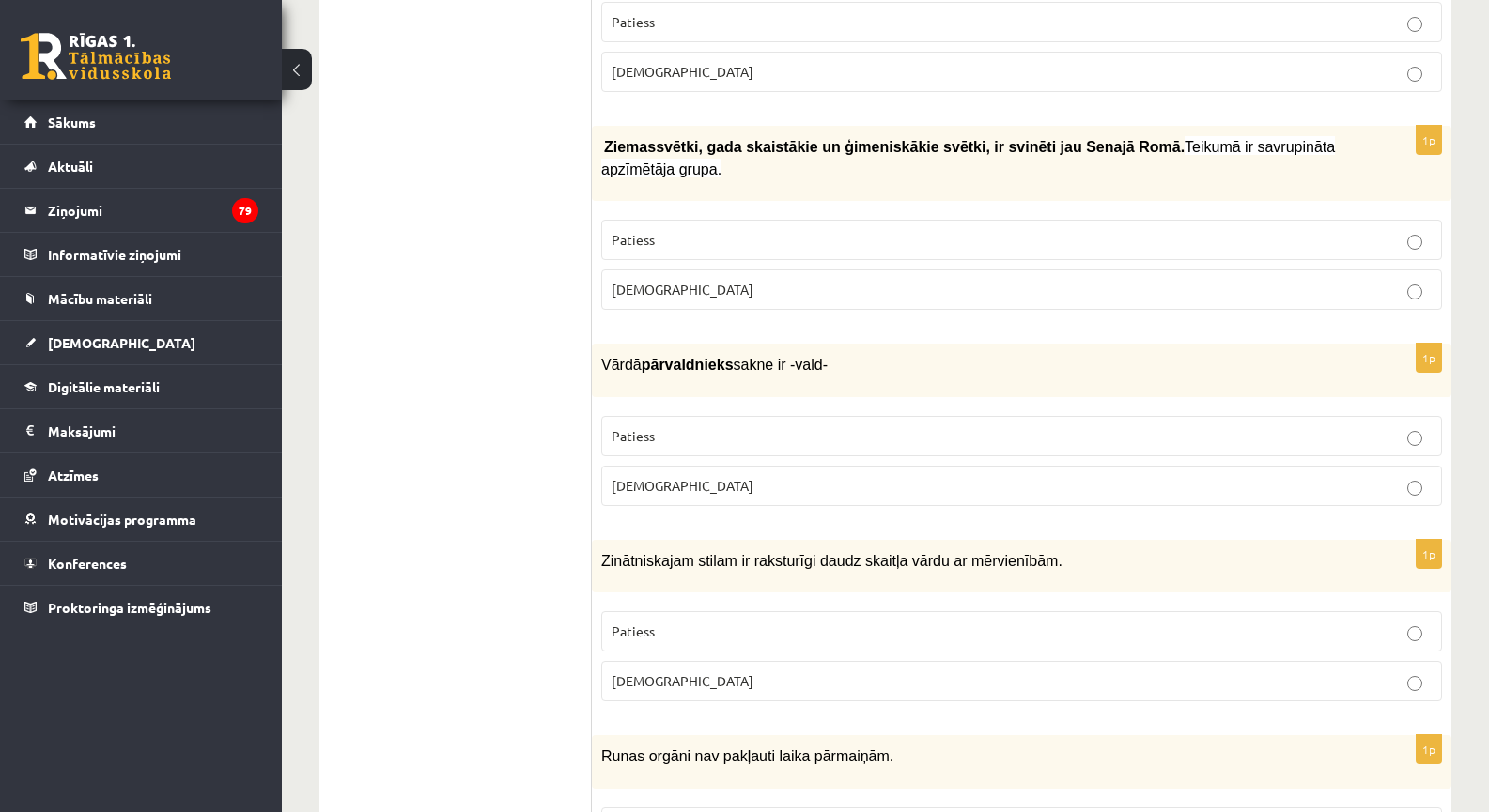
scroll to position [2849, 0]
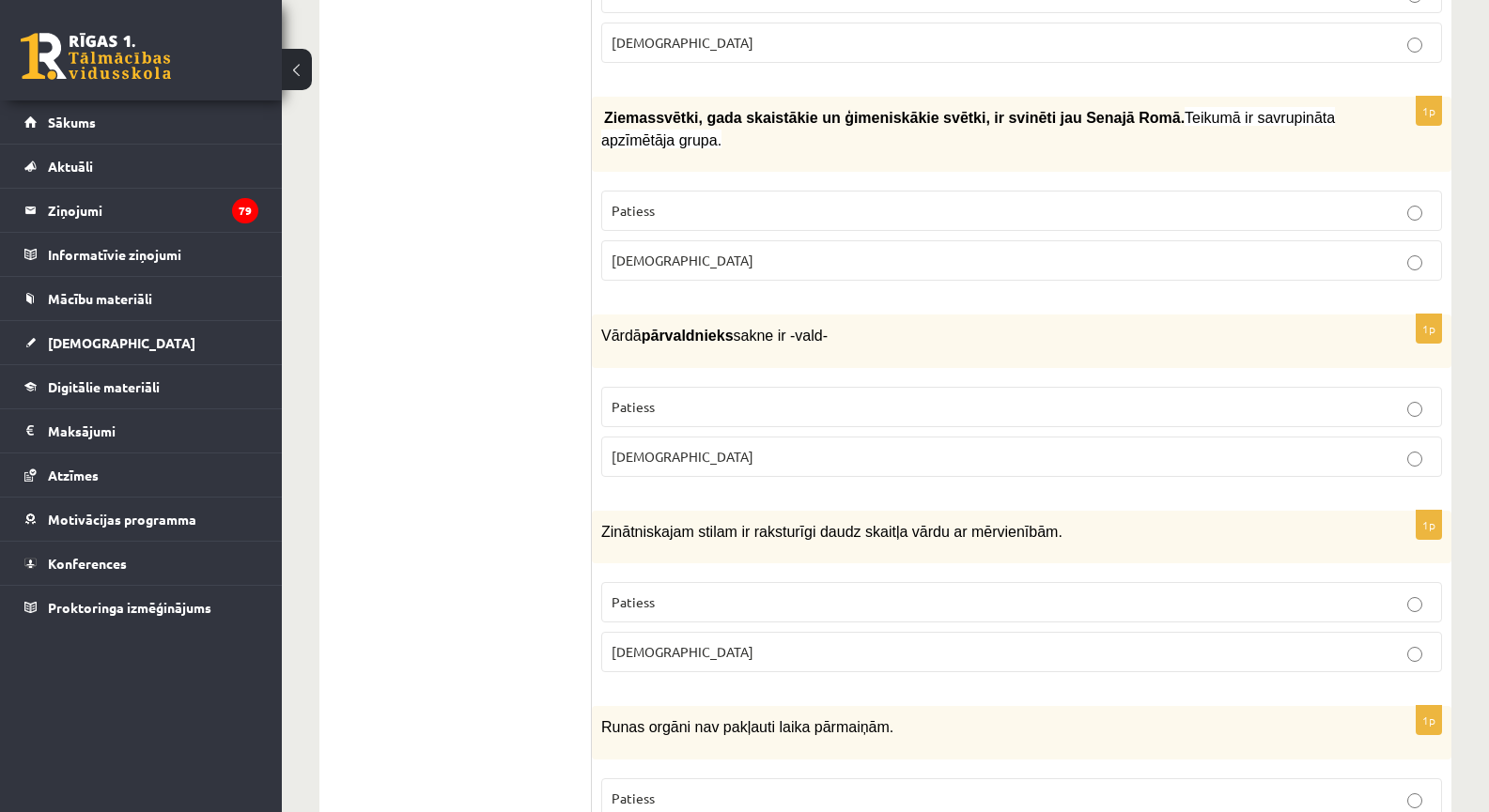
click at [689, 398] on p "Patiess" at bounding box center [1021, 406] width 820 height 20
click at [667, 573] on fieldset "Patiess Aplams" at bounding box center [1021, 626] width 841 height 105
click at [669, 593] on p "Patiess" at bounding box center [1021, 602] width 820 height 20
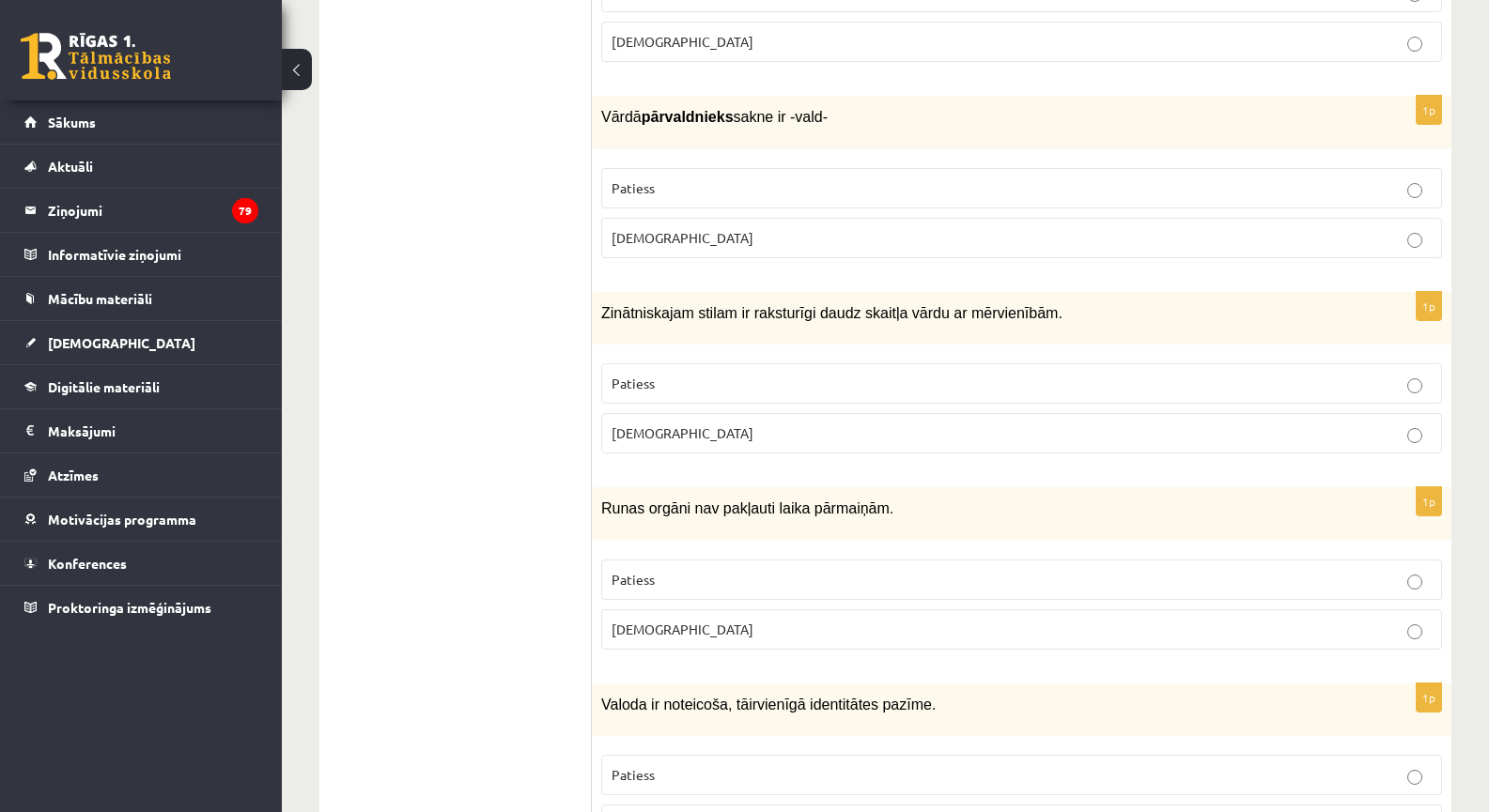
click at [689, 620] on p "Aplams" at bounding box center [1021, 629] width 820 height 20
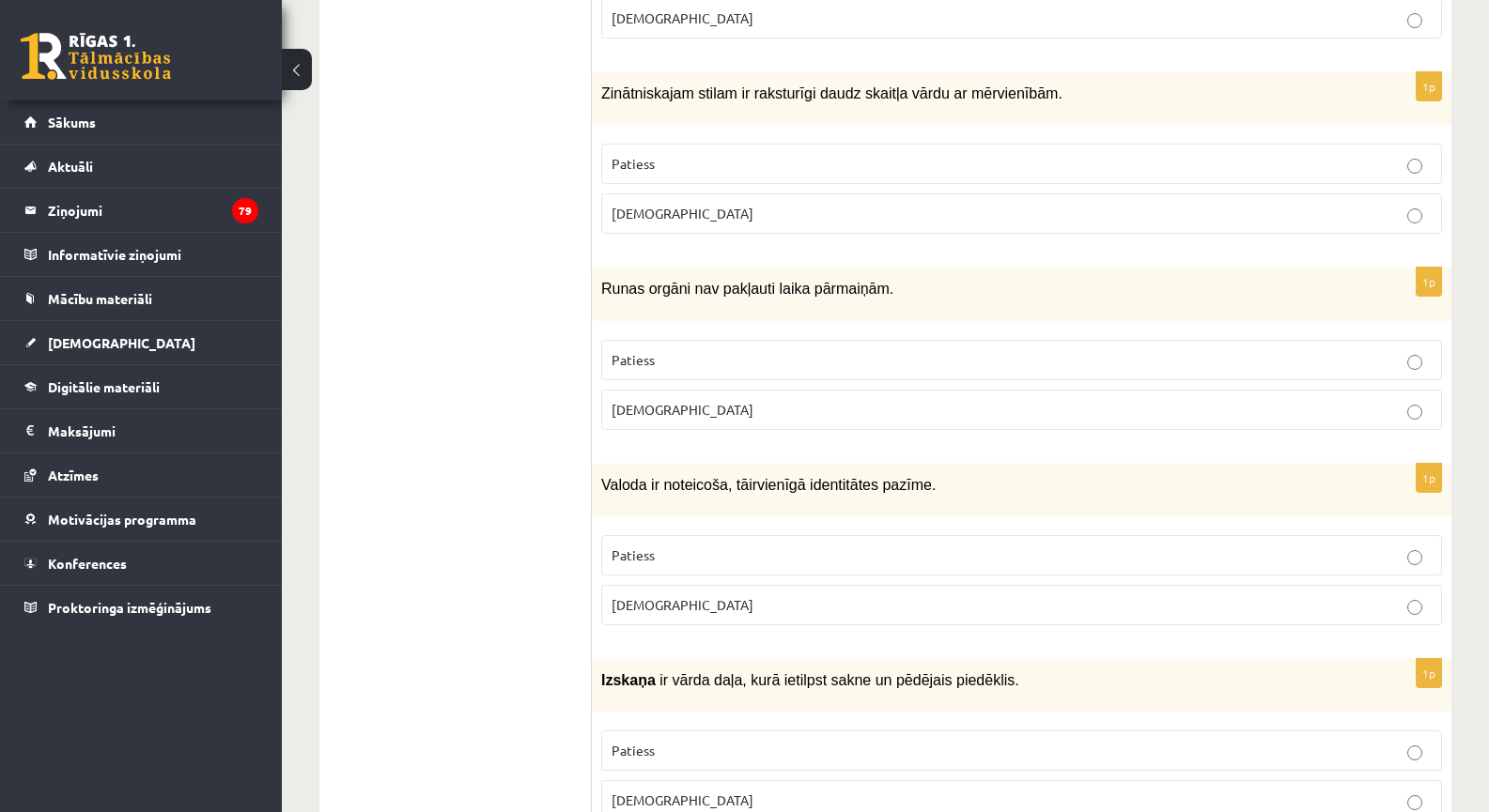
click at [672, 598] on label "Aplams" at bounding box center [1021, 605] width 841 height 40
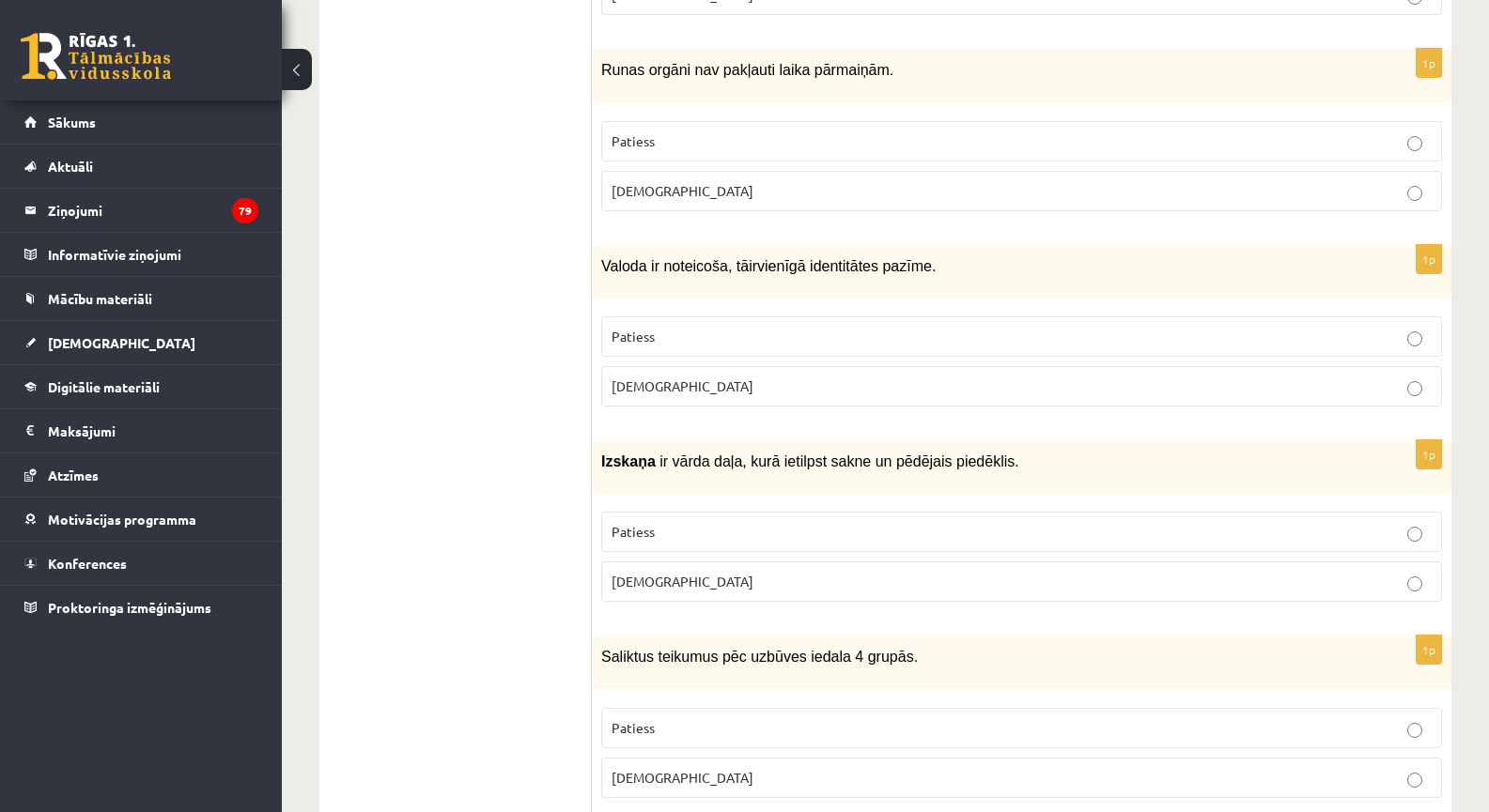
click at [666, 573] on label "Aplams" at bounding box center [1021, 581] width 841 height 40
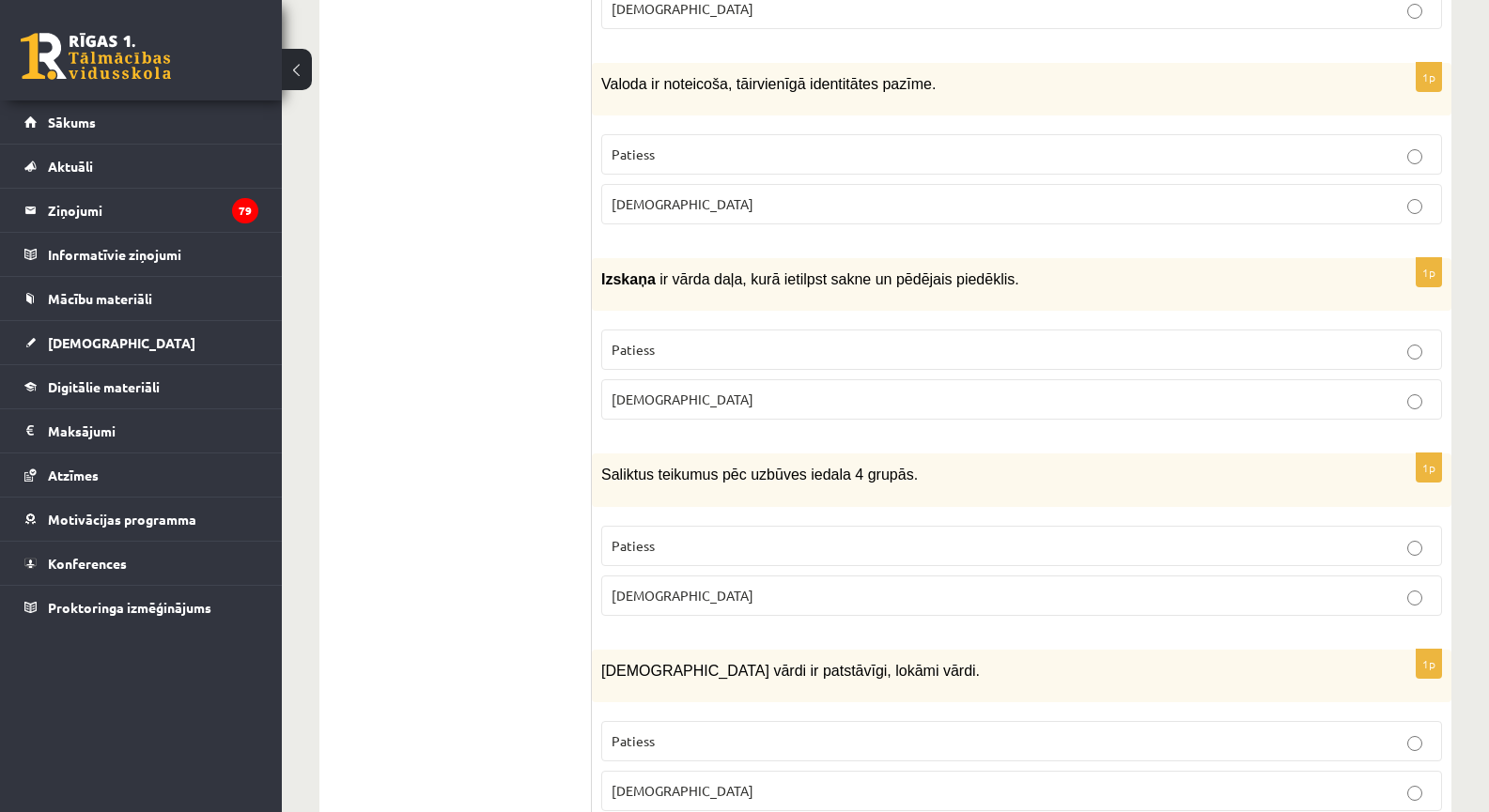
scroll to position [3725, 0]
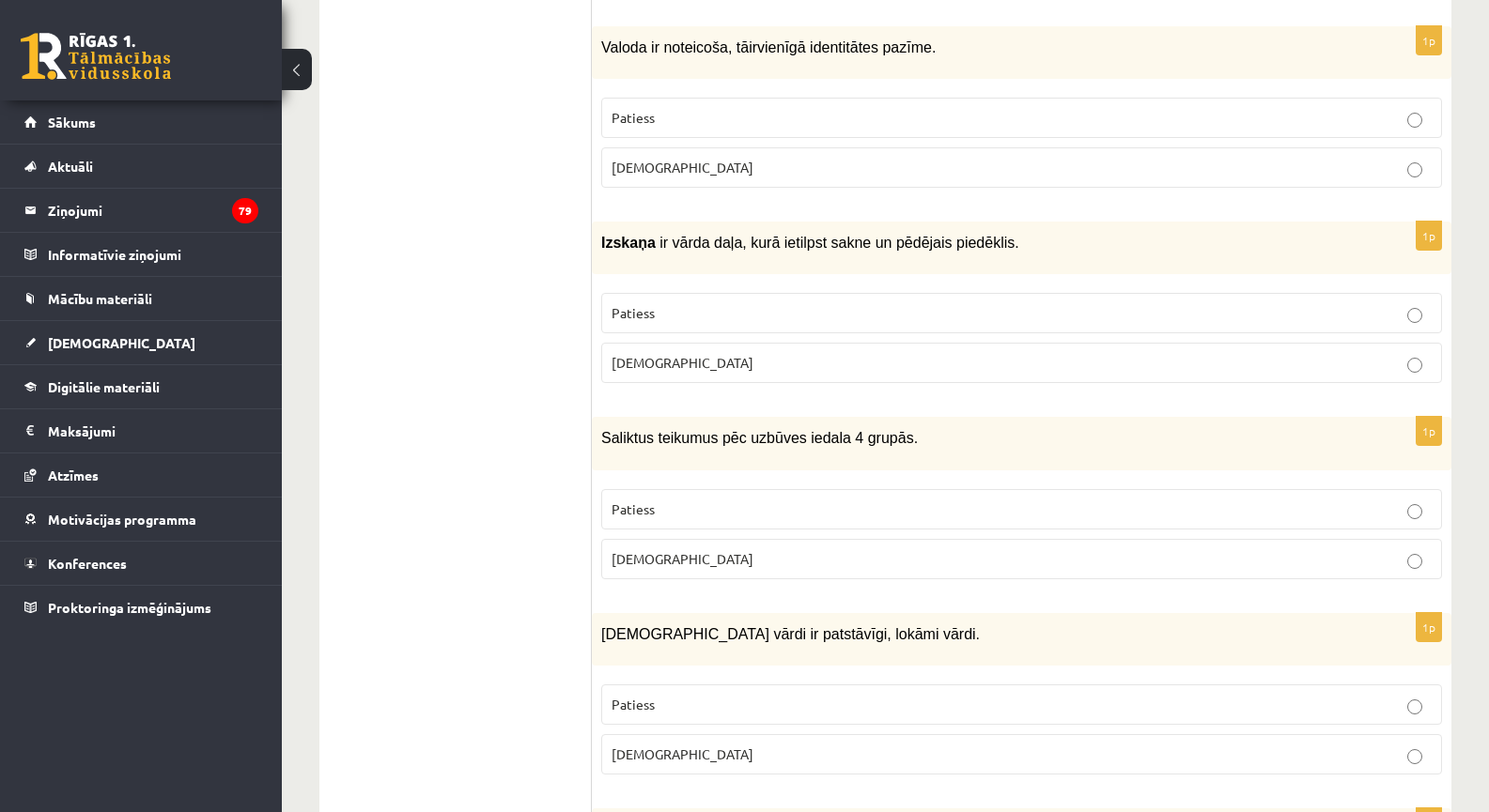
click at [658, 500] on p "Patiess" at bounding box center [1021, 509] width 820 height 20
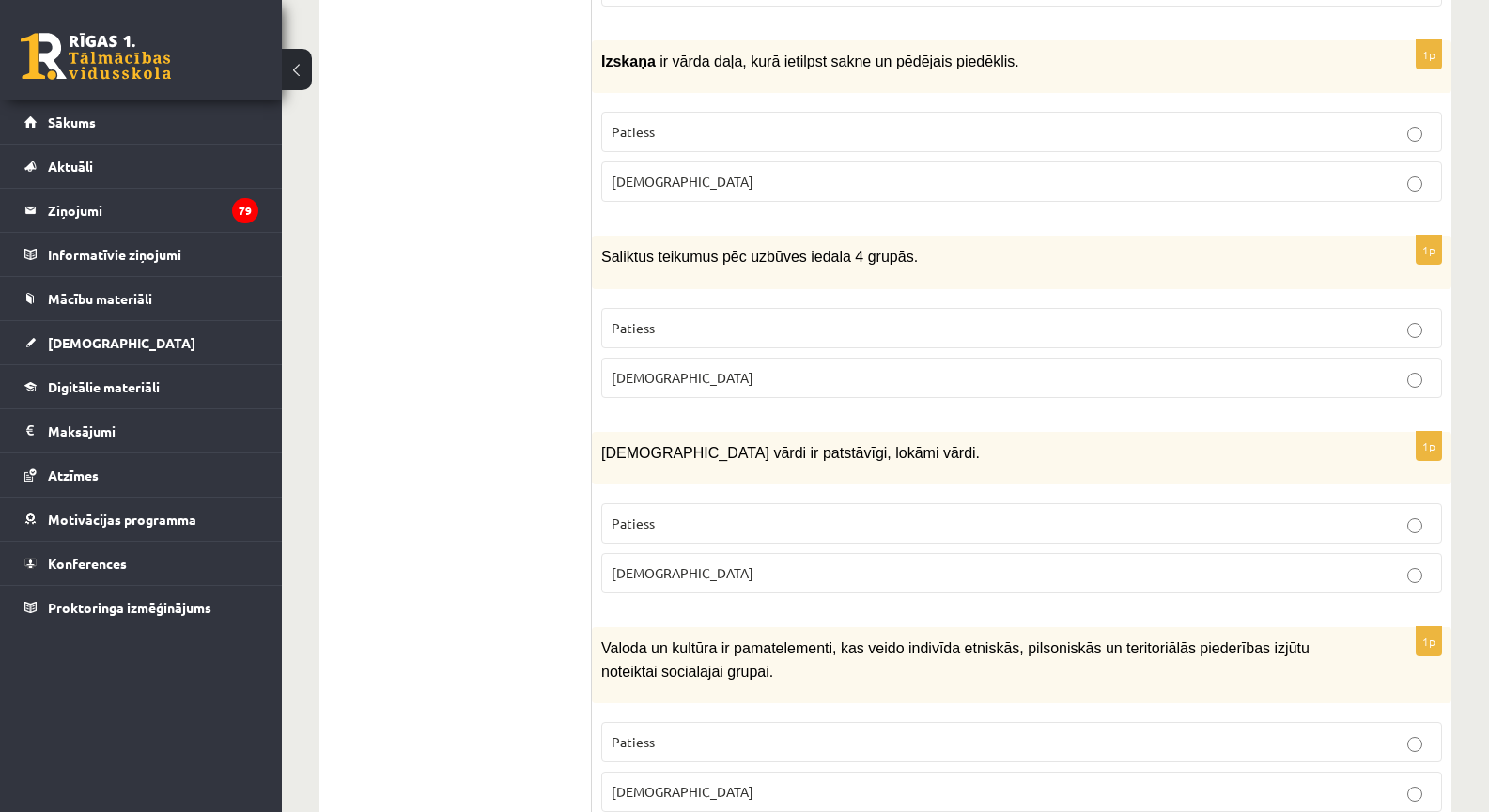
scroll to position [3945, 0]
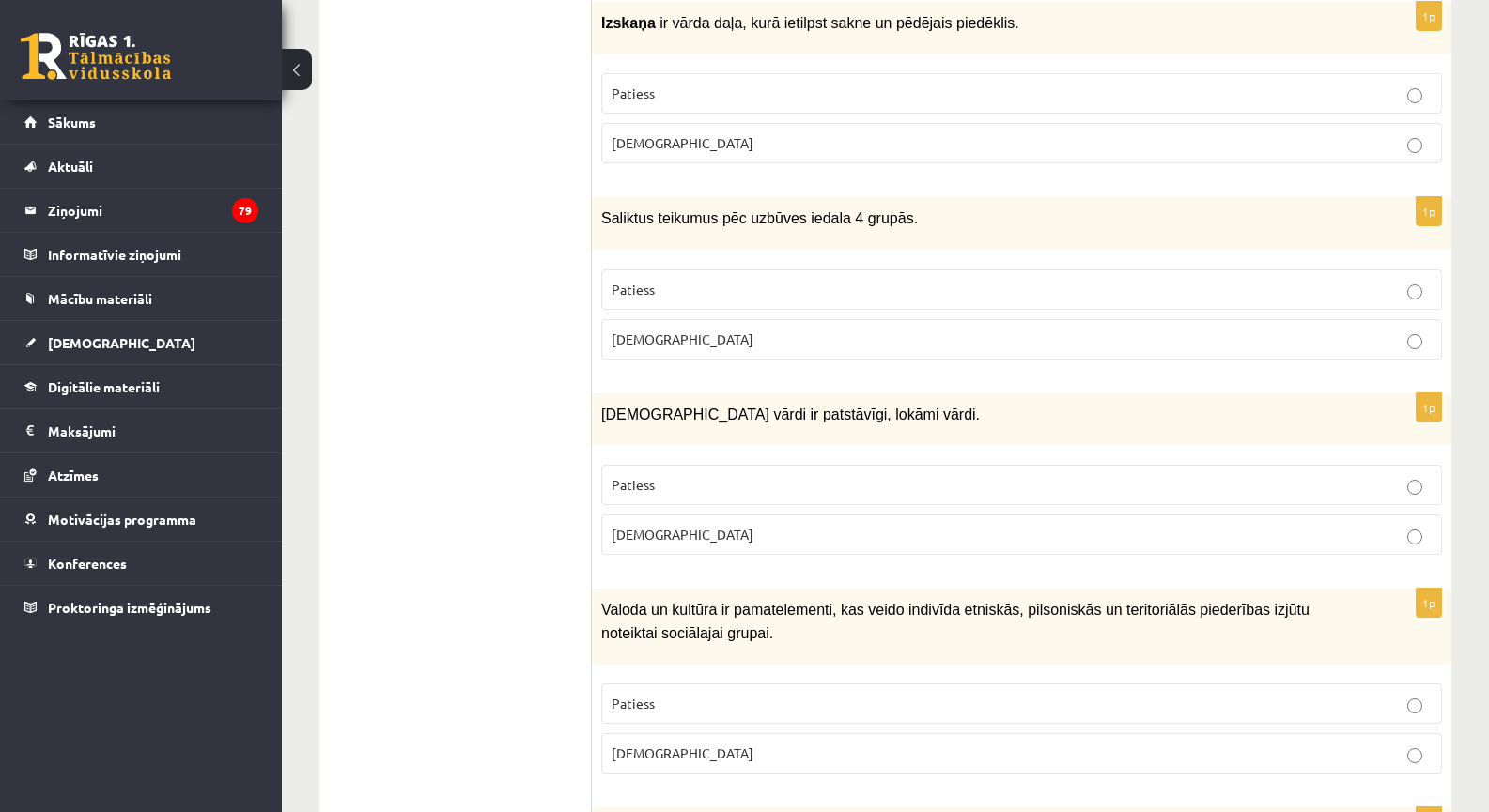
click at [662, 525] on p "Aplams" at bounding box center [1021, 534] width 820 height 20
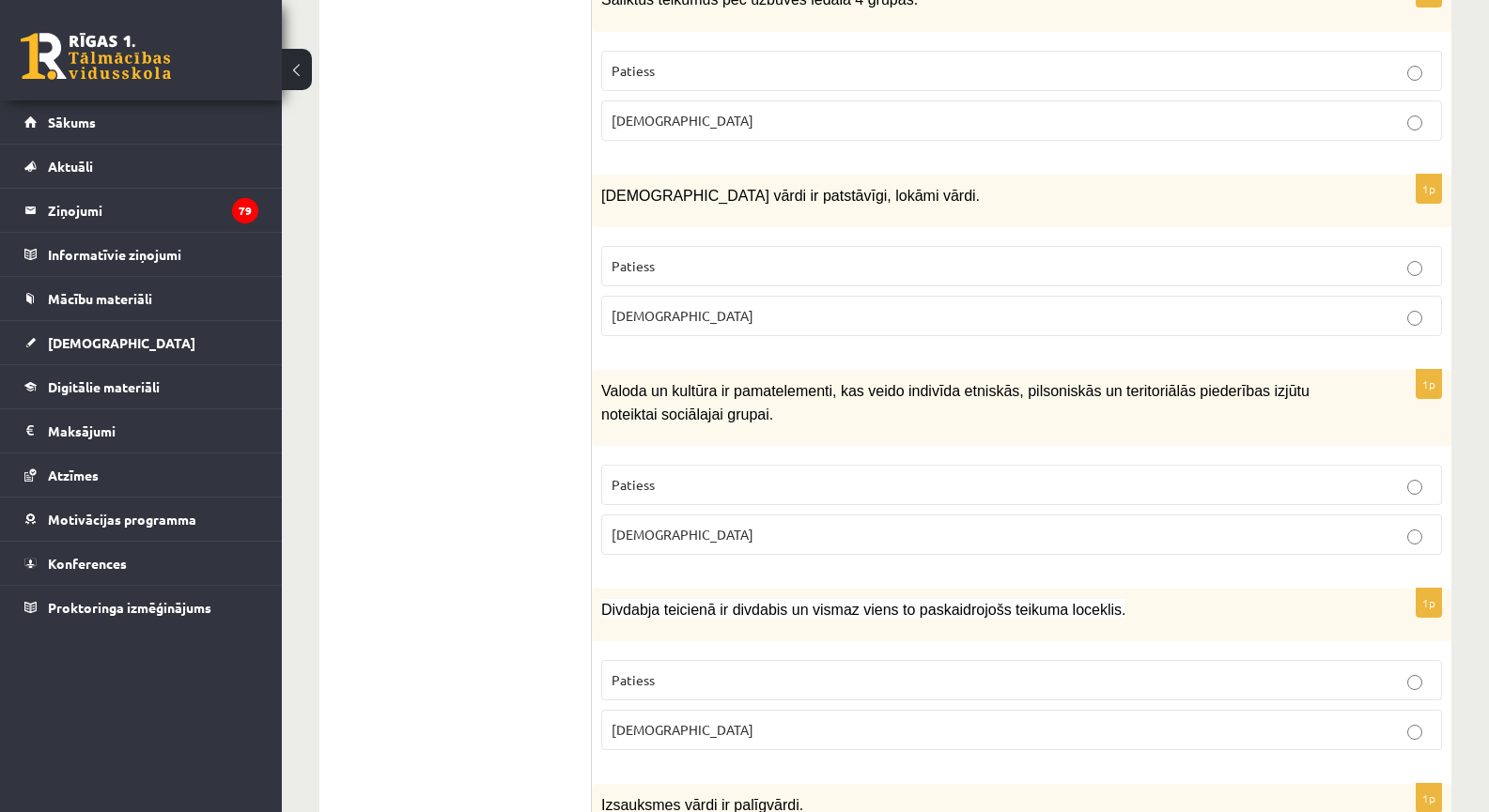
click at [661, 475] on p "Patiess" at bounding box center [1021, 485] width 820 height 20
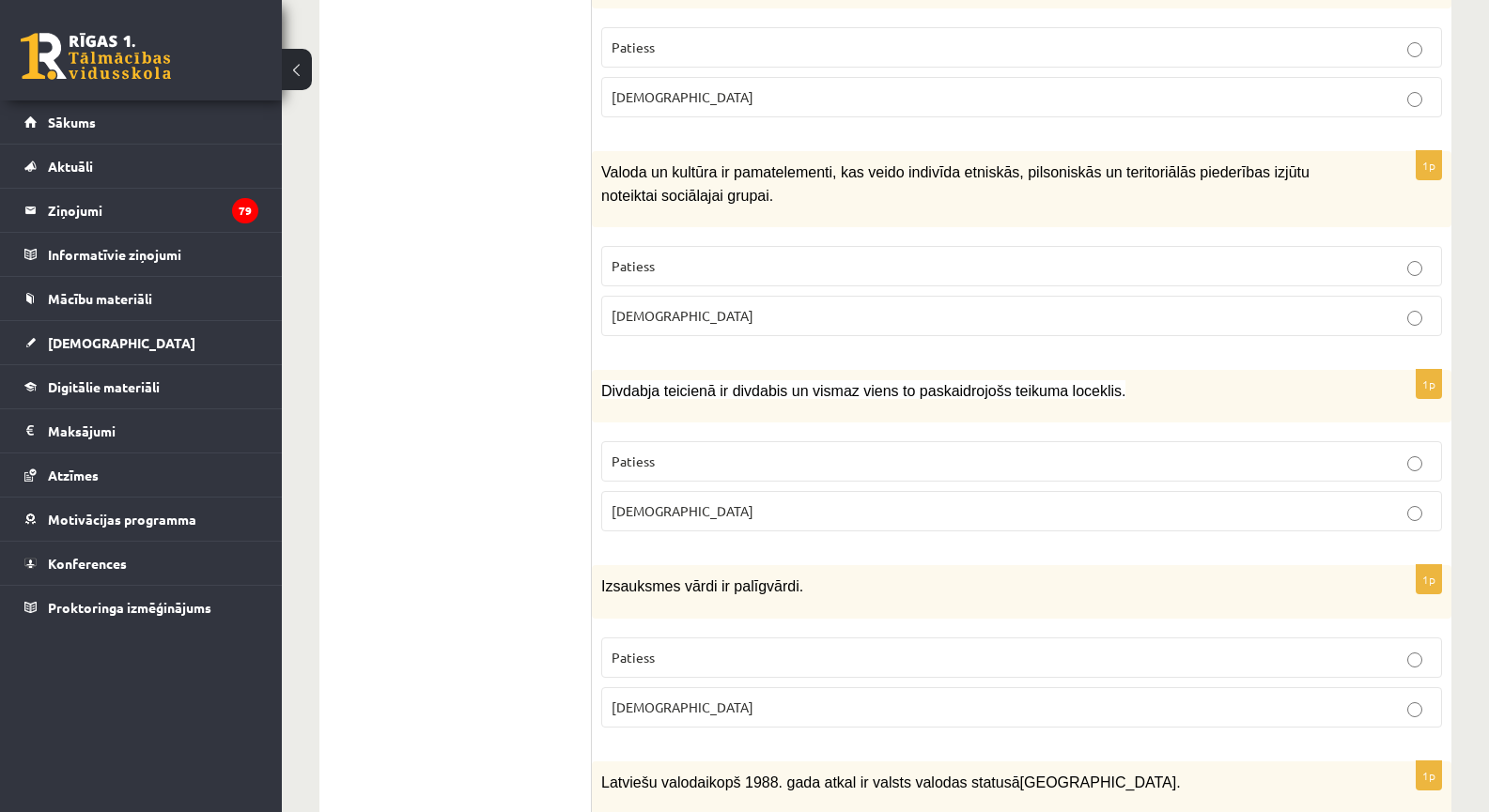
click at [688, 452] on p "Patiess" at bounding box center [1021, 461] width 820 height 20
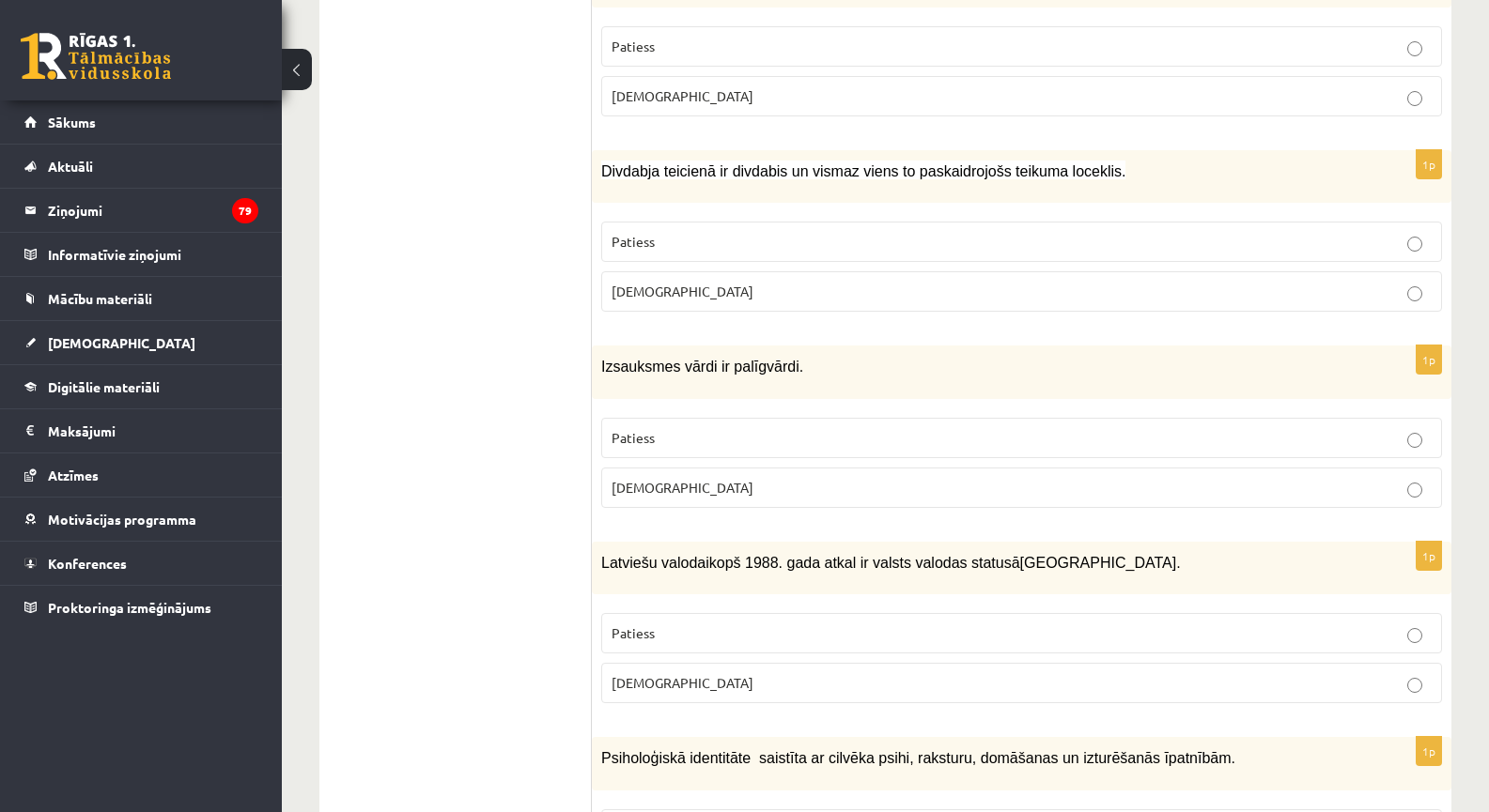
click at [640, 479] on span "Aplams" at bounding box center [682, 487] width 142 height 17
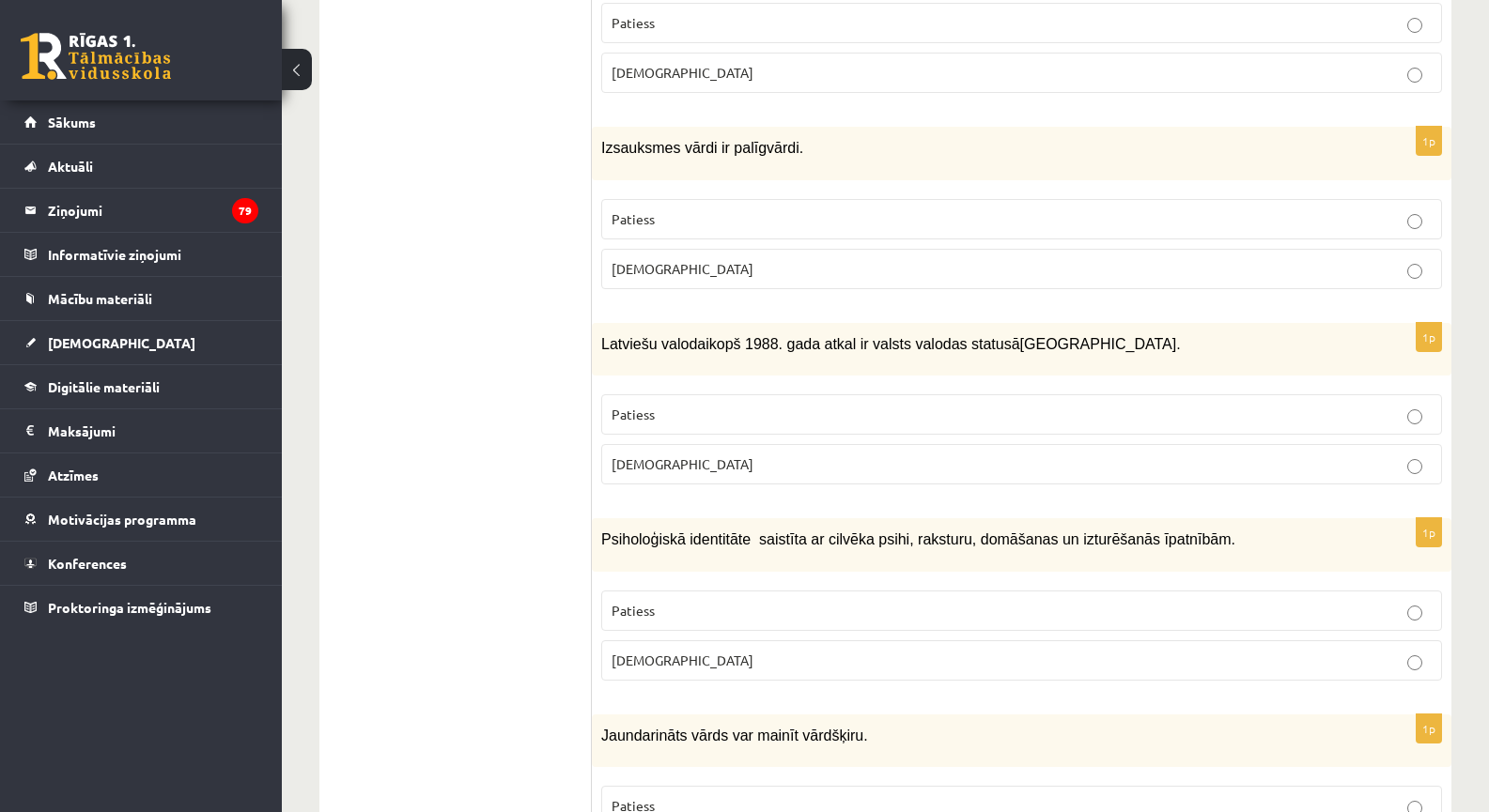
click at [673, 405] on p "Patiess" at bounding box center [1021, 414] width 820 height 20
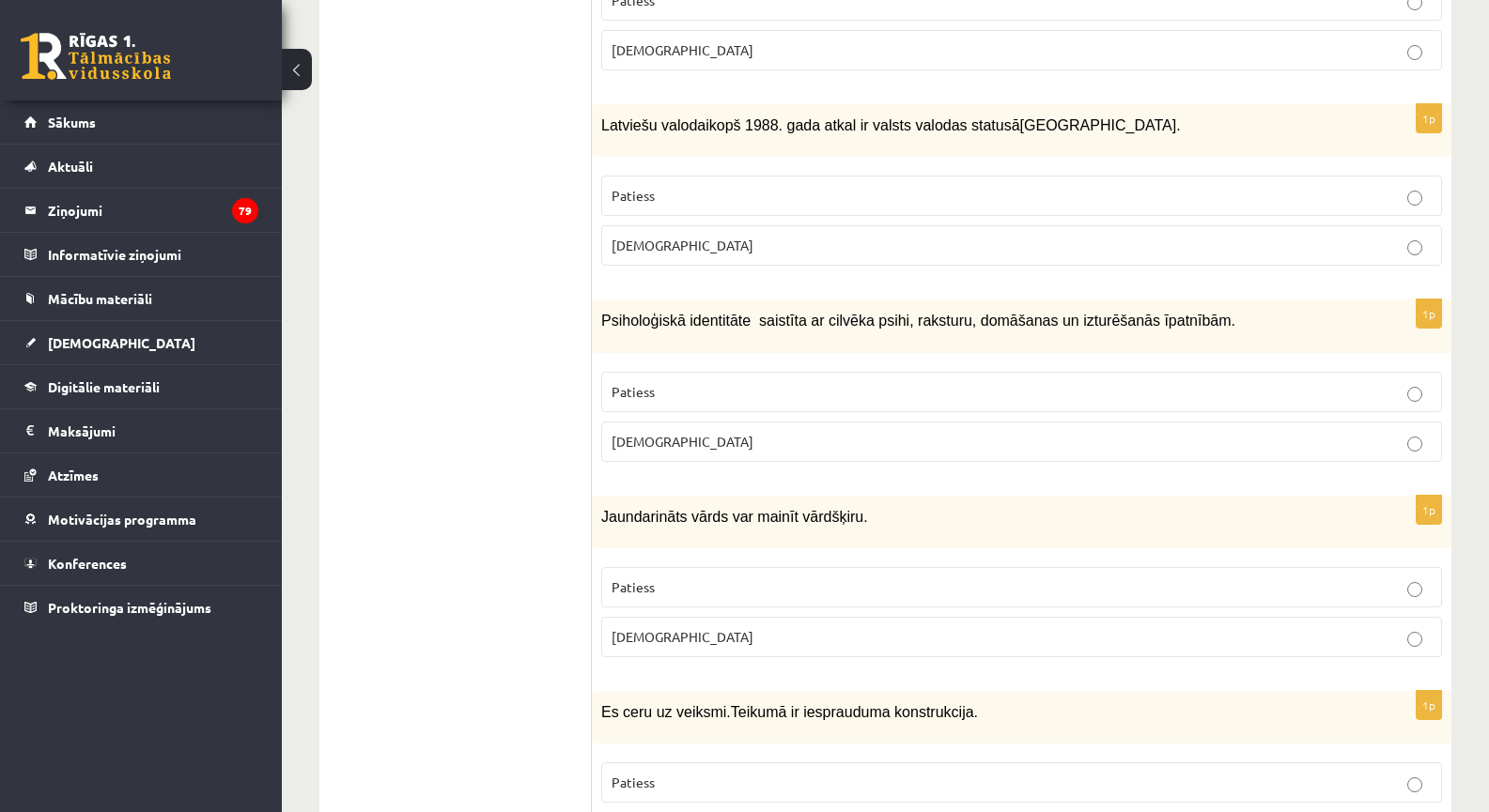
click at [669, 382] on p "Patiess" at bounding box center [1021, 391] width 820 height 20
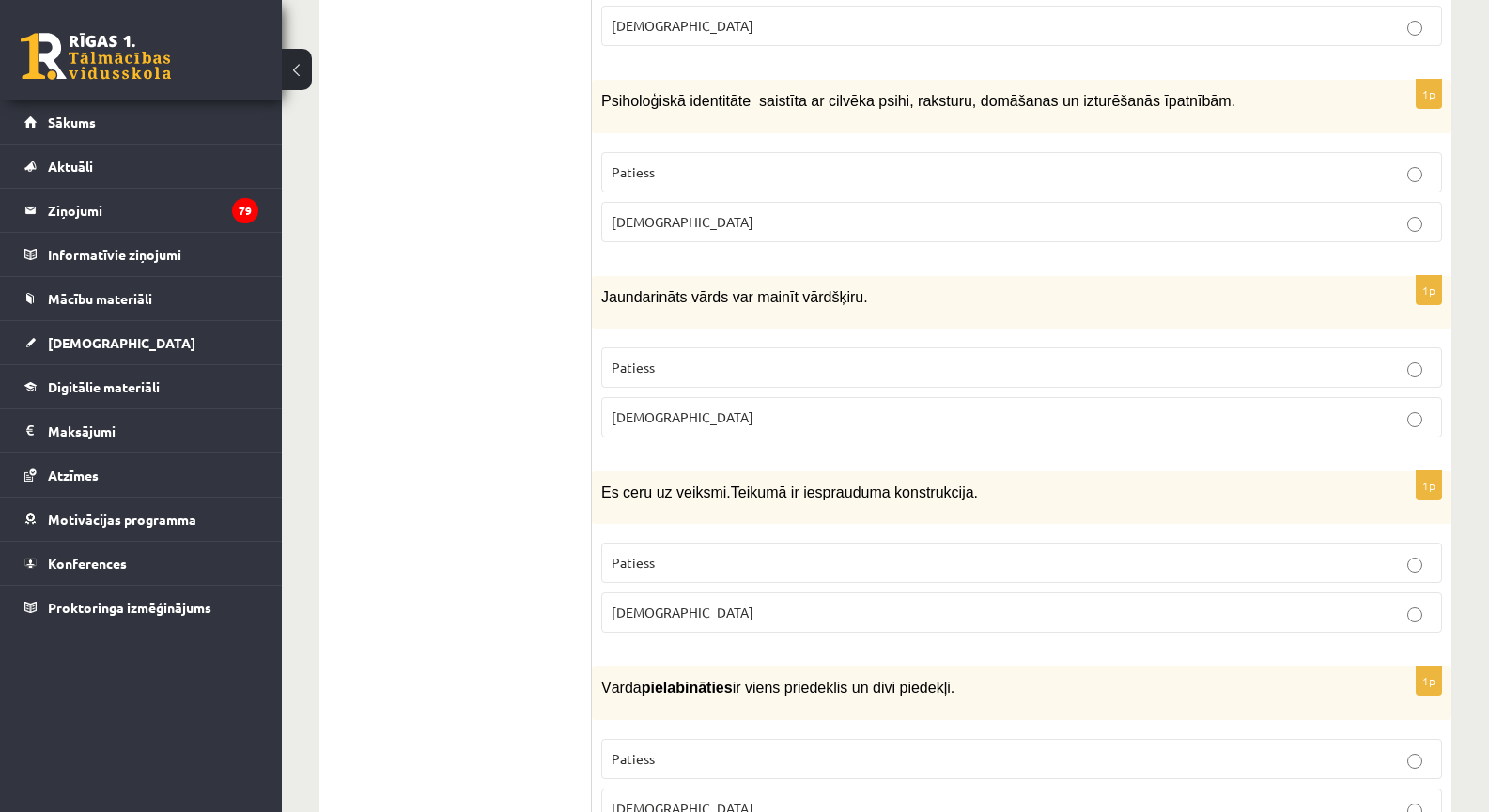
click at [658, 358] on p "Patiess" at bounding box center [1021, 367] width 820 height 20
click at [678, 593] on label "Aplams" at bounding box center [1021, 613] width 841 height 40
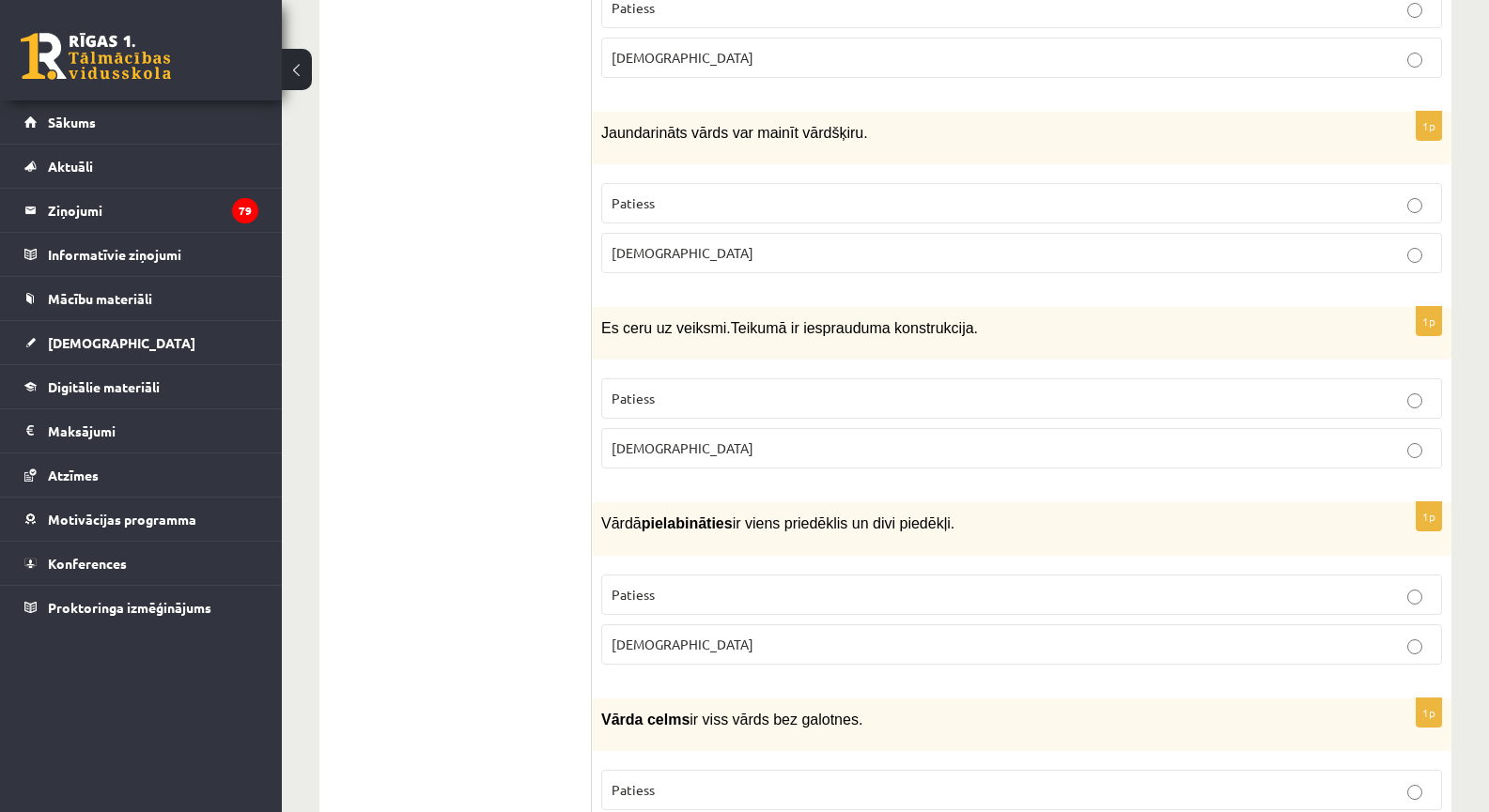
scroll to position [5479, 0]
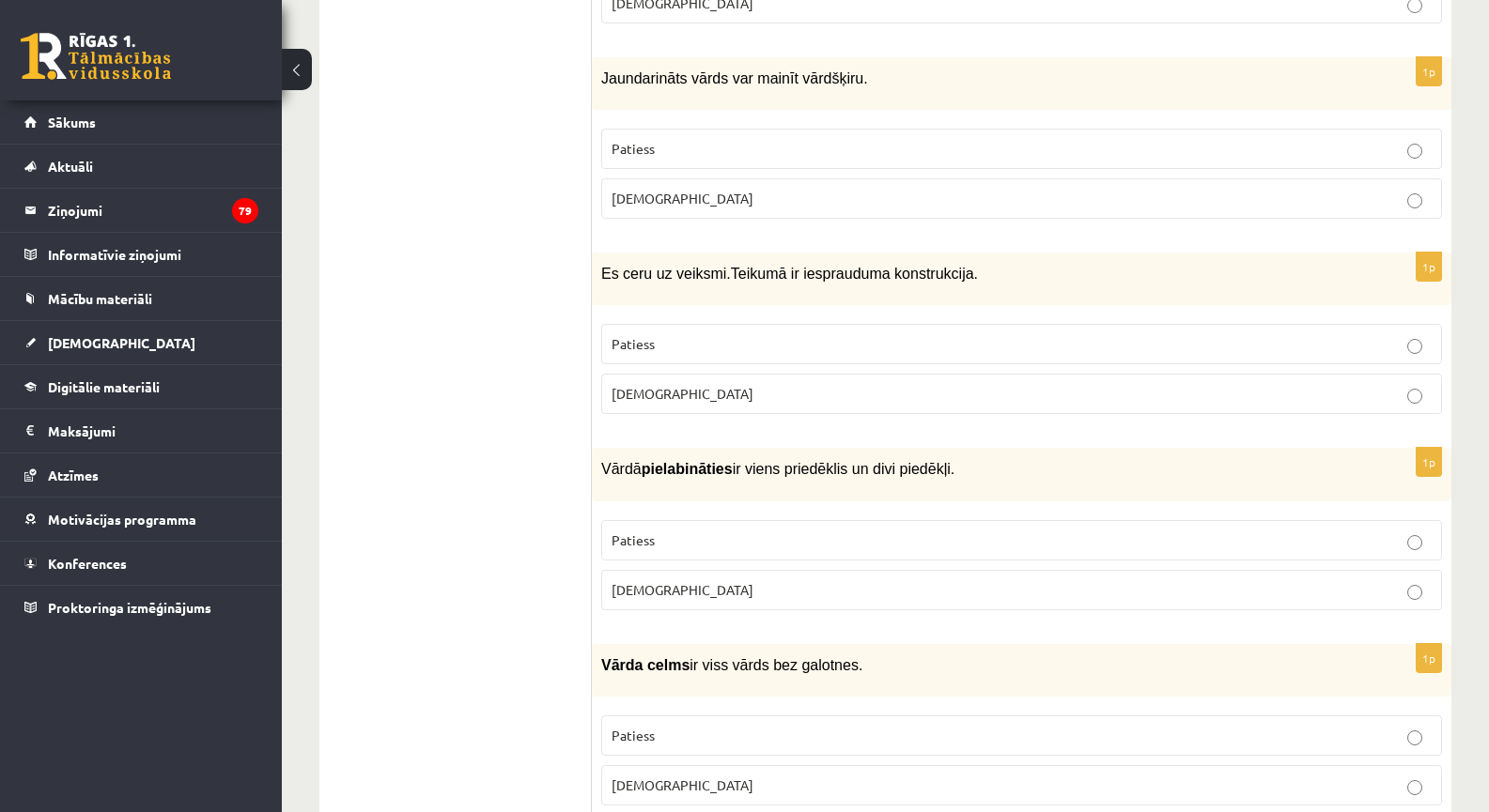
click at [687, 531] on p "Patiess" at bounding box center [1021, 540] width 820 height 20
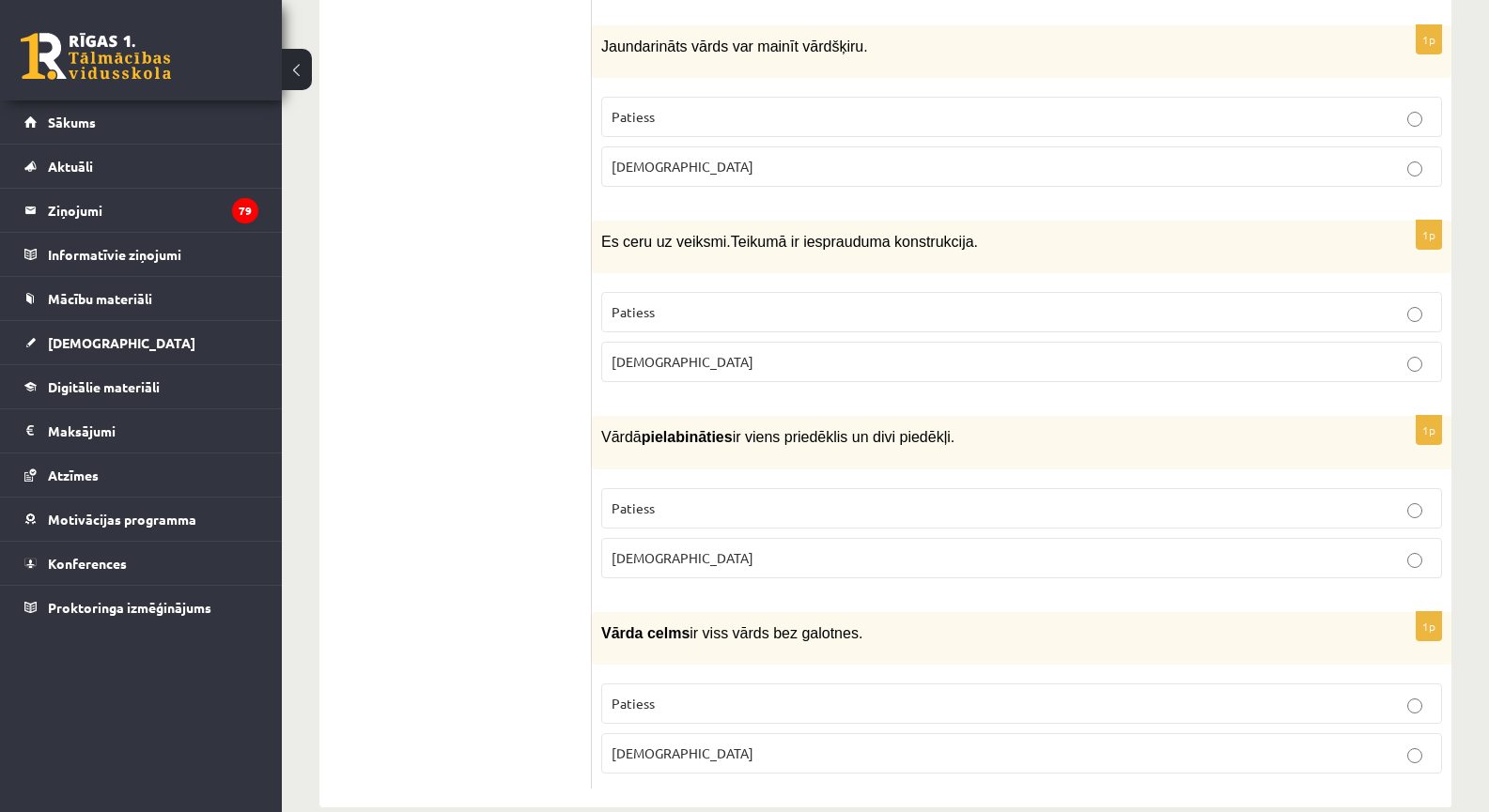
scroll to position [5514, 0]
click at [669, 692] on p "Patiess" at bounding box center [1021, 701] width 820 height 20
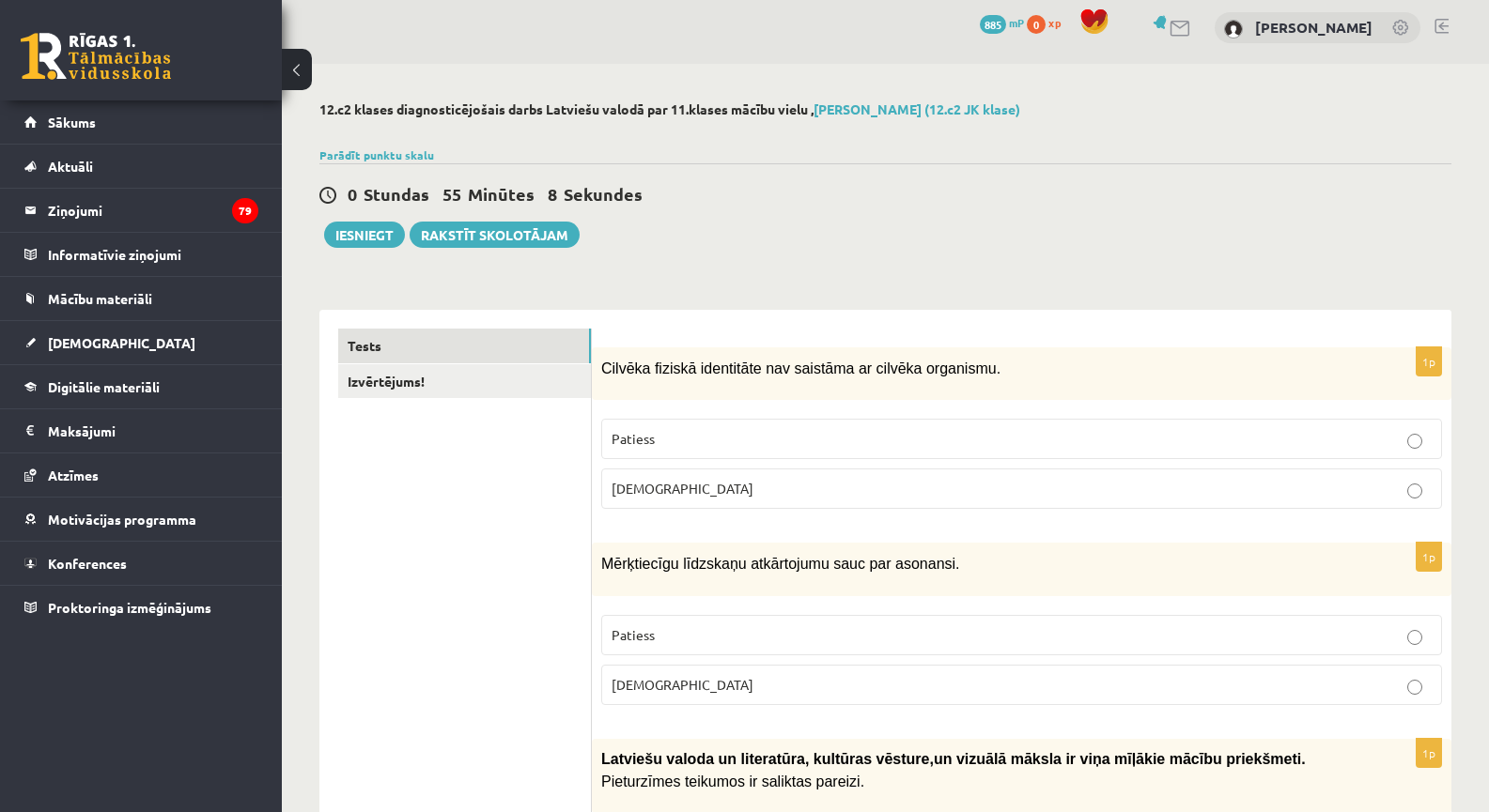
scroll to position [0, 0]
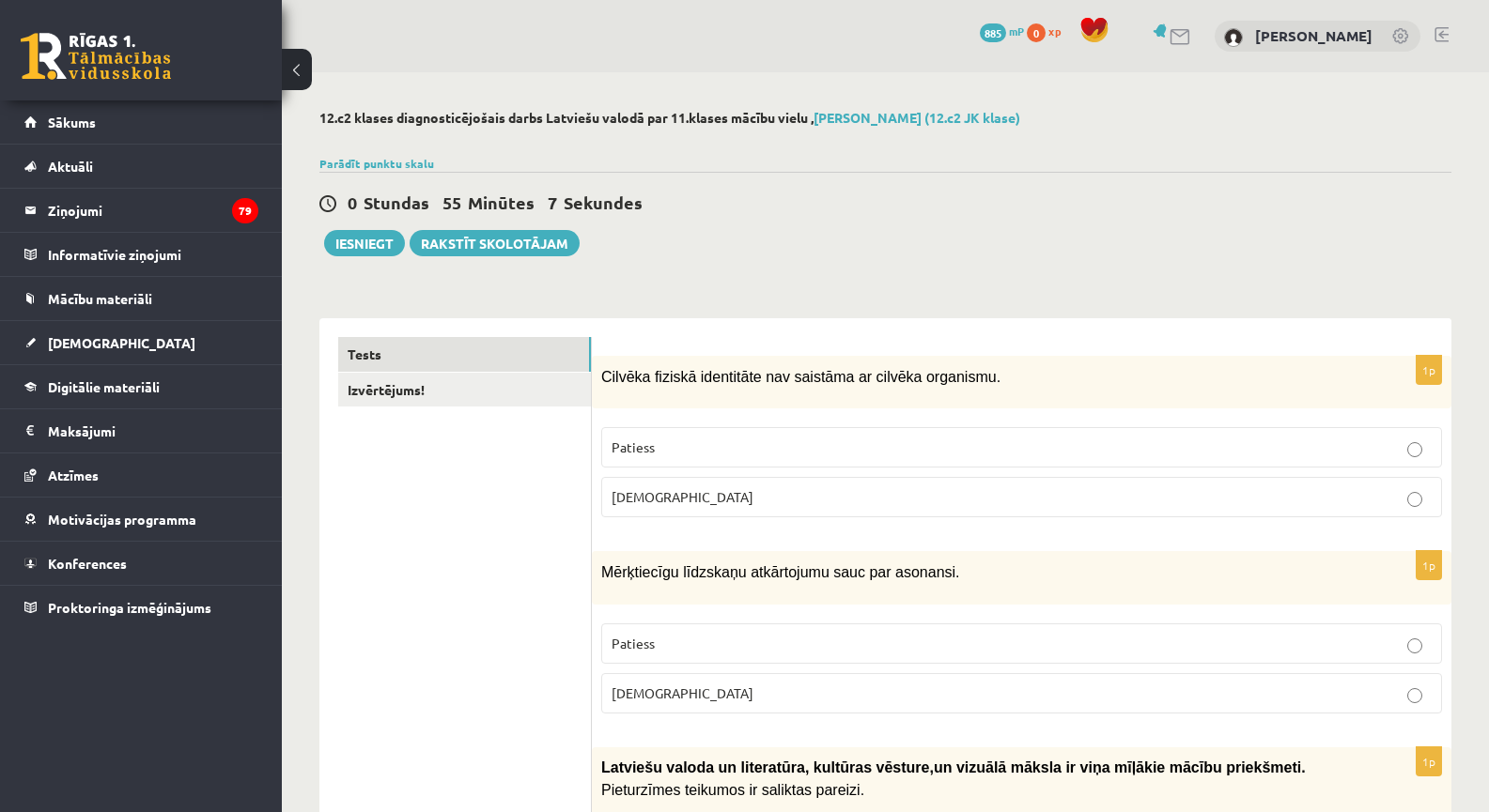
click at [376, 251] on button "Iesniegt" at bounding box center [364, 244] width 81 height 26
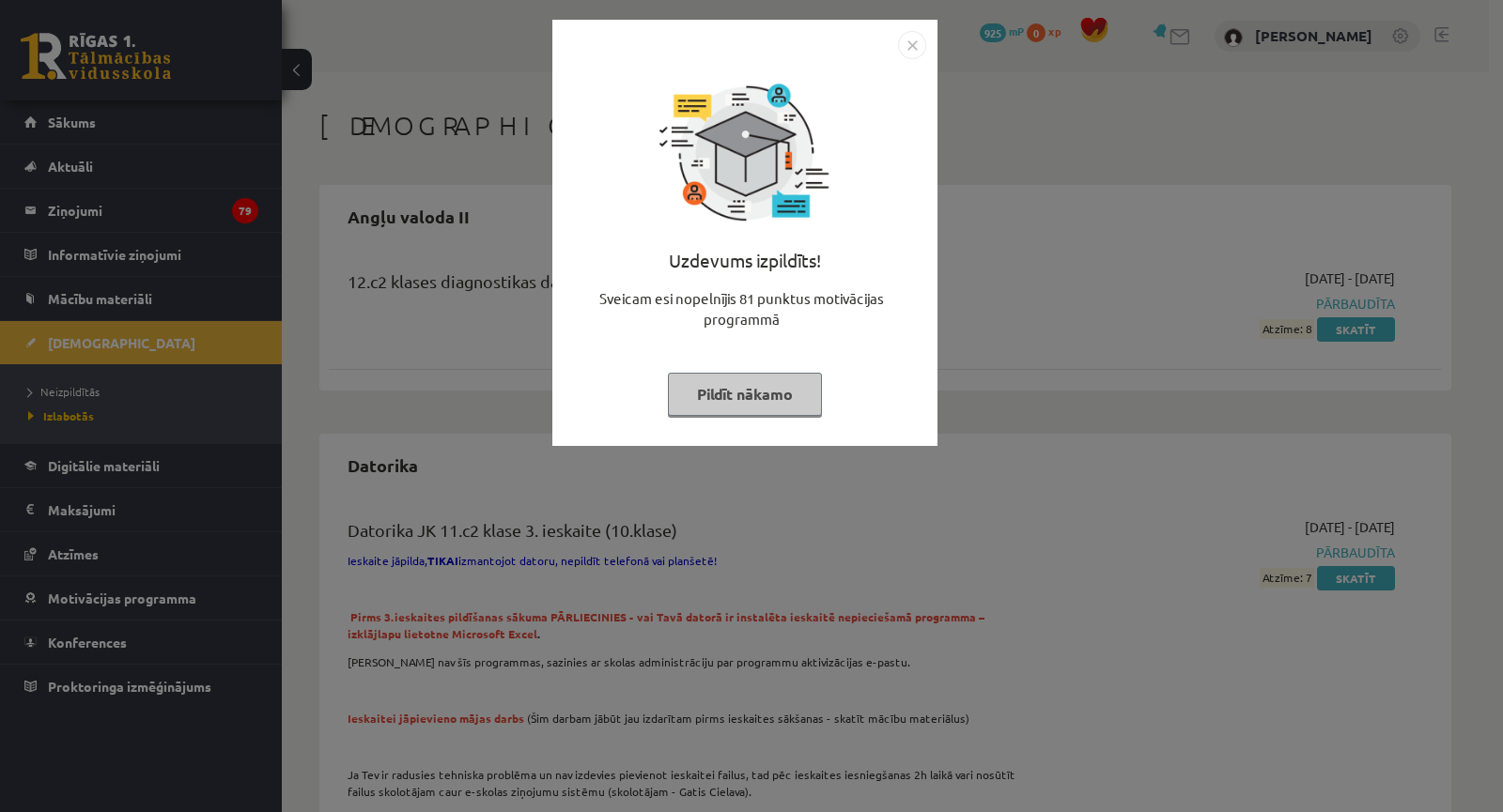
click at [409, 338] on div "Uzdevums izpildīts! Sveicam esi nopelnījis 81 punktus motivācijas programmā Pil…" at bounding box center [751, 406] width 1503 height 812
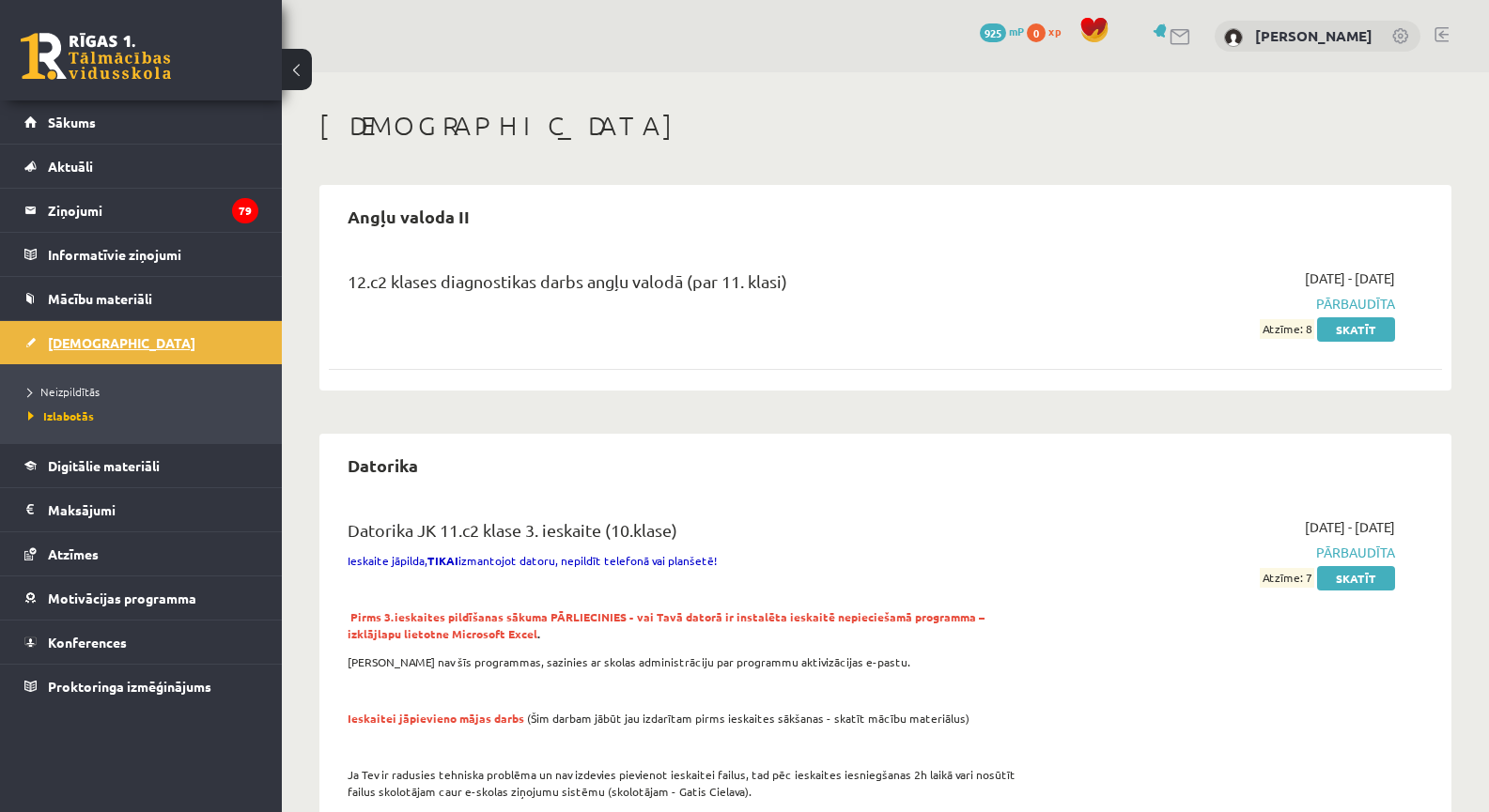
click at [164, 341] on link "[DEMOGRAPHIC_DATA]" at bounding box center [141, 342] width 234 height 43
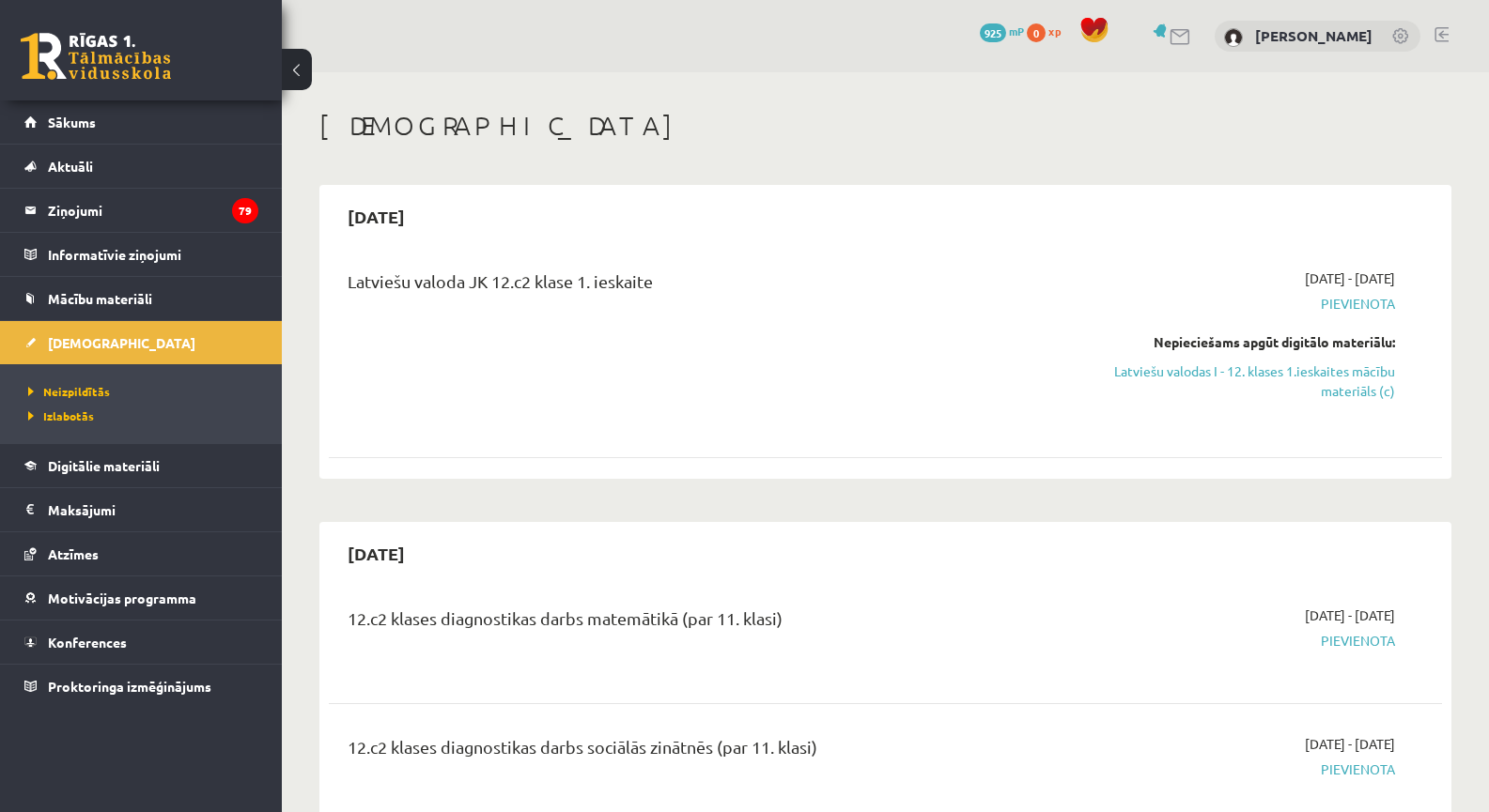
scroll to position [219, 0]
